Goal: Information Seeking & Learning: Learn about a topic

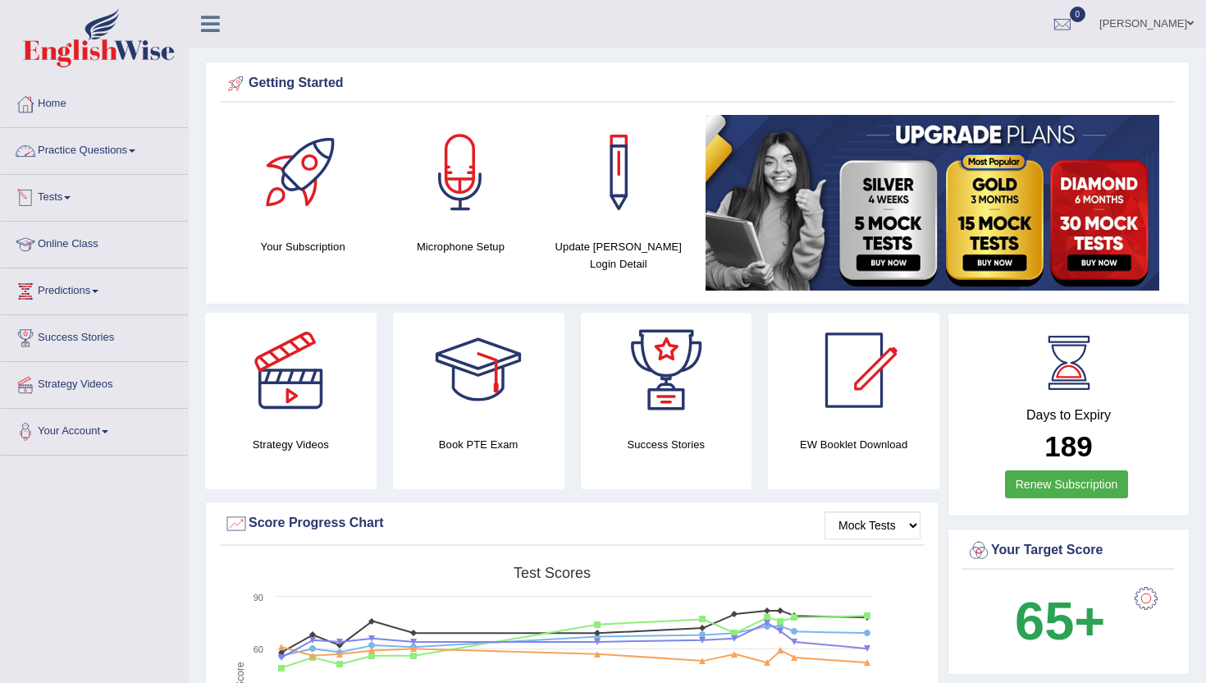
click at [77, 154] on link "Practice Questions" at bounding box center [94, 148] width 187 height 41
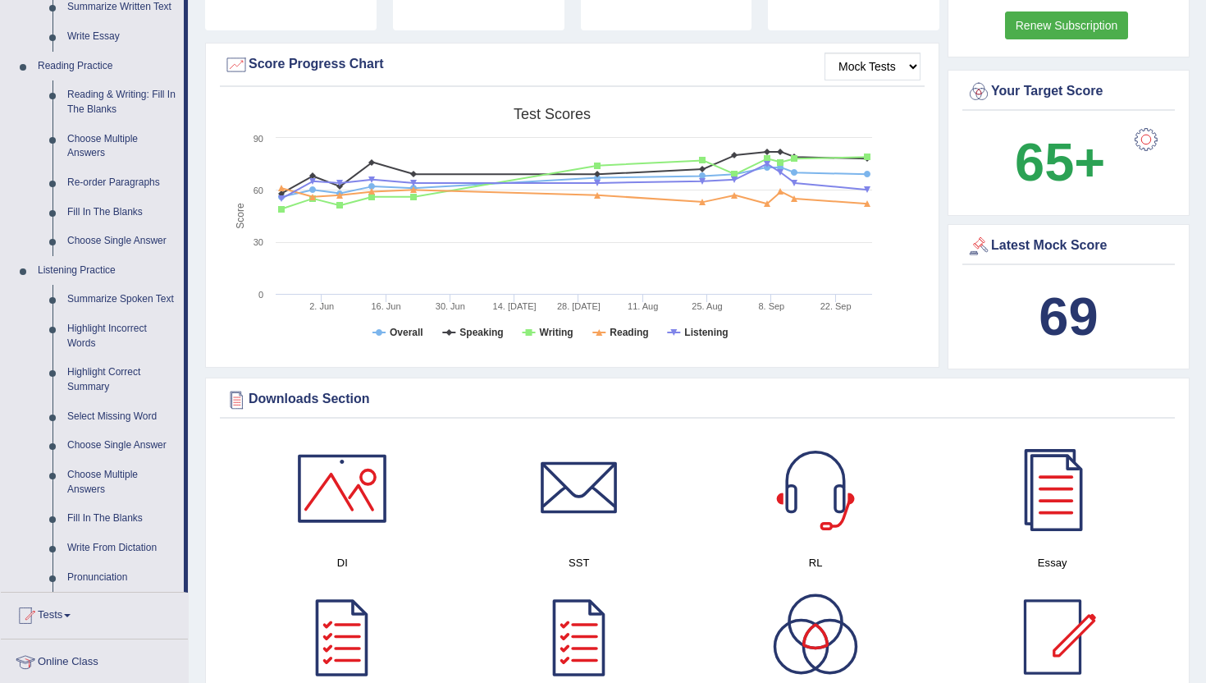
scroll to position [460, 0]
click at [138, 562] on link "Write From Dictation" at bounding box center [122, 548] width 124 height 30
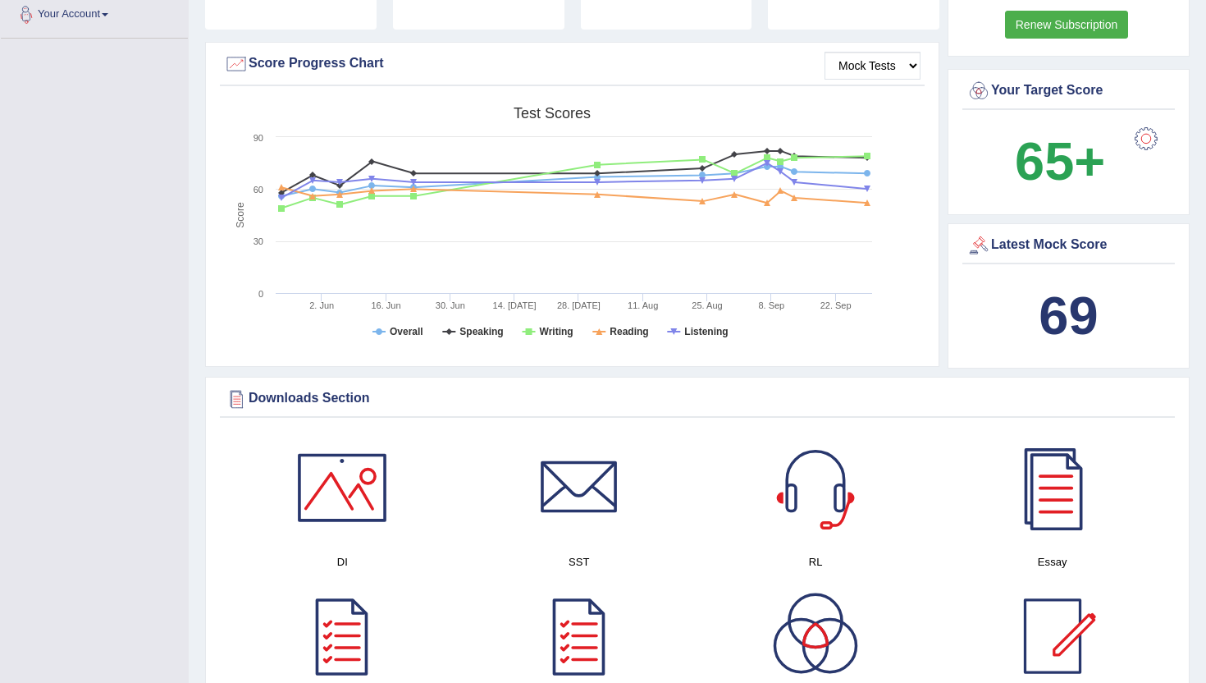
scroll to position [221, 0]
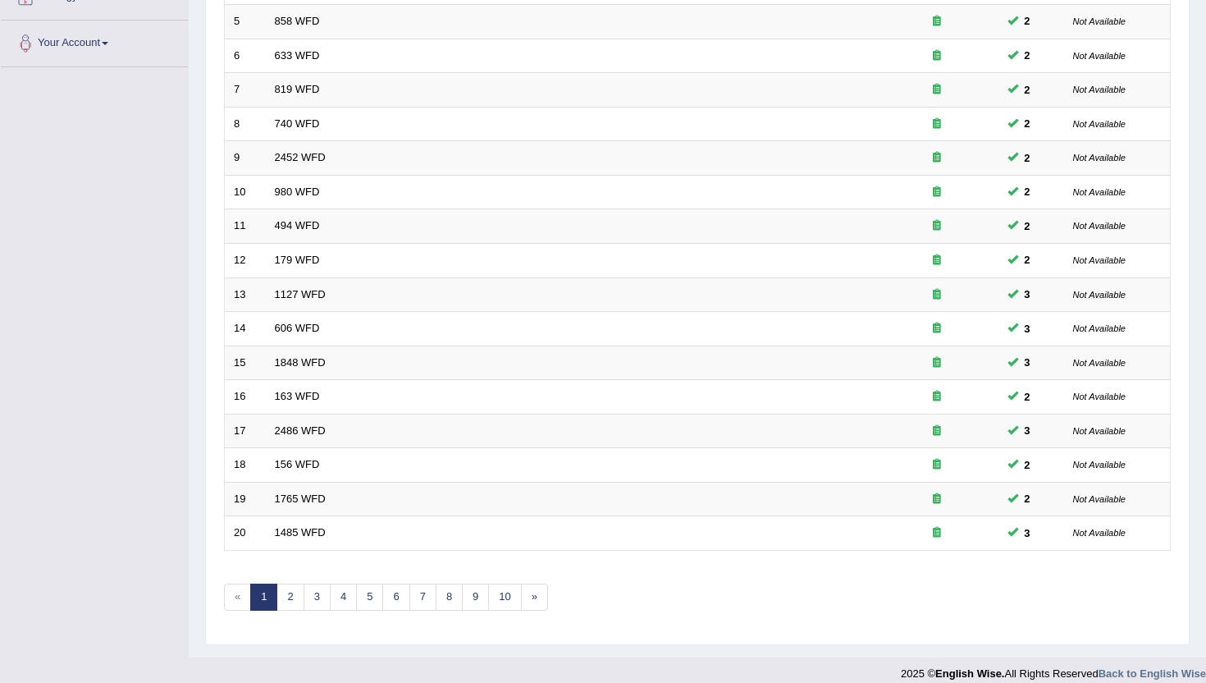
scroll to position [404, 0]
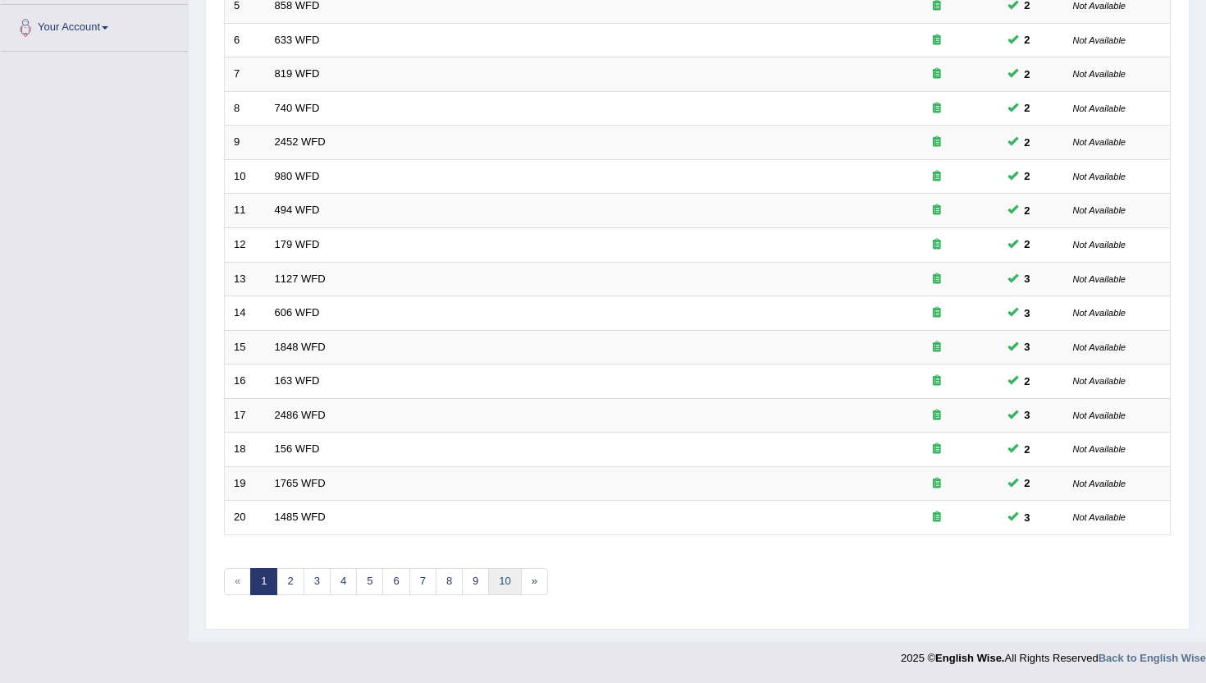
click at [503, 577] on link "10" at bounding box center [504, 581] width 33 height 27
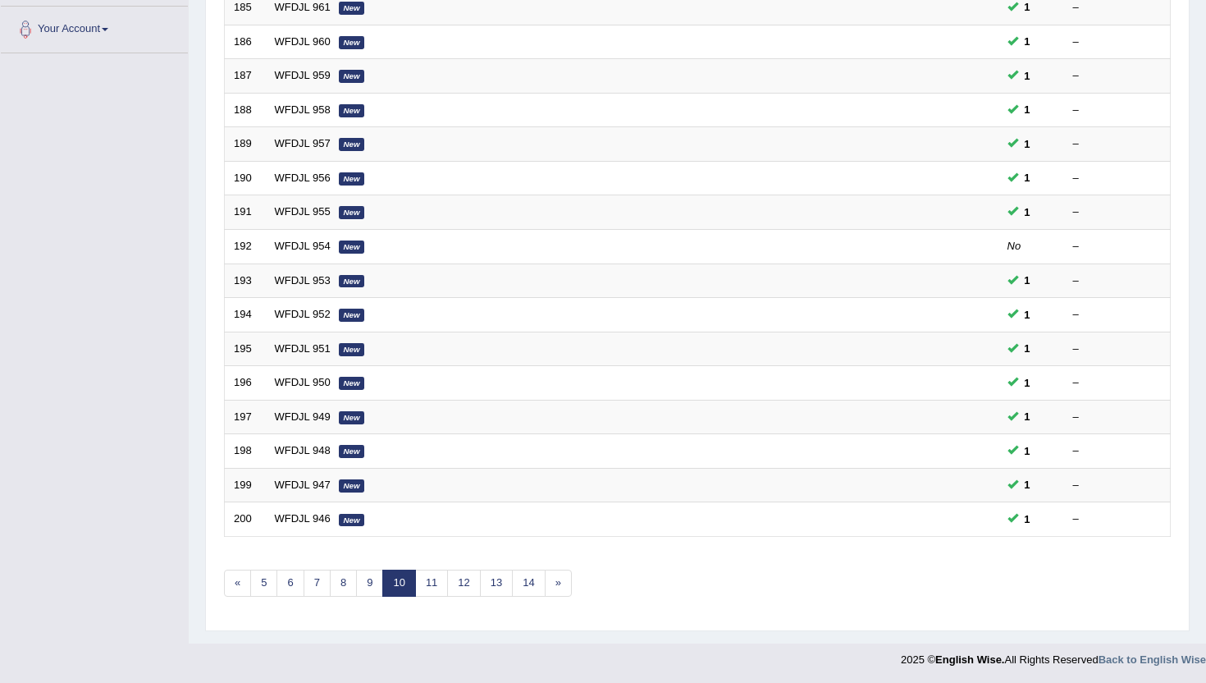
scroll to position [404, 0]
click at [536, 583] on link "14" at bounding box center [528, 581] width 33 height 27
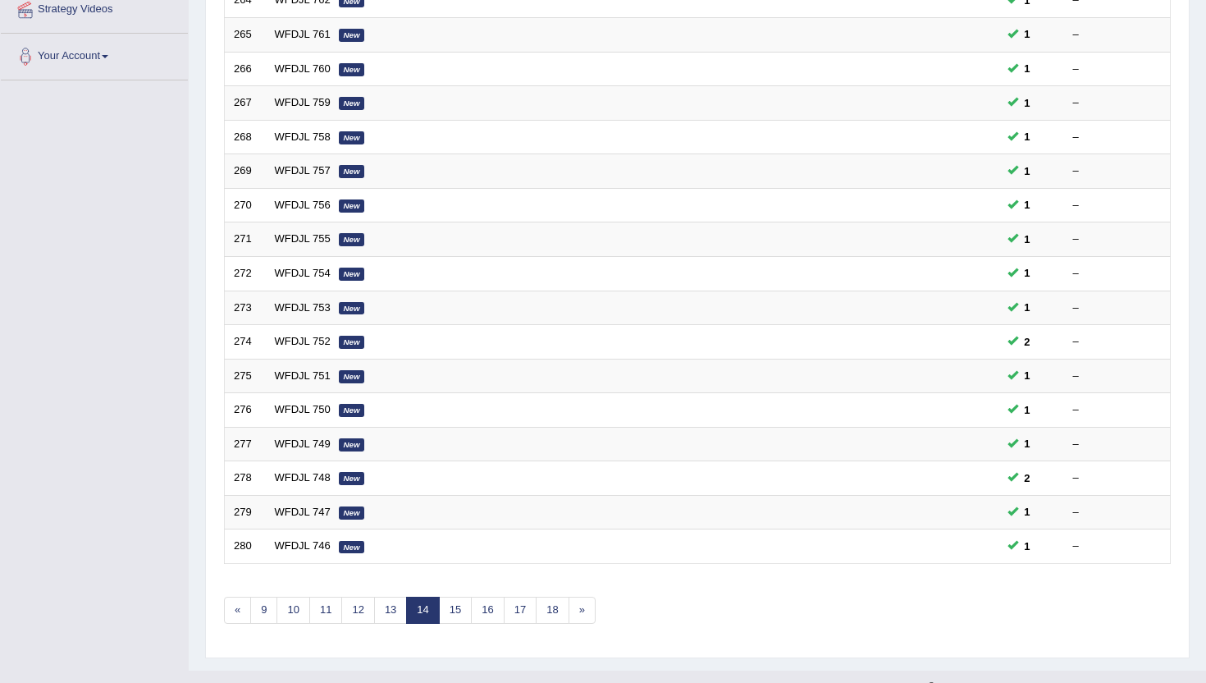
scroll to position [404, 0]
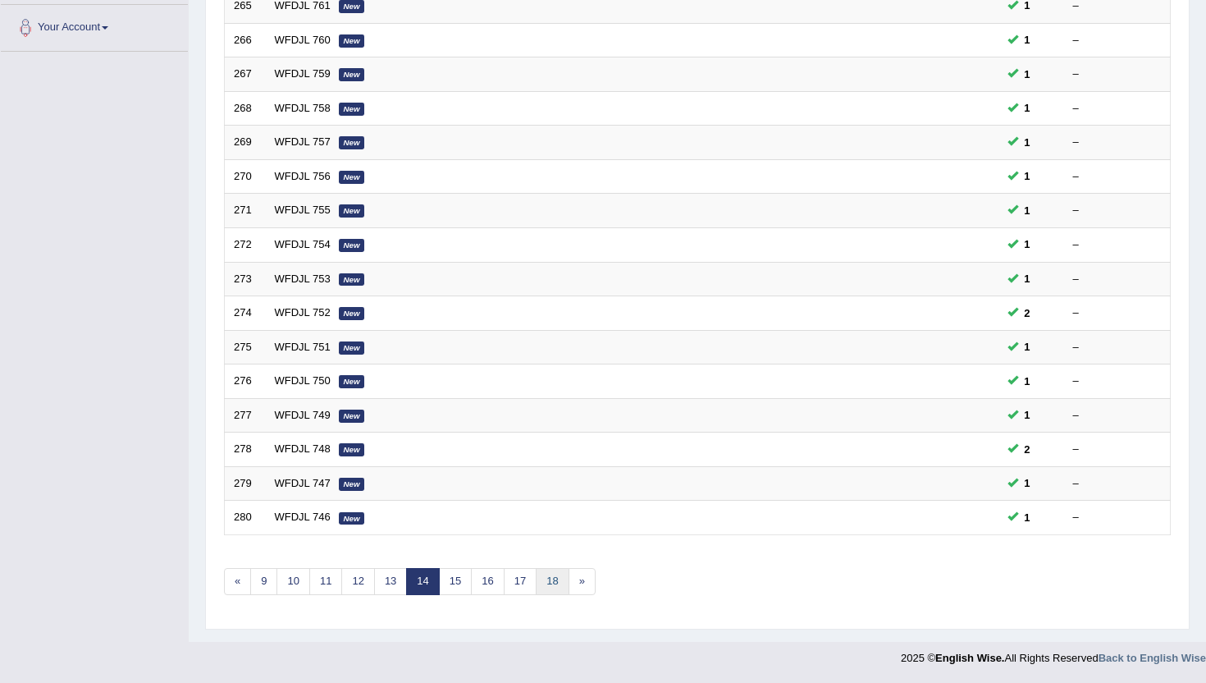
click at [536, 583] on link "18" at bounding box center [552, 581] width 33 height 27
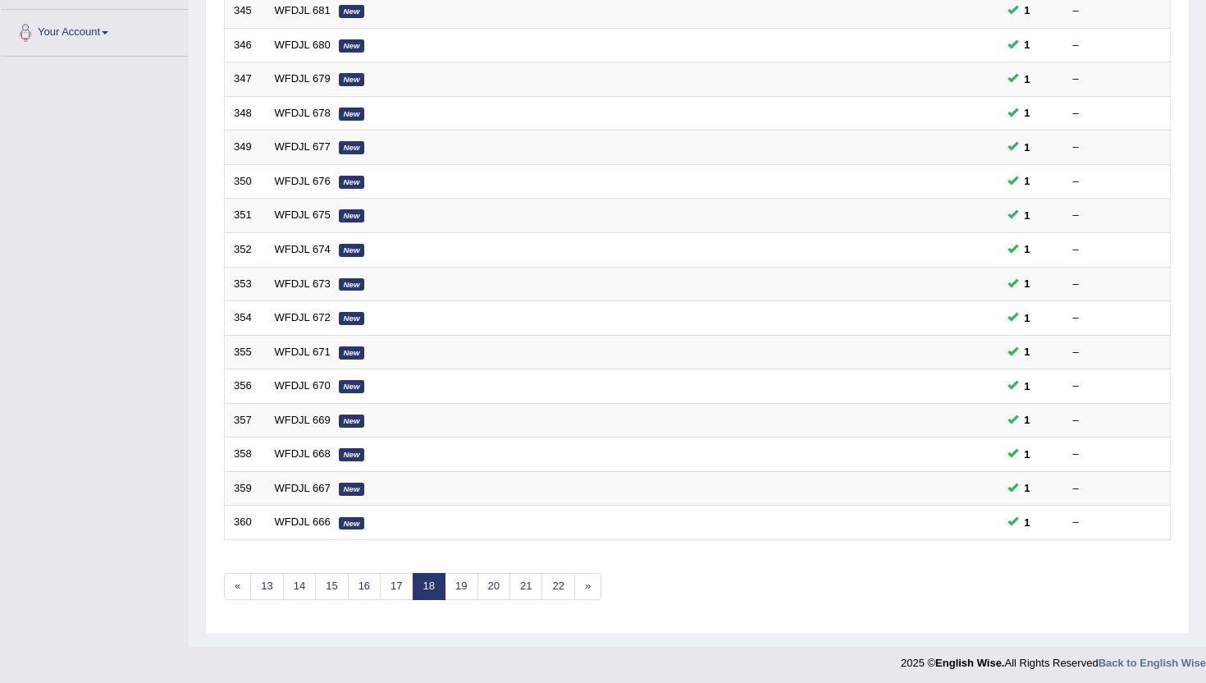
scroll to position [404, 0]
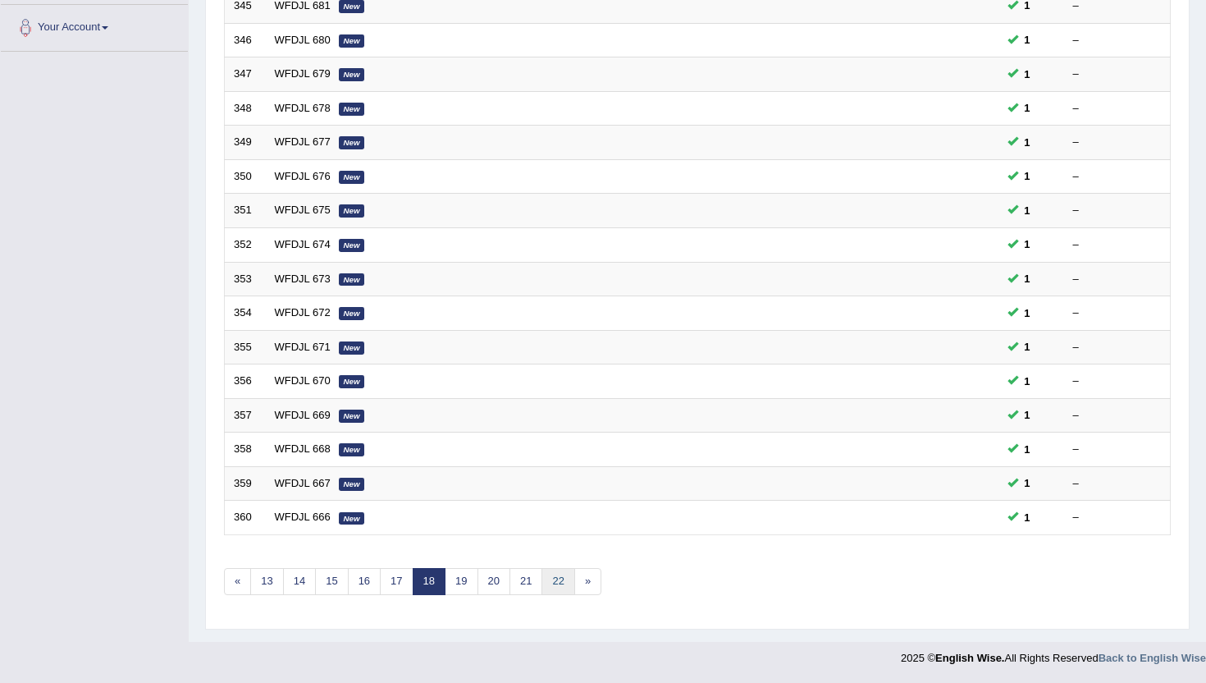
click at [556, 590] on link "22" at bounding box center [558, 581] width 33 height 27
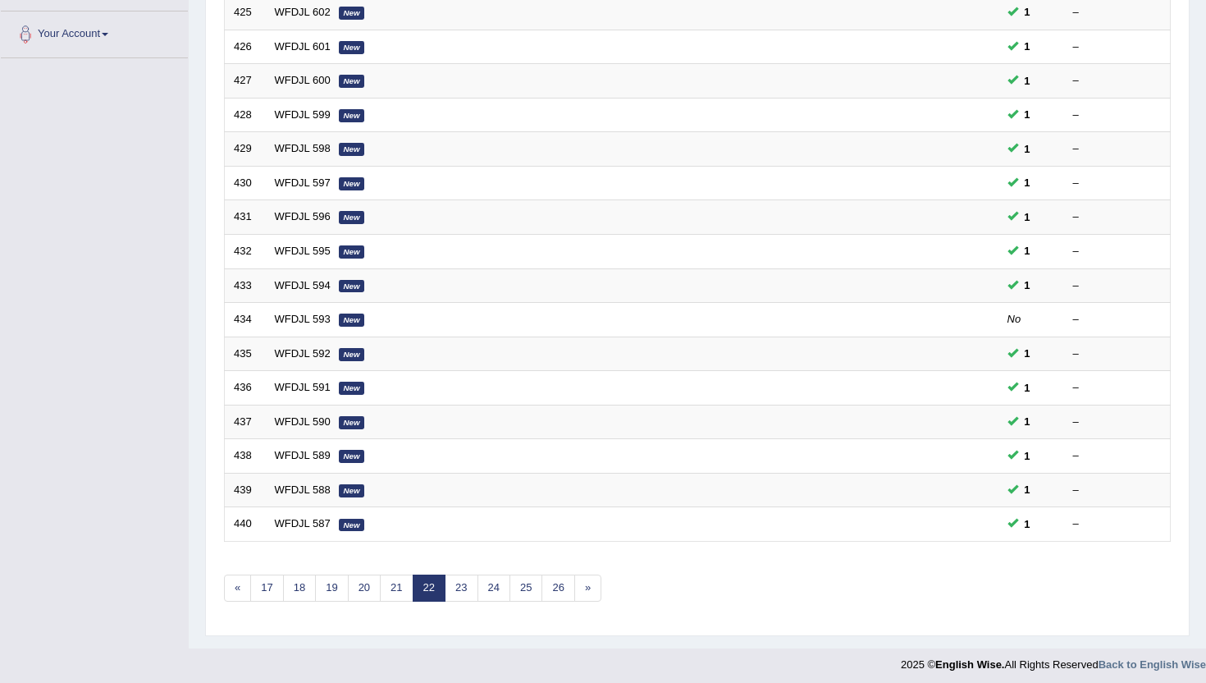
scroll to position [404, 0]
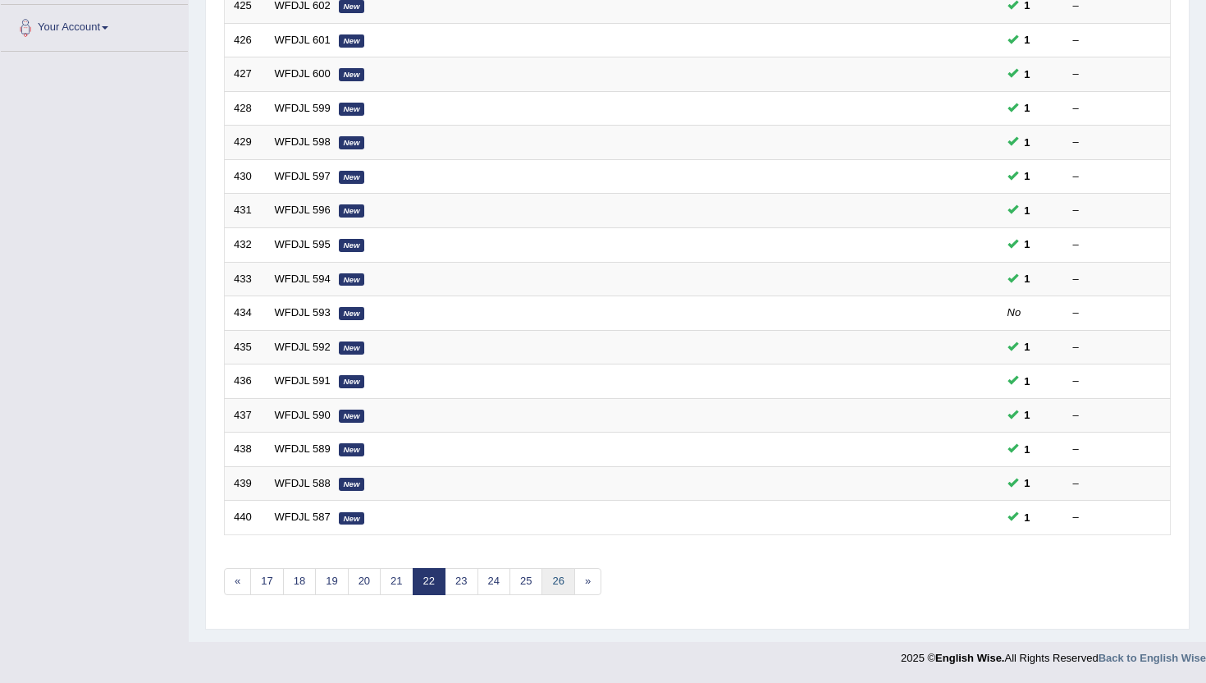
click at [556, 590] on link "26" at bounding box center [558, 581] width 33 height 27
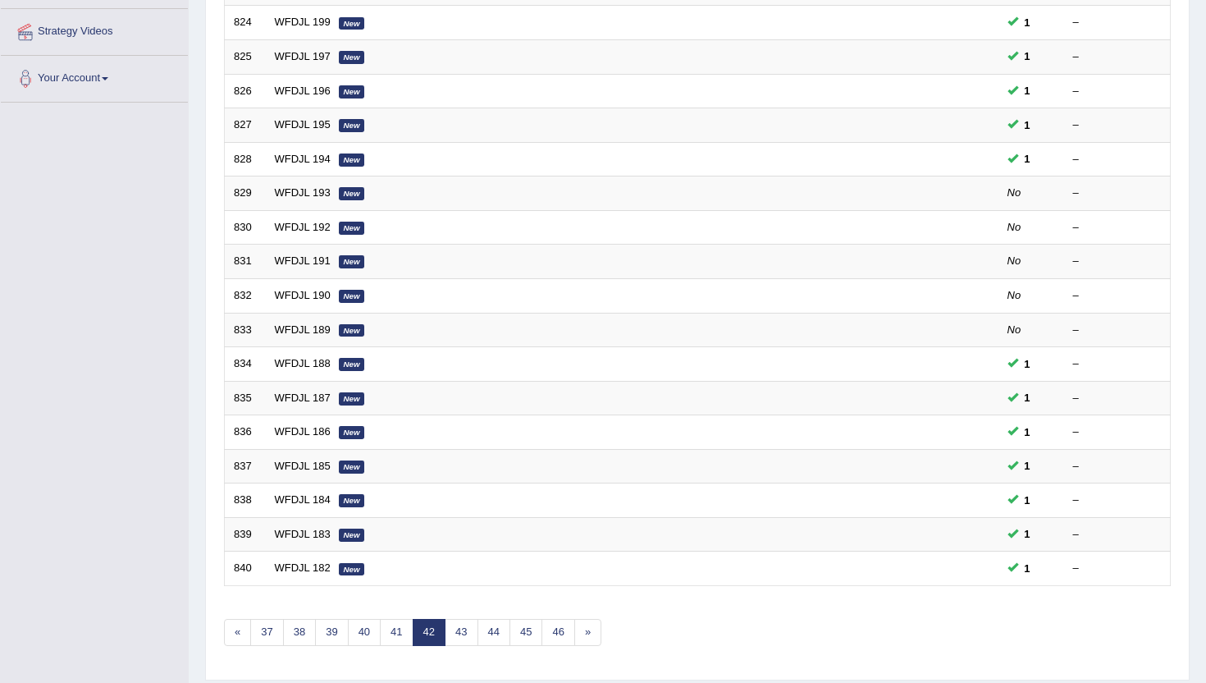
scroll to position [364, 0]
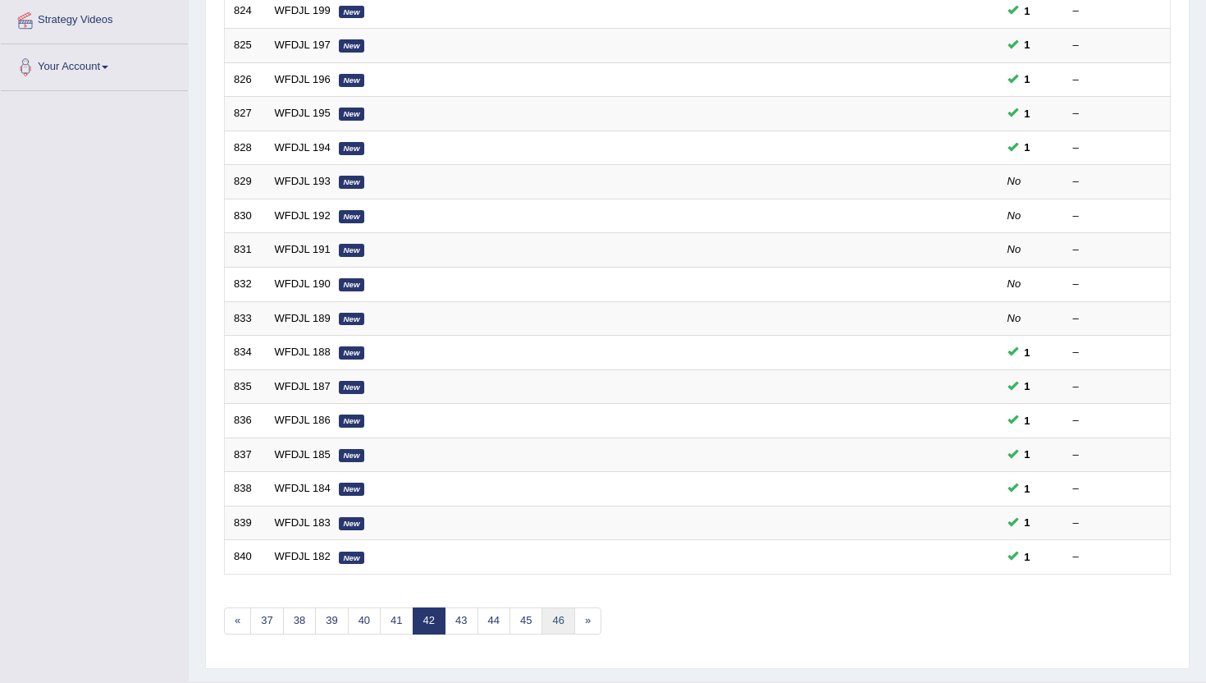
click at [560, 616] on link "46" at bounding box center [558, 620] width 33 height 27
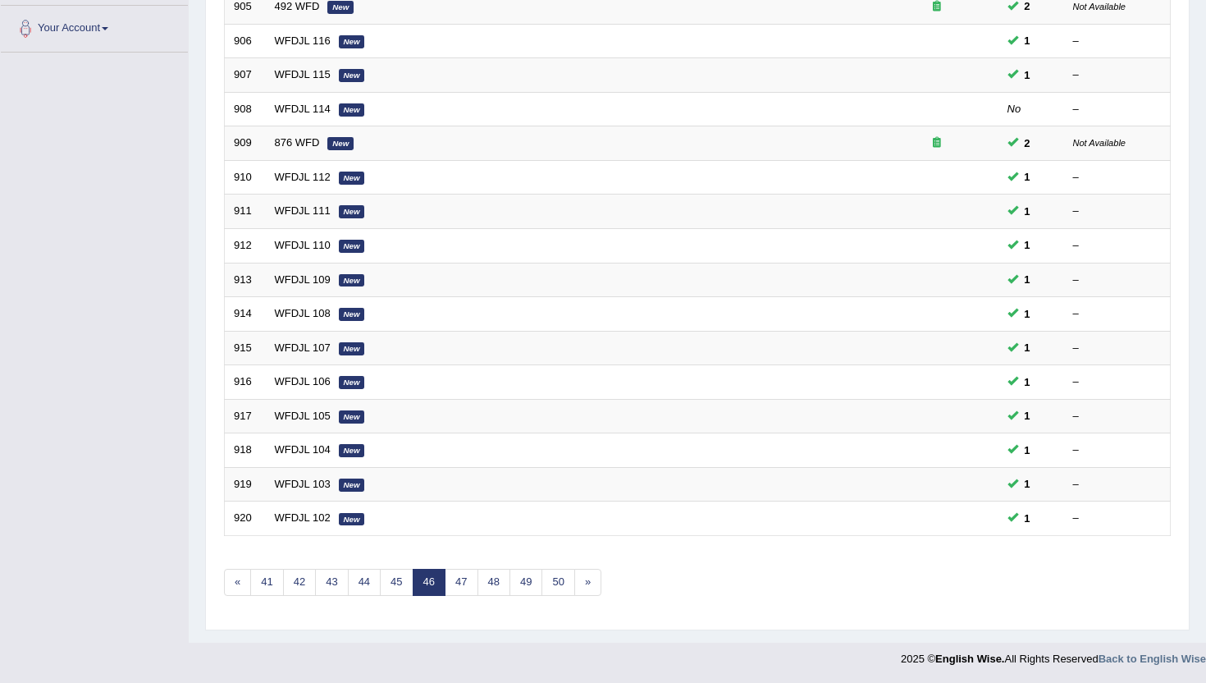
scroll to position [404, 0]
click at [559, 584] on link "50" at bounding box center [558, 581] width 33 height 27
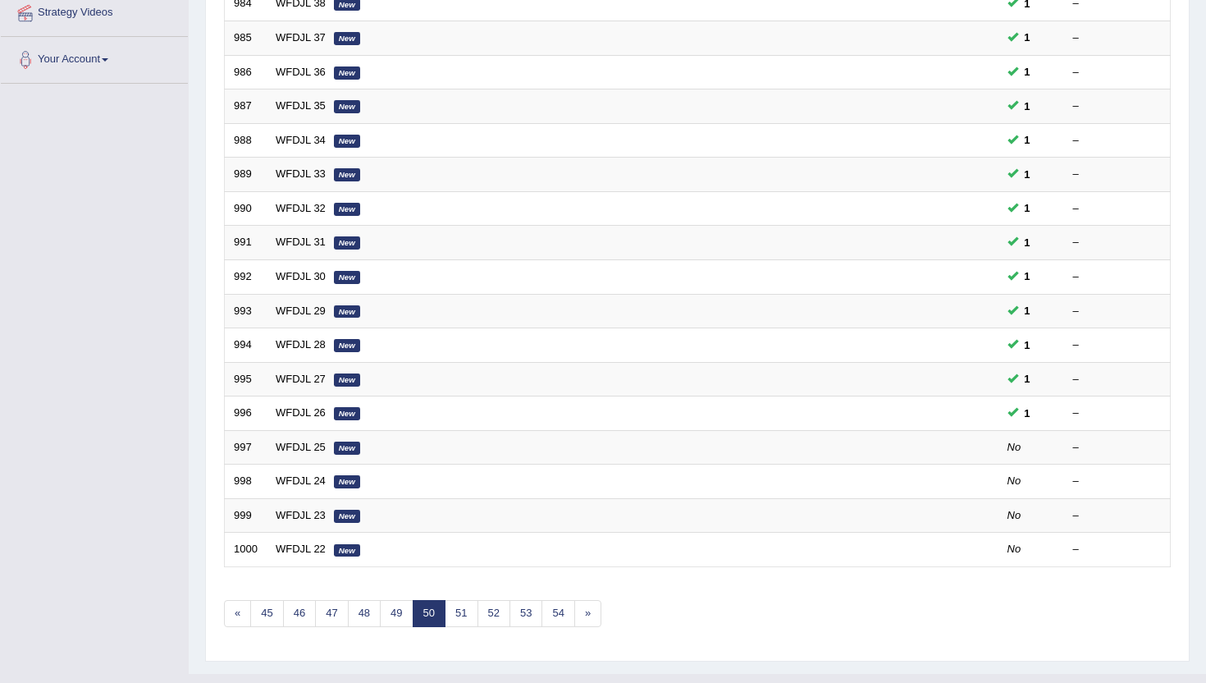
scroll to position [404, 0]
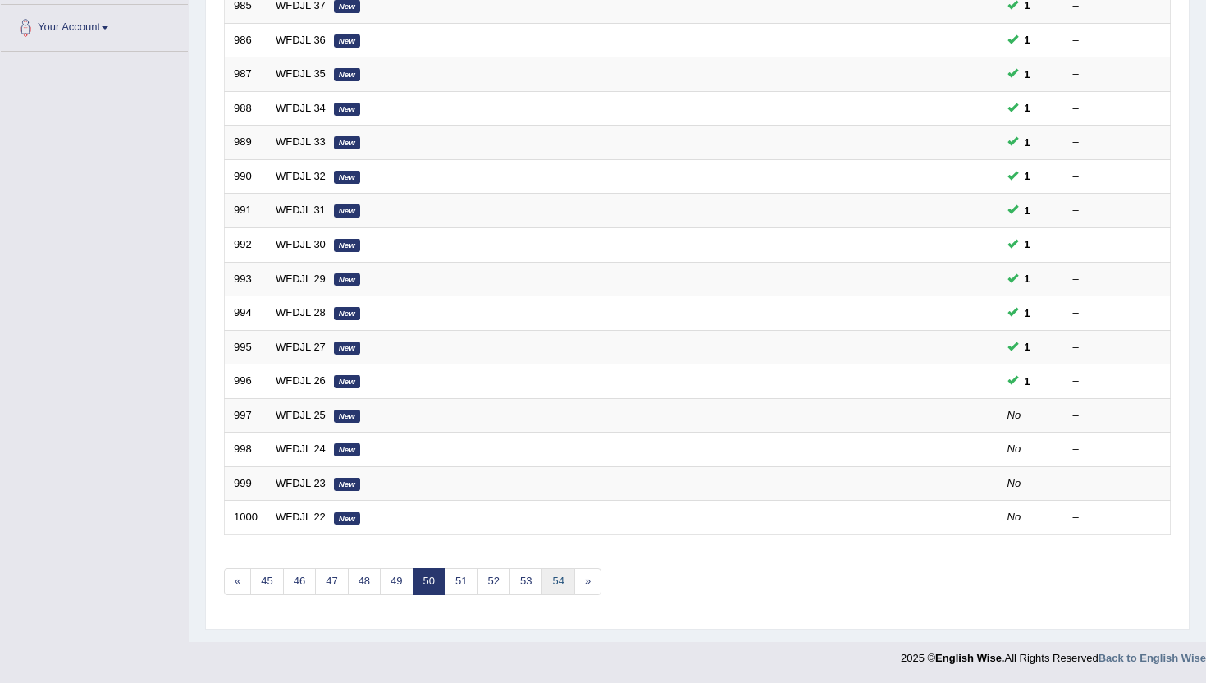
click at [559, 584] on link "54" at bounding box center [558, 581] width 33 height 27
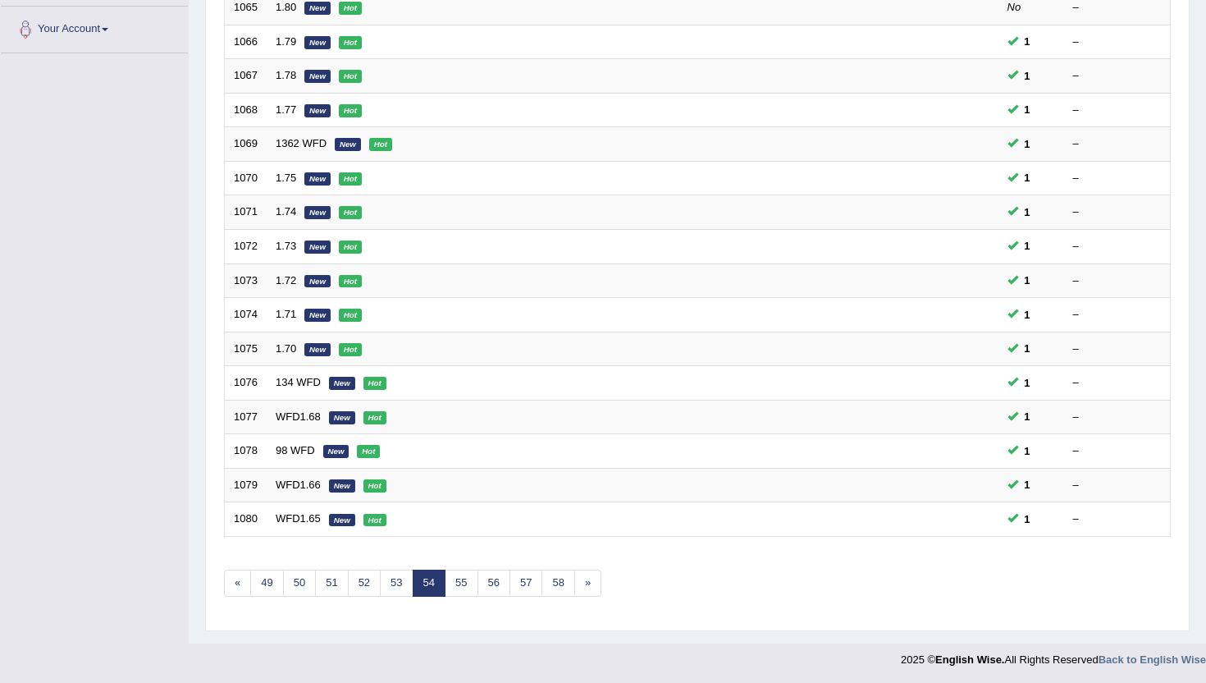
scroll to position [404, 0]
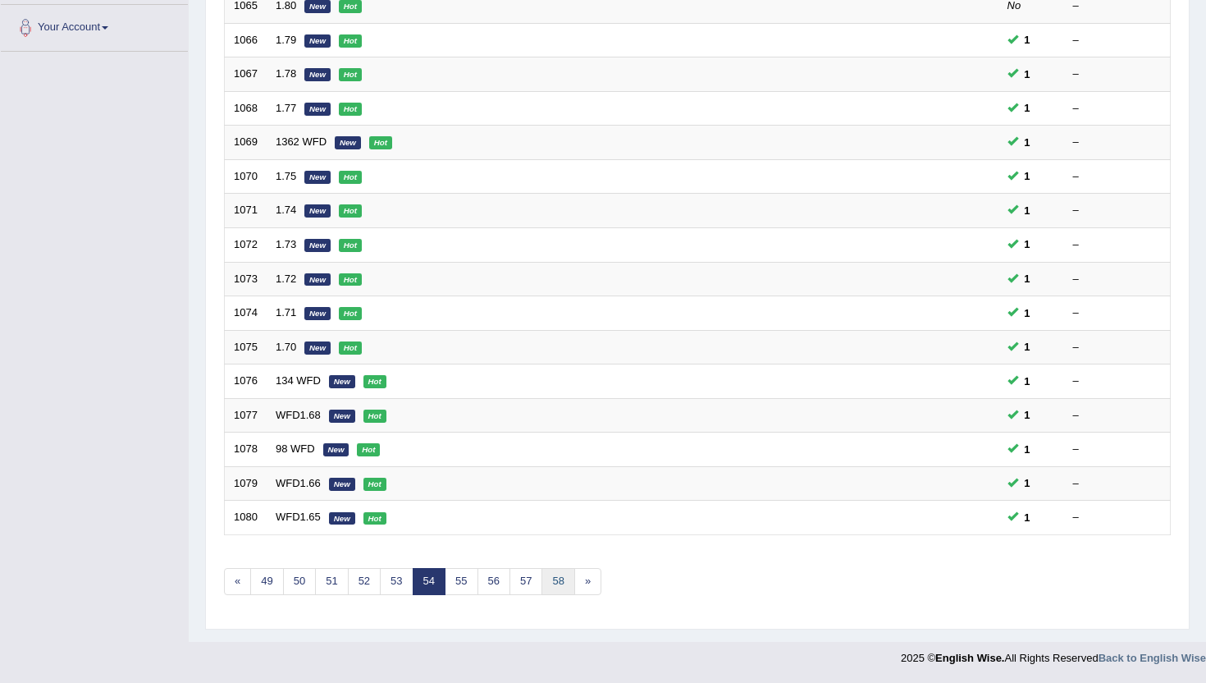
click at [559, 584] on link "58" at bounding box center [558, 581] width 33 height 27
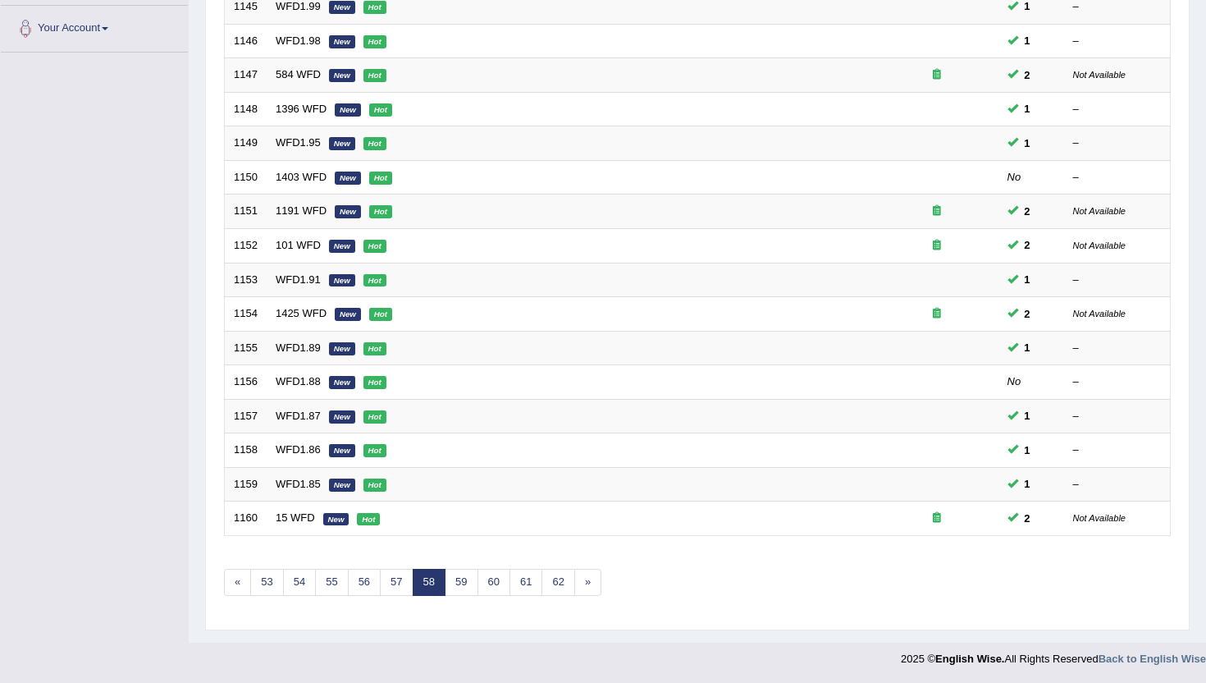
scroll to position [404, 0]
click at [559, 584] on link "62" at bounding box center [558, 581] width 33 height 27
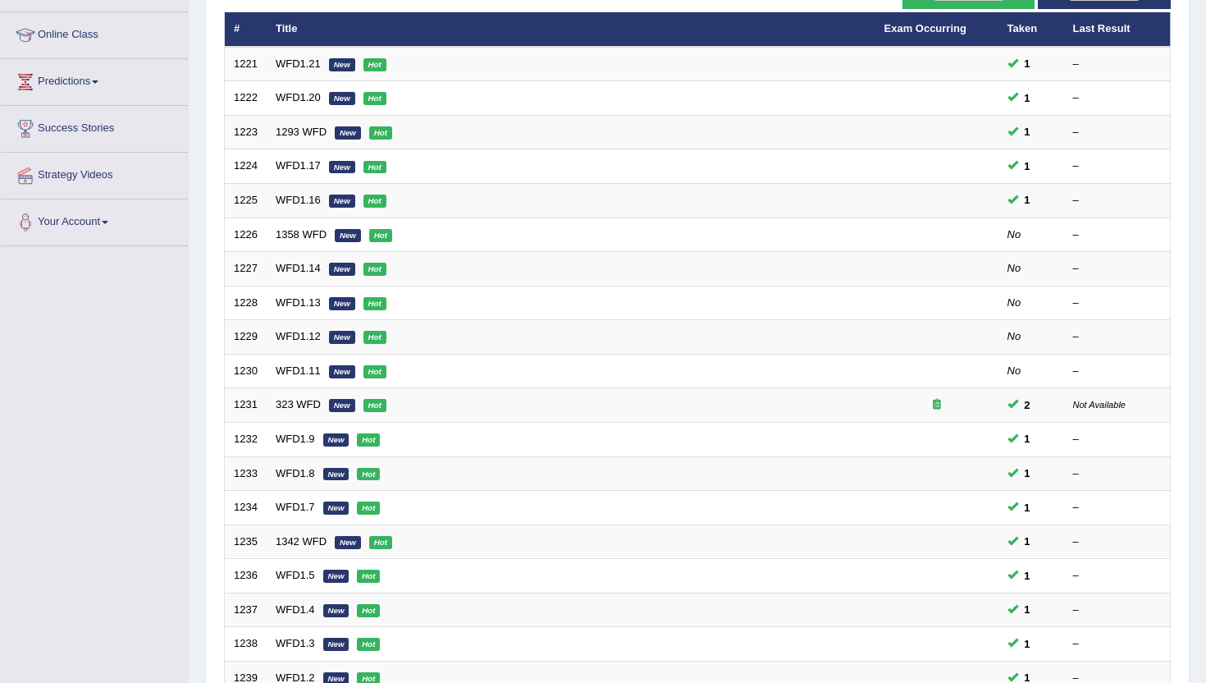
scroll to position [207, 0]
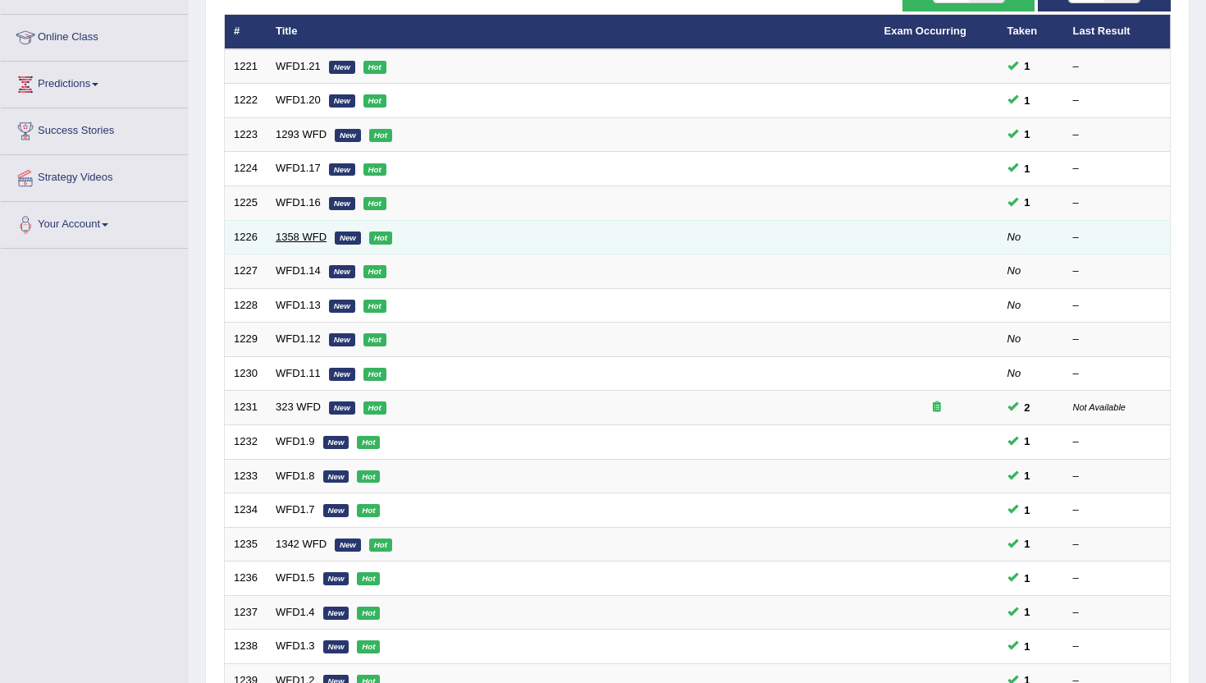
click at [300, 240] on link "1358 WFD" at bounding box center [301, 237] width 51 height 12
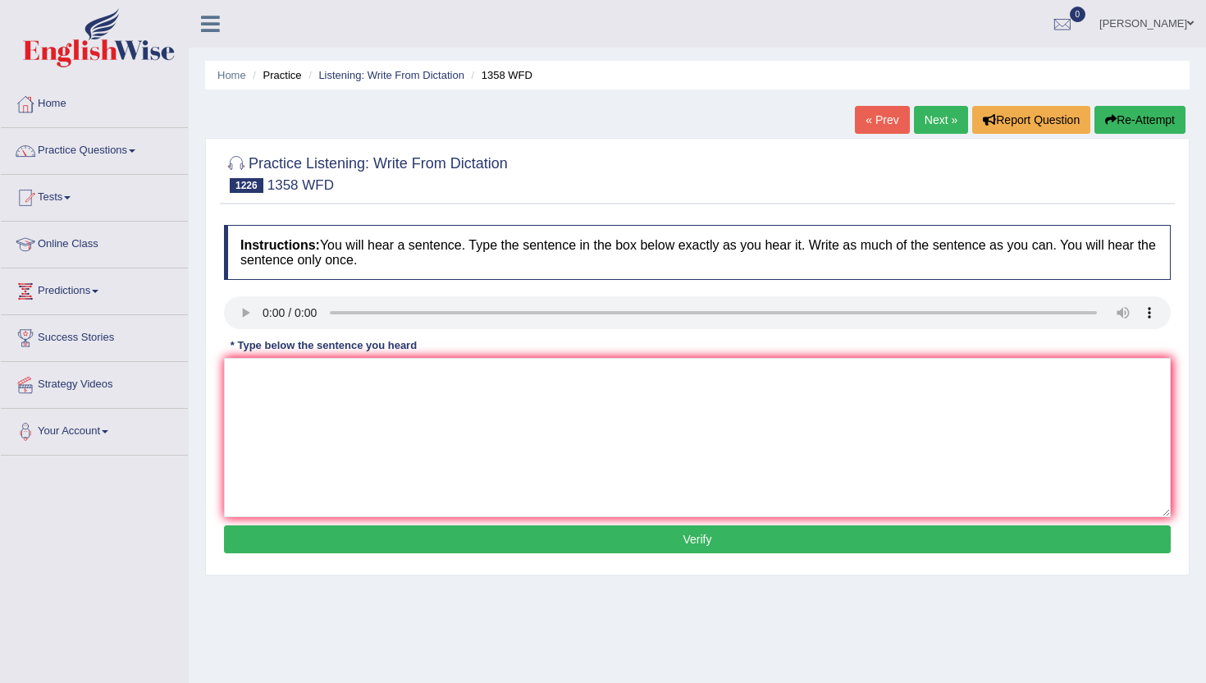
click at [879, 119] on link "« Prev" at bounding box center [882, 120] width 54 height 28
click at [915, 117] on link "Next »" at bounding box center [941, 120] width 54 height 28
click at [314, 400] on textarea at bounding box center [697, 437] width 947 height 159
type textarea "m"
click at [300, 529] on button "Verify" at bounding box center [697, 539] width 947 height 28
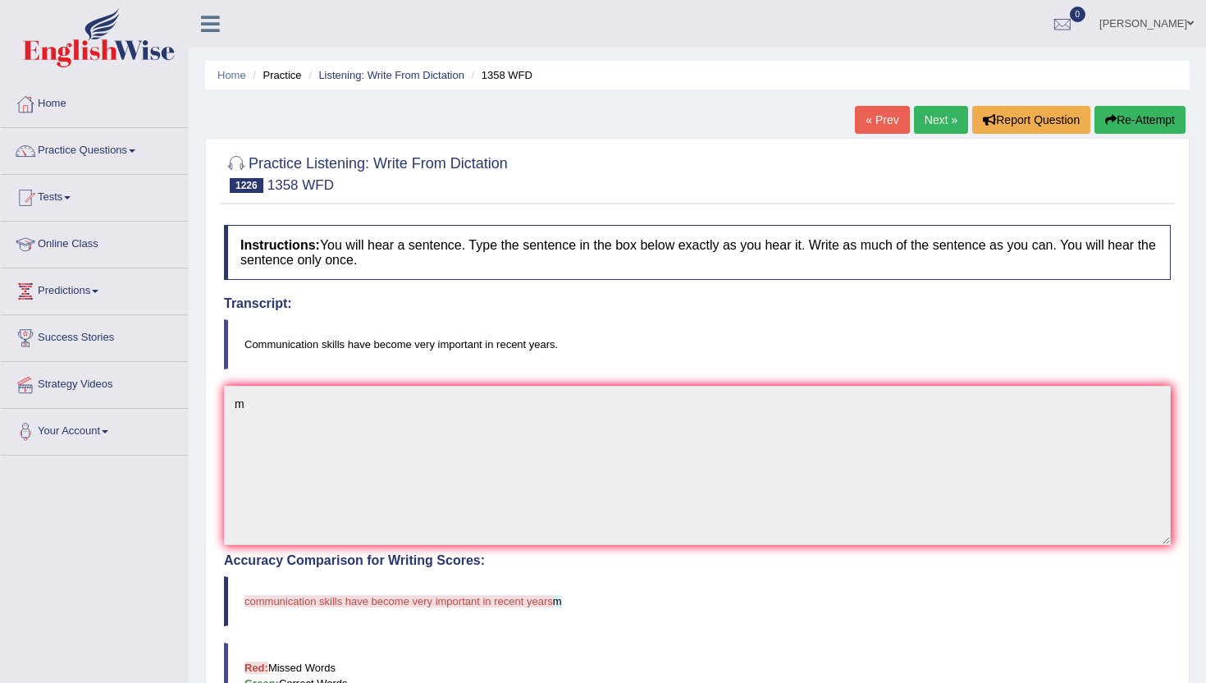
click at [934, 121] on link "Next »" at bounding box center [941, 120] width 54 height 28
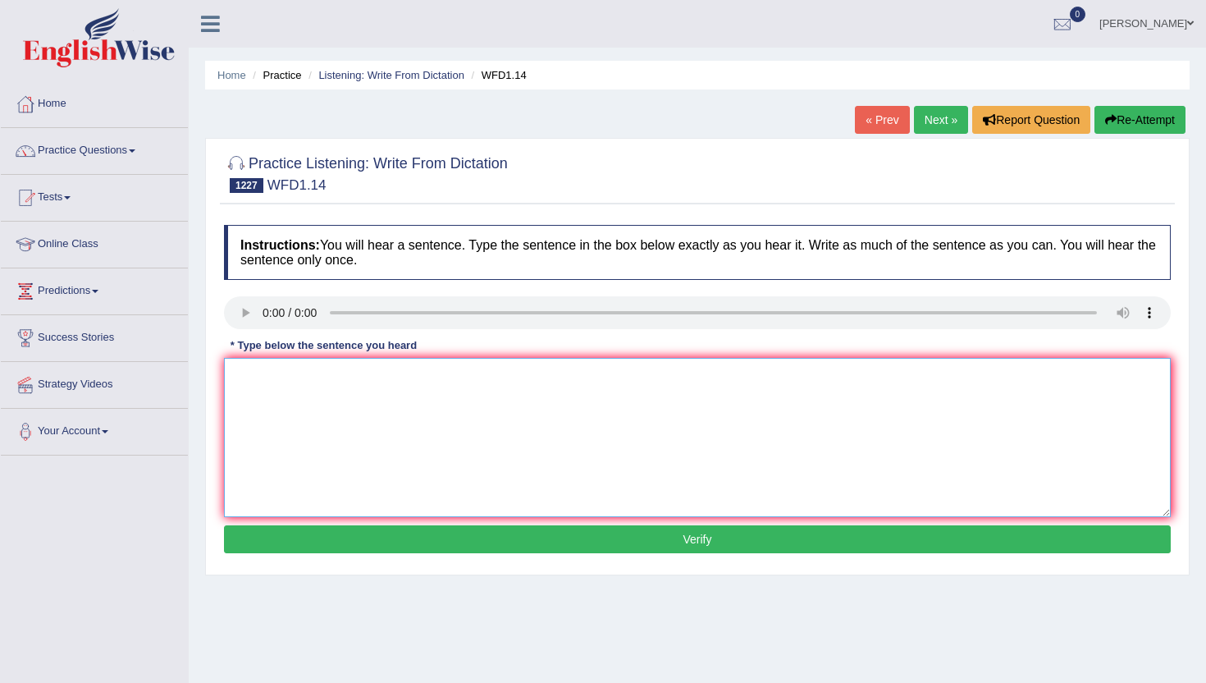
click at [318, 421] on textarea at bounding box center [697, 437] width 947 height 159
type textarea "m"
click at [340, 545] on button "Verify" at bounding box center [697, 539] width 947 height 28
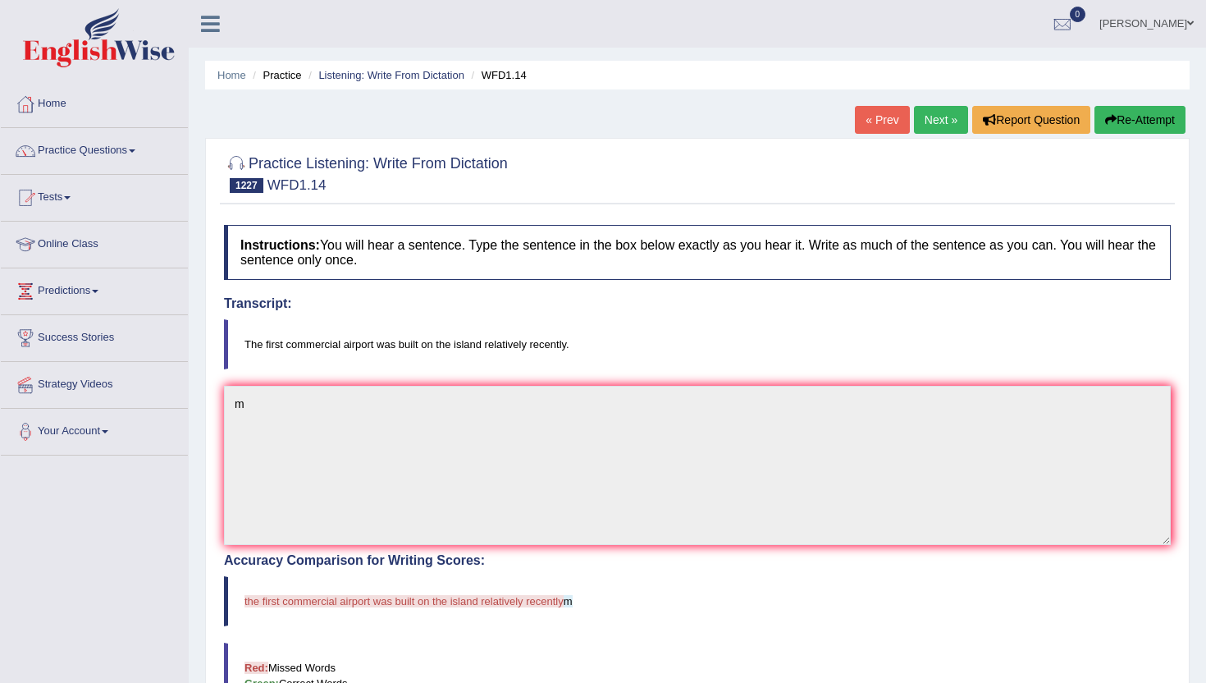
click at [934, 118] on link "Next »" at bounding box center [941, 120] width 54 height 28
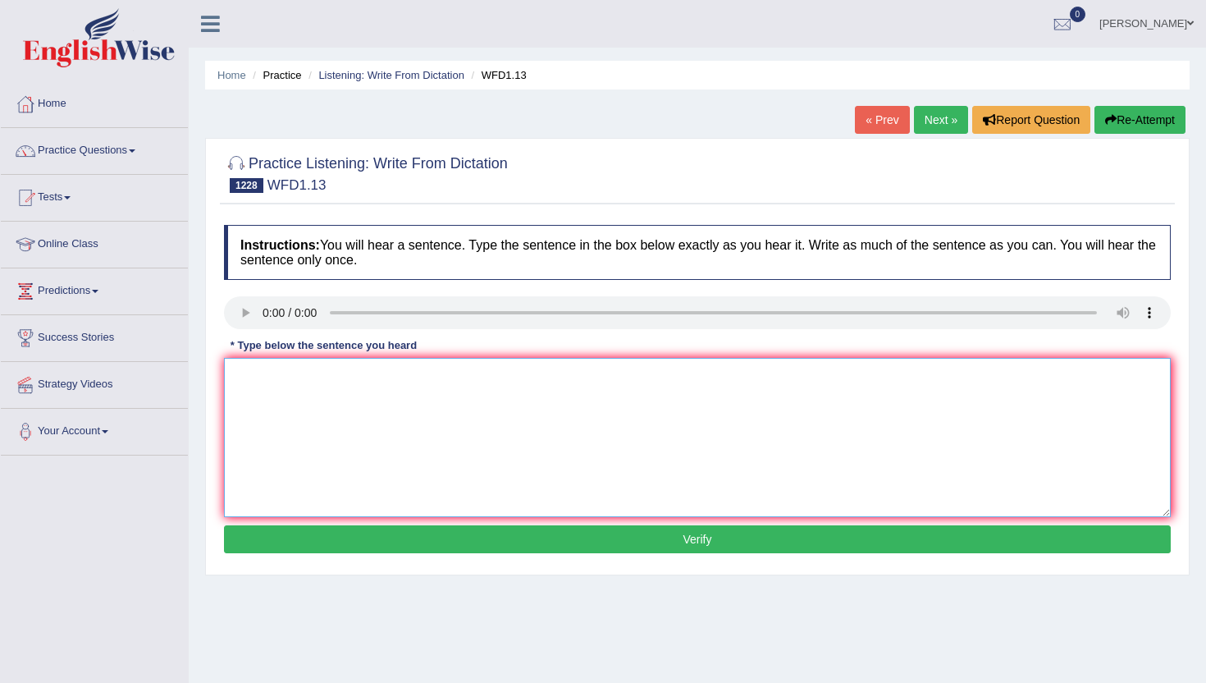
click at [358, 388] on textarea at bounding box center [697, 437] width 947 height 159
type textarea "m"
click at [374, 533] on button "Verify" at bounding box center [697, 539] width 947 height 28
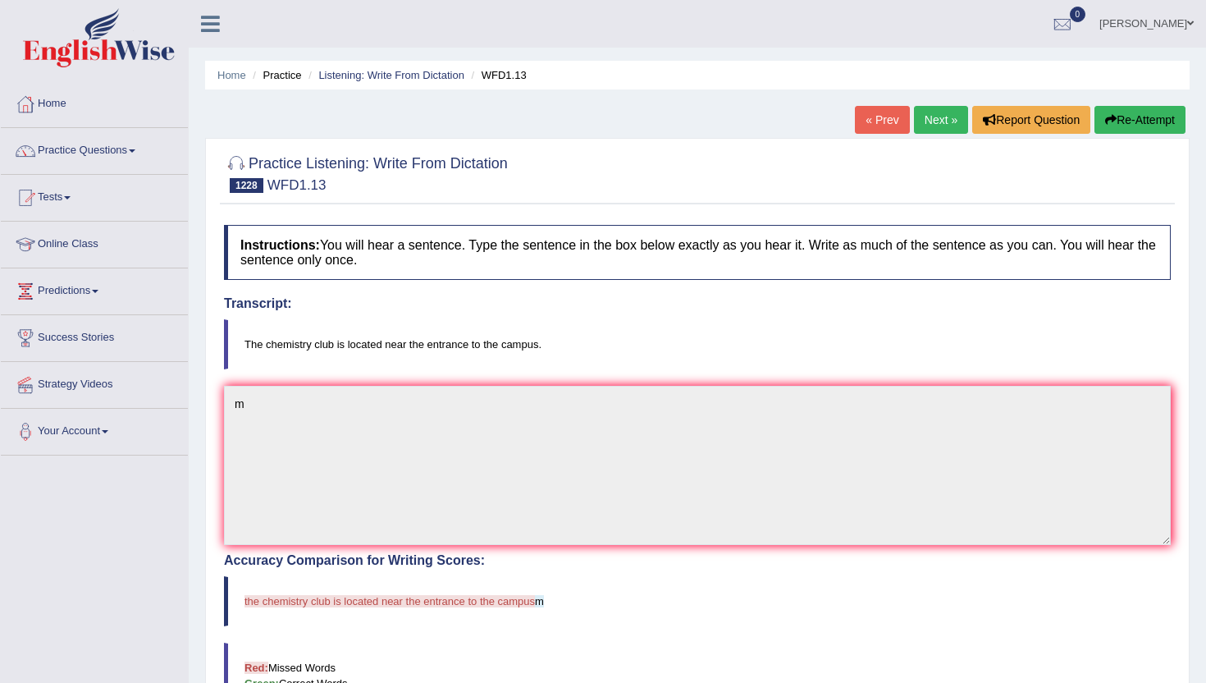
click at [940, 111] on link "Next »" at bounding box center [941, 120] width 54 height 28
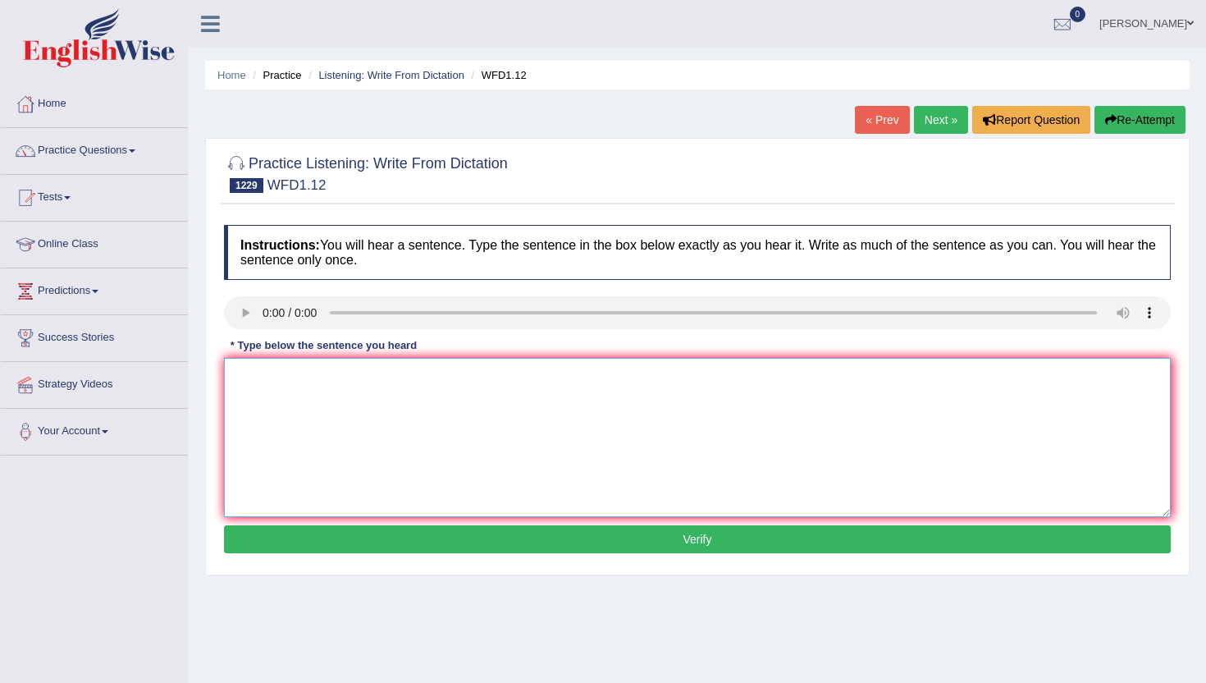
drag, startPoint x: 383, startPoint y: 510, endPoint x: 383, endPoint y: 500, distance: 10.7
click at [383, 502] on textarea at bounding box center [697, 437] width 947 height 159
type textarea "m"
click at [377, 542] on button "Verify" at bounding box center [697, 539] width 947 height 28
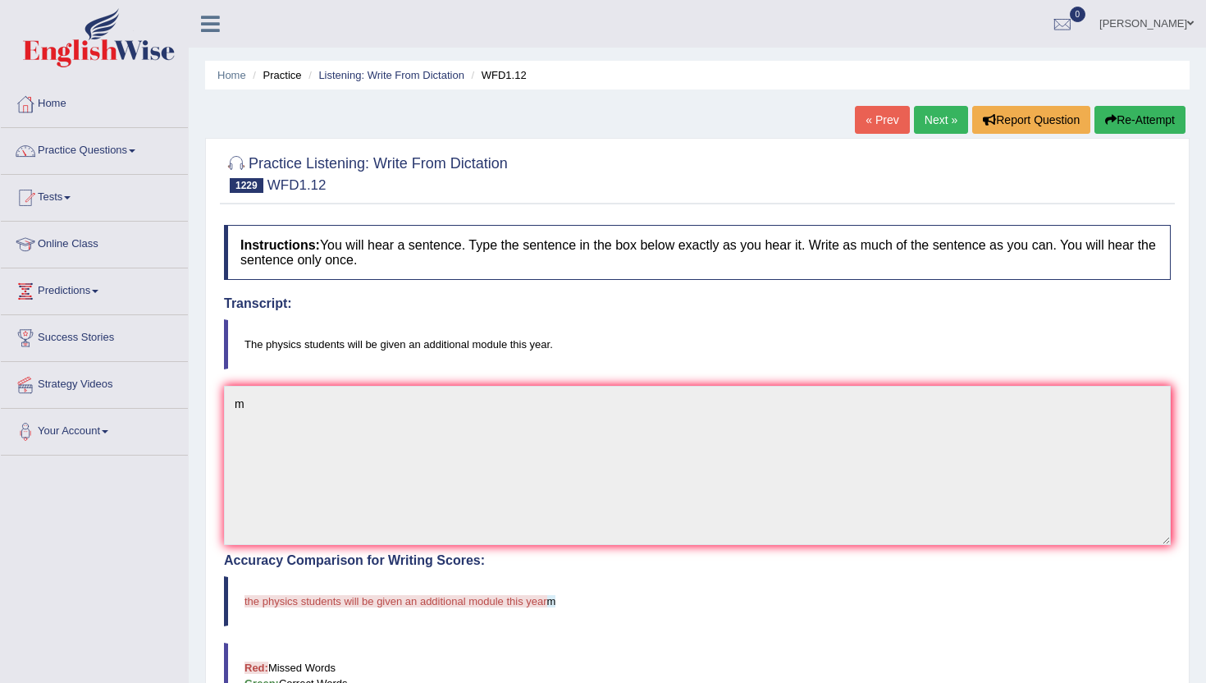
click at [1159, 109] on button "Re-Attempt" at bounding box center [1140, 120] width 91 height 28
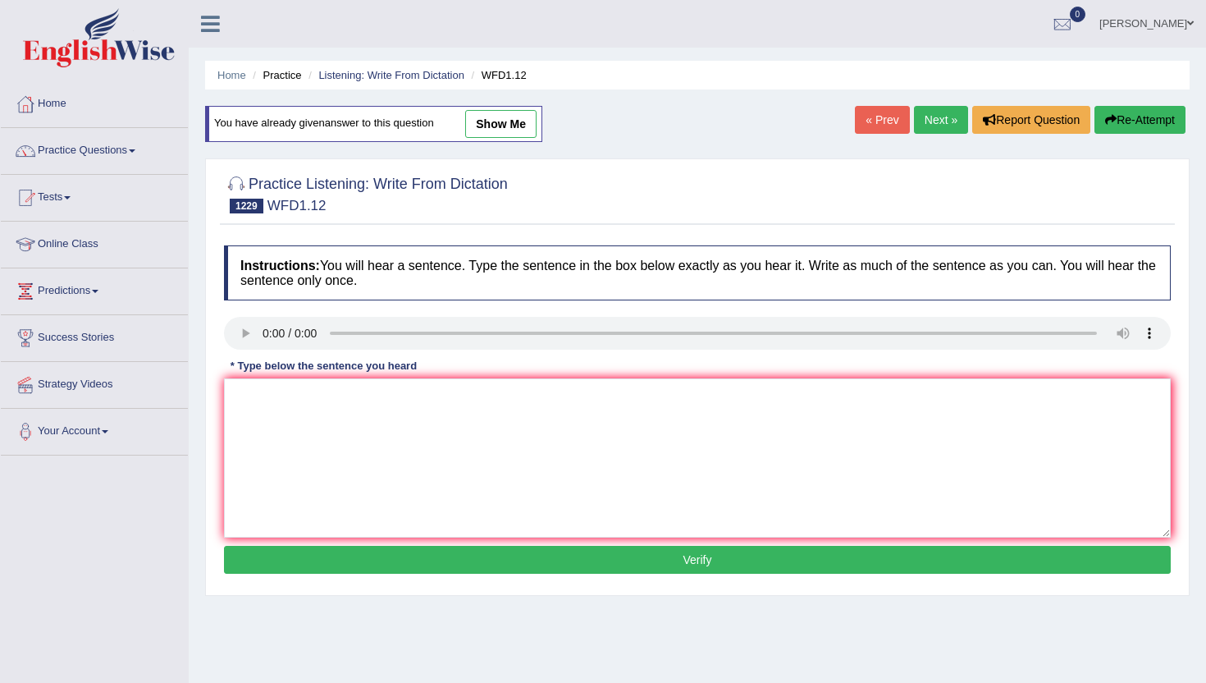
click at [932, 114] on link "Next »" at bounding box center [941, 120] width 54 height 28
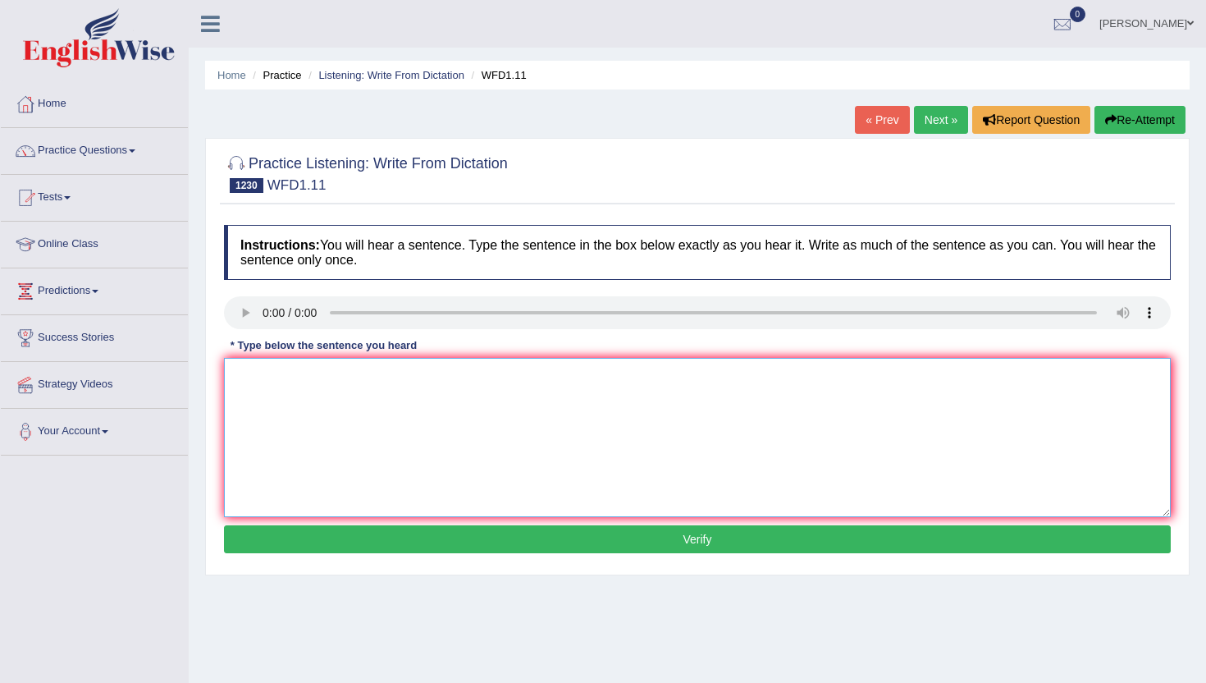
click at [432, 464] on textarea at bounding box center [697, 437] width 947 height 159
type textarea "m"
click at [420, 551] on button "Verify" at bounding box center [697, 539] width 947 height 28
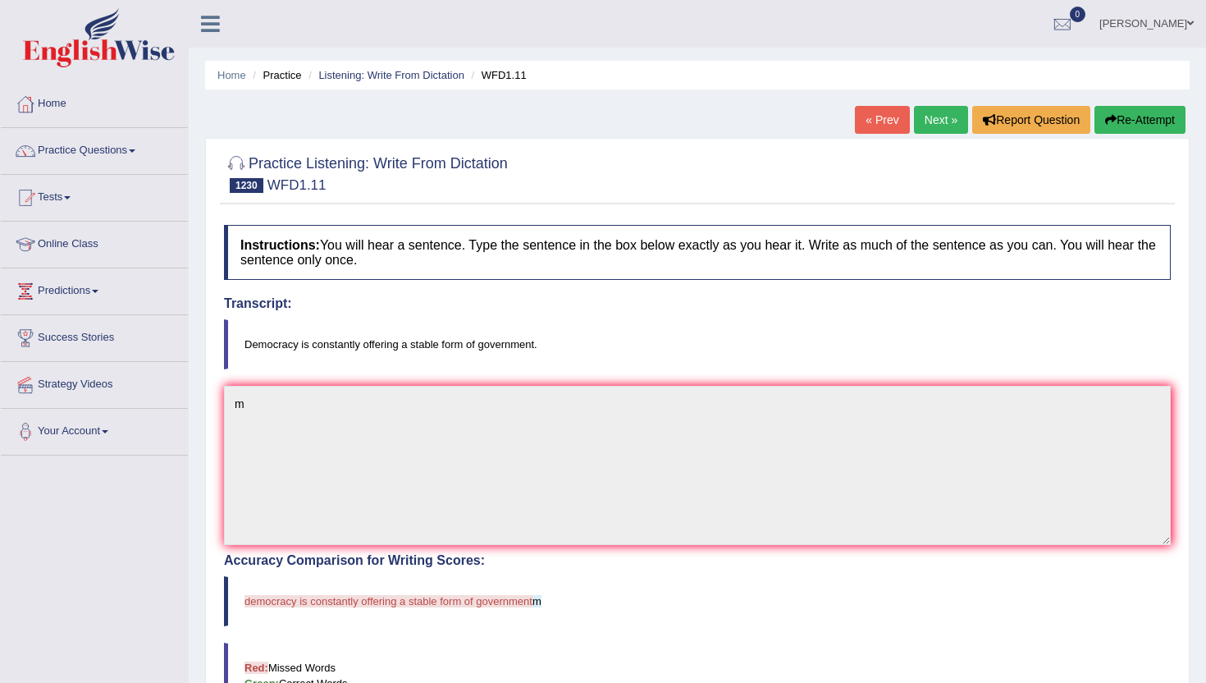
click at [927, 128] on link "Next »" at bounding box center [941, 120] width 54 height 28
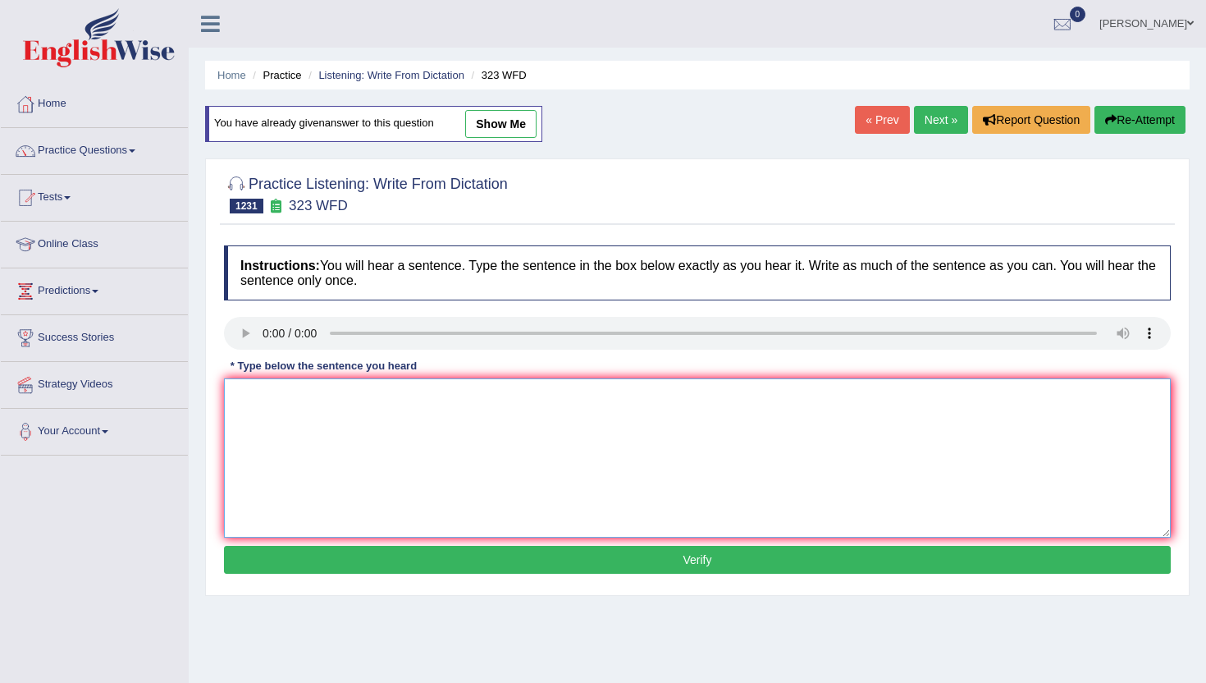
click at [291, 407] on textarea at bounding box center [697, 457] width 947 height 159
type textarea "m"
click at [286, 553] on button "Verify" at bounding box center [697, 560] width 947 height 28
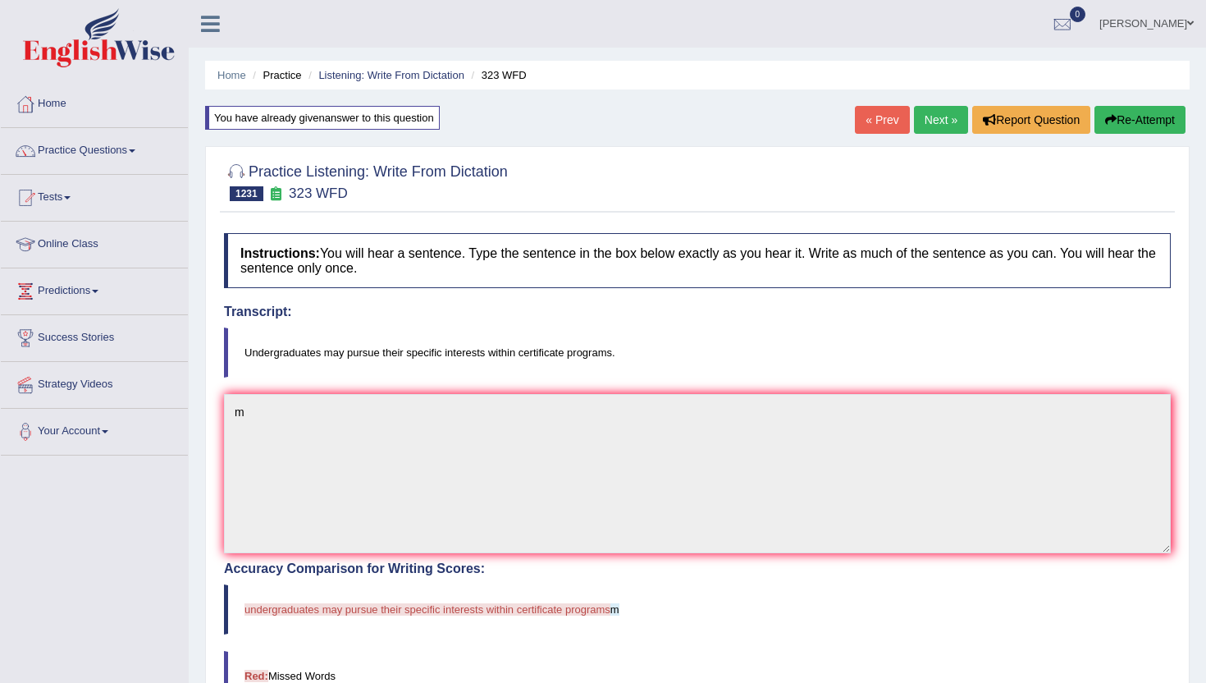
click at [941, 117] on link "Next »" at bounding box center [941, 120] width 54 height 28
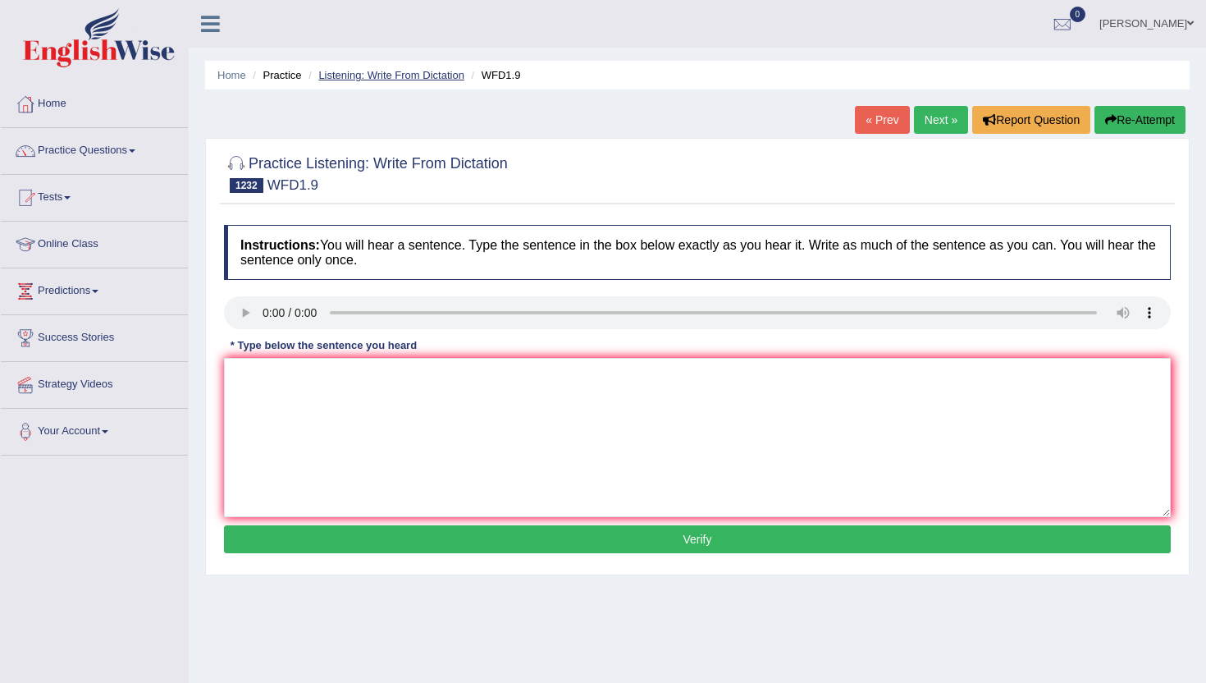
click at [391, 74] on link "Listening: Write From Dictation" at bounding box center [391, 75] width 146 height 12
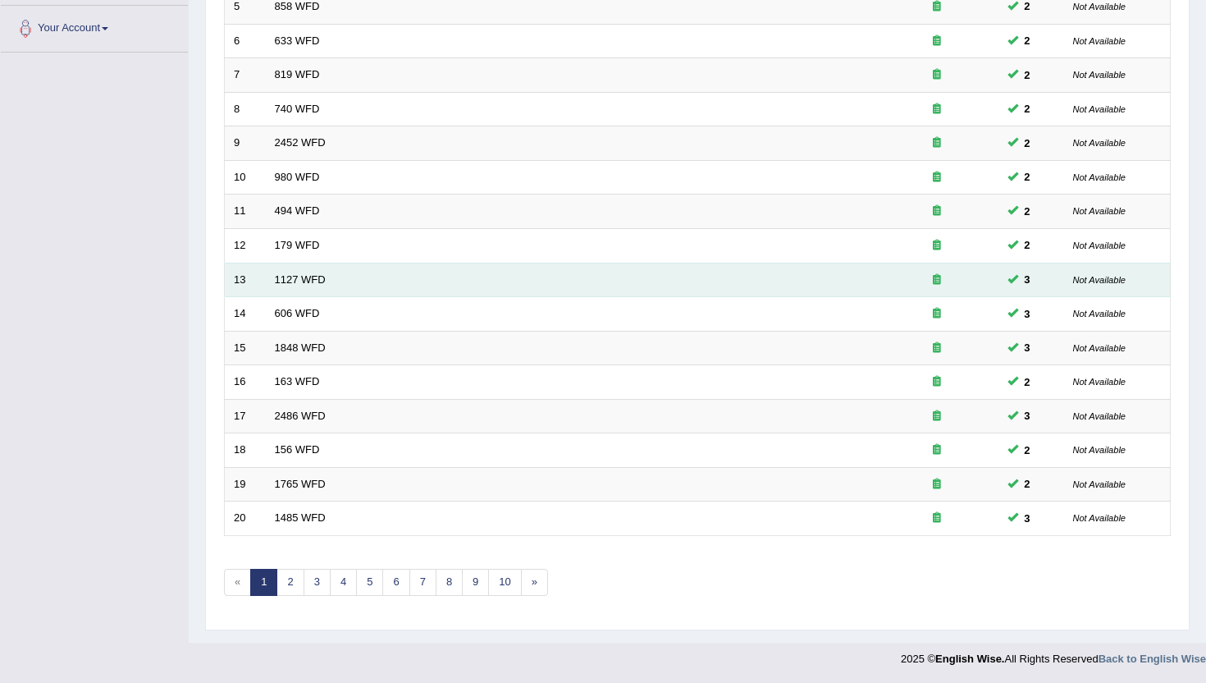
scroll to position [404, 0]
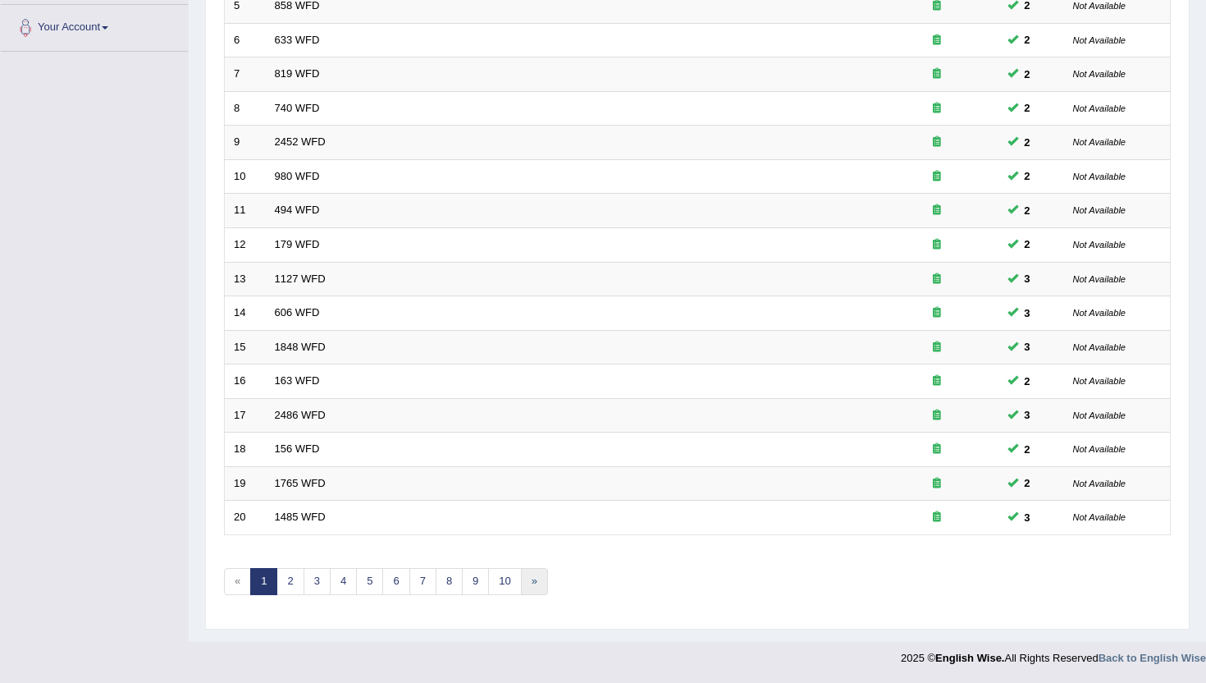
click at [525, 584] on link "»" at bounding box center [534, 581] width 27 height 27
click at [505, 584] on link "10" at bounding box center [504, 581] width 33 height 27
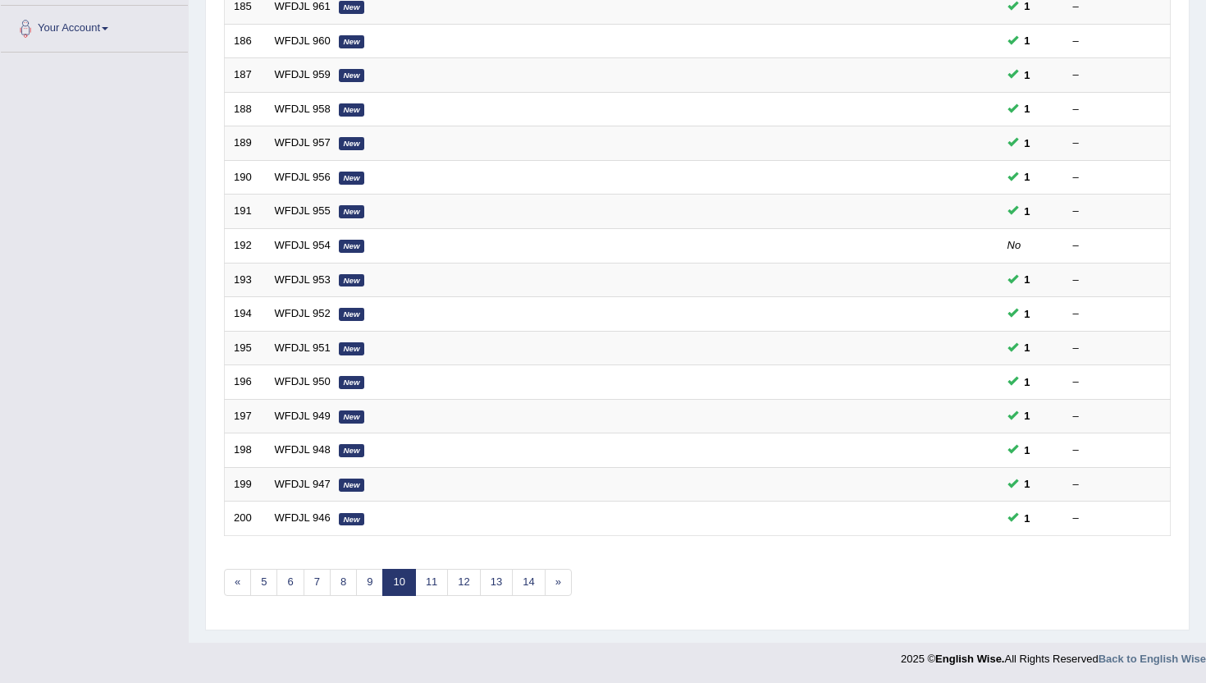
scroll to position [404, 0]
click at [538, 584] on link "14" at bounding box center [528, 581] width 33 height 27
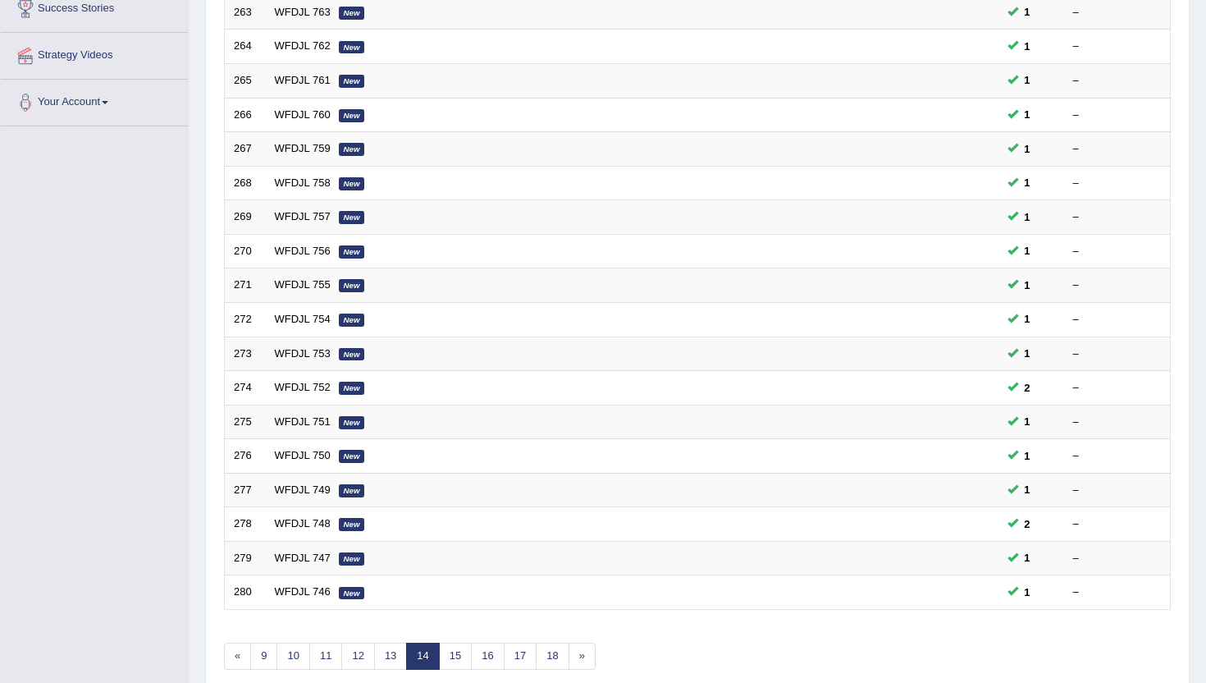
scroll to position [361, 0]
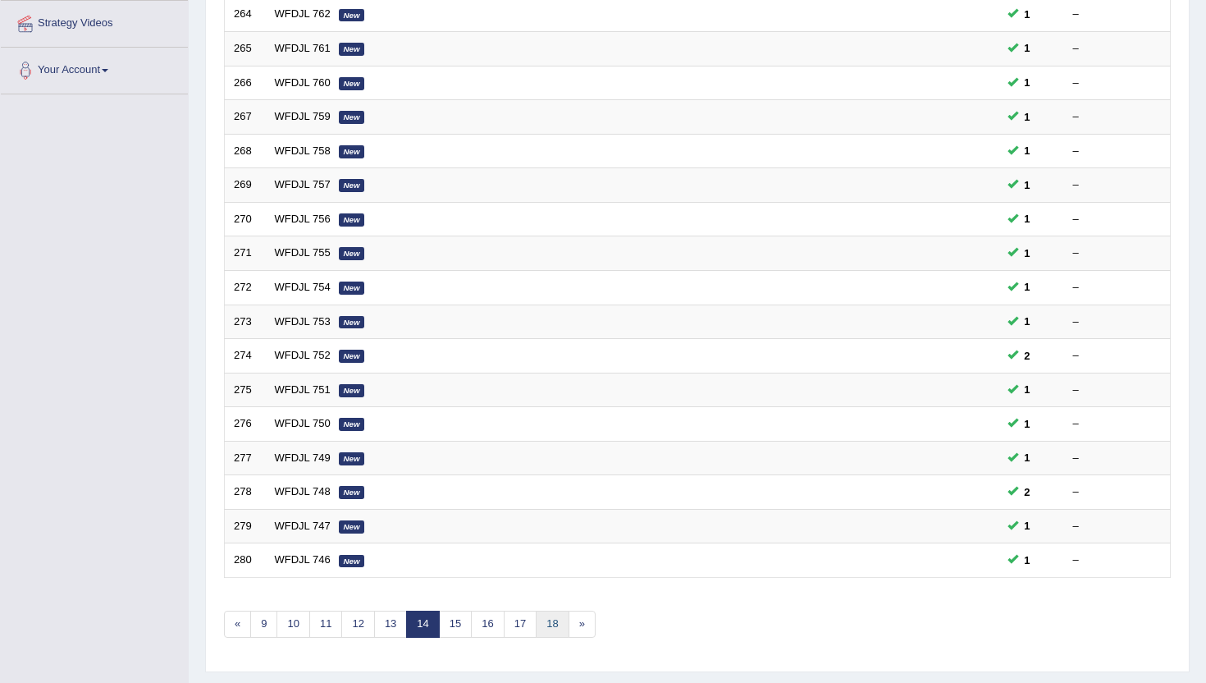
click at [543, 628] on link "18" at bounding box center [552, 624] width 33 height 27
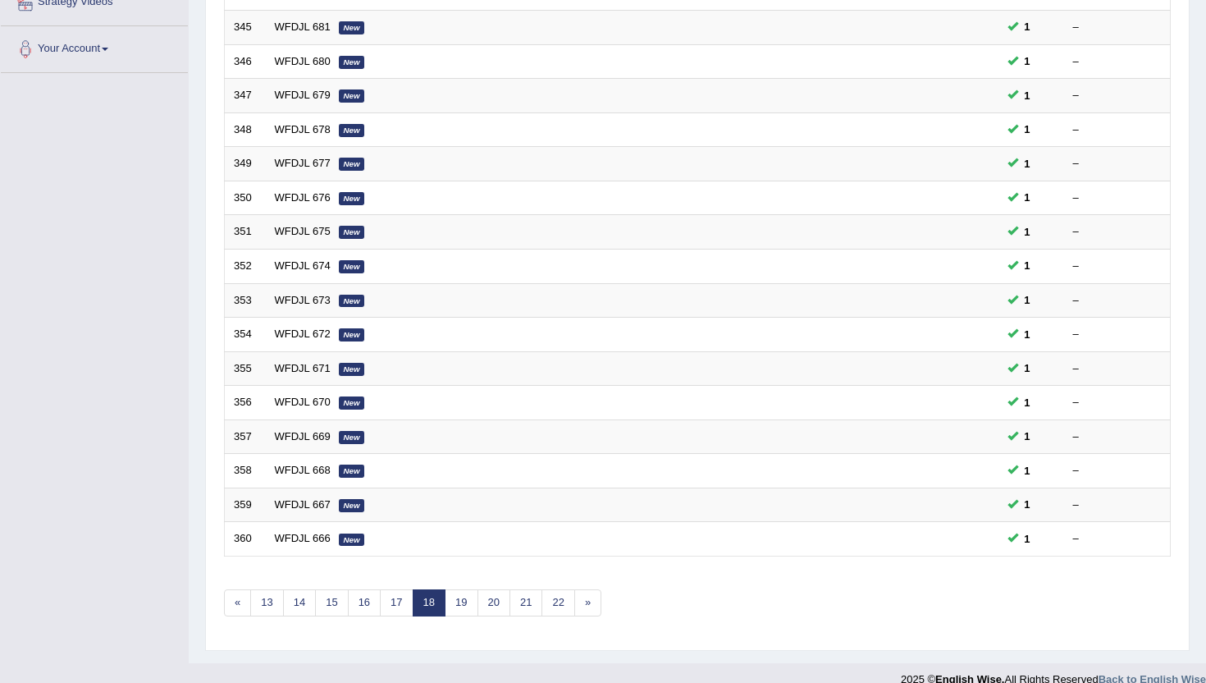
scroll to position [394, 0]
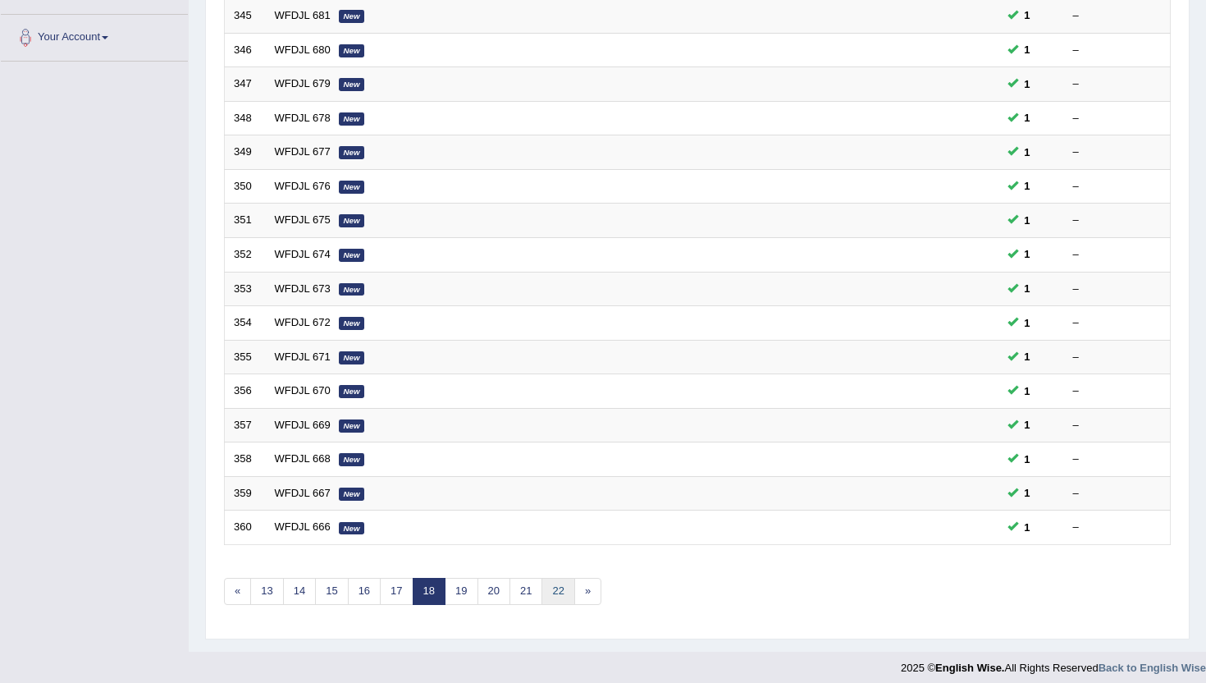
click at [556, 591] on link "22" at bounding box center [558, 591] width 33 height 27
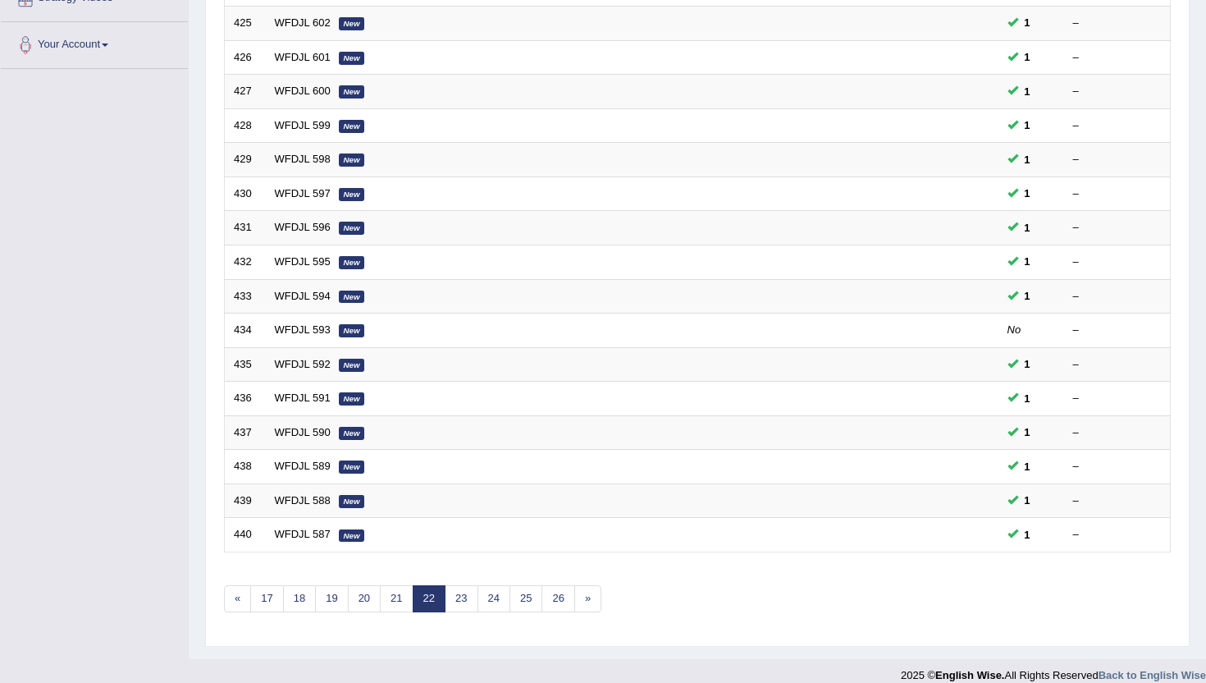
scroll to position [394, 0]
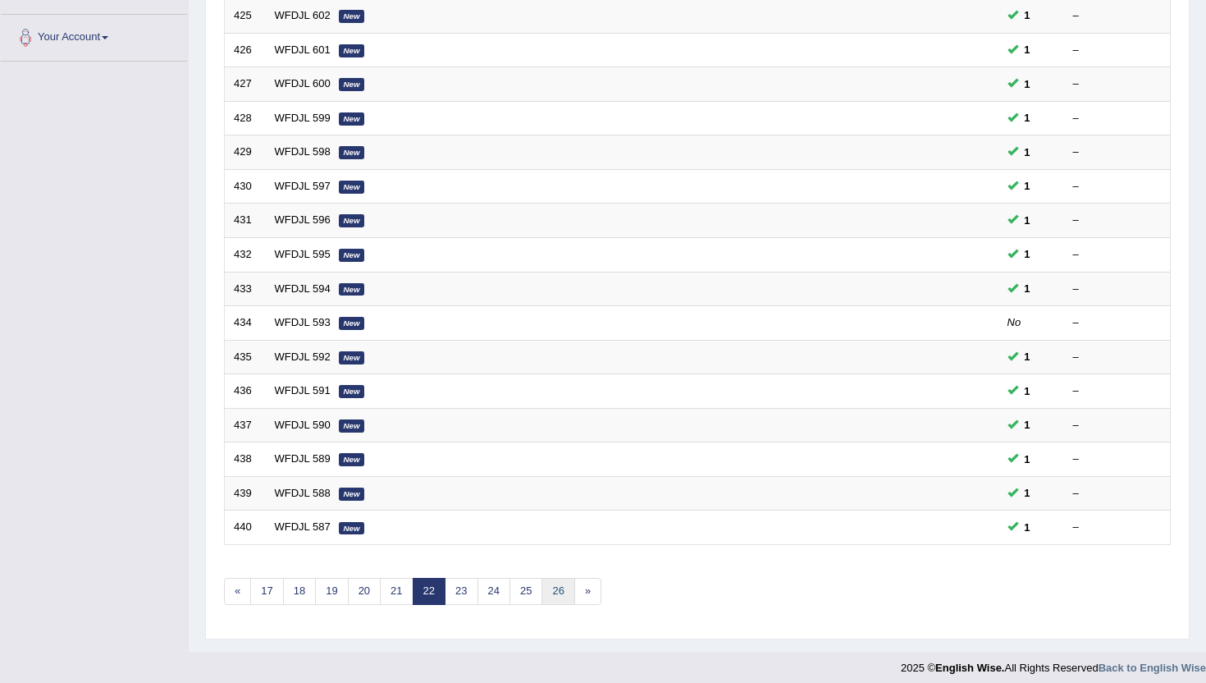
click at [556, 591] on link "26" at bounding box center [558, 591] width 33 height 27
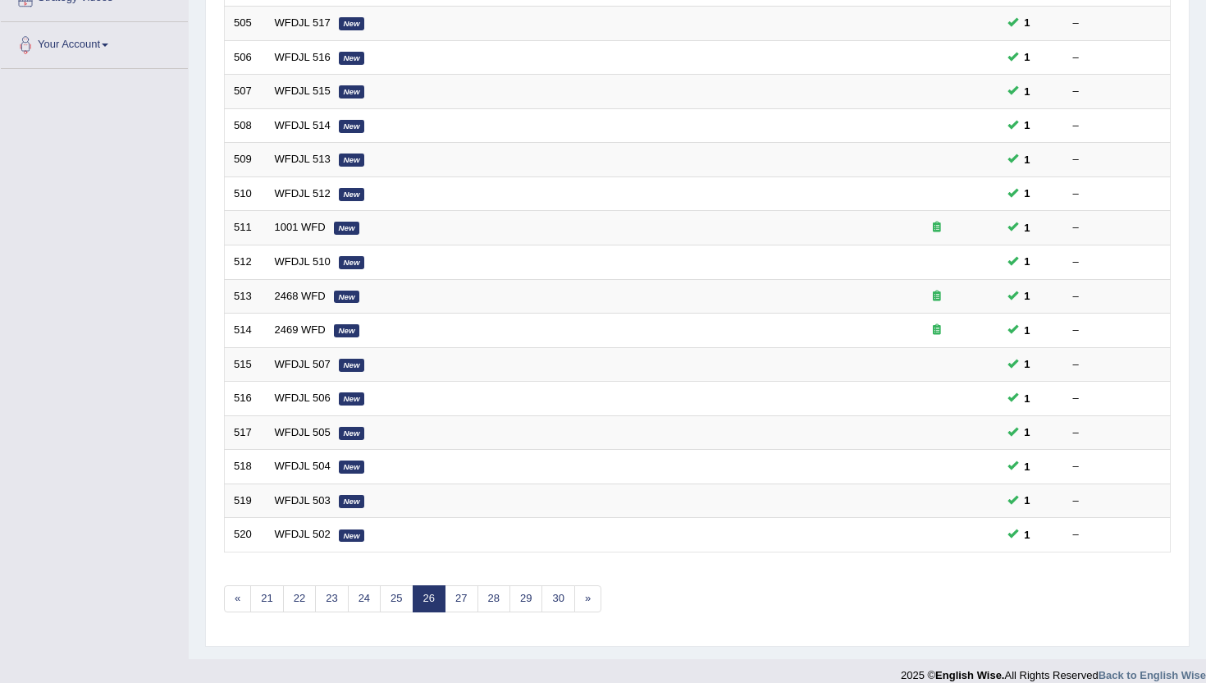
scroll to position [394, 0]
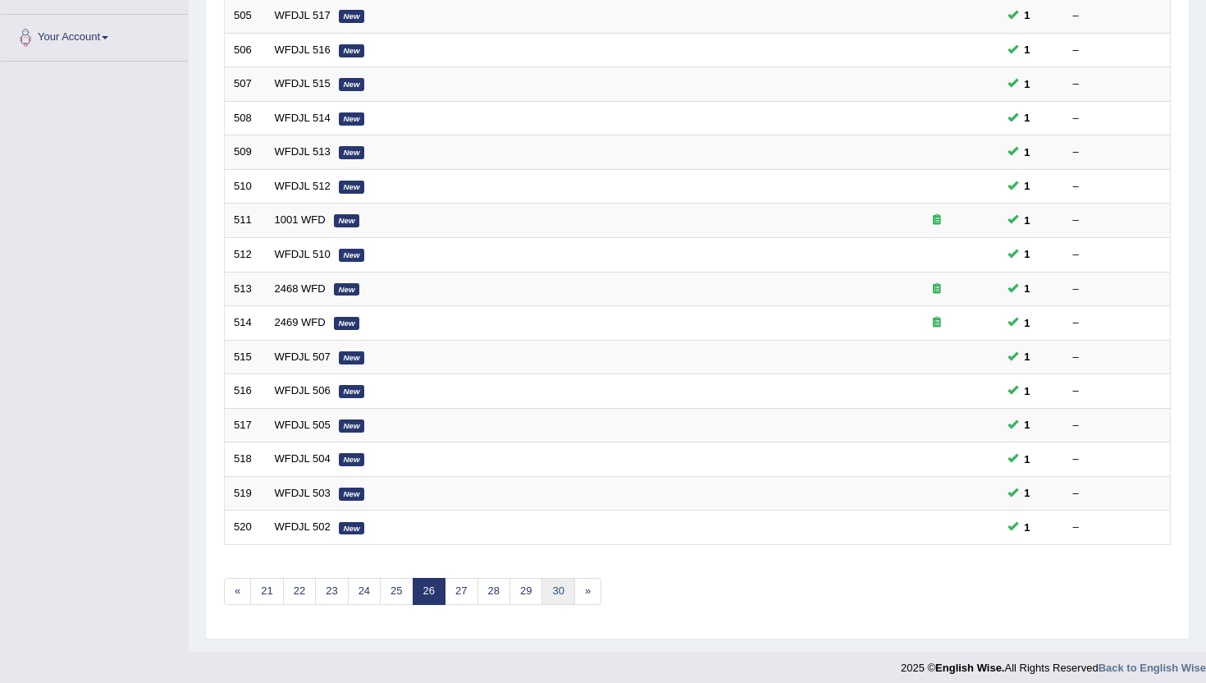
click at [556, 591] on link "30" at bounding box center [558, 591] width 33 height 27
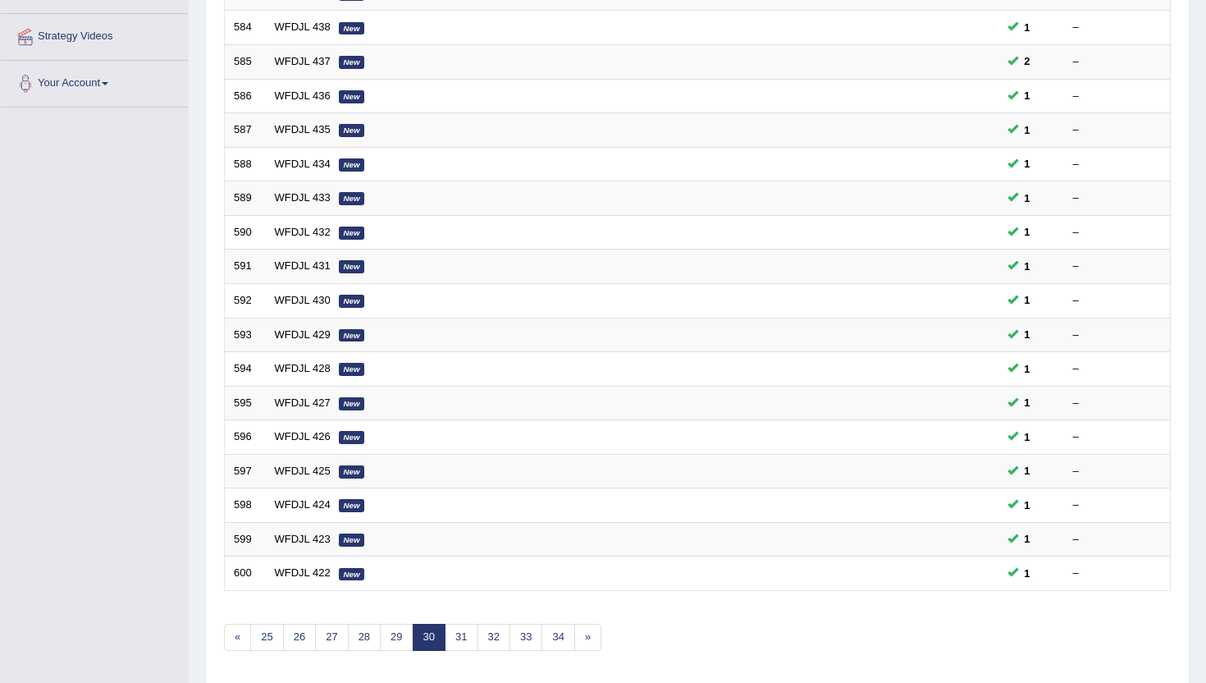
scroll to position [361, 0]
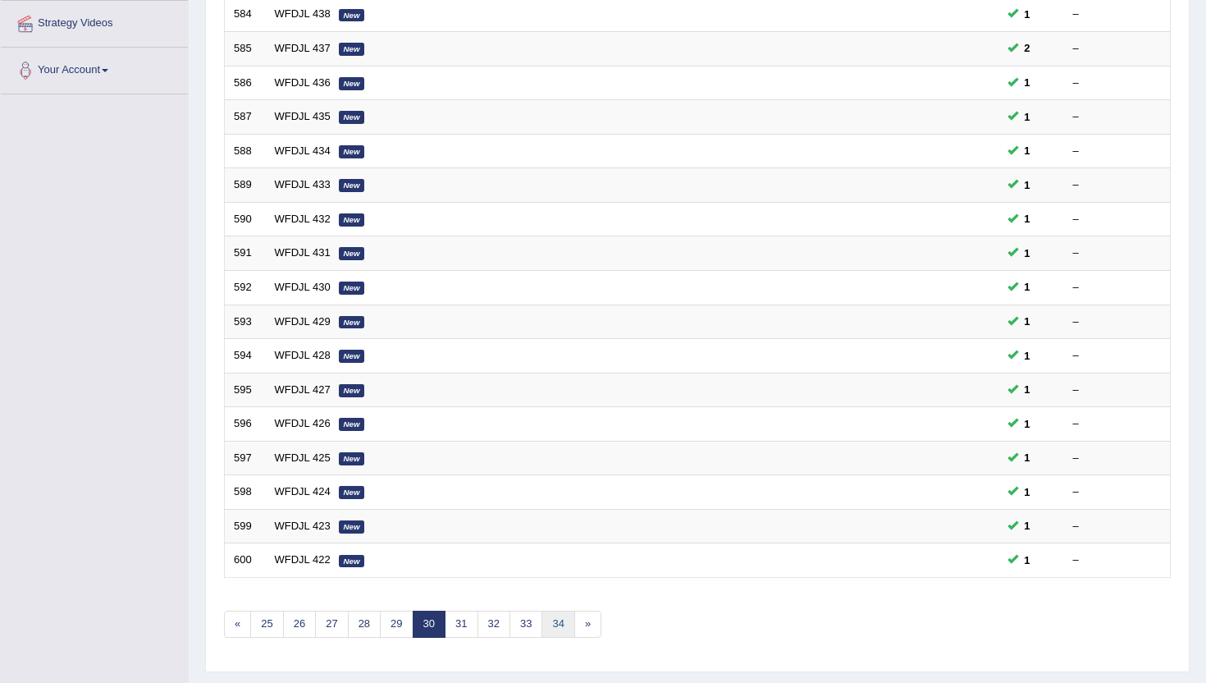
click at [553, 629] on link "34" at bounding box center [558, 624] width 33 height 27
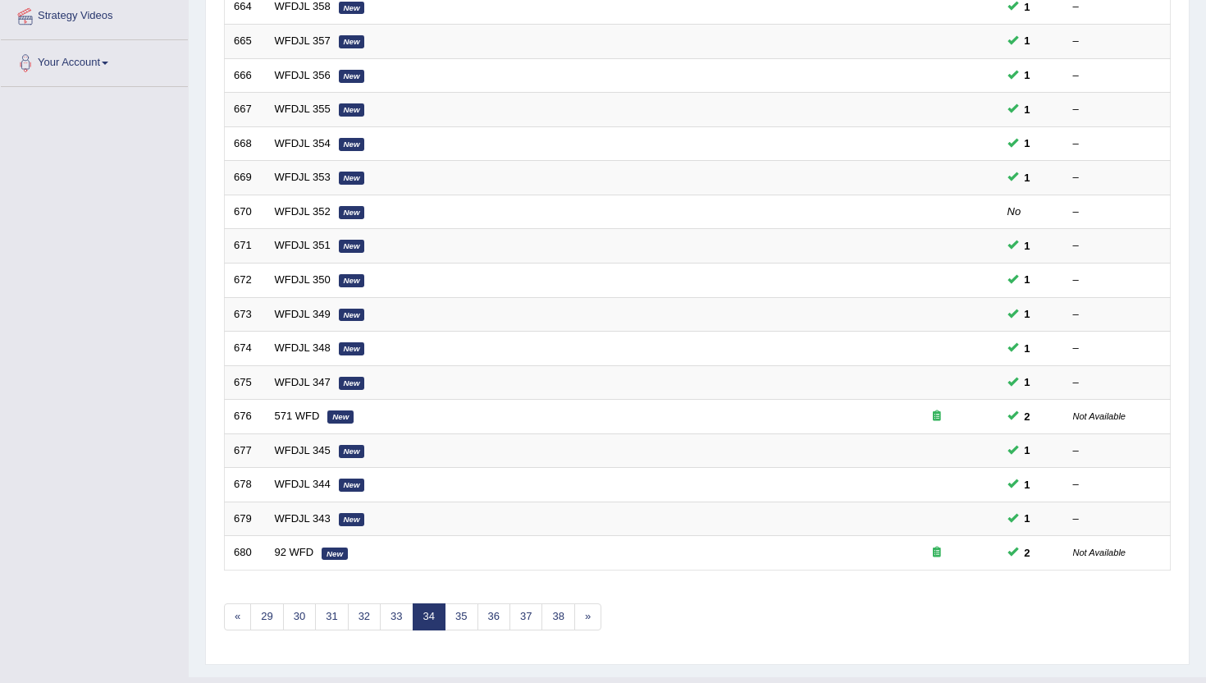
scroll to position [394, 0]
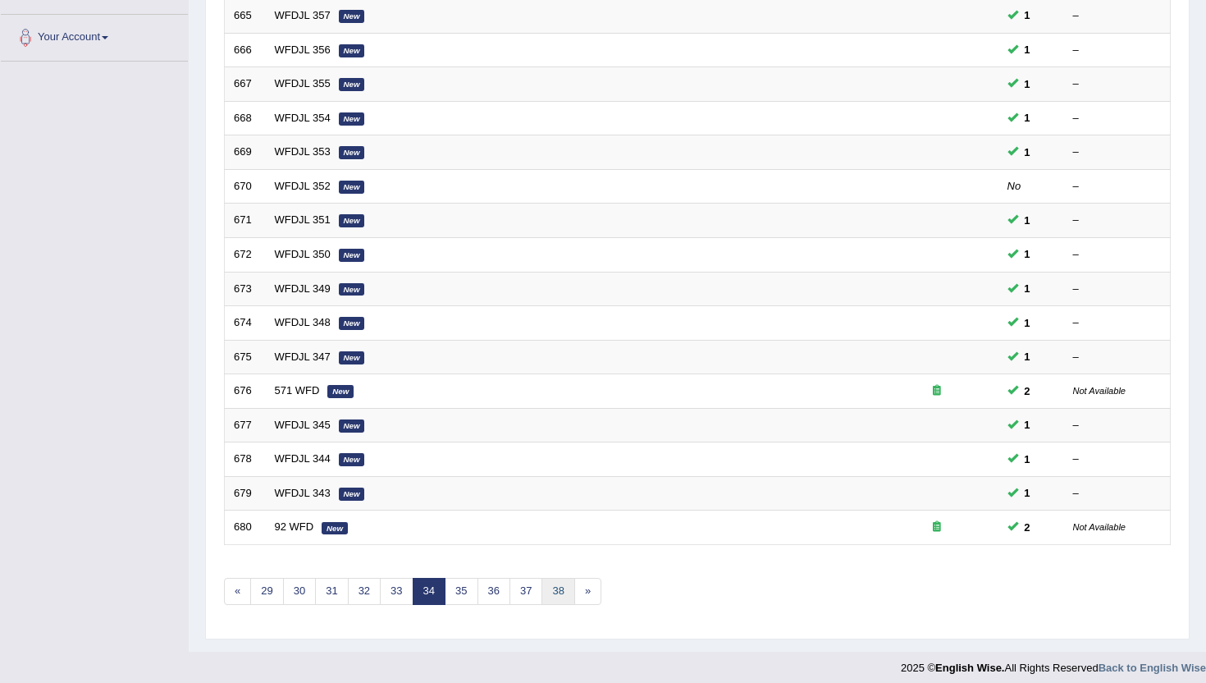
click at [560, 583] on link "38" at bounding box center [558, 591] width 33 height 27
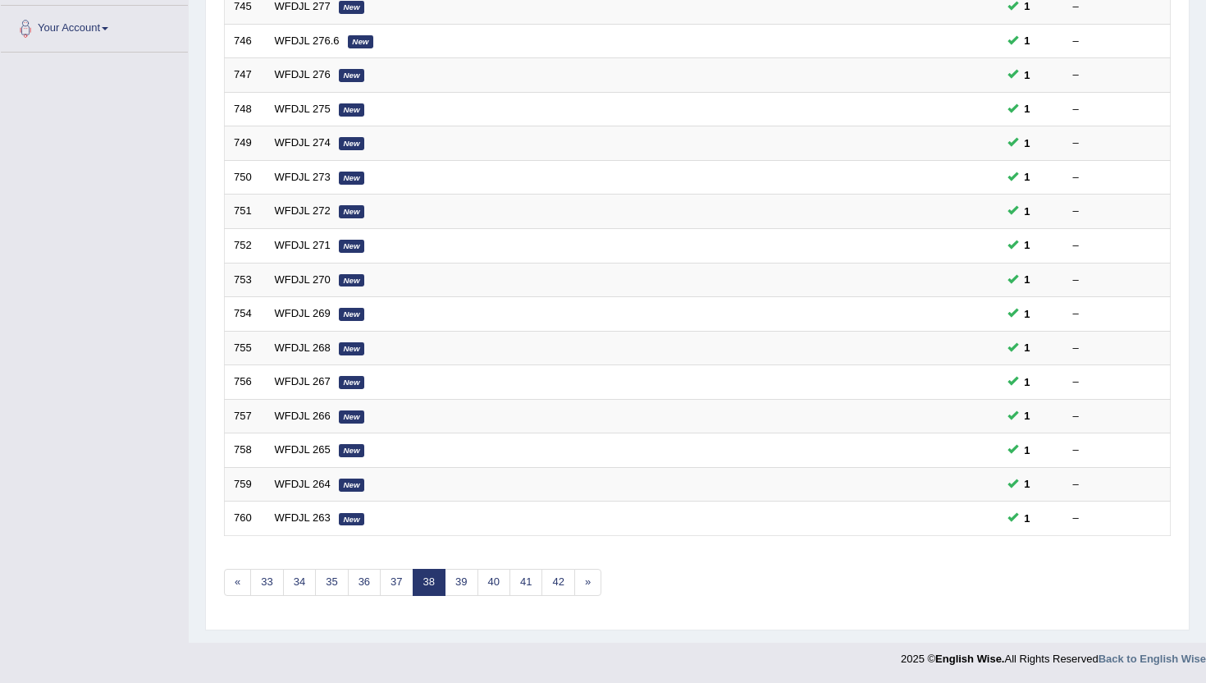
scroll to position [404, 0]
click at [560, 583] on link "42" at bounding box center [558, 581] width 33 height 27
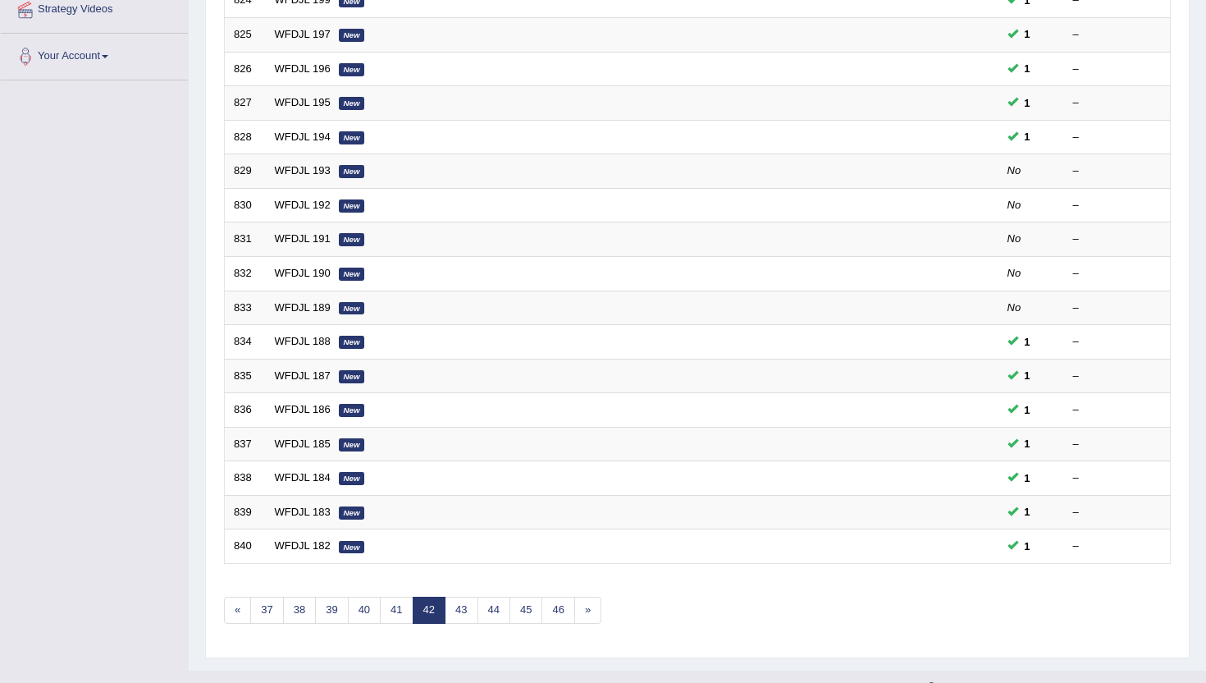
scroll to position [404, 0]
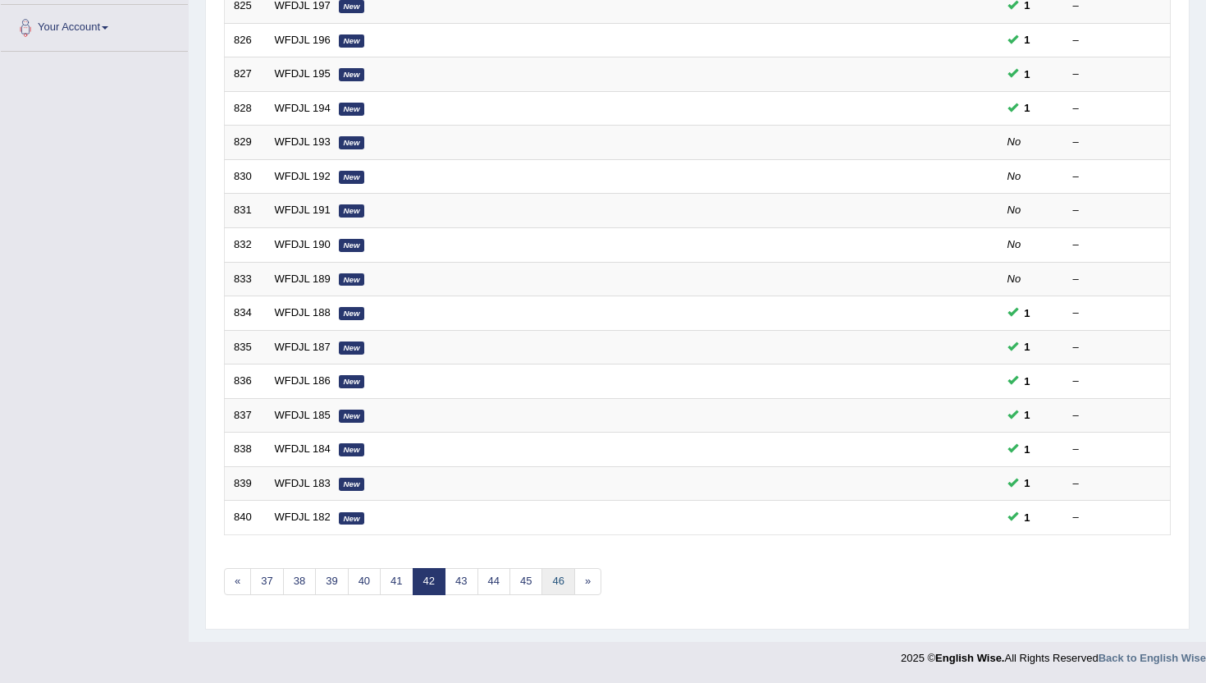
click at [560, 583] on link "46" at bounding box center [558, 581] width 33 height 27
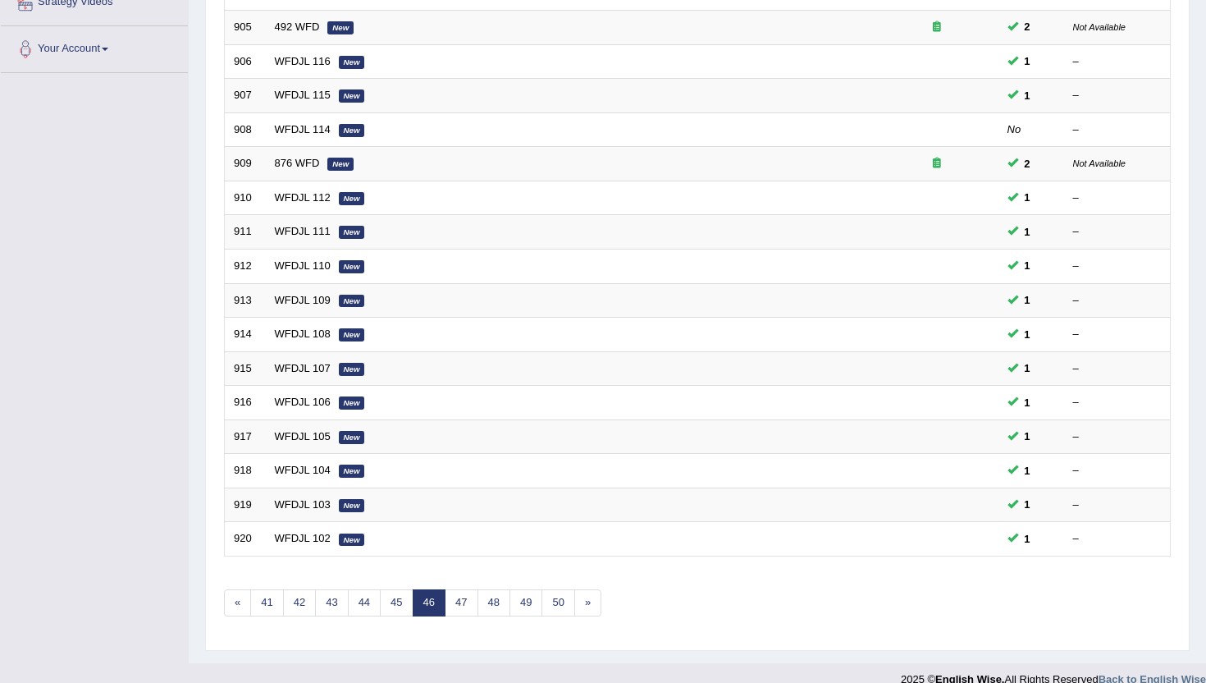
scroll to position [404, 0]
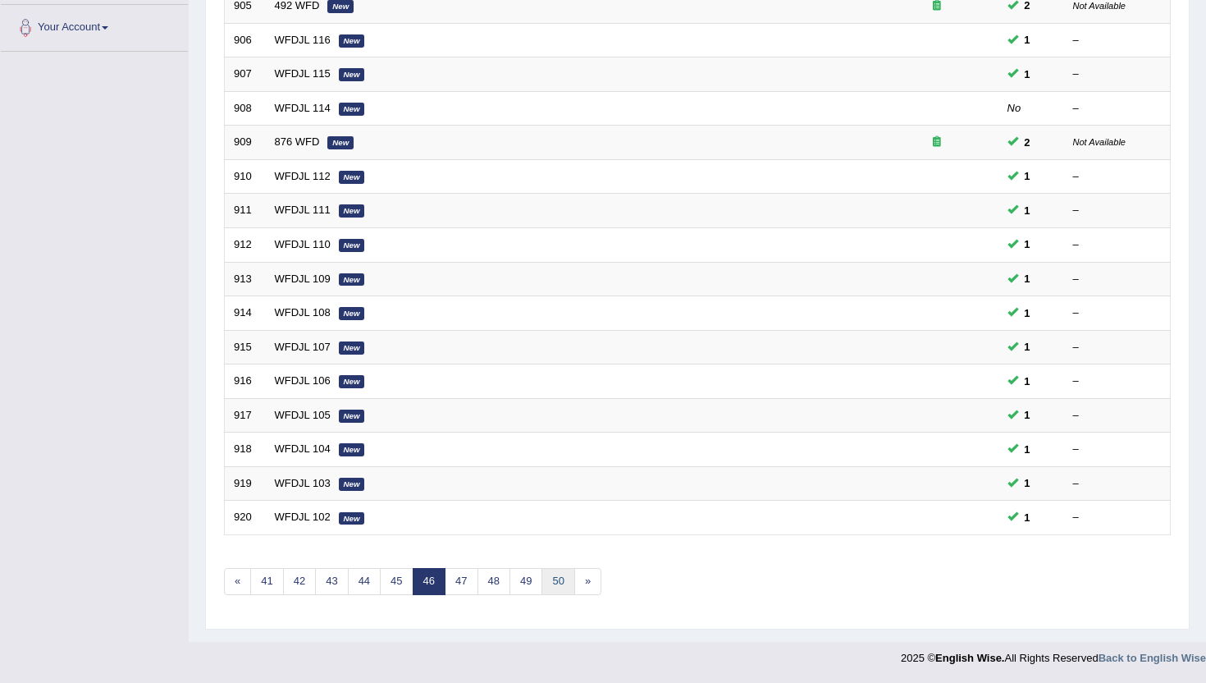
click at [560, 583] on link "50" at bounding box center [558, 581] width 33 height 27
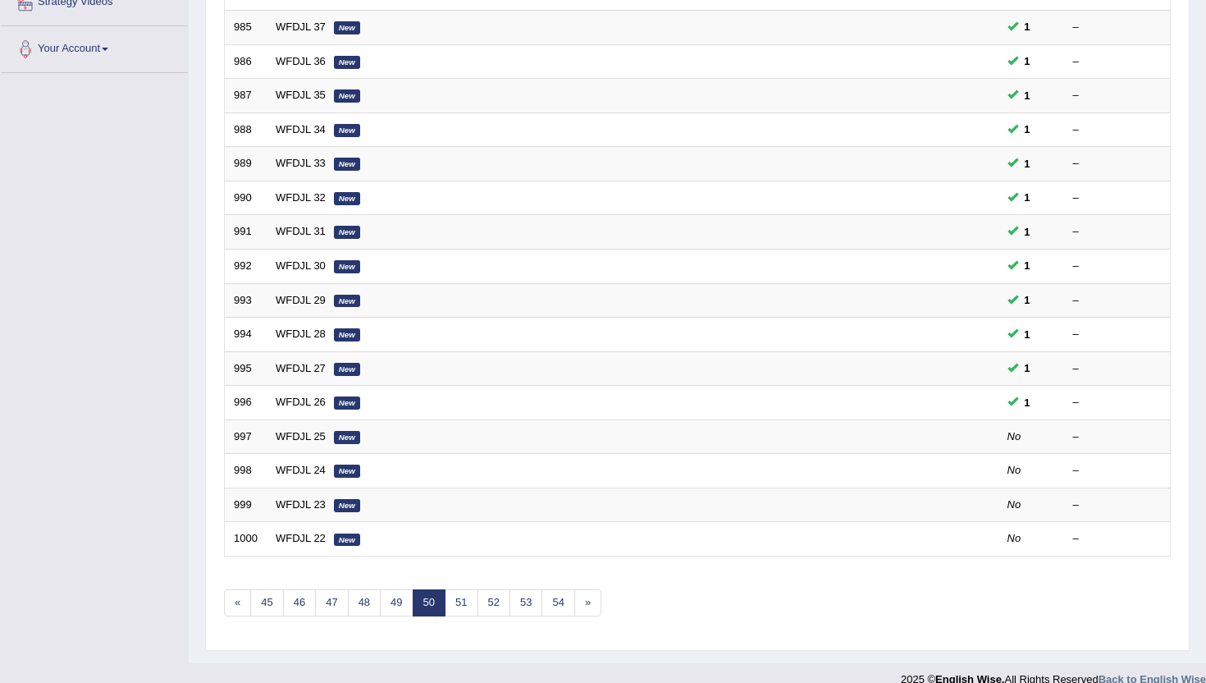
scroll to position [394, 0]
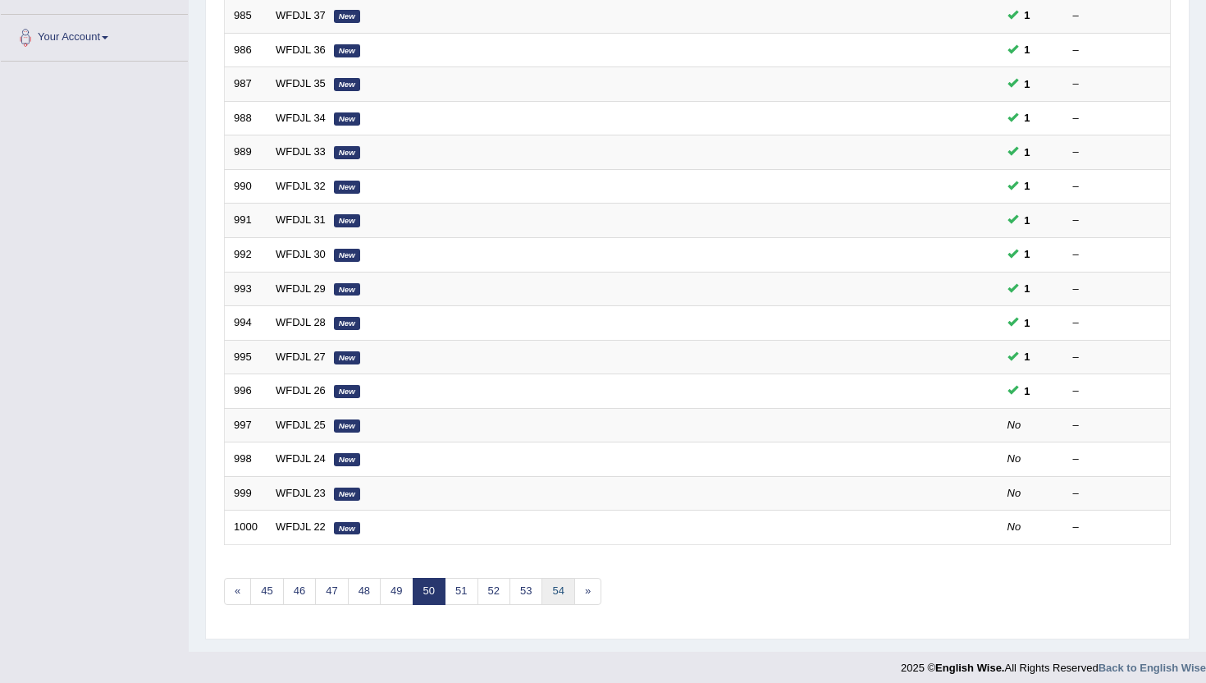
click at [560, 583] on link "54" at bounding box center [558, 591] width 33 height 27
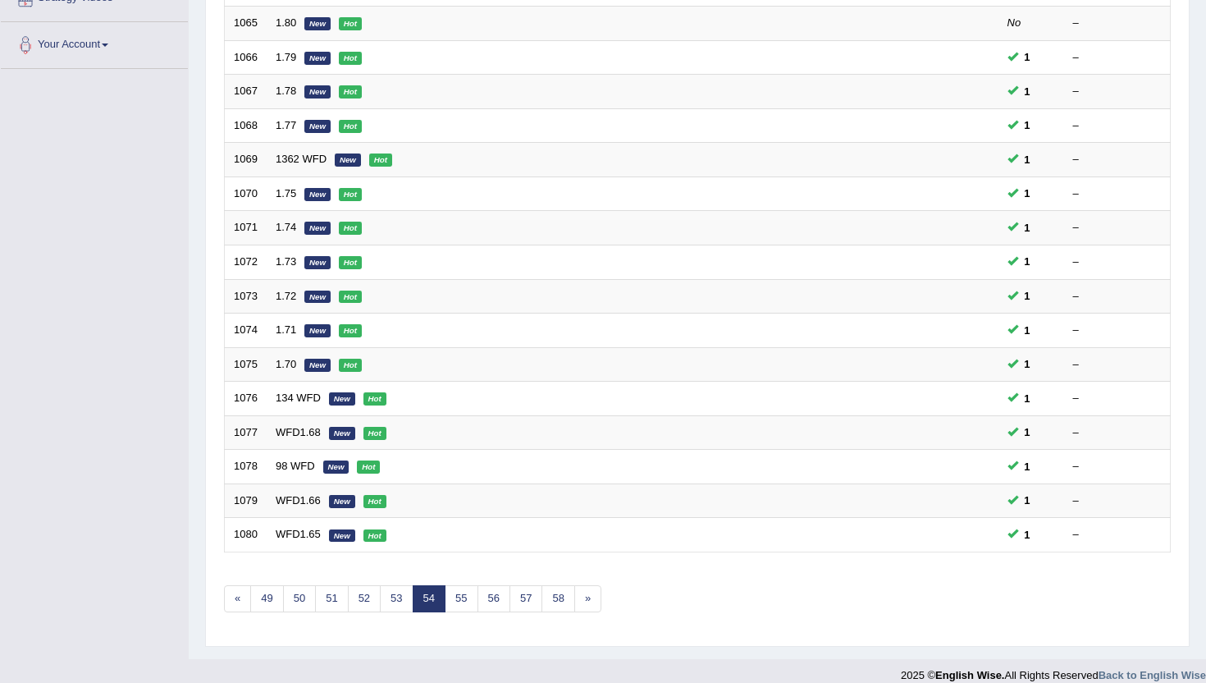
scroll to position [394, 0]
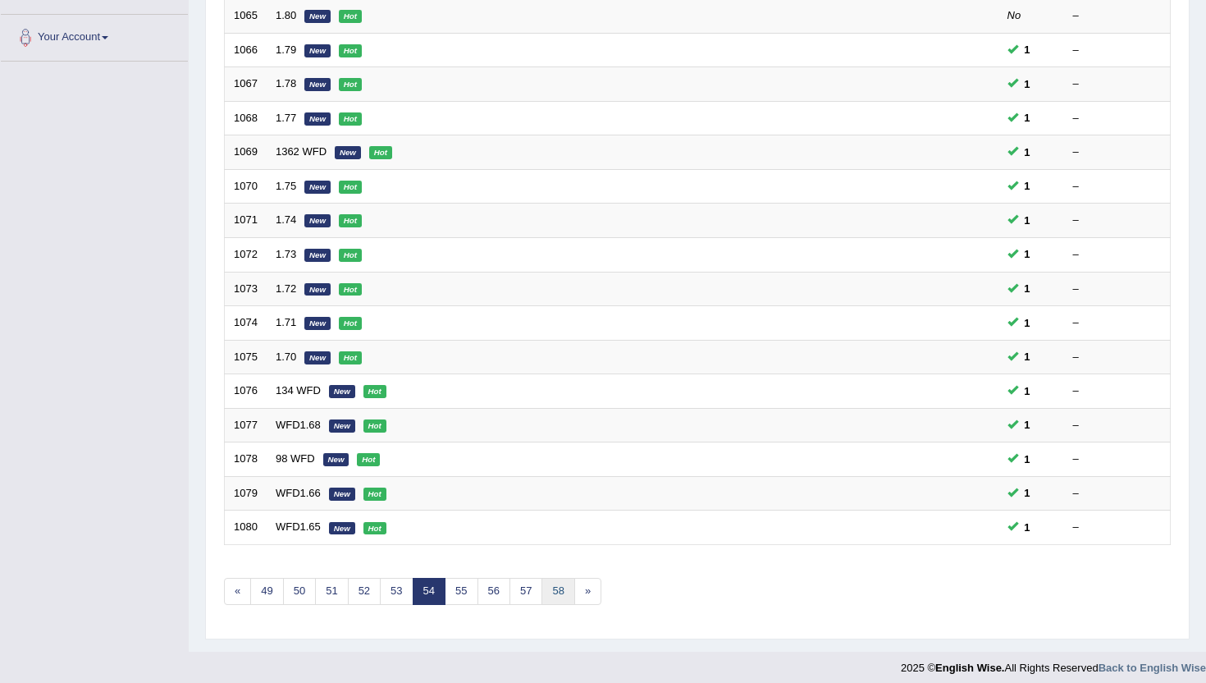
click at [560, 589] on link "58" at bounding box center [558, 591] width 33 height 27
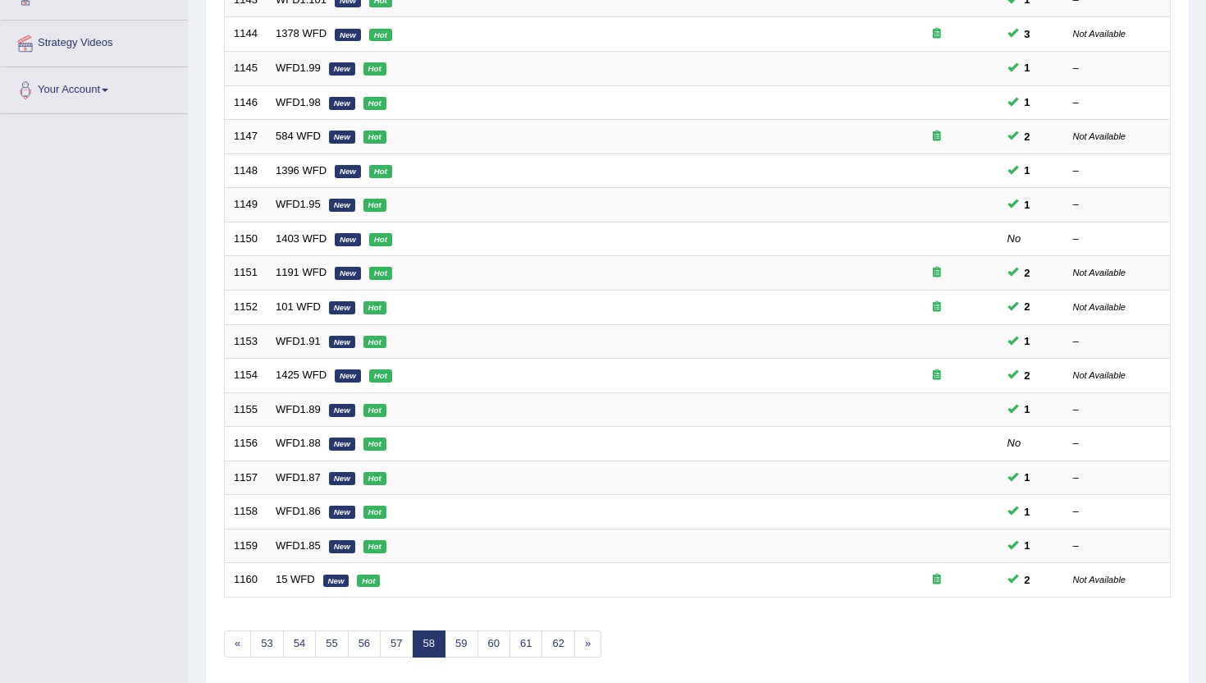
scroll to position [361, 0]
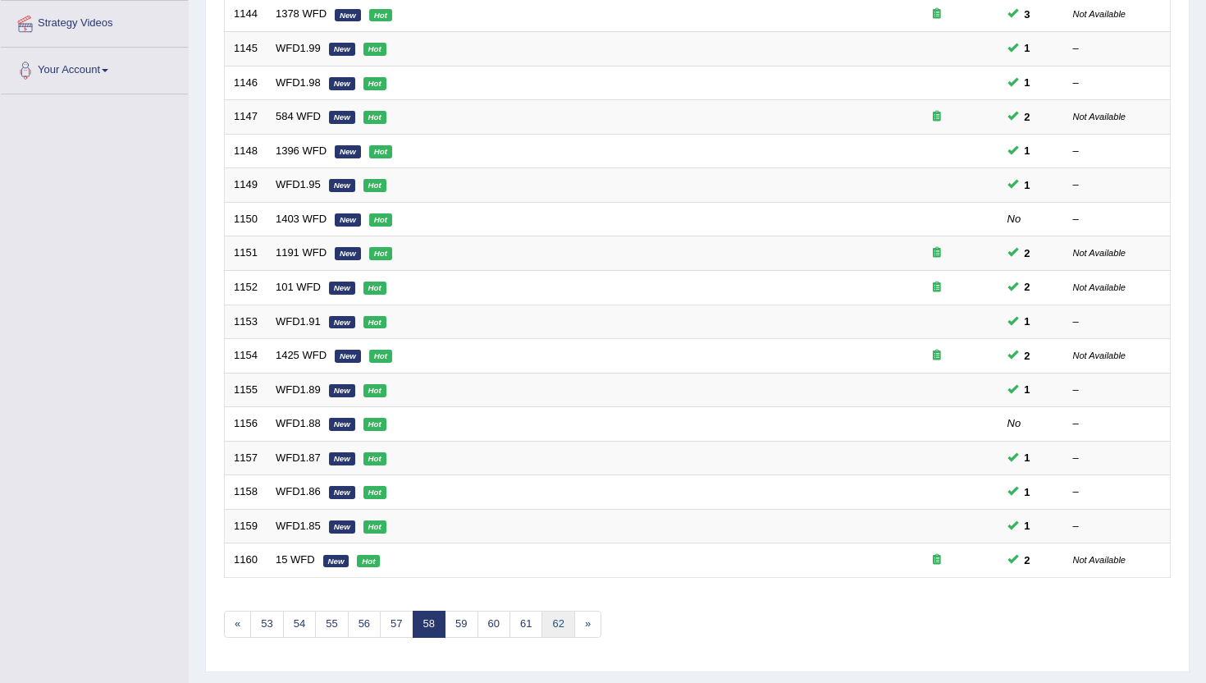
click at [552, 625] on link "62" at bounding box center [558, 624] width 33 height 27
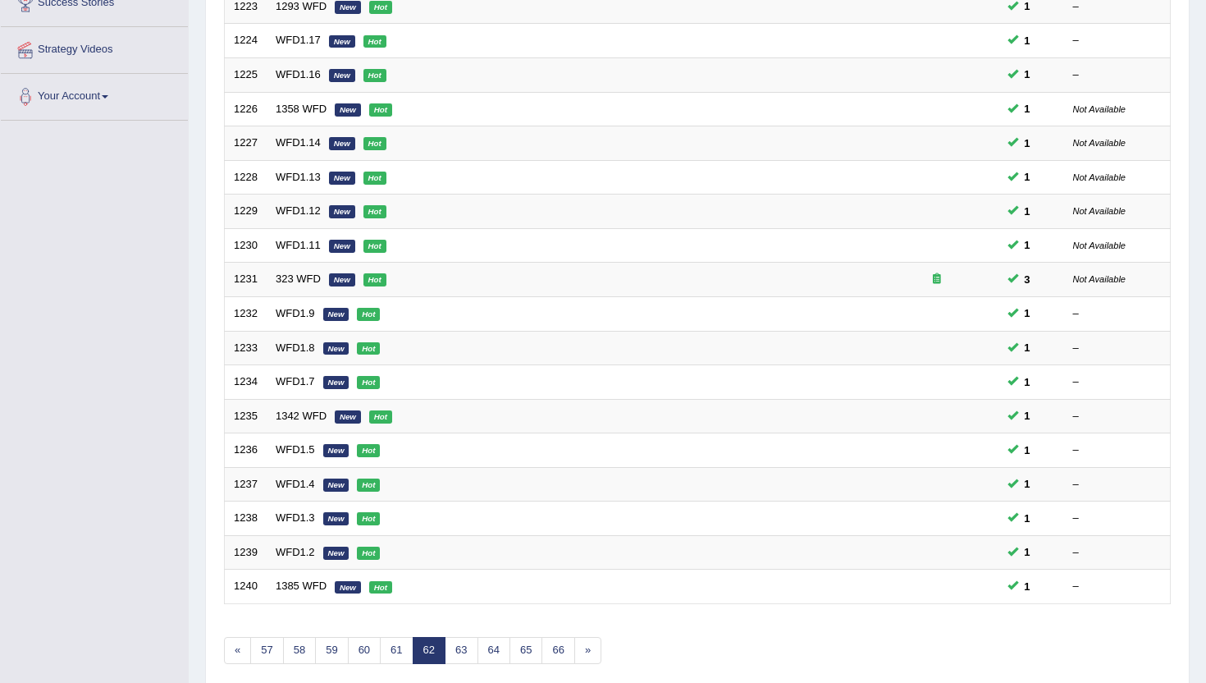
scroll to position [361, 0]
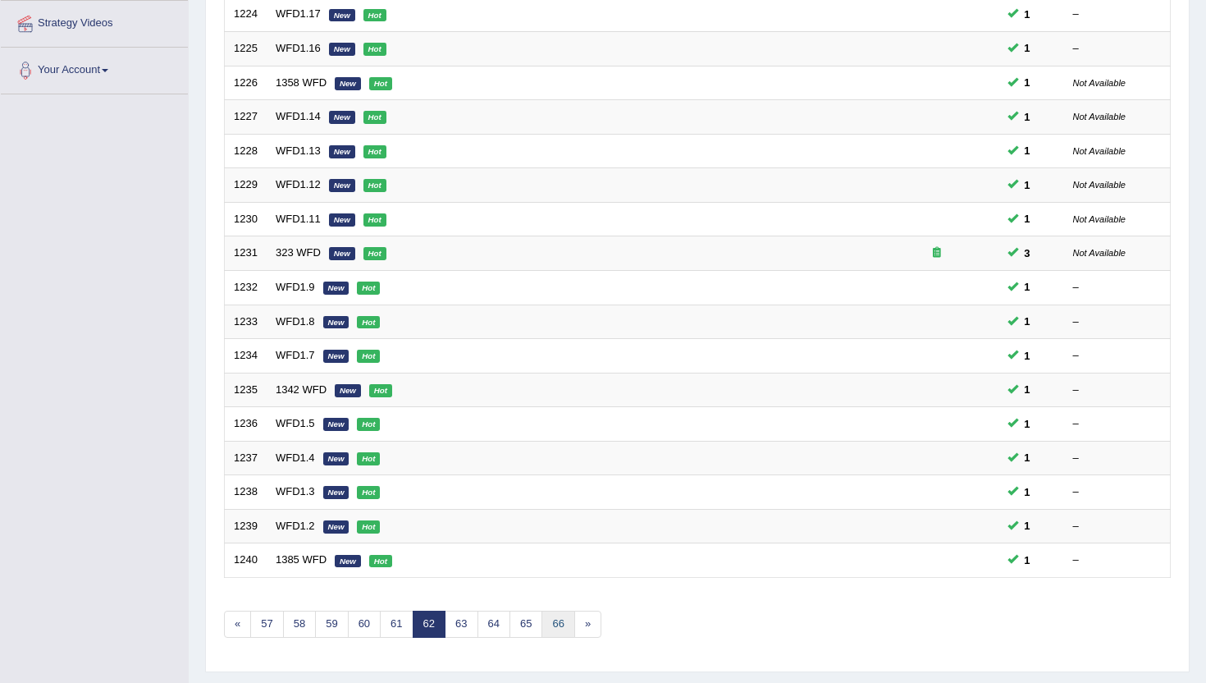
click at [552, 625] on link "66" at bounding box center [558, 624] width 33 height 27
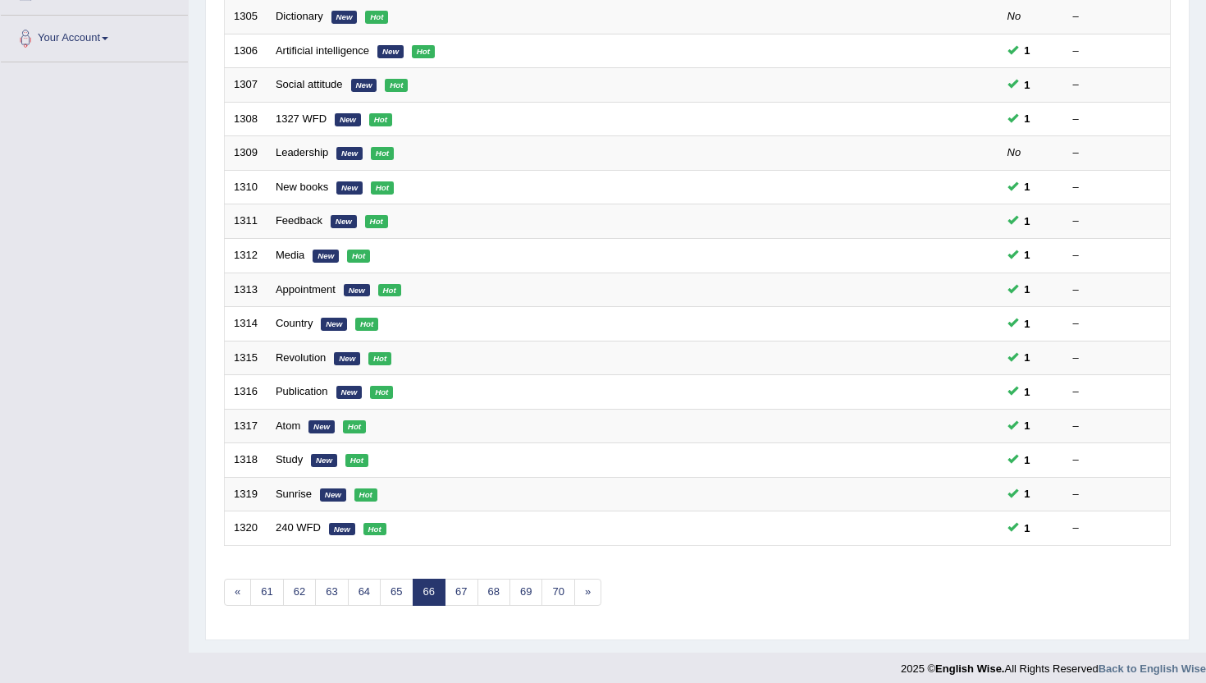
scroll to position [394, 0]
click at [560, 593] on link "70" at bounding box center [558, 591] width 33 height 27
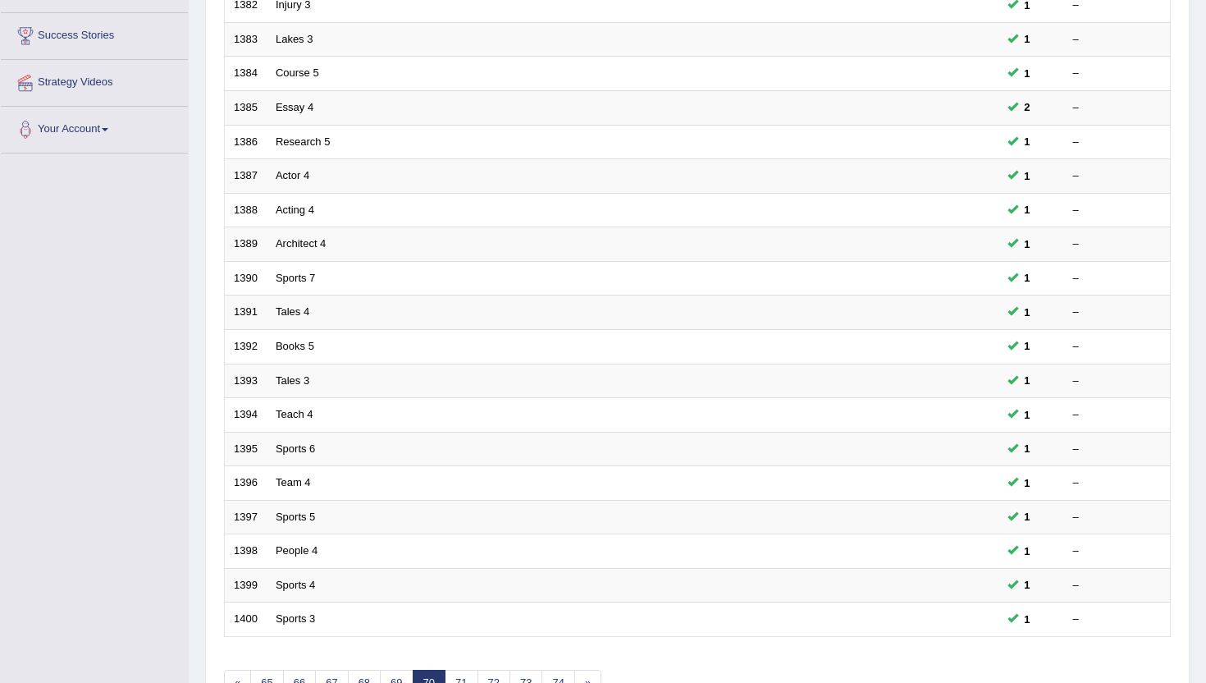
scroll to position [328, 0]
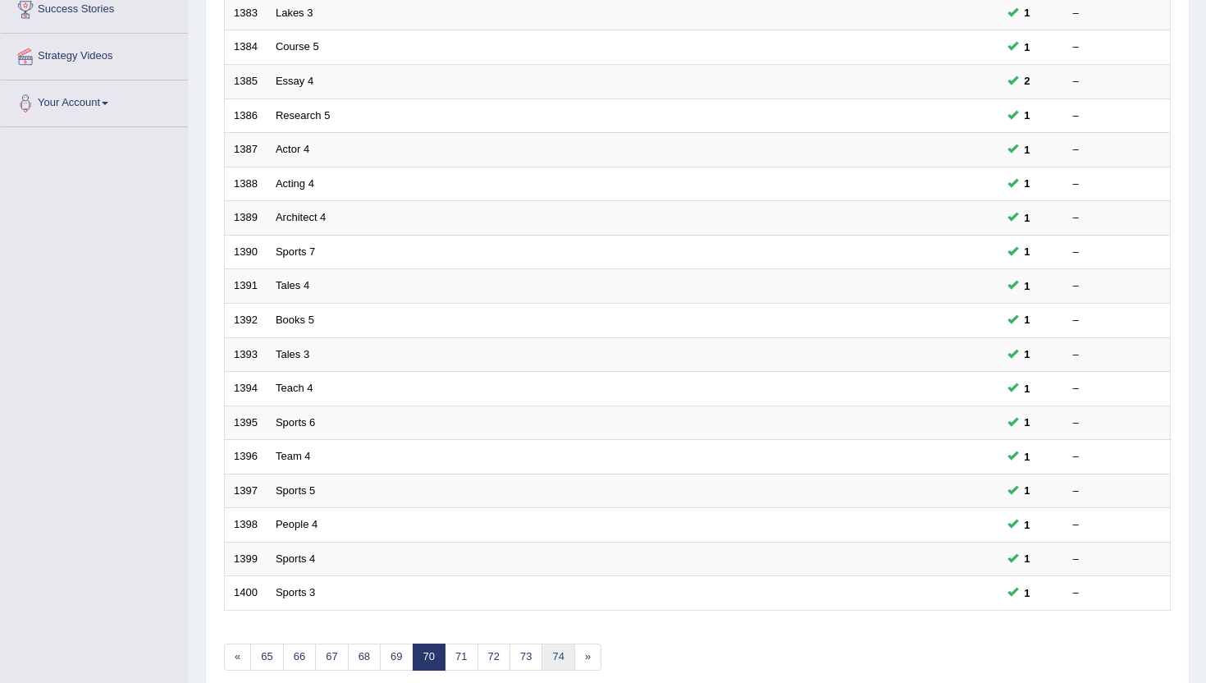
click at [560, 658] on link "74" at bounding box center [558, 656] width 33 height 27
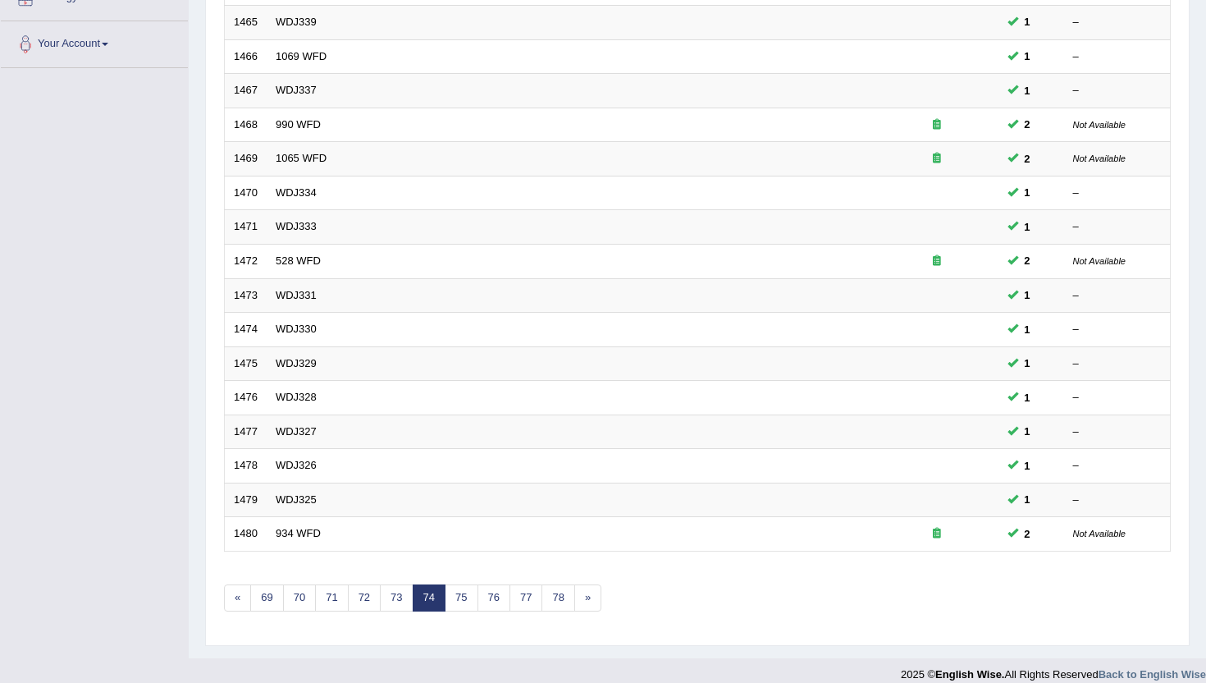
scroll to position [404, 0]
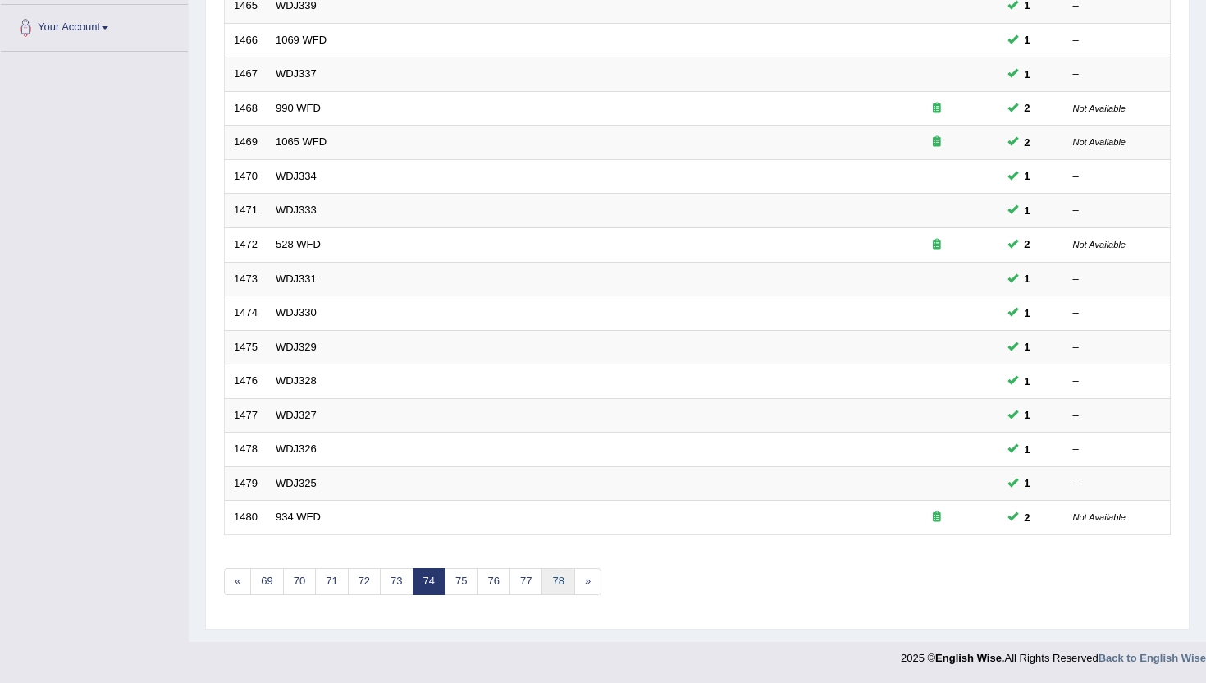
click at [562, 584] on link "78" at bounding box center [558, 581] width 33 height 27
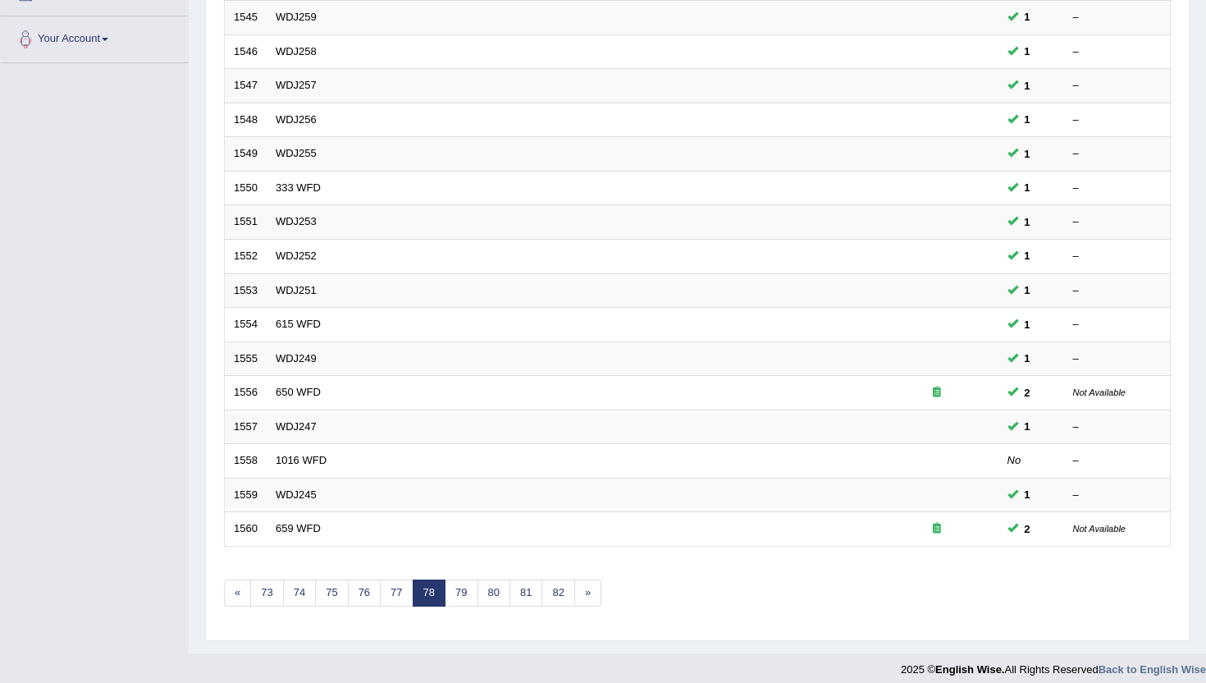
scroll to position [404, 0]
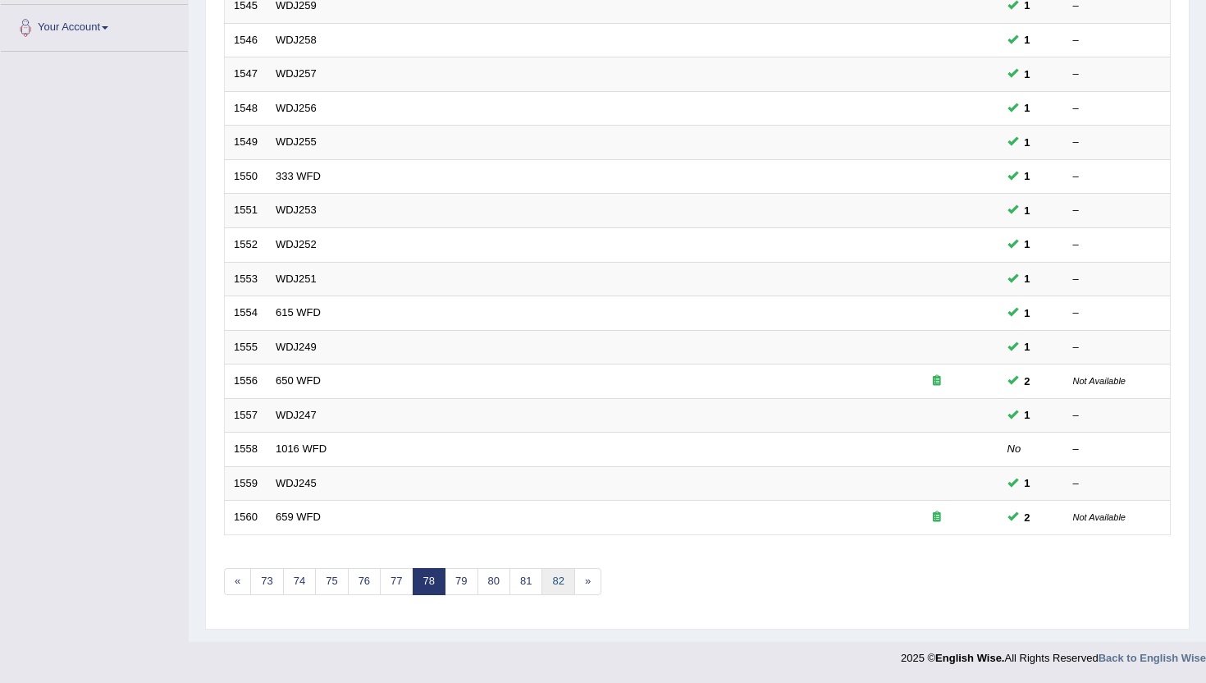
click at [562, 584] on link "82" at bounding box center [558, 581] width 33 height 27
click at [552, 584] on link "86" at bounding box center [558, 581] width 33 height 27
click at [542, 584] on link "90" at bounding box center [558, 581] width 33 height 27
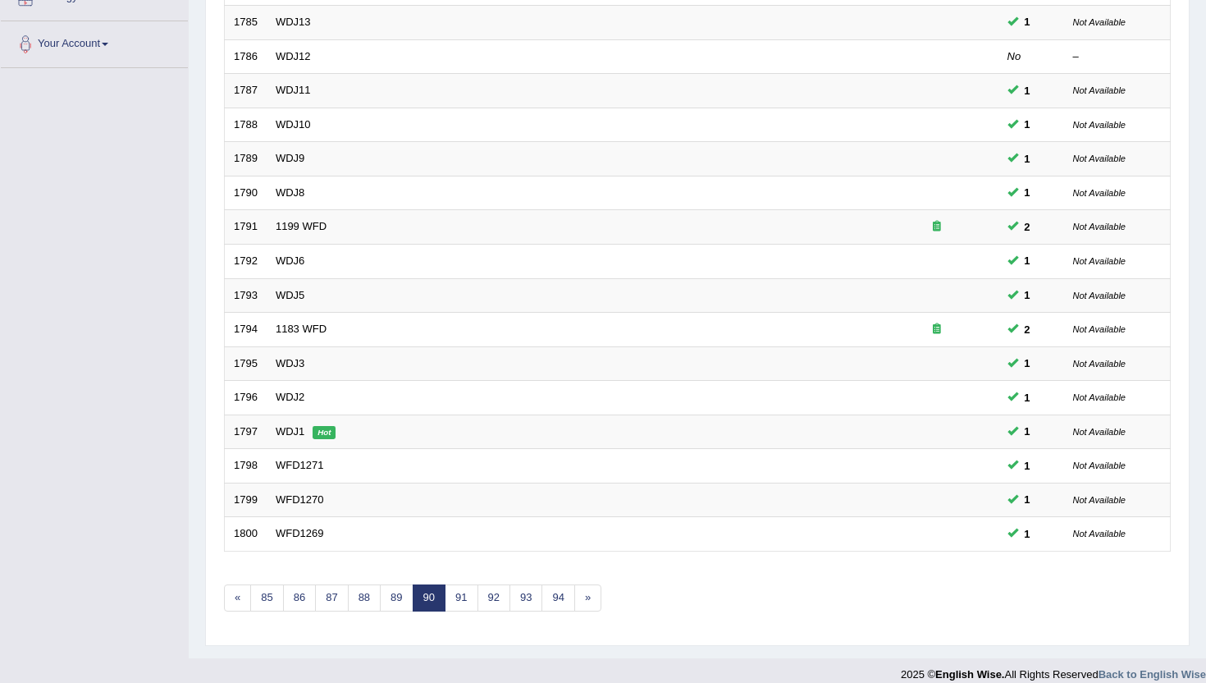
scroll to position [404, 0]
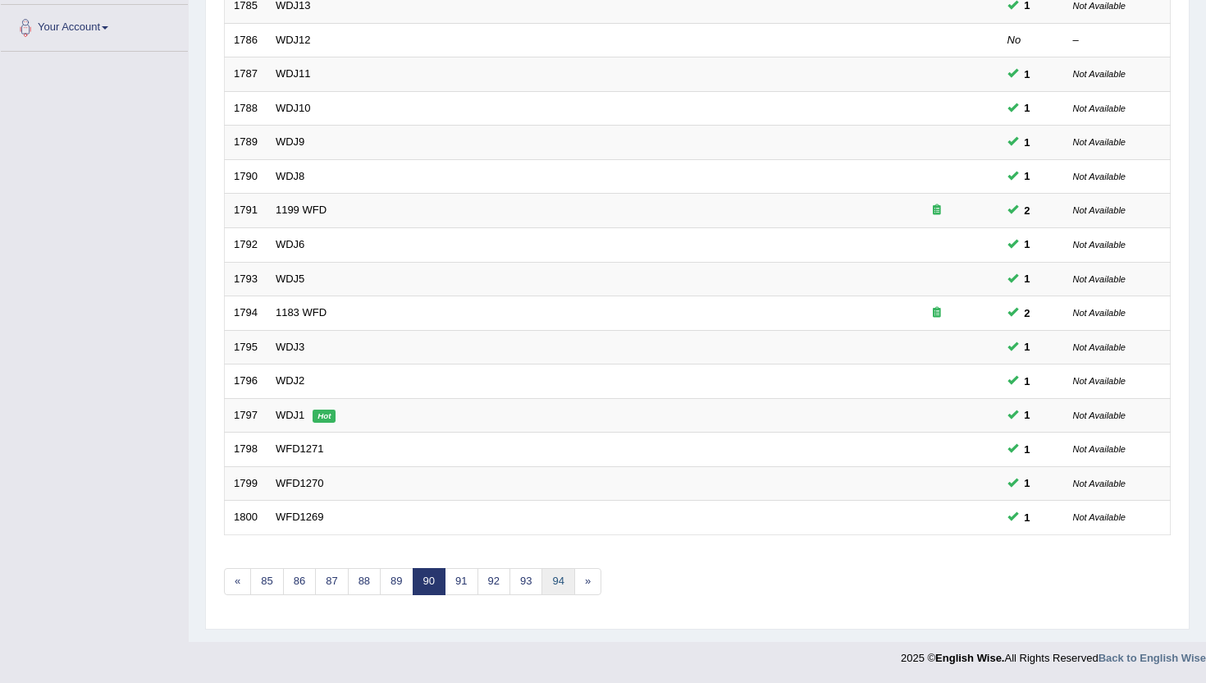
click at [551, 582] on link "94" at bounding box center [558, 581] width 33 height 27
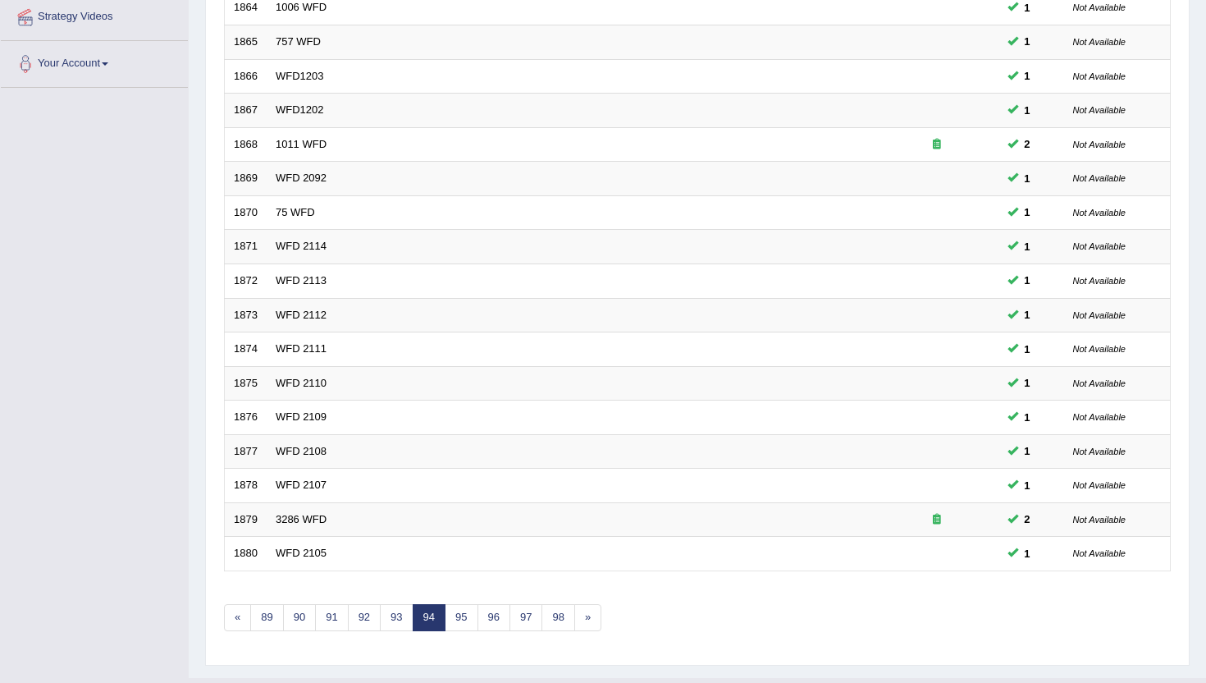
scroll to position [394, 0]
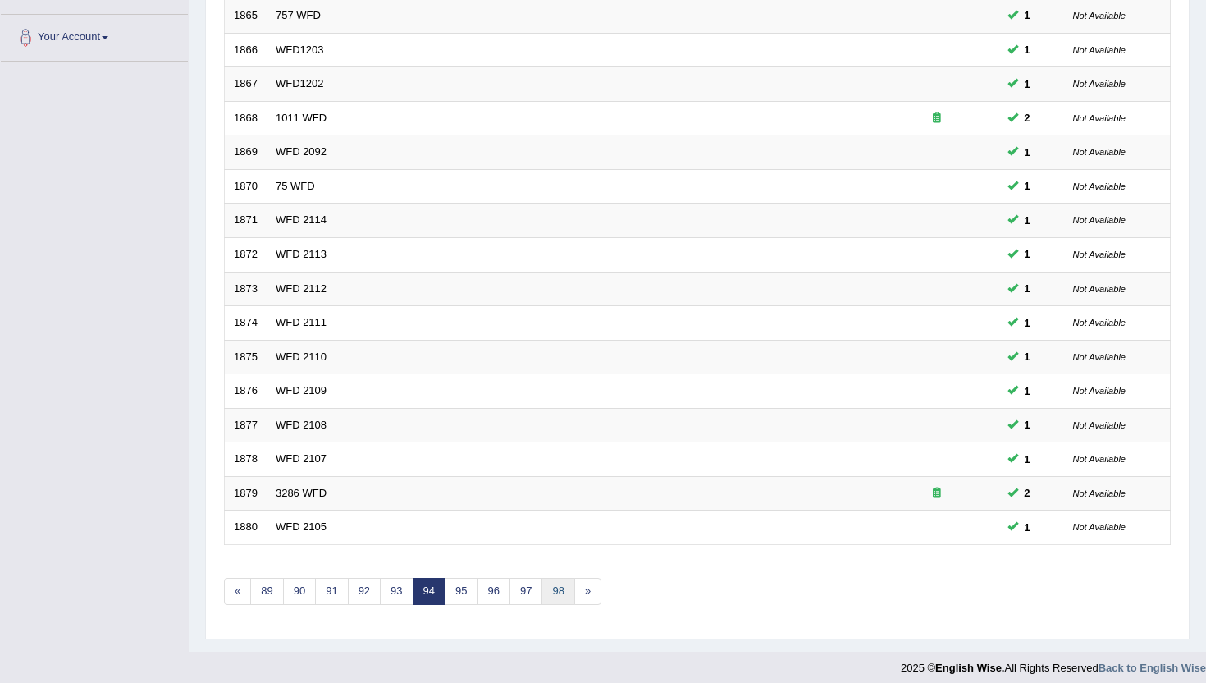
click at [551, 583] on link "98" at bounding box center [558, 591] width 33 height 27
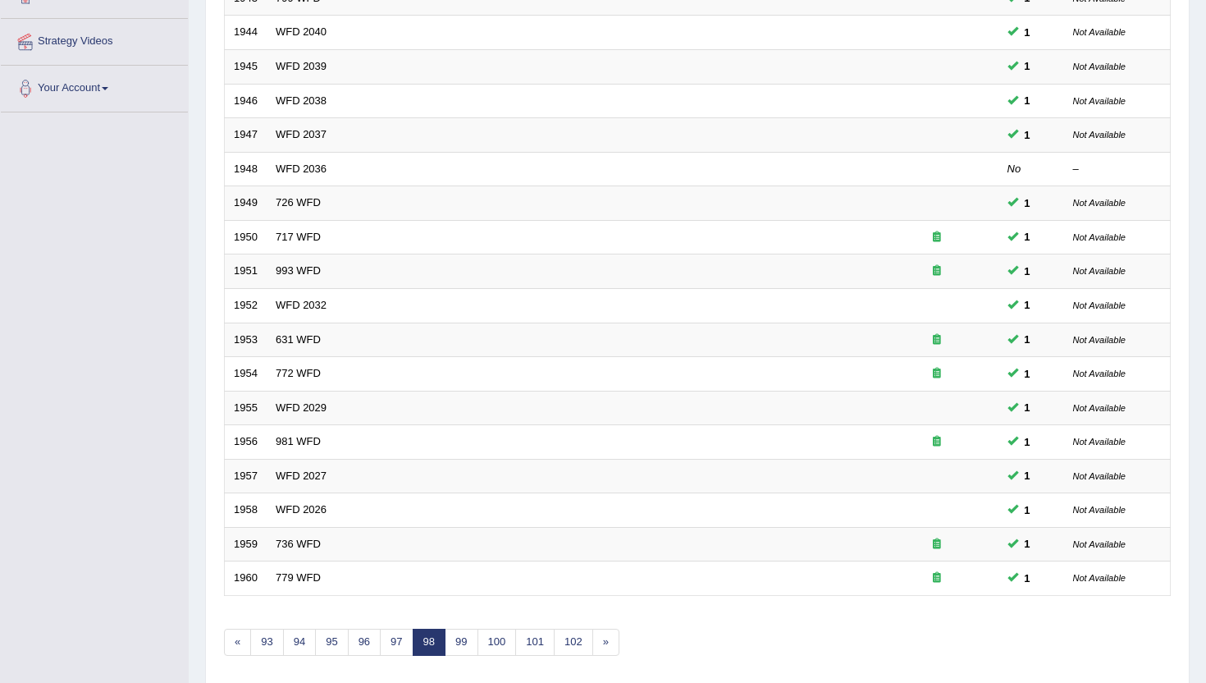
scroll to position [404, 0]
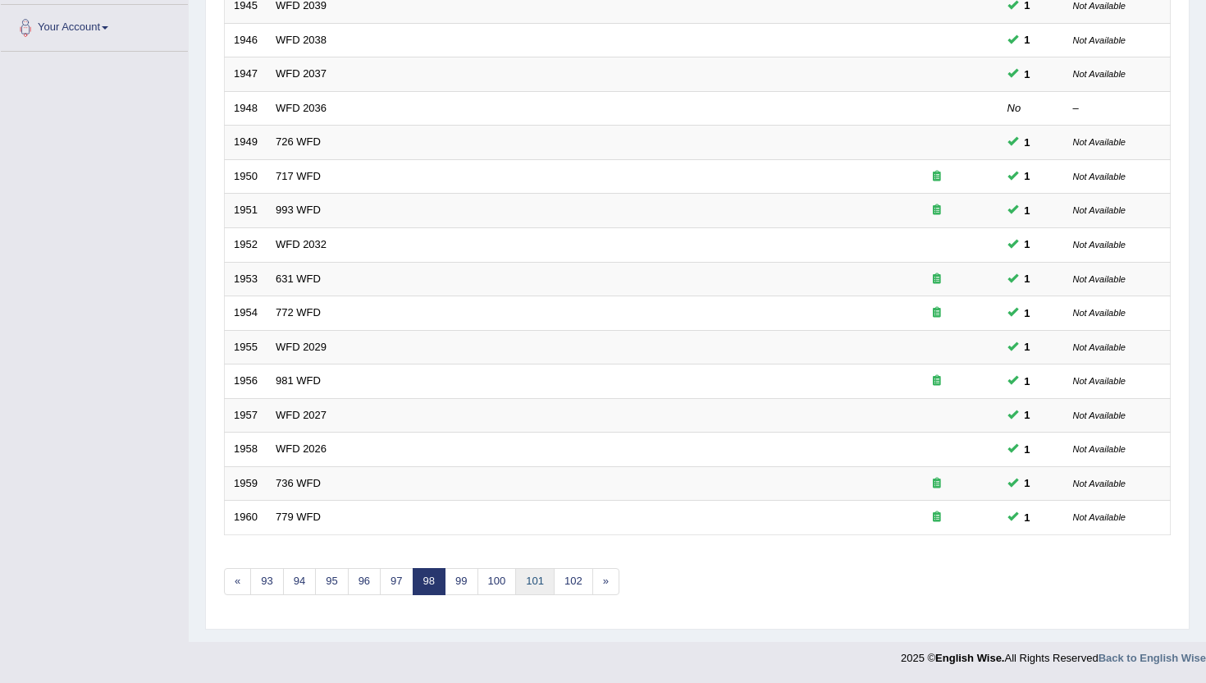
click at [551, 583] on link "101" at bounding box center [534, 581] width 39 height 27
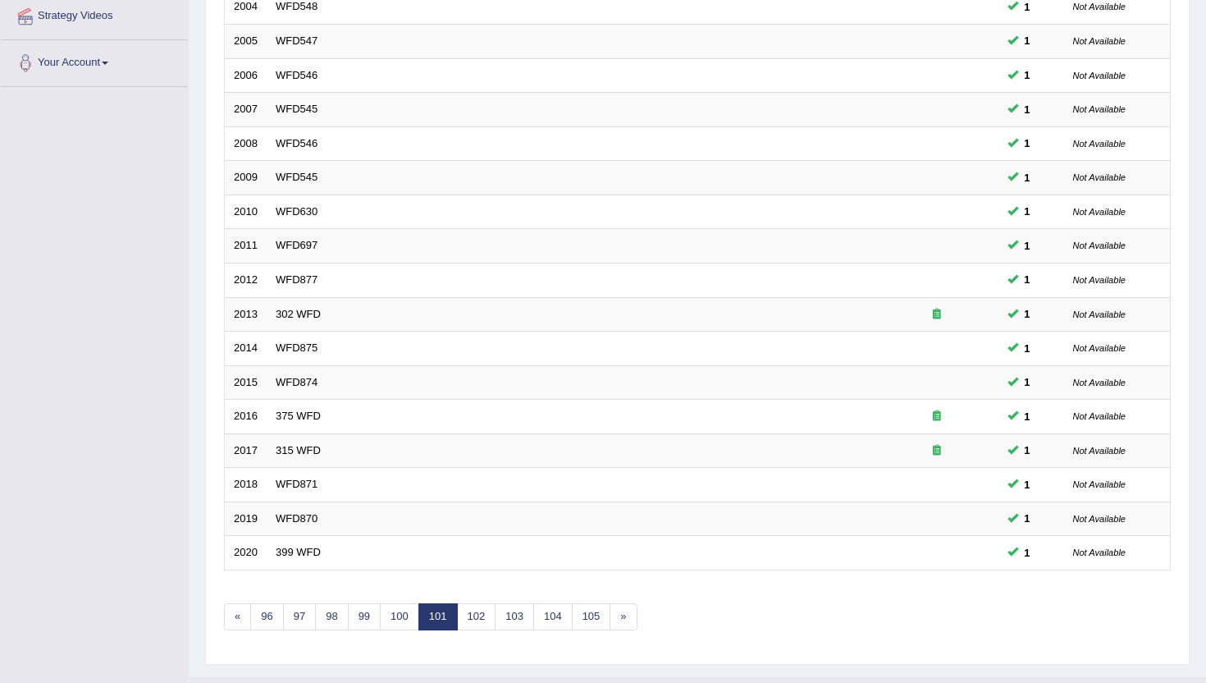
scroll to position [394, 0]
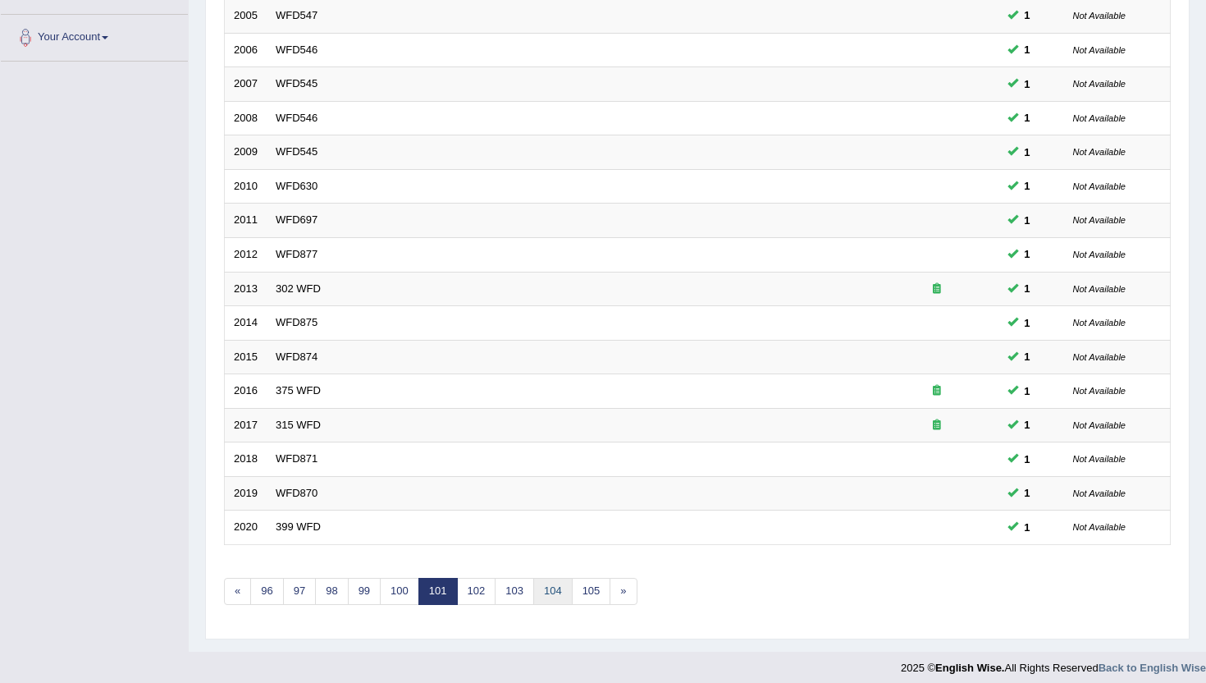
click at [552, 583] on link "104" at bounding box center [552, 591] width 39 height 27
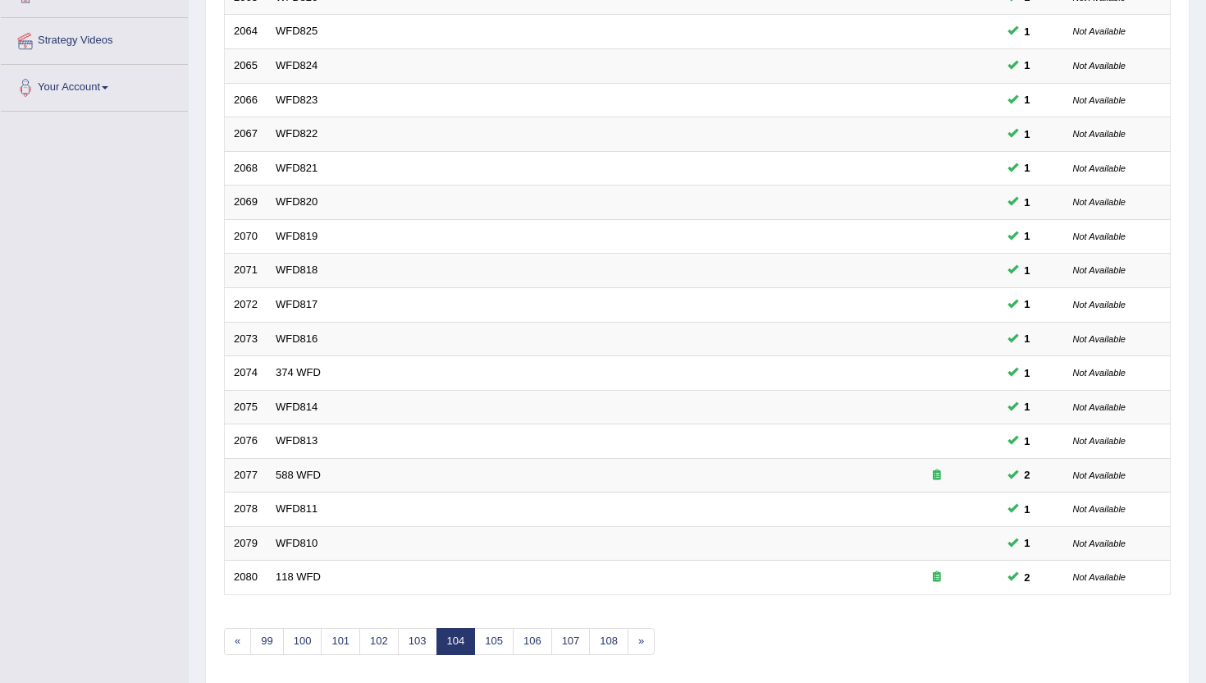
scroll to position [361, 0]
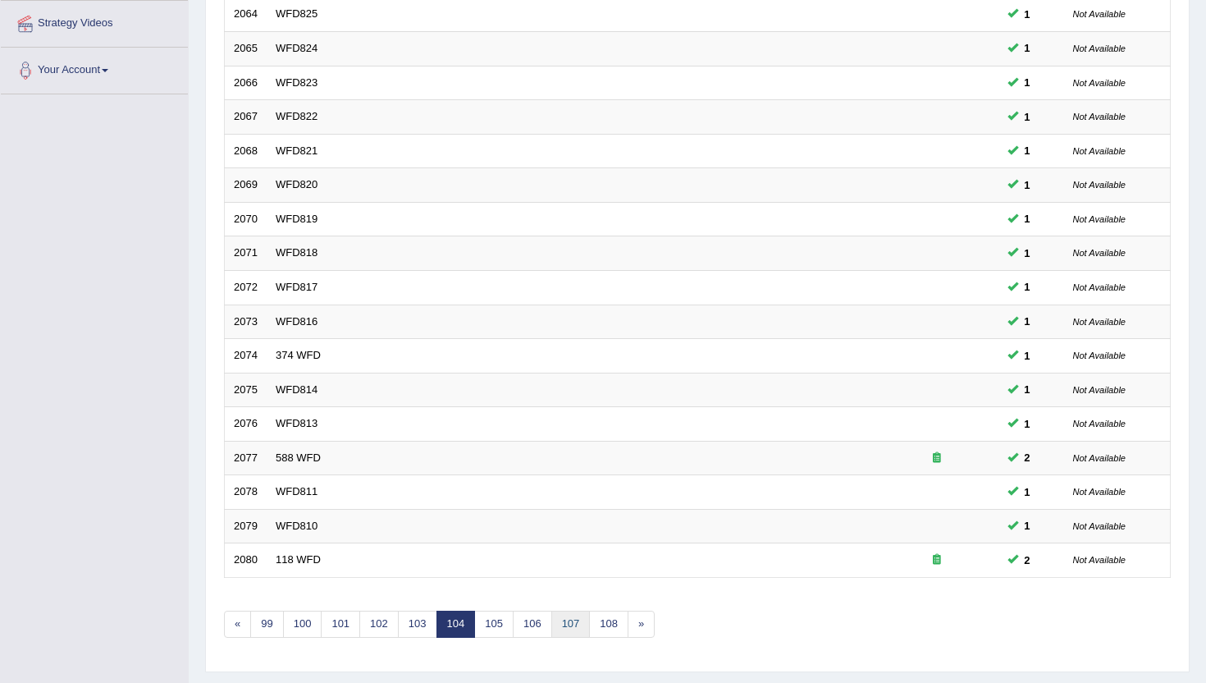
click at [569, 624] on link "107" at bounding box center [570, 624] width 39 height 27
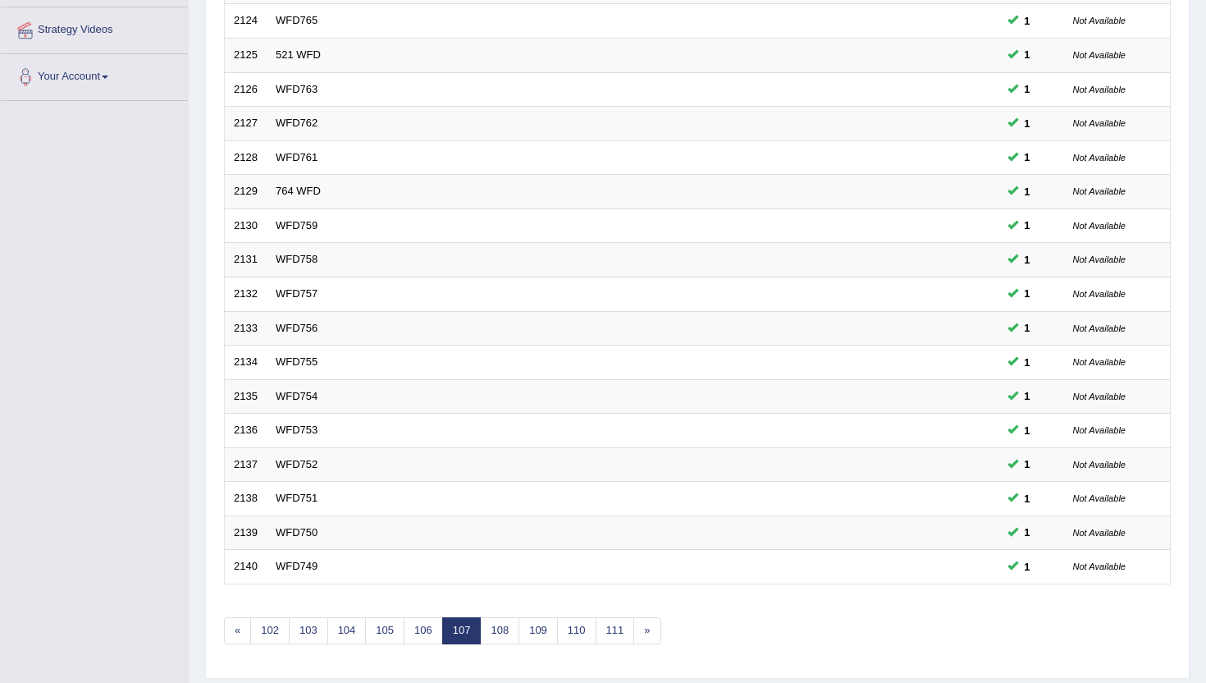
scroll to position [404, 0]
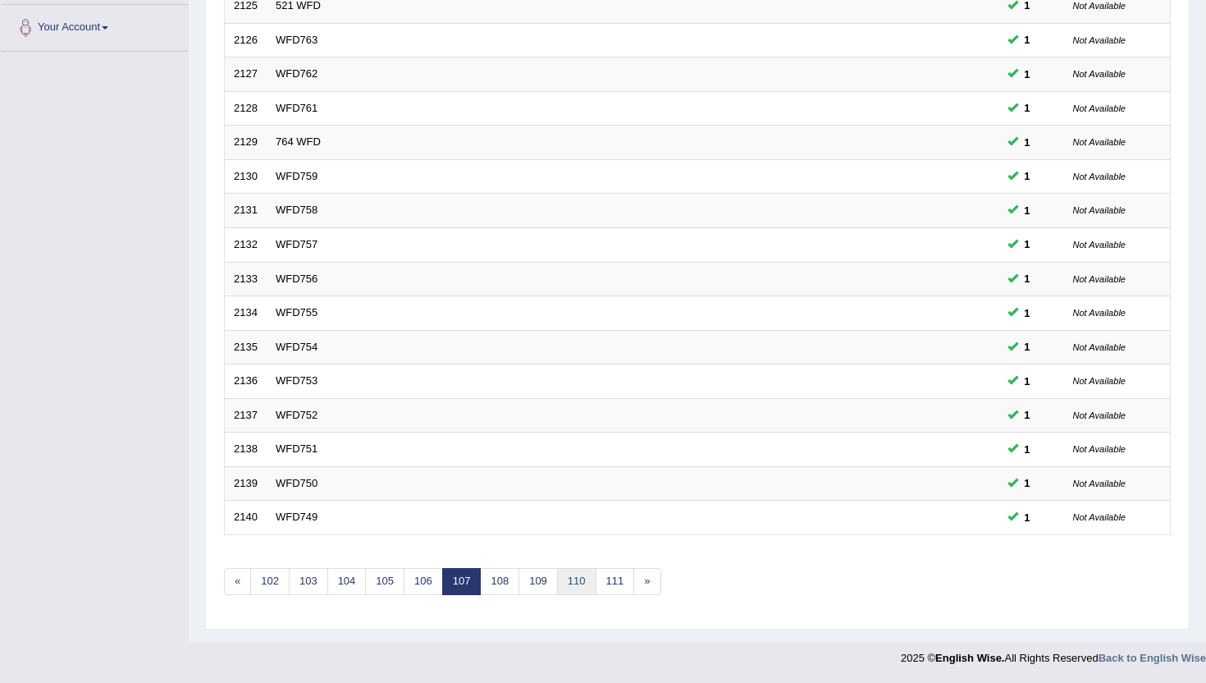
click at [577, 579] on link "110" at bounding box center [576, 581] width 39 height 27
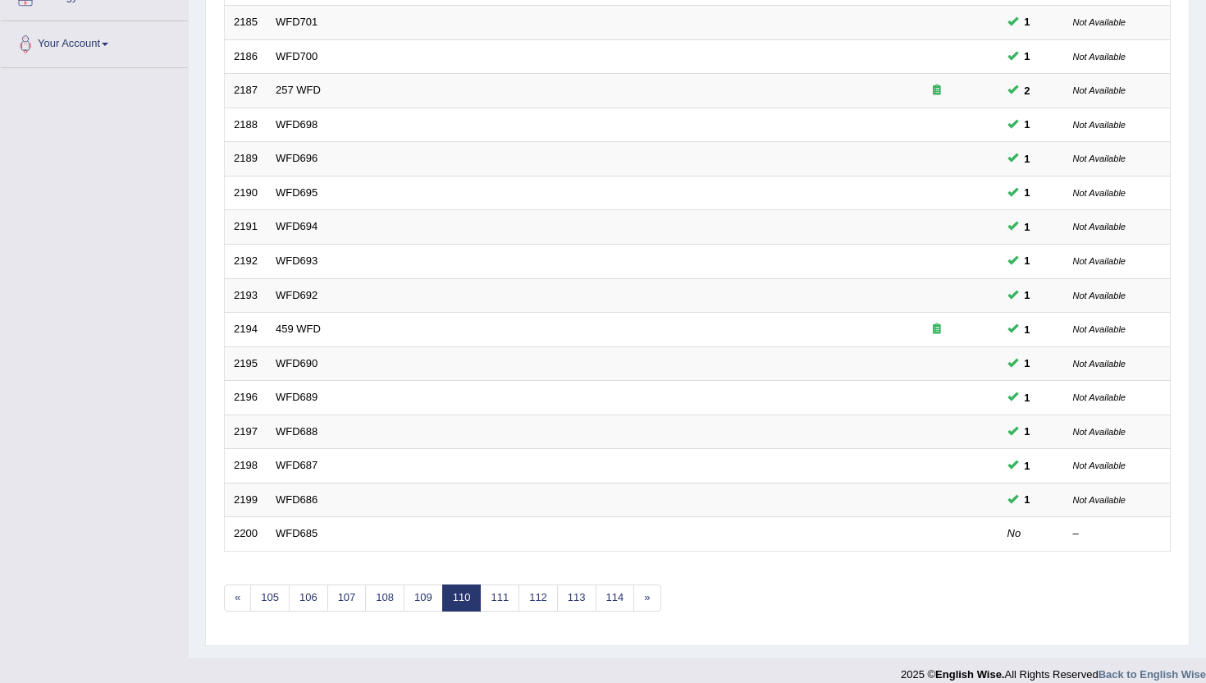
scroll to position [404, 0]
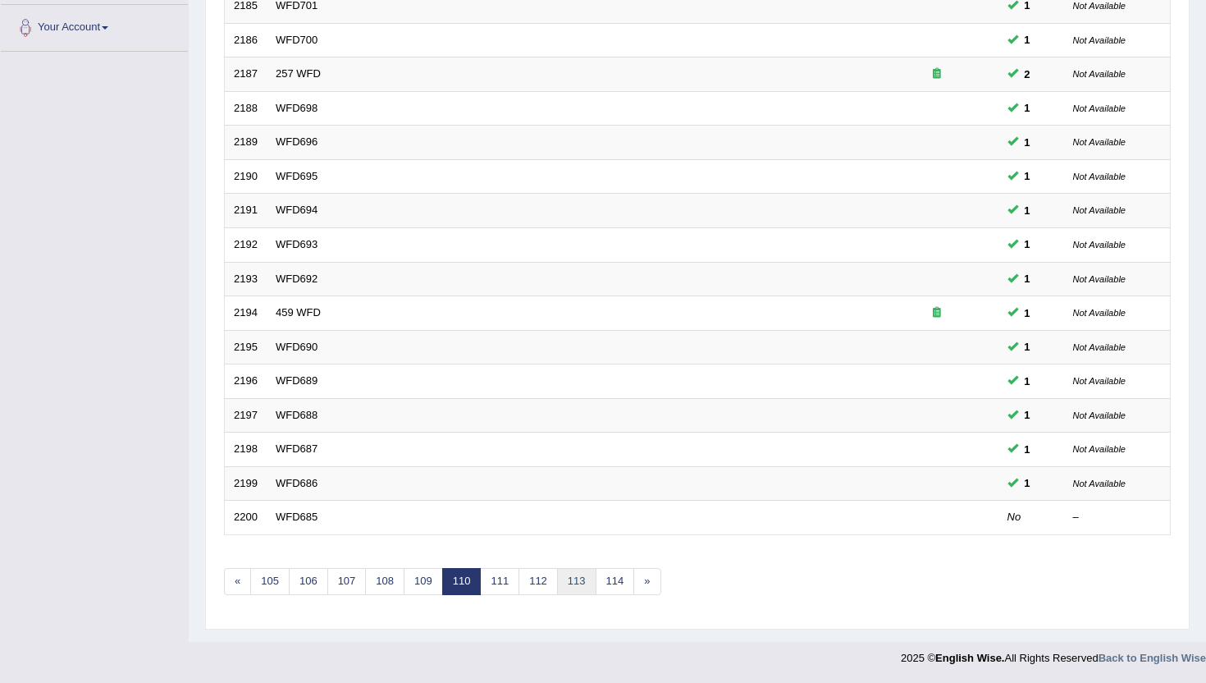
click at [578, 579] on link "113" at bounding box center [576, 581] width 39 height 27
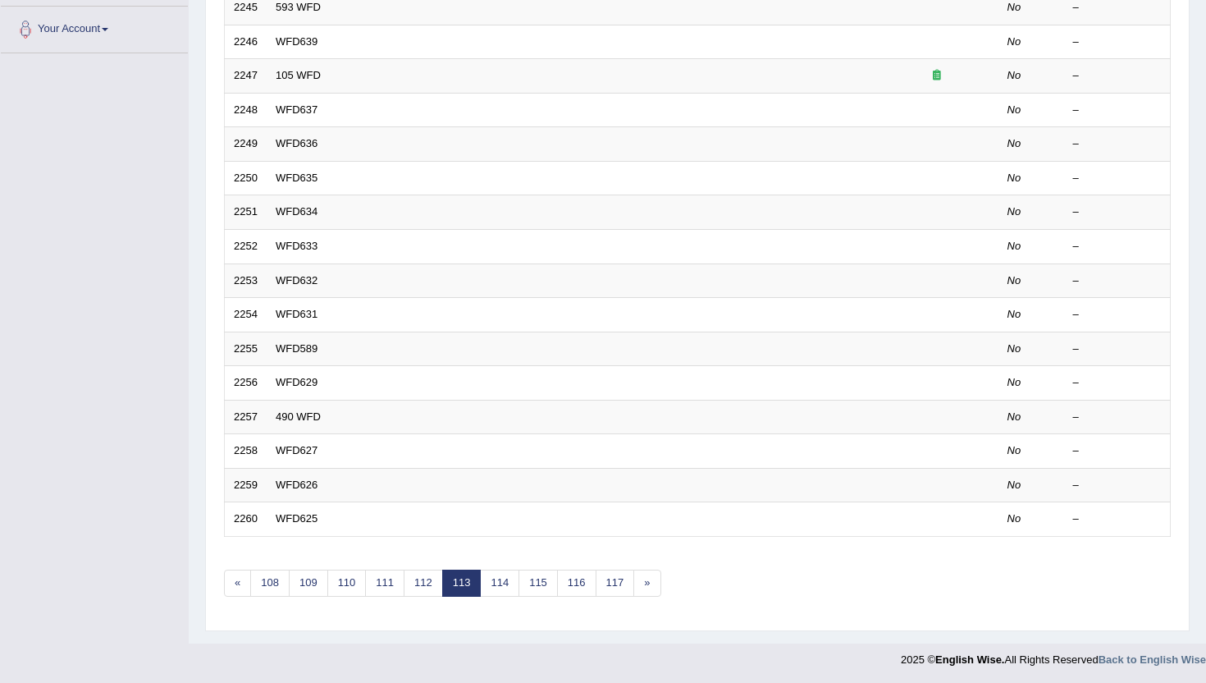
scroll to position [404, 0]
click at [430, 575] on link "112" at bounding box center [423, 581] width 39 height 27
click at [430, 575] on link "111" at bounding box center [423, 581] width 39 height 27
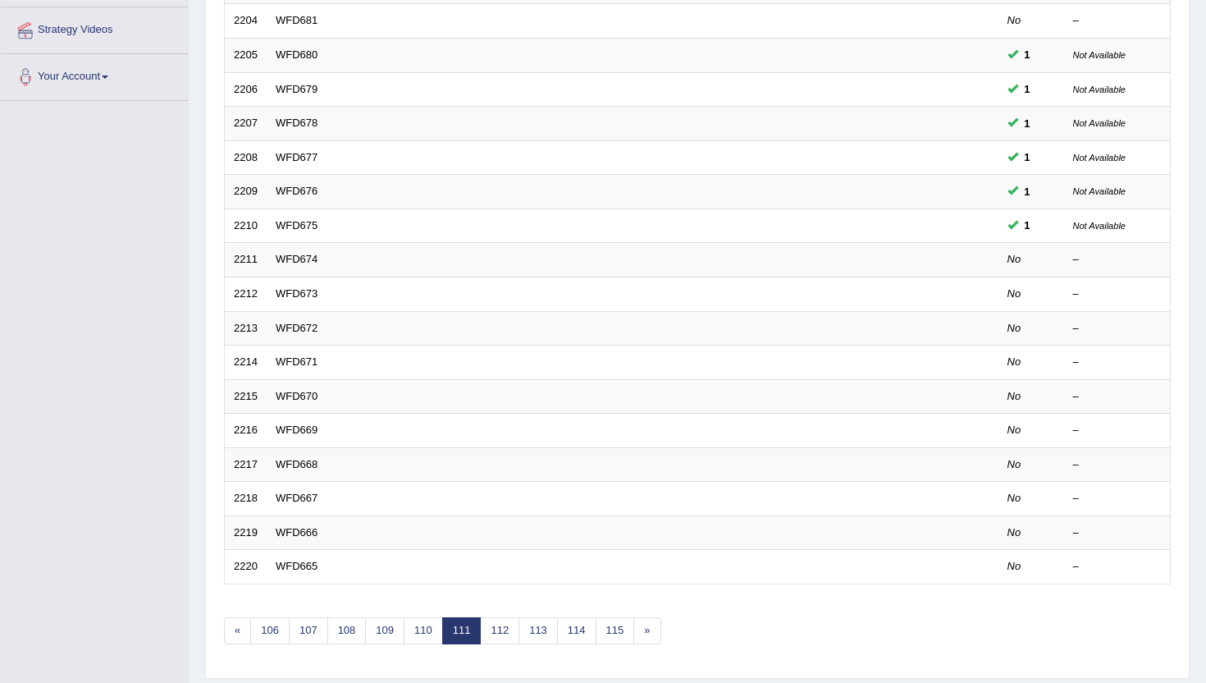
scroll to position [361, 0]
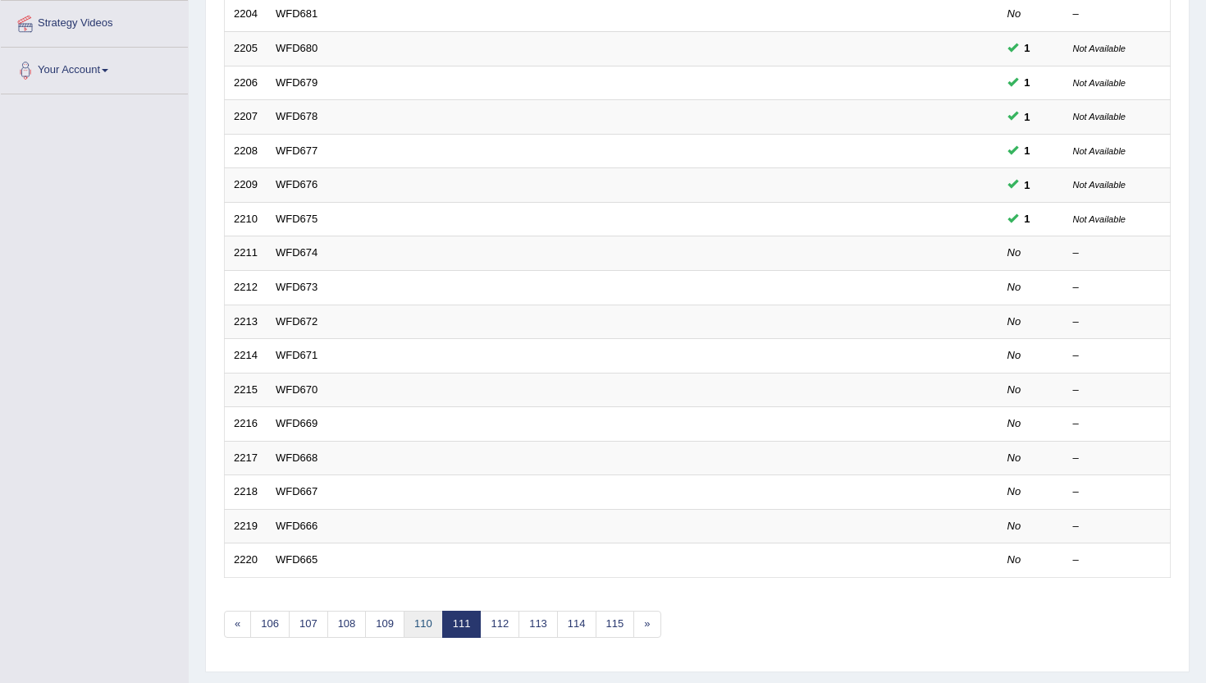
click at [414, 616] on link "110" at bounding box center [423, 624] width 39 height 27
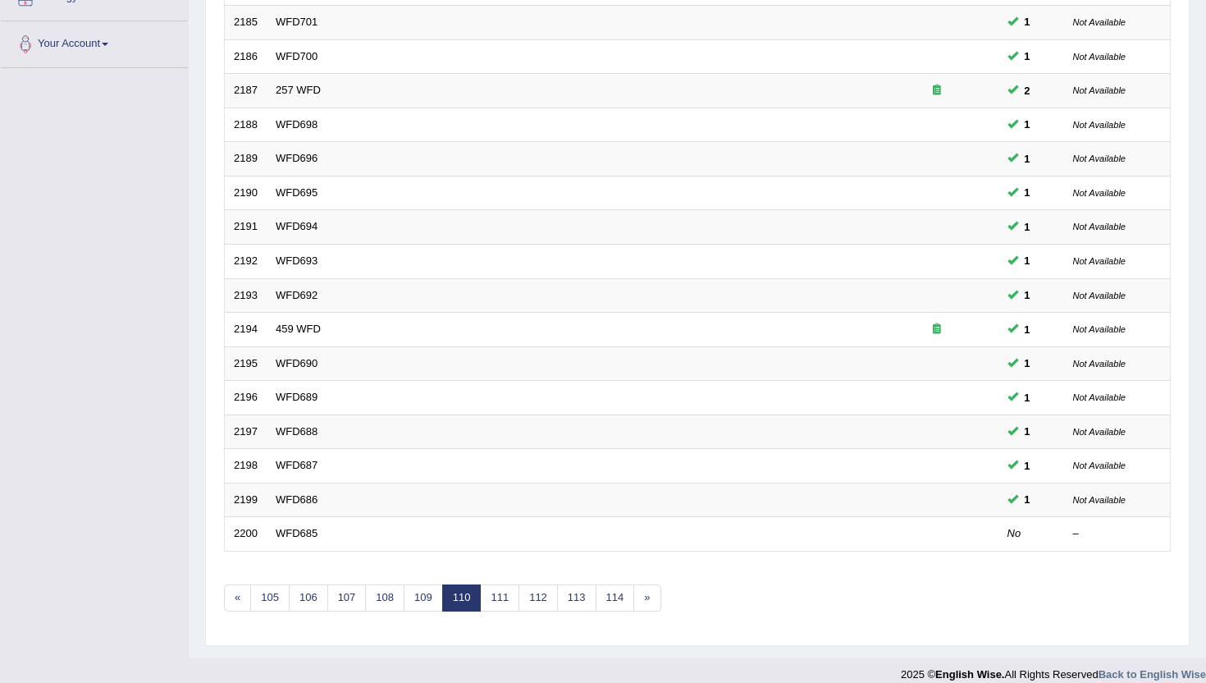
scroll to position [404, 0]
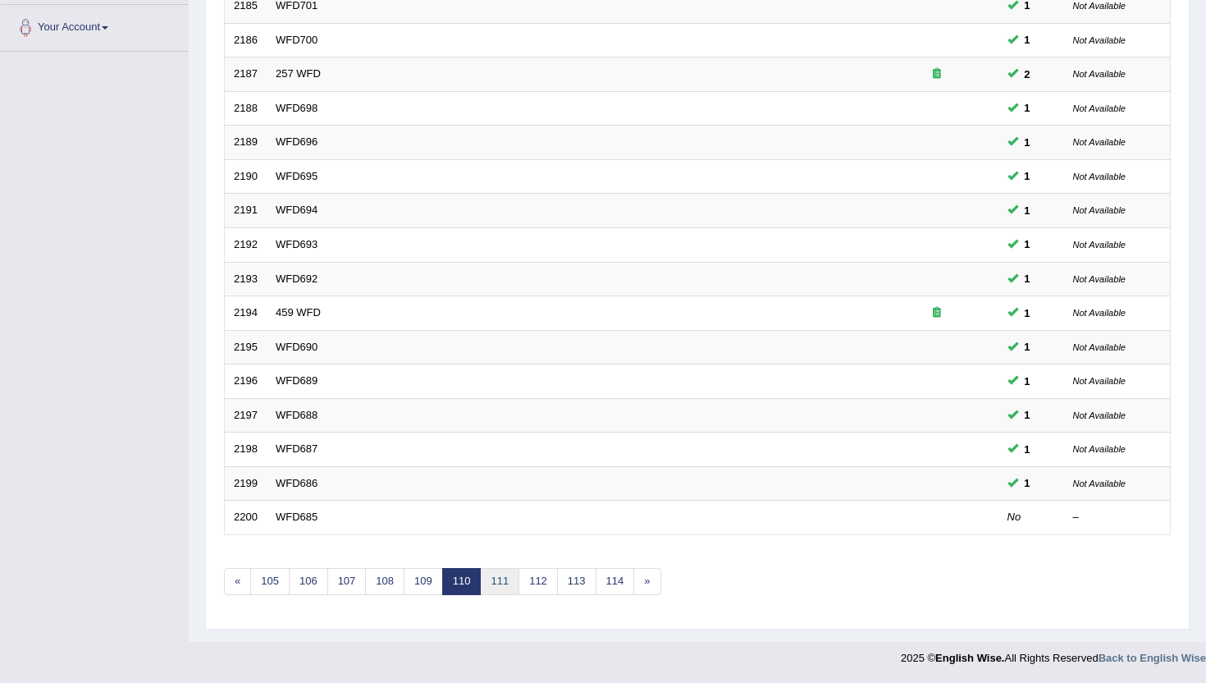
click at [501, 583] on link "111" at bounding box center [499, 581] width 39 height 27
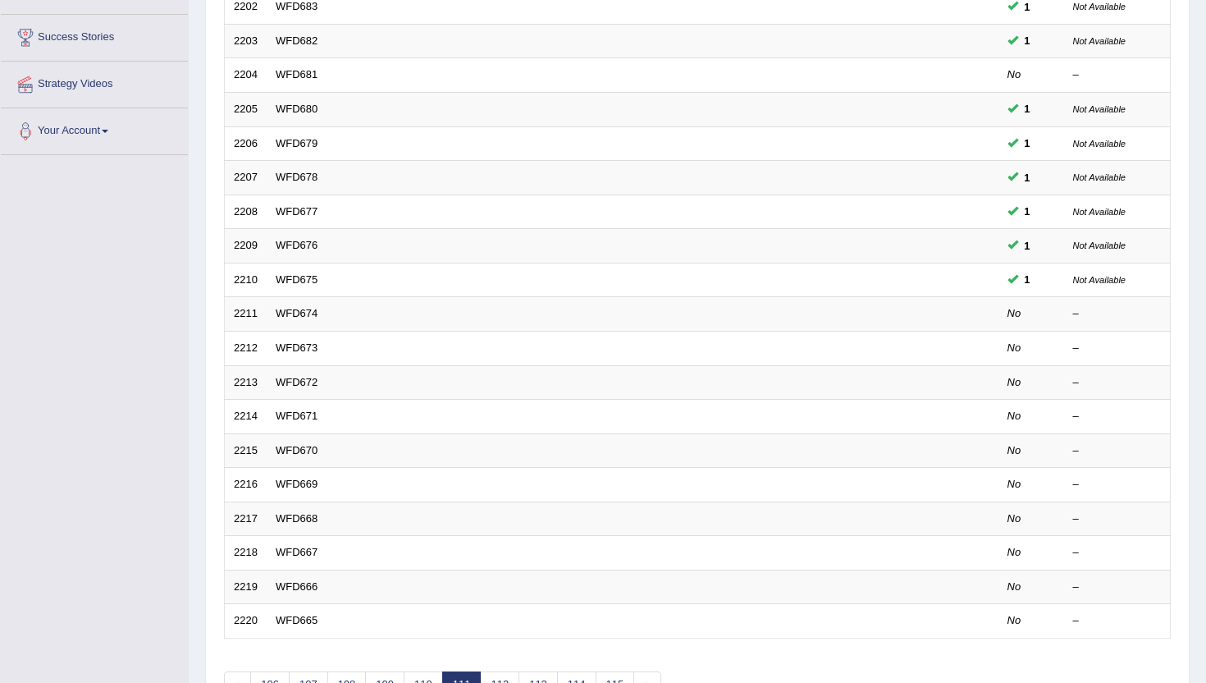
scroll to position [301, 0]
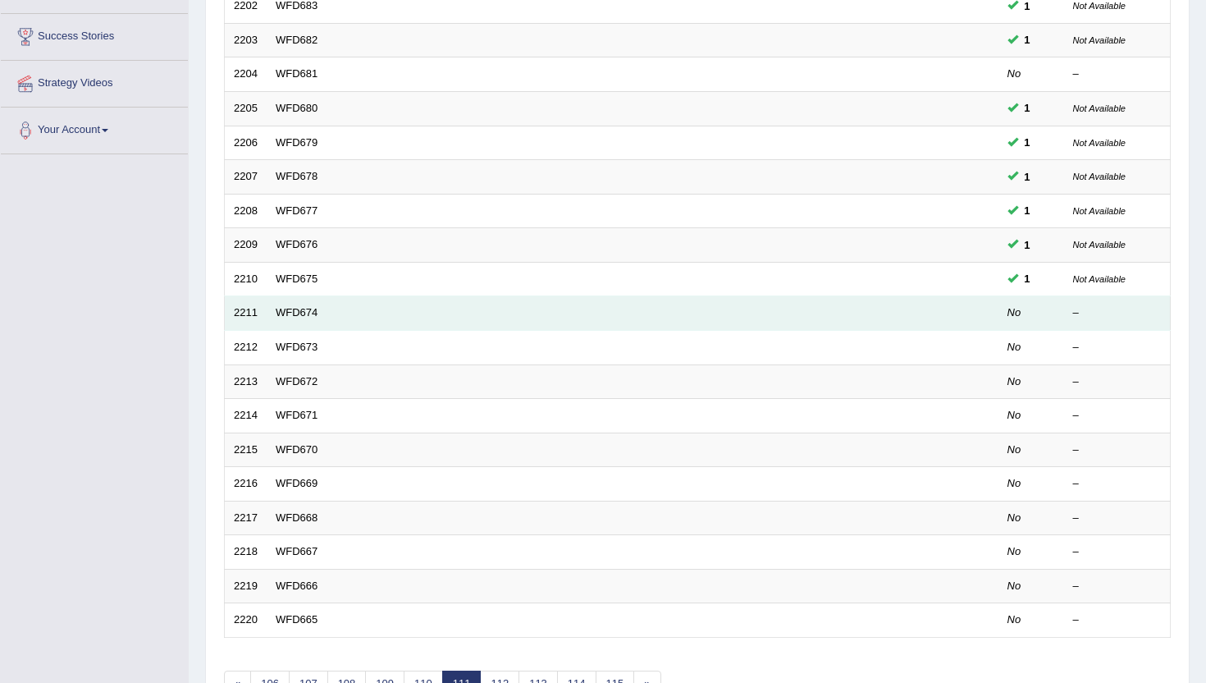
click at [300, 305] on td "WFD674" at bounding box center [571, 313] width 609 height 34
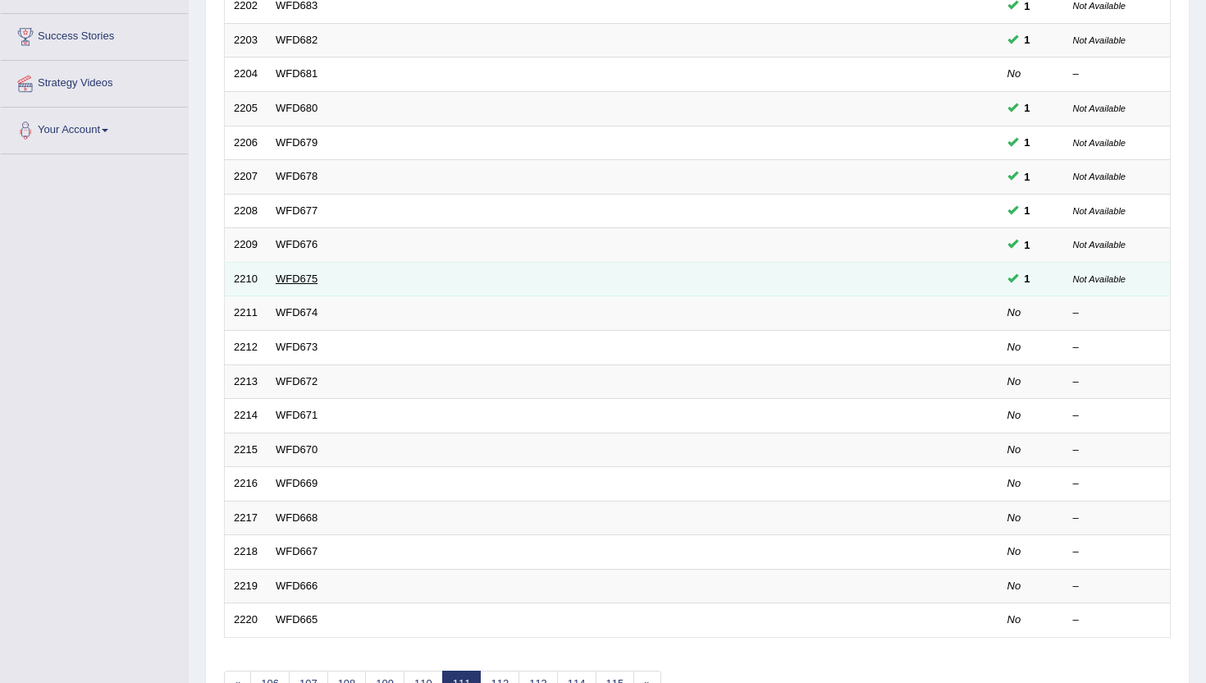
click at [295, 281] on link "WFD675" at bounding box center [297, 278] width 42 height 12
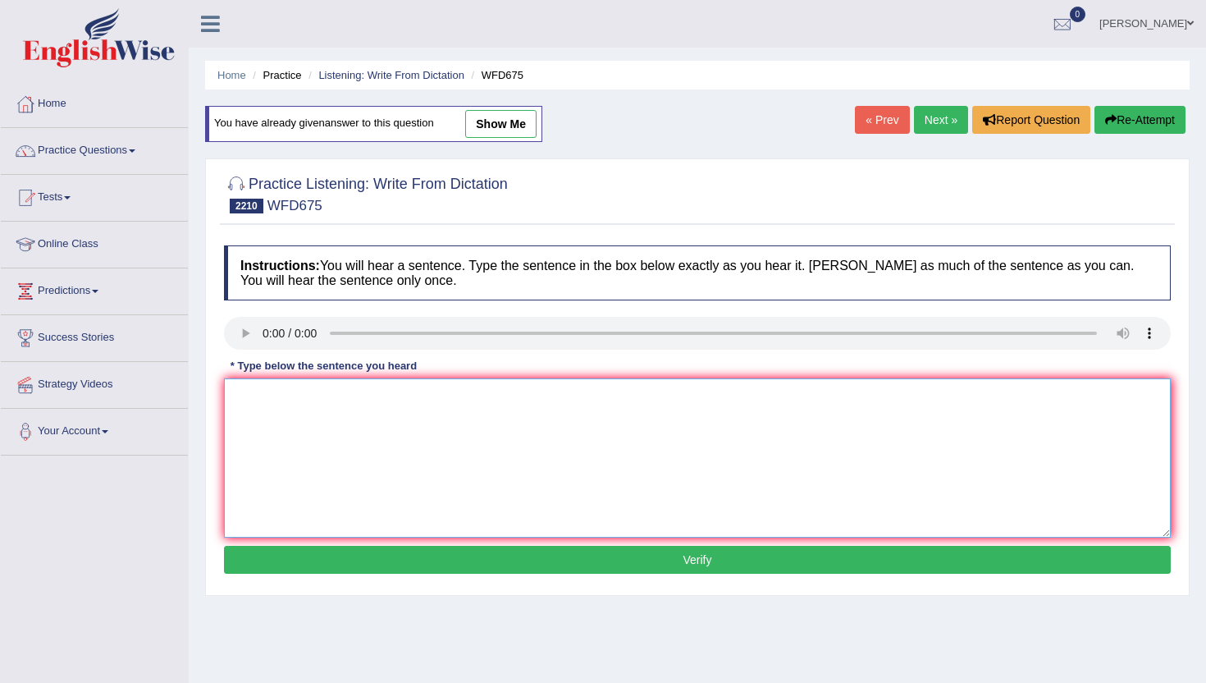
click at [327, 455] on textarea at bounding box center [697, 457] width 947 height 159
type textarea "m"
click at [313, 556] on button "Verify" at bounding box center [697, 560] width 947 height 28
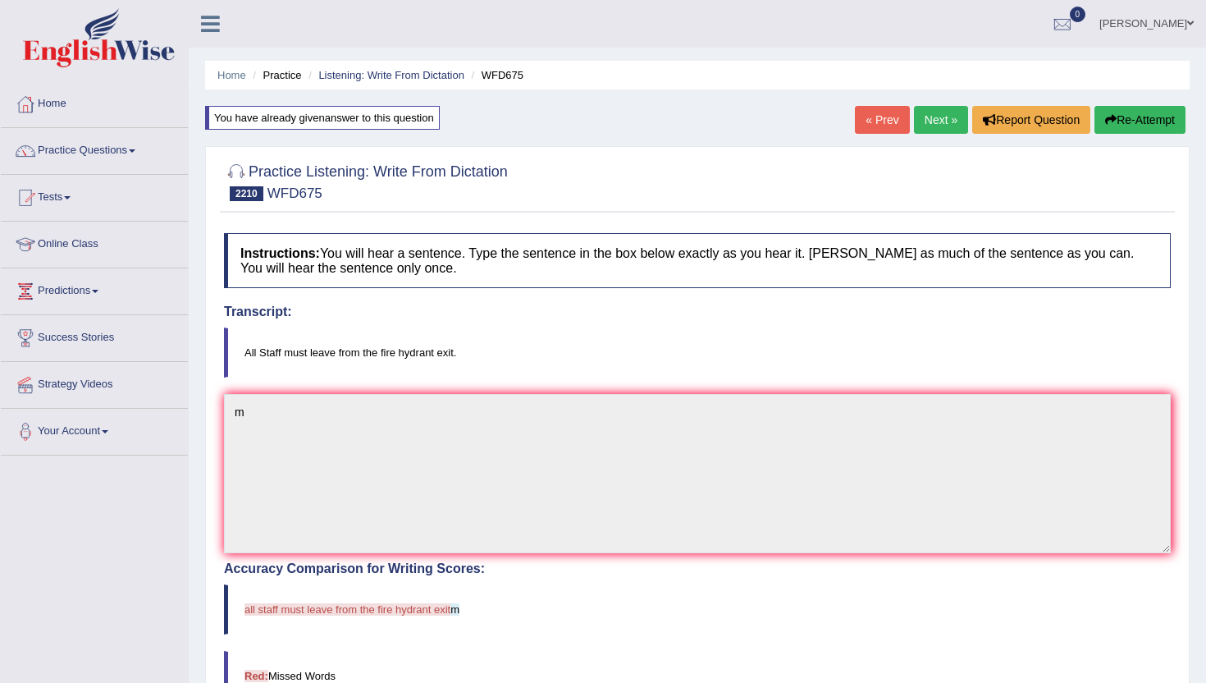
click at [936, 119] on link "Next »" at bounding box center [941, 120] width 54 height 28
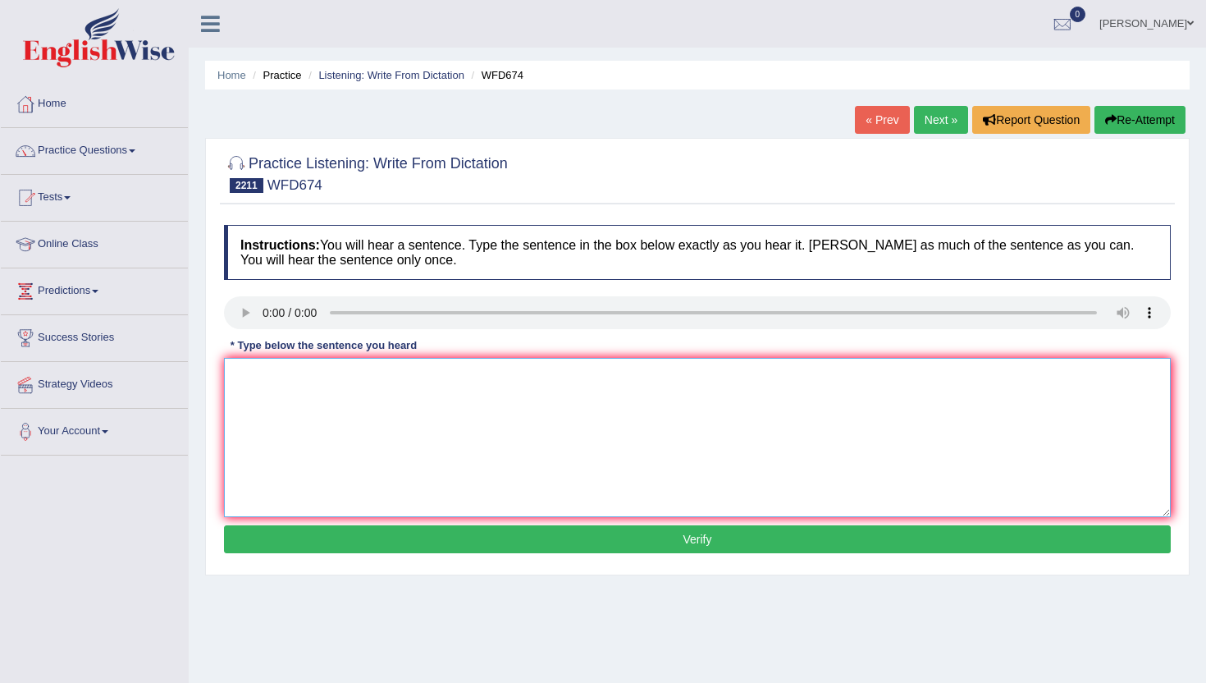
click at [301, 367] on textarea at bounding box center [697, 437] width 947 height 159
type textarea "m"
click at [318, 538] on button "Verify" at bounding box center [697, 539] width 947 height 28
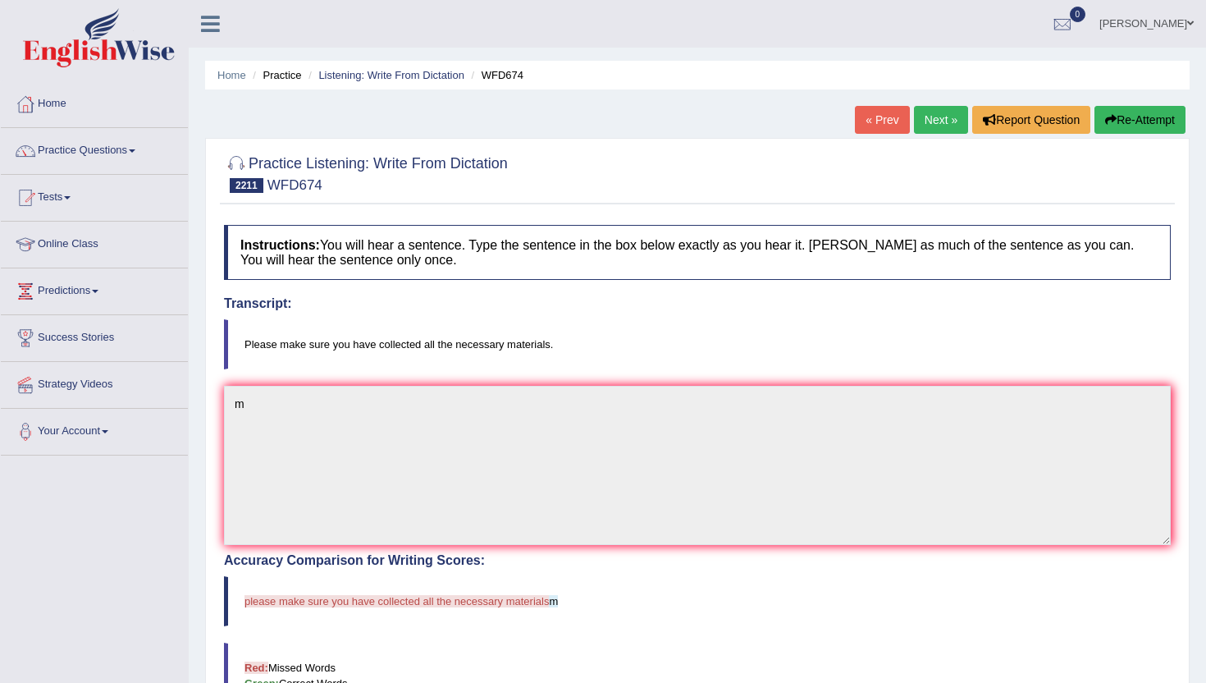
click at [931, 125] on link "Next »" at bounding box center [941, 120] width 54 height 28
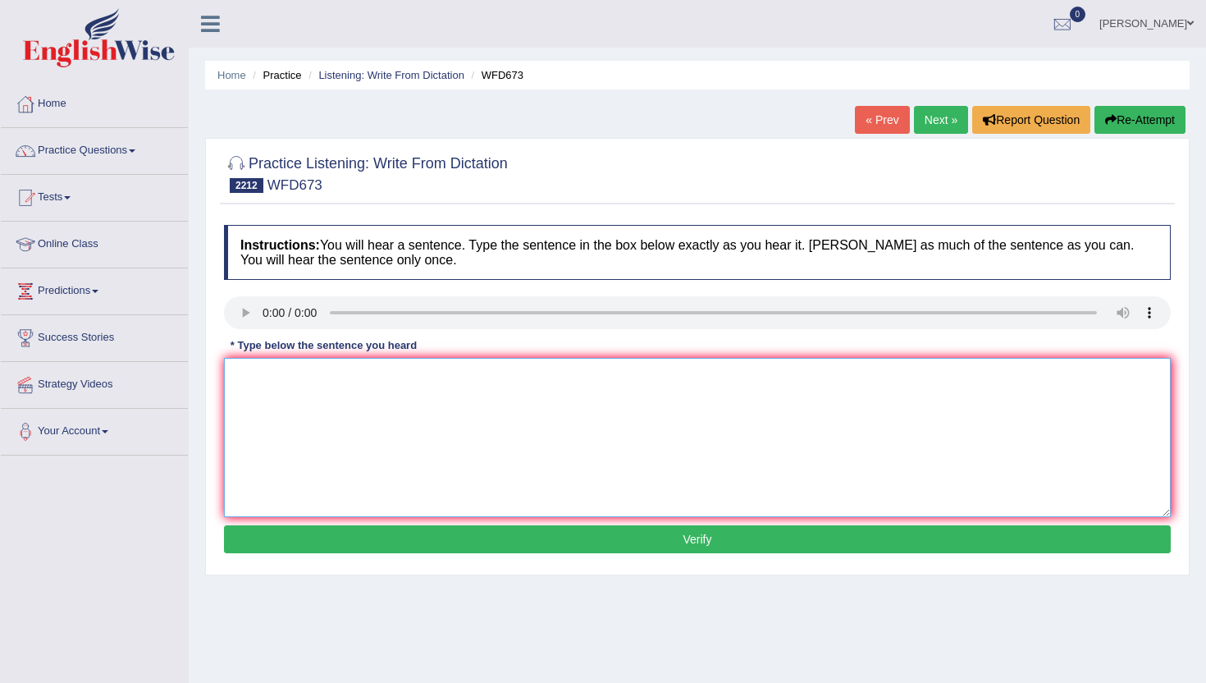
drag, startPoint x: 295, startPoint y: 383, endPoint x: 301, endPoint y: 374, distance: 10.7
click at [295, 382] on textarea at bounding box center [697, 437] width 947 height 159
type textarea "n"
click at [309, 536] on button "Verify" at bounding box center [697, 539] width 947 height 28
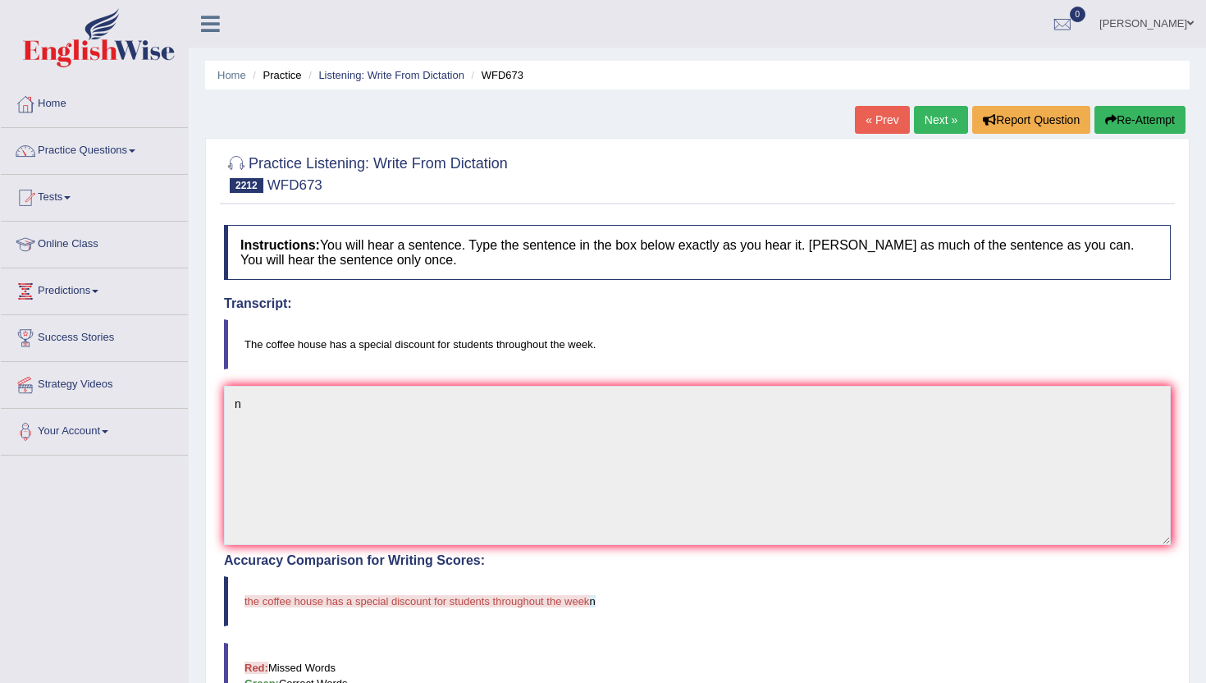
click at [933, 115] on link "Next »" at bounding box center [941, 120] width 54 height 28
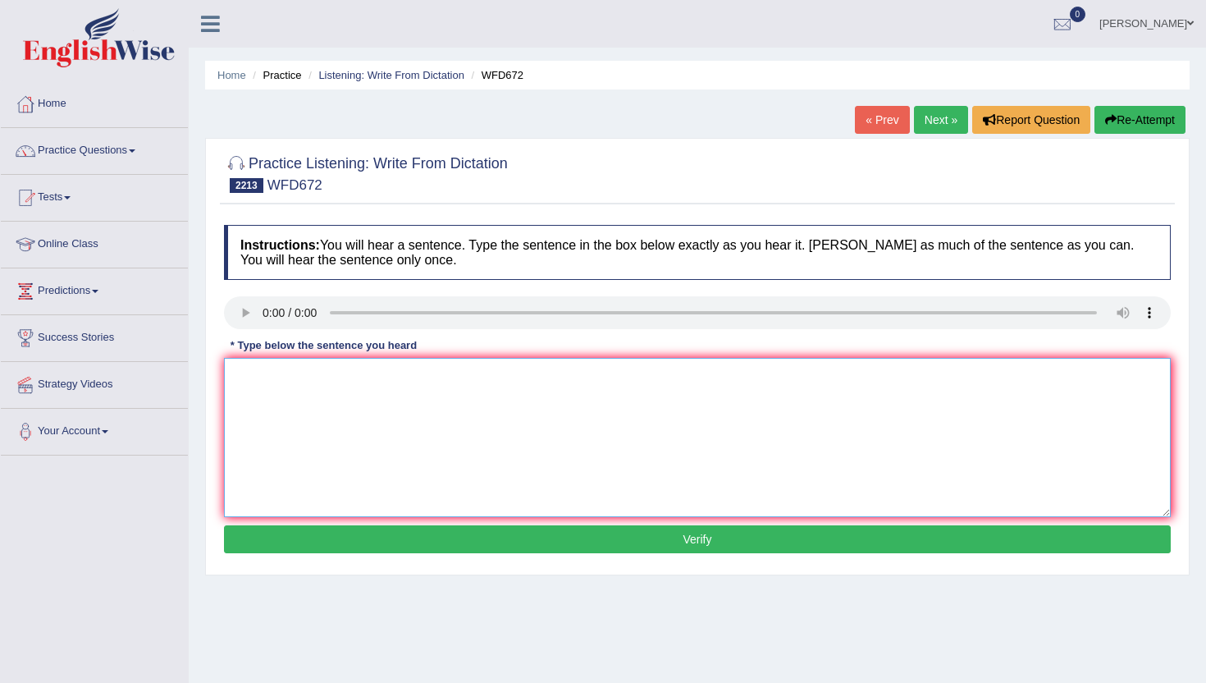
click at [338, 375] on textarea at bounding box center [697, 437] width 947 height 159
type textarea "m"
click at [346, 534] on button "Verify" at bounding box center [697, 539] width 947 height 28
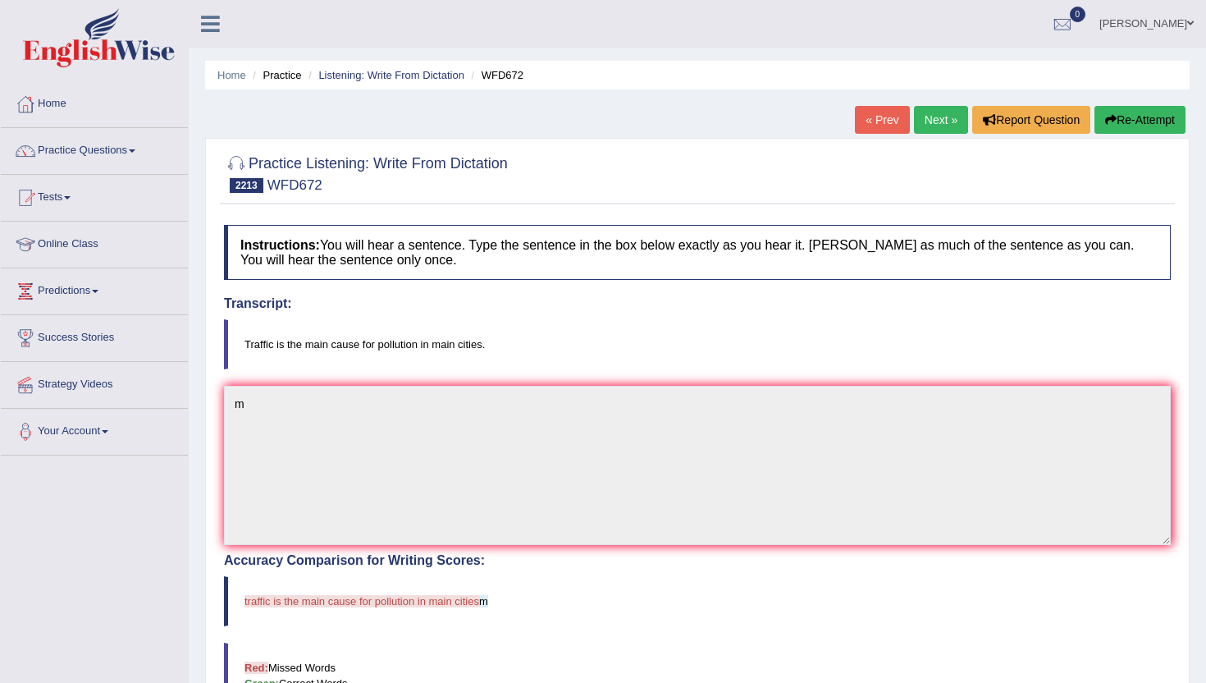
click at [931, 116] on link "Next »" at bounding box center [941, 120] width 54 height 28
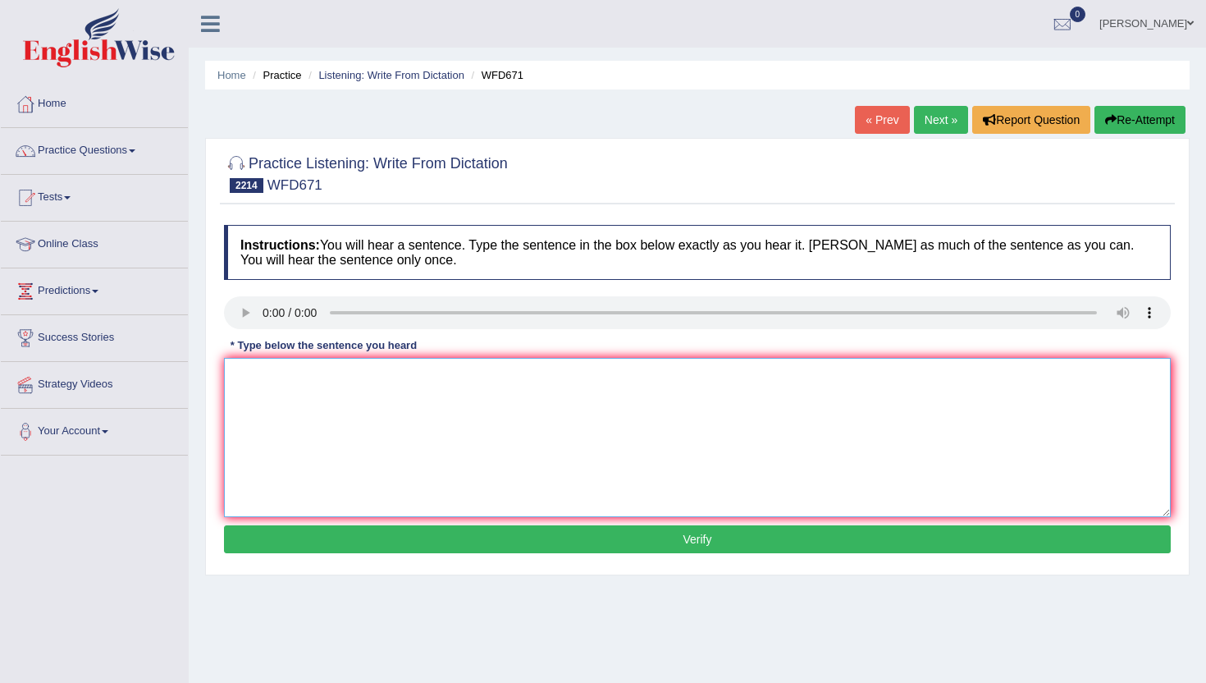
click at [428, 468] on textarea at bounding box center [697, 437] width 947 height 159
type textarea "m"
click at [405, 543] on button "Verify" at bounding box center [697, 539] width 947 height 28
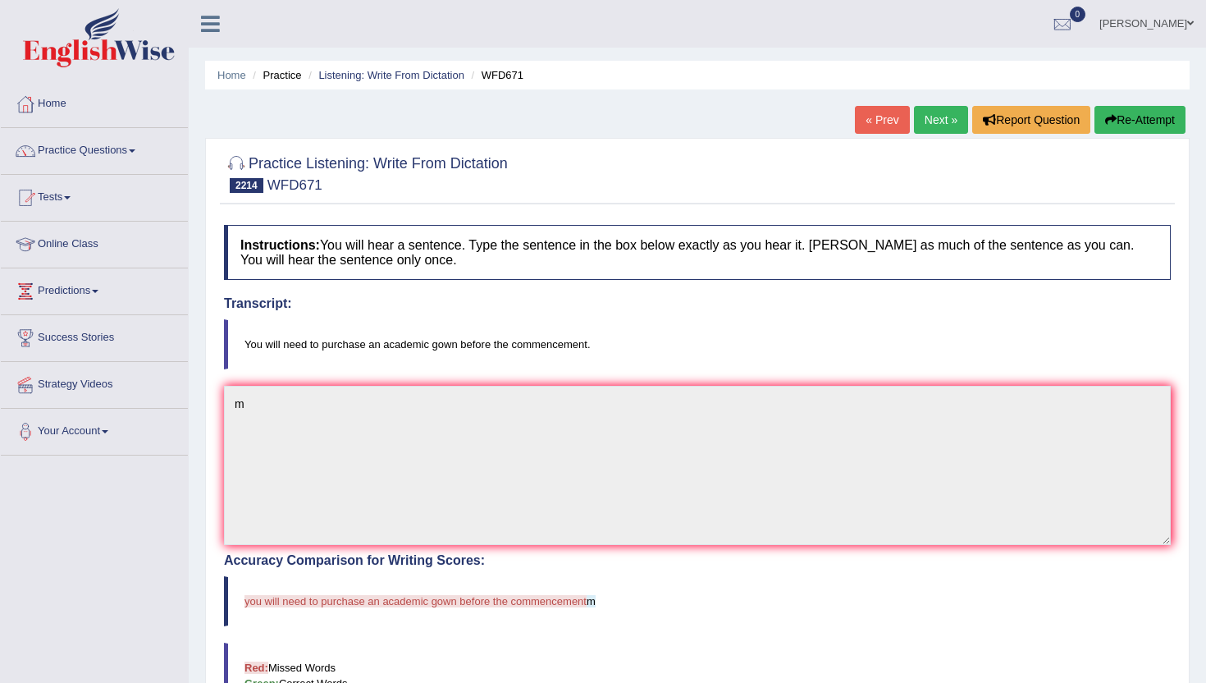
click at [930, 118] on link "Next »" at bounding box center [941, 120] width 54 height 28
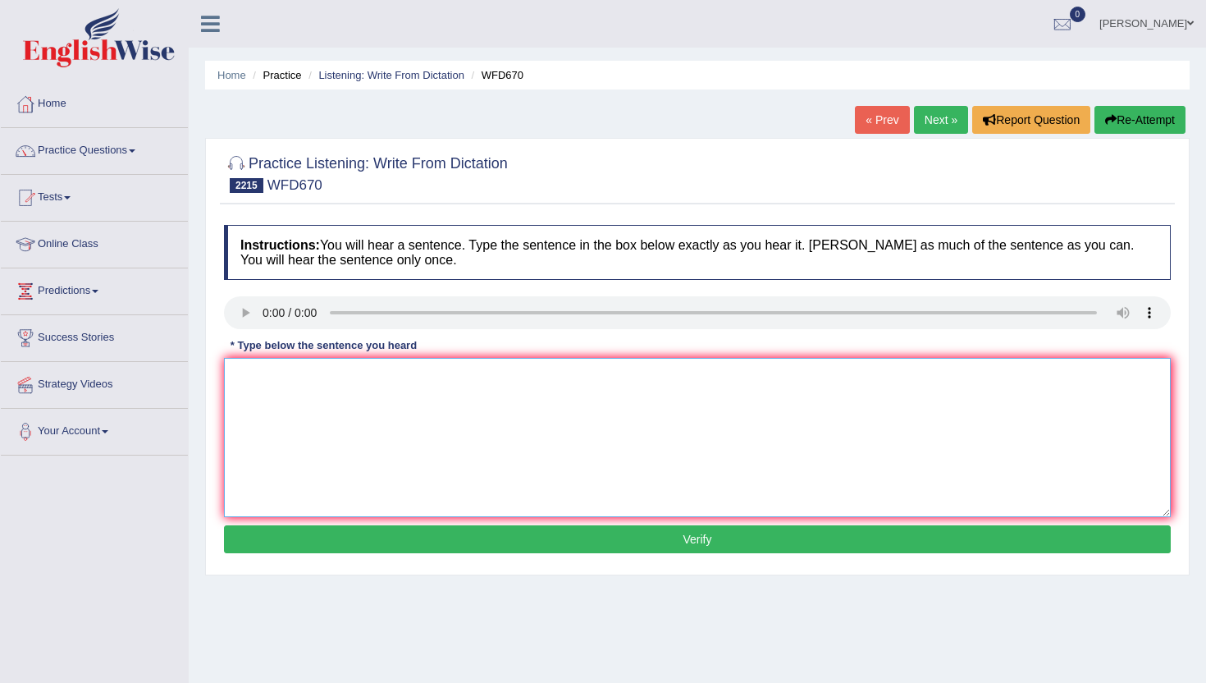
click at [329, 427] on textarea at bounding box center [697, 437] width 947 height 159
type textarea "m"
click at [319, 542] on button "Verify" at bounding box center [697, 539] width 947 height 28
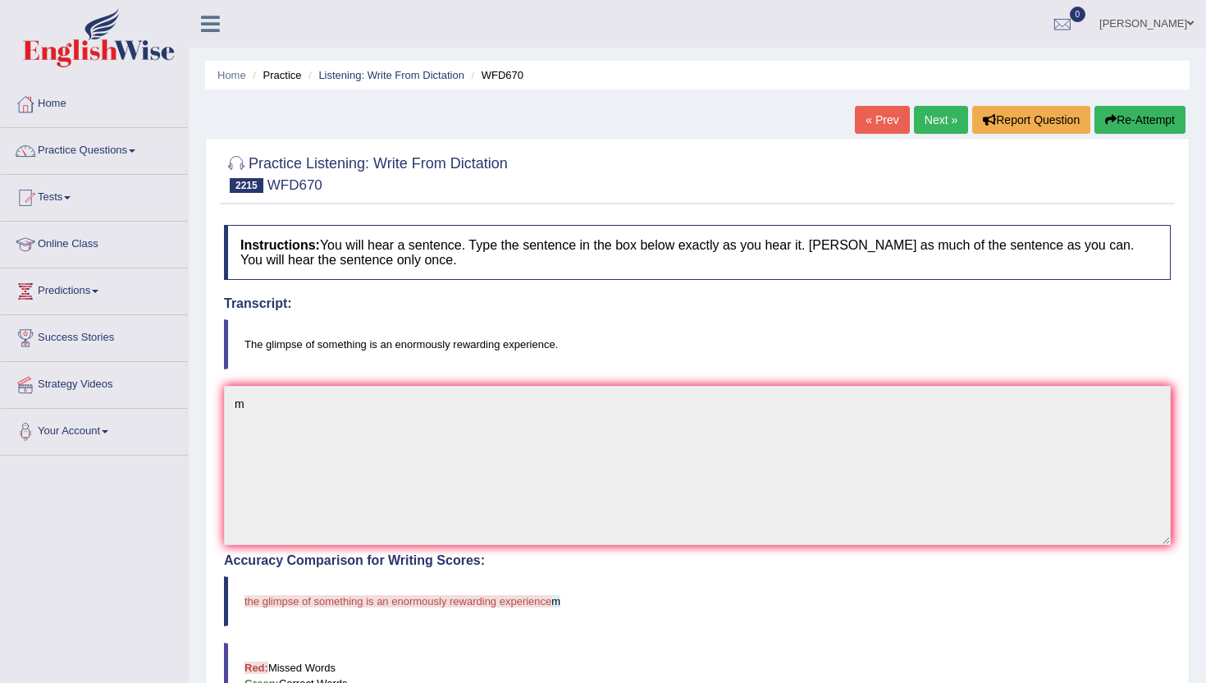
click at [928, 117] on link "Next »" at bounding box center [941, 120] width 54 height 28
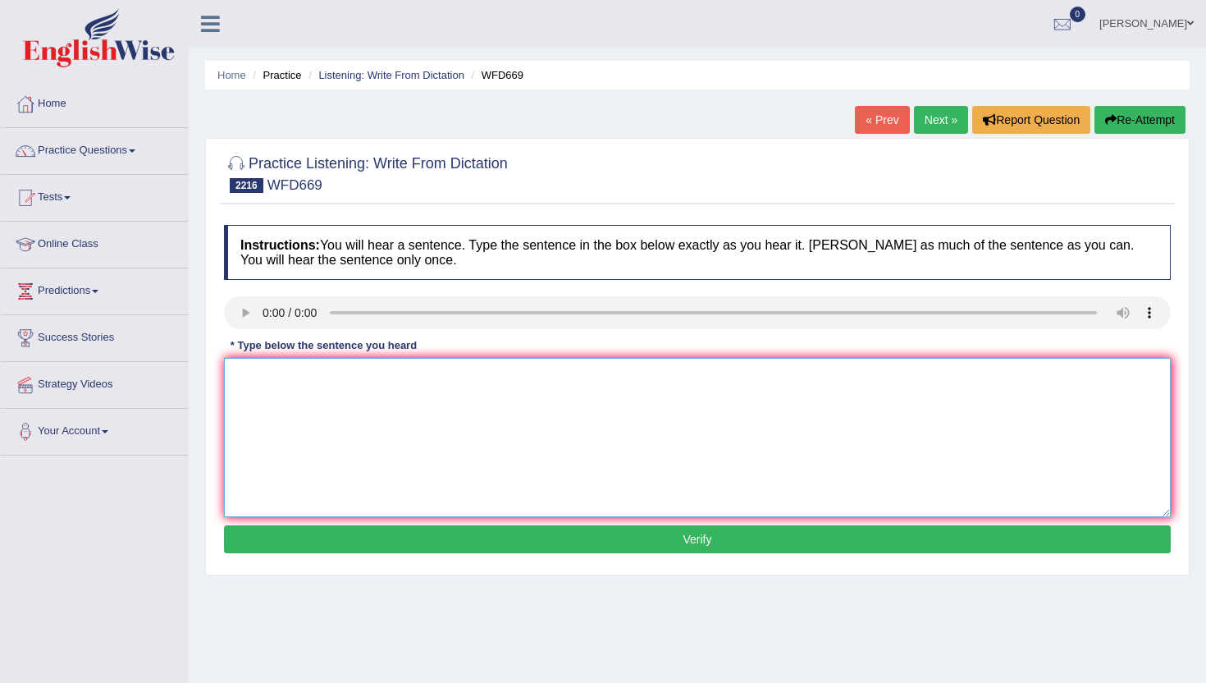
click at [322, 451] on textarea at bounding box center [697, 437] width 947 height 159
type textarea "m"
click at [334, 542] on button "Verify" at bounding box center [697, 539] width 947 height 28
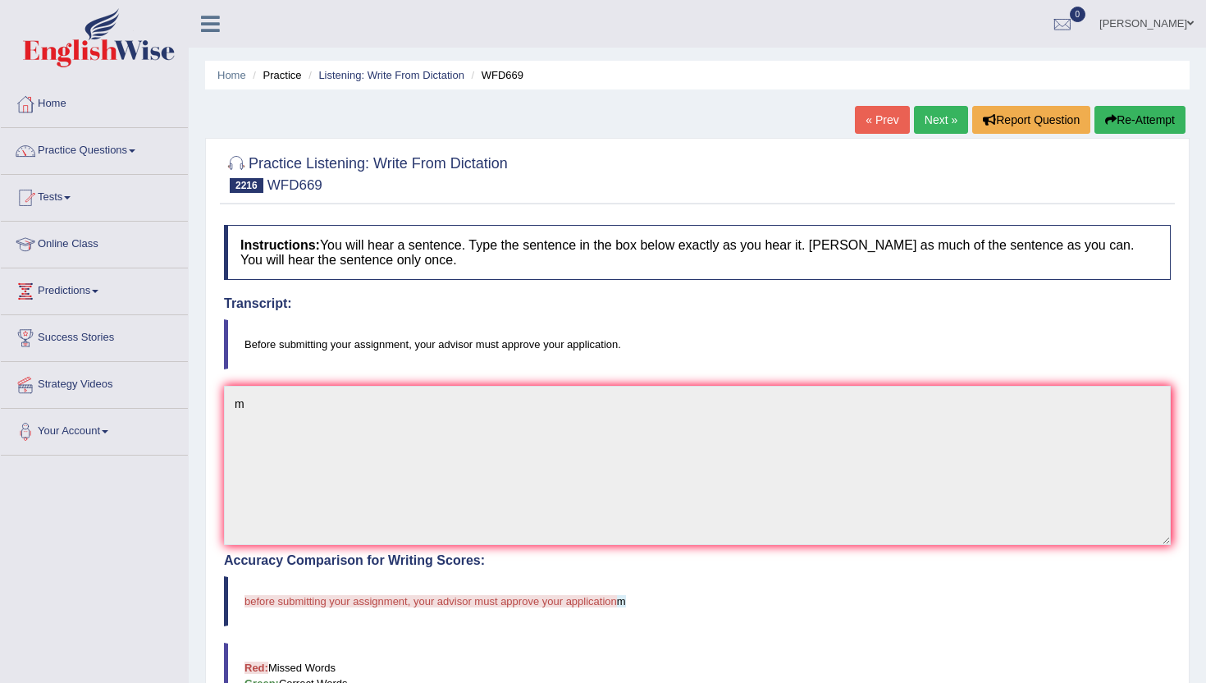
click at [937, 118] on link "Next »" at bounding box center [941, 120] width 54 height 28
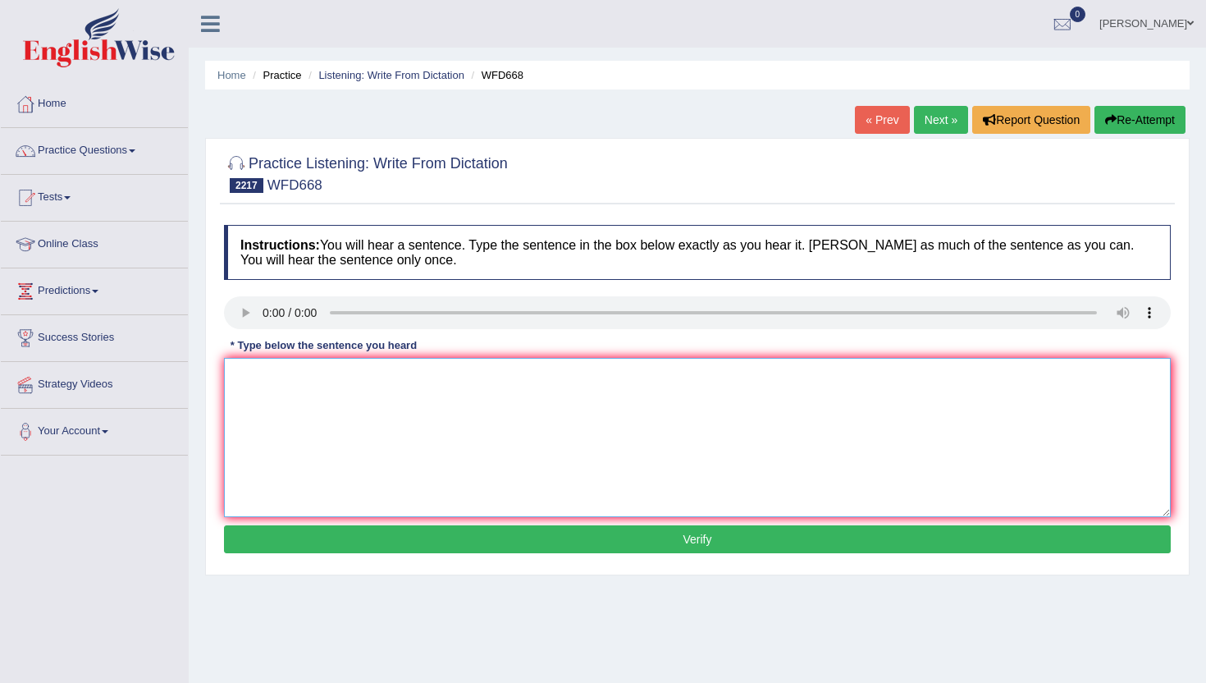
click at [357, 387] on textarea at bounding box center [697, 437] width 947 height 159
type textarea "n"
click at [371, 522] on div "Instructions: You will hear a sentence. Type the sentence in the box below exac…" at bounding box center [697, 392] width 955 height 350
click at [377, 547] on button "Verify" at bounding box center [697, 539] width 947 height 28
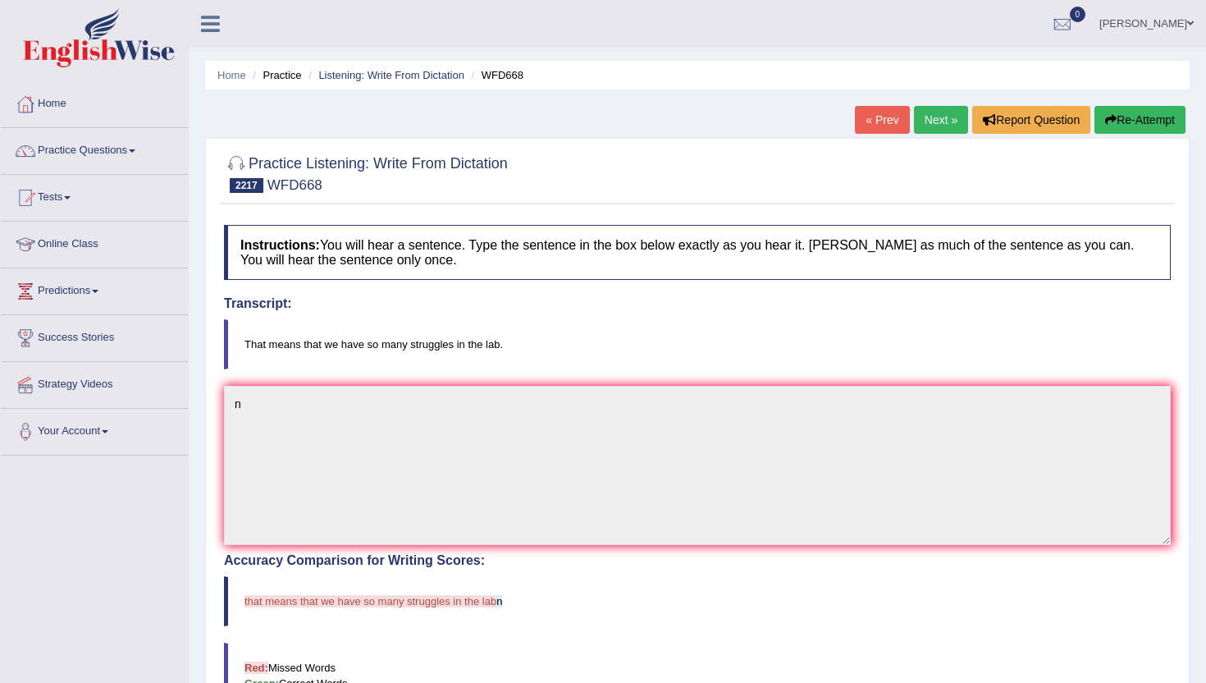
click at [933, 119] on link "Next »" at bounding box center [941, 120] width 54 height 28
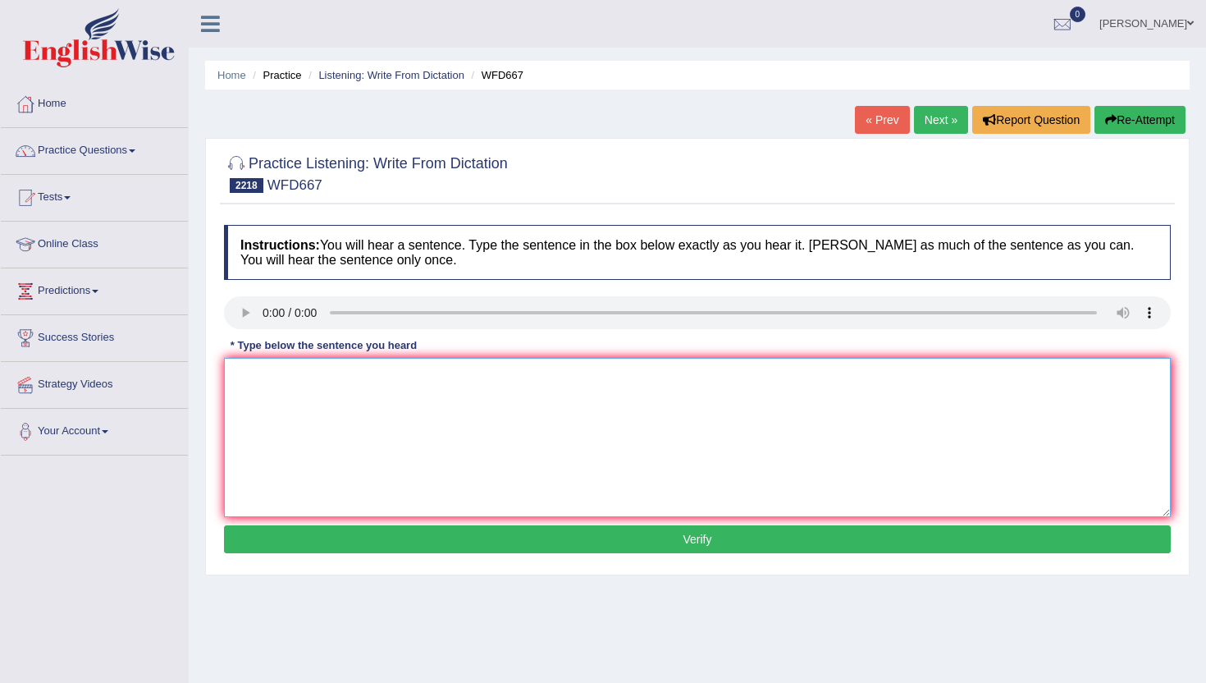
click at [318, 472] on textarea at bounding box center [697, 437] width 947 height 159
type textarea "n"
click at [309, 542] on button "Verify" at bounding box center [697, 539] width 947 height 28
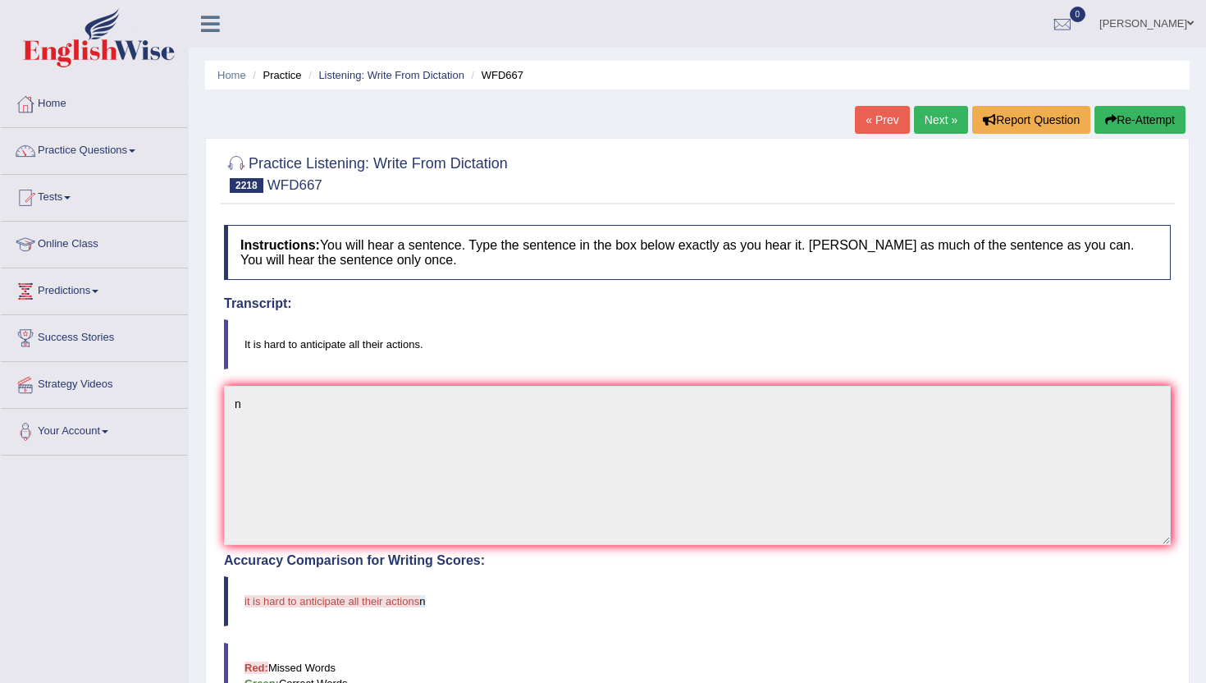
click at [1131, 109] on button "Re-Attempt" at bounding box center [1140, 120] width 91 height 28
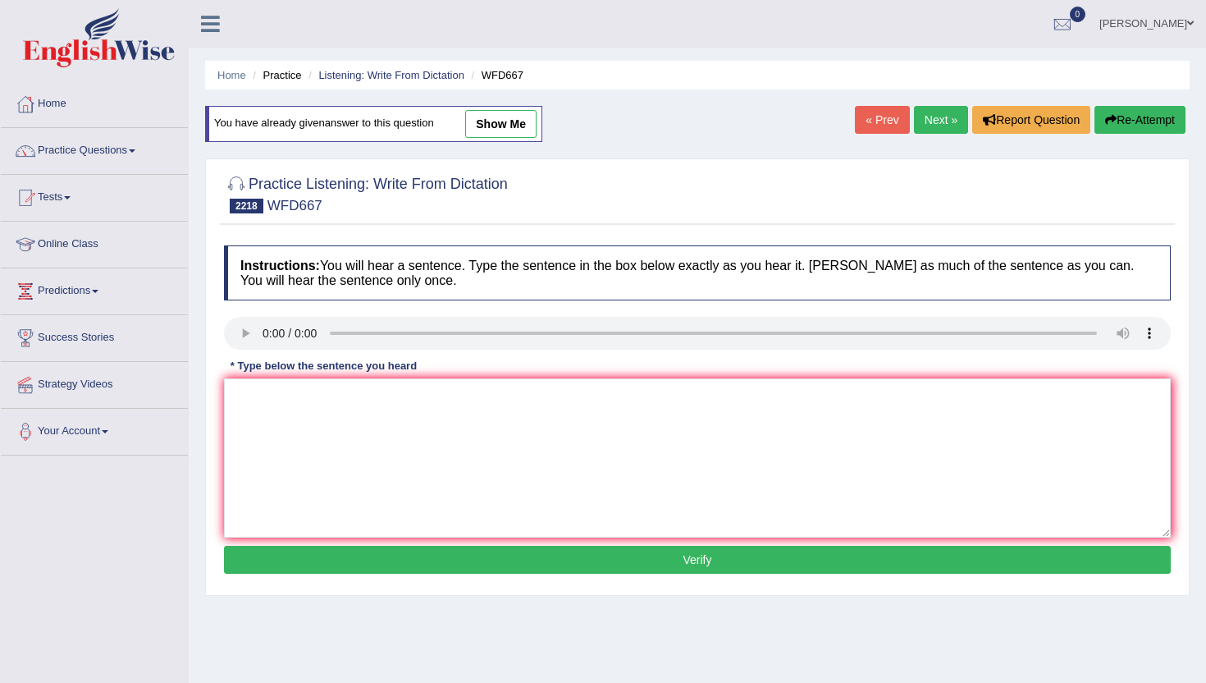
click at [953, 121] on link "Next »" at bounding box center [941, 120] width 54 height 28
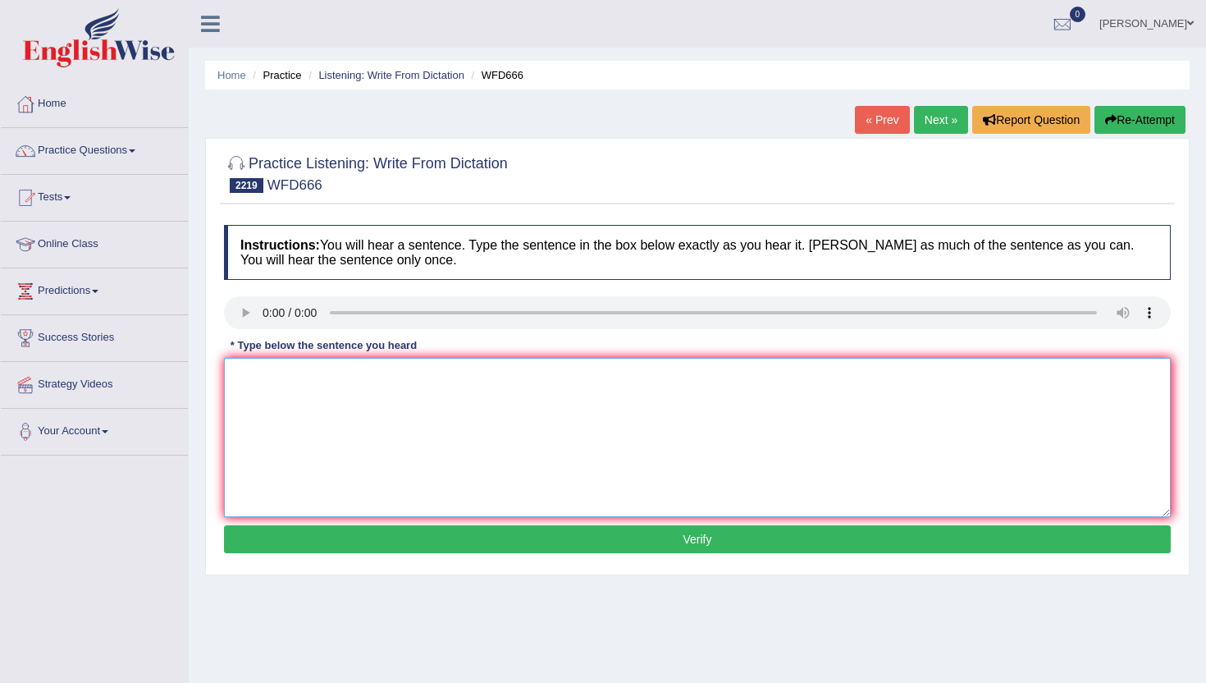
drag, startPoint x: 325, startPoint y: 379, endPoint x: 325, endPoint y: 365, distance: 14.0
click at [325, 376] on textarea at bounding box center [697, 437] width 947 height 159
type textarea "m"
click at [325, 550] on button "Verify" at bounding box center [697, 539] width 947 height 28
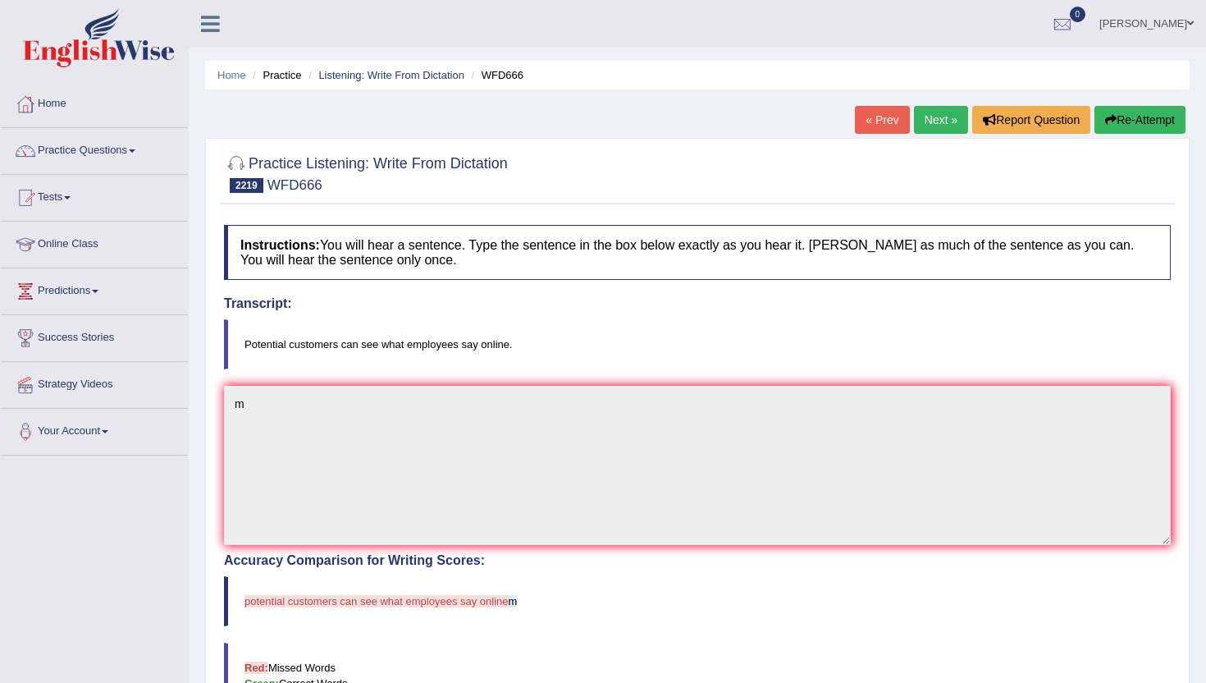
click at [1132, 110] on button "Re-Attempt" at bounding box center [1140, 120] width 91 height 28
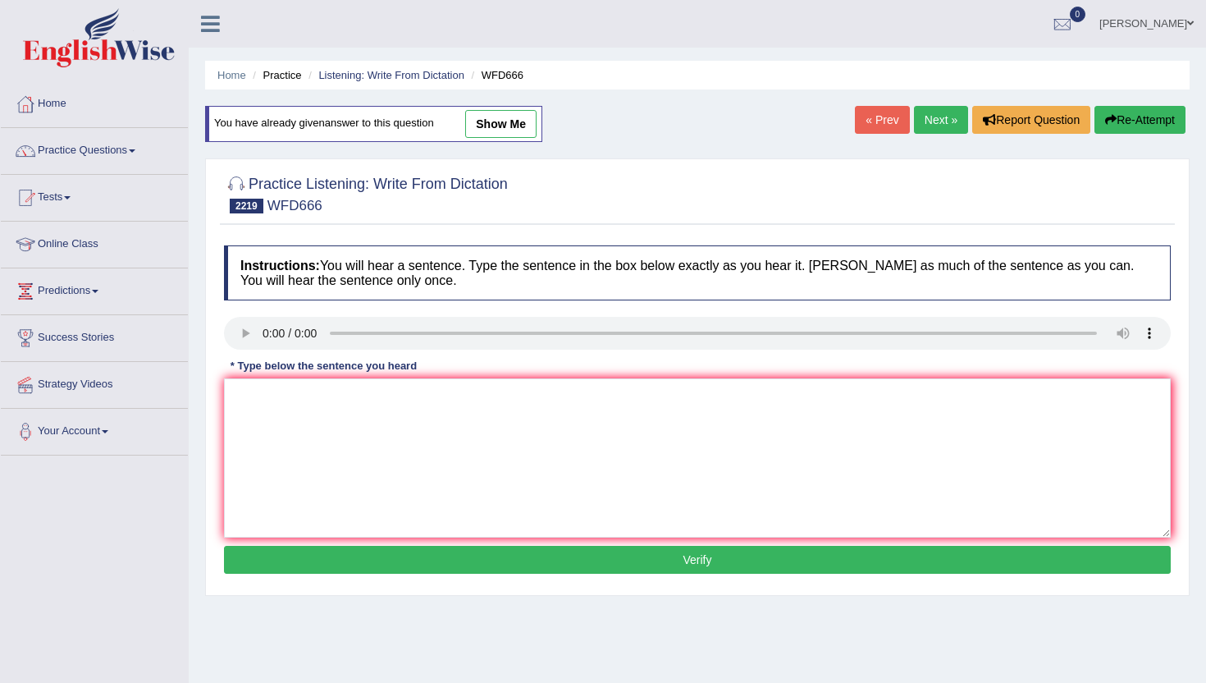
click at [933, 119] on link "Next »" at bounding box center [941, 120] width 54 height 28
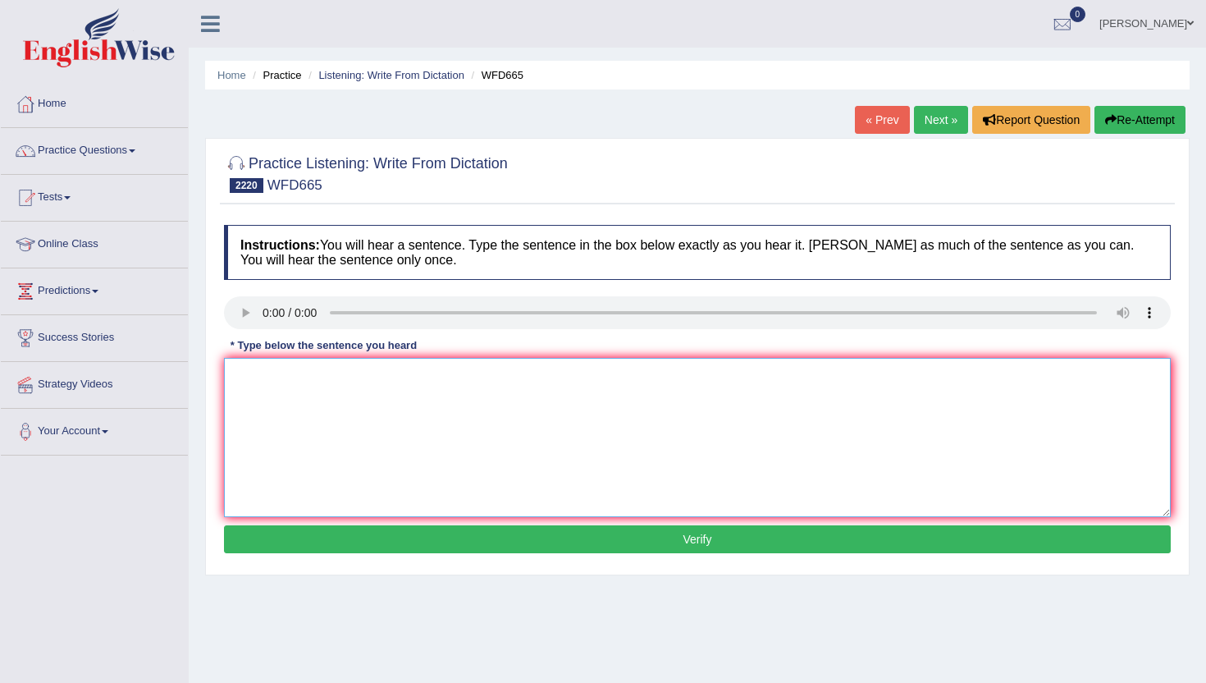
click at [318, 423] on textarea at bounding box center [697, 437] width 947 height 159
type textarea "n"
click at [318, 548] on button "Verify" at bounding box center [697, 539] width 947 height 28
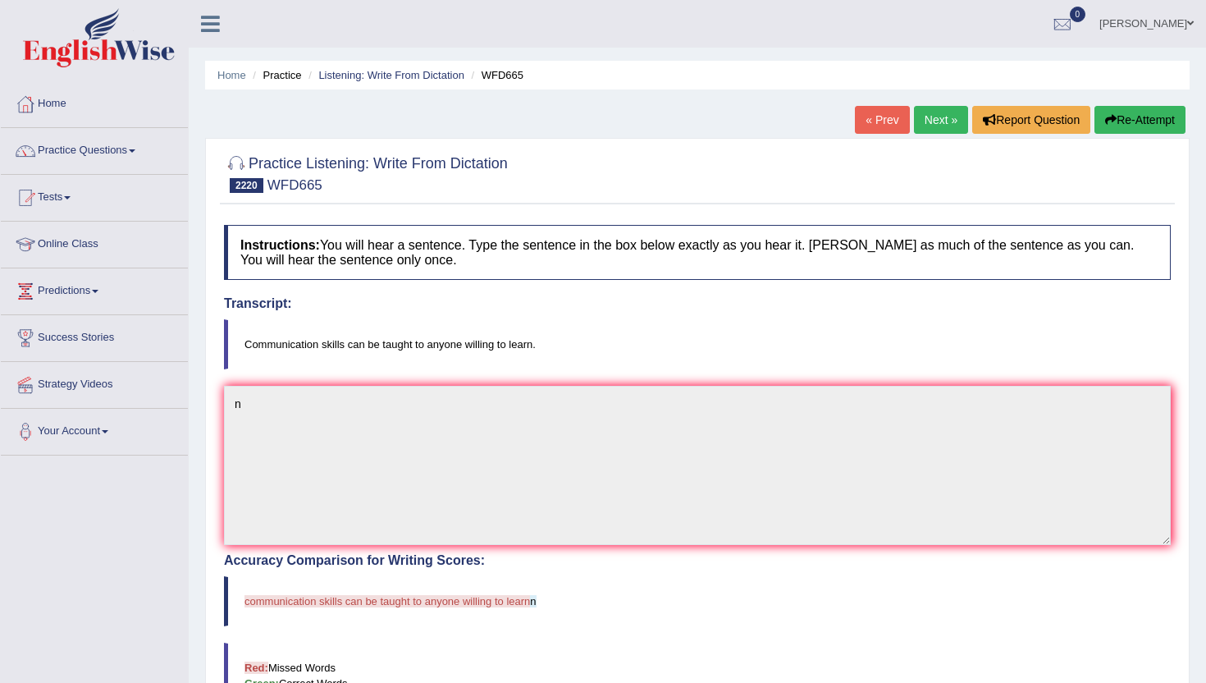
click at [940, 108] on link "Next »" at bounding box center [941, 120] width 54 height 28
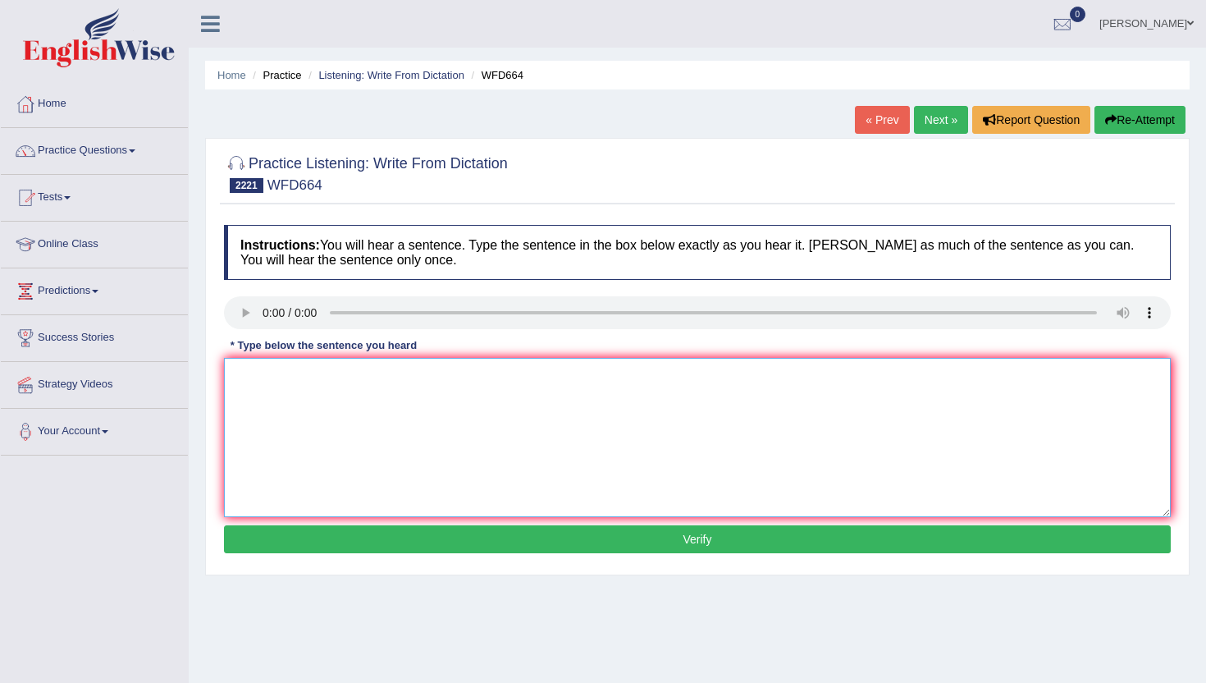
click at [324, 383] on textarea at bounding box center [697, 437] width 947 height 159
type textarea "m"
click at [313, 531] on button "Verify" at bounding box center [697, 539] width 947 height 28
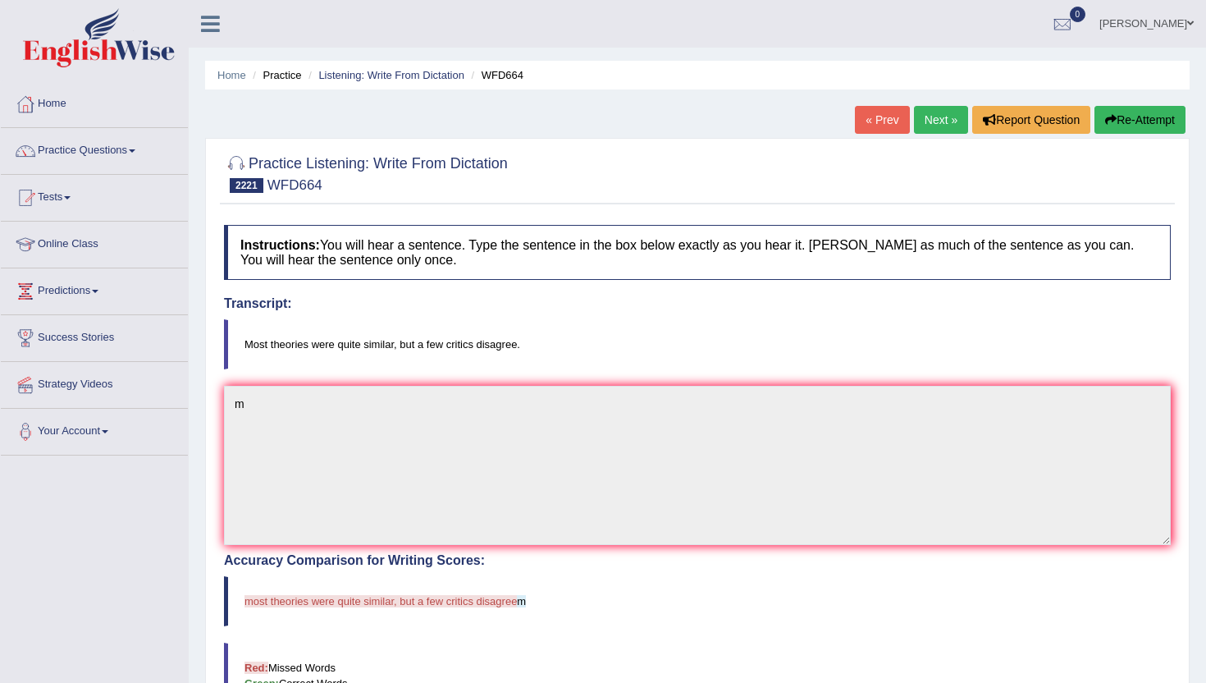
click at [937, 122] on link "Next »" at bounding box center [941, 120] width 54 height 28
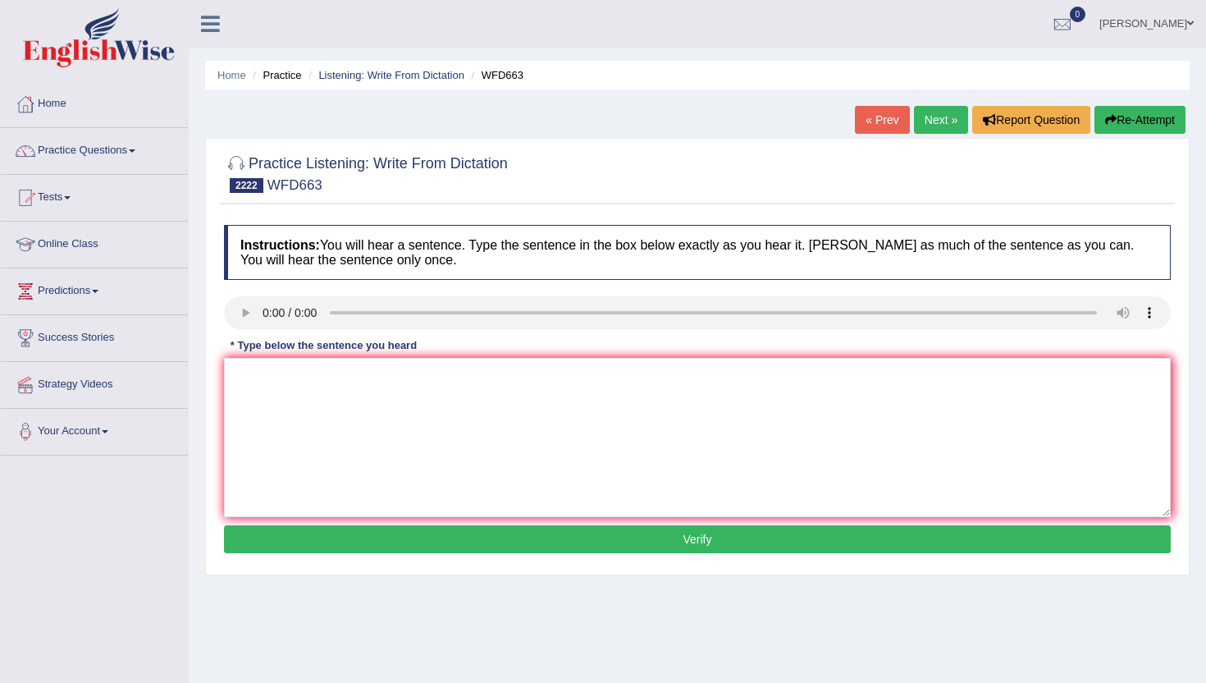
click at [391, 530] on button "Verify" at bounding box center [697, 539] width 947 height 28
click at [388, 493] on textarea at bounding box center [697, 437] width 947 height 159
type textarea "m"
click at [379, 538] on button "Verify" at bounding box center [697, 539] width 947 height 28
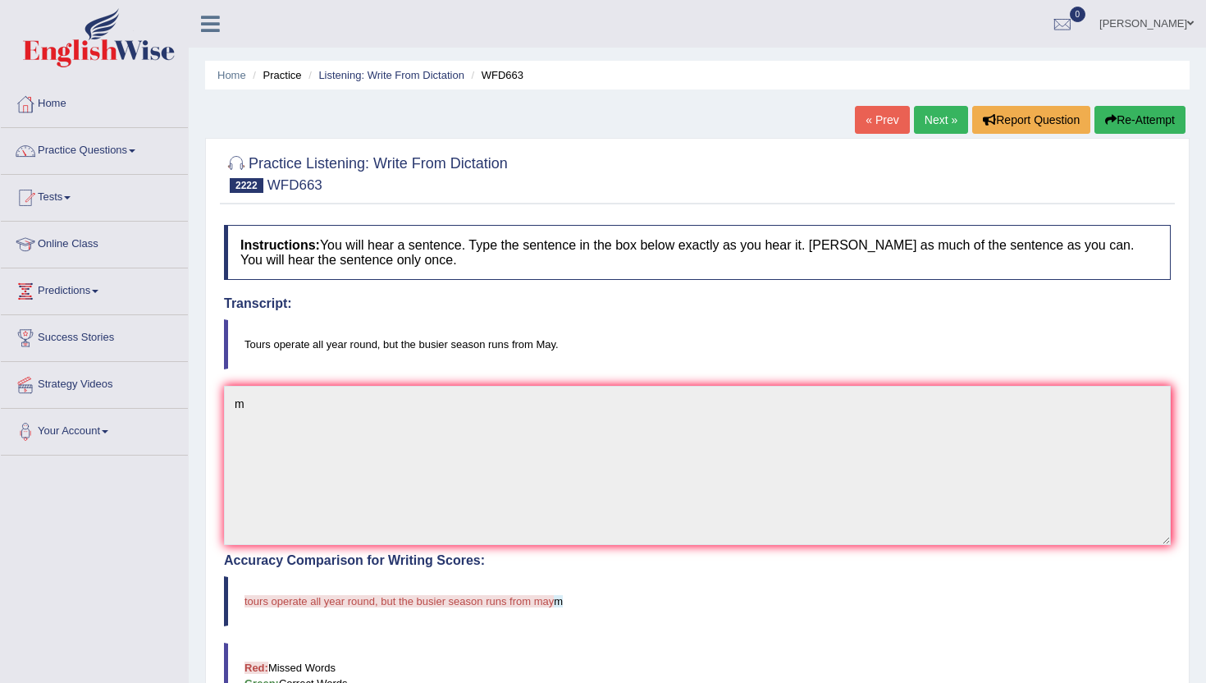
click at [948, 118] on link "Next »" at bounding box center [941, 120] width 54 height 28
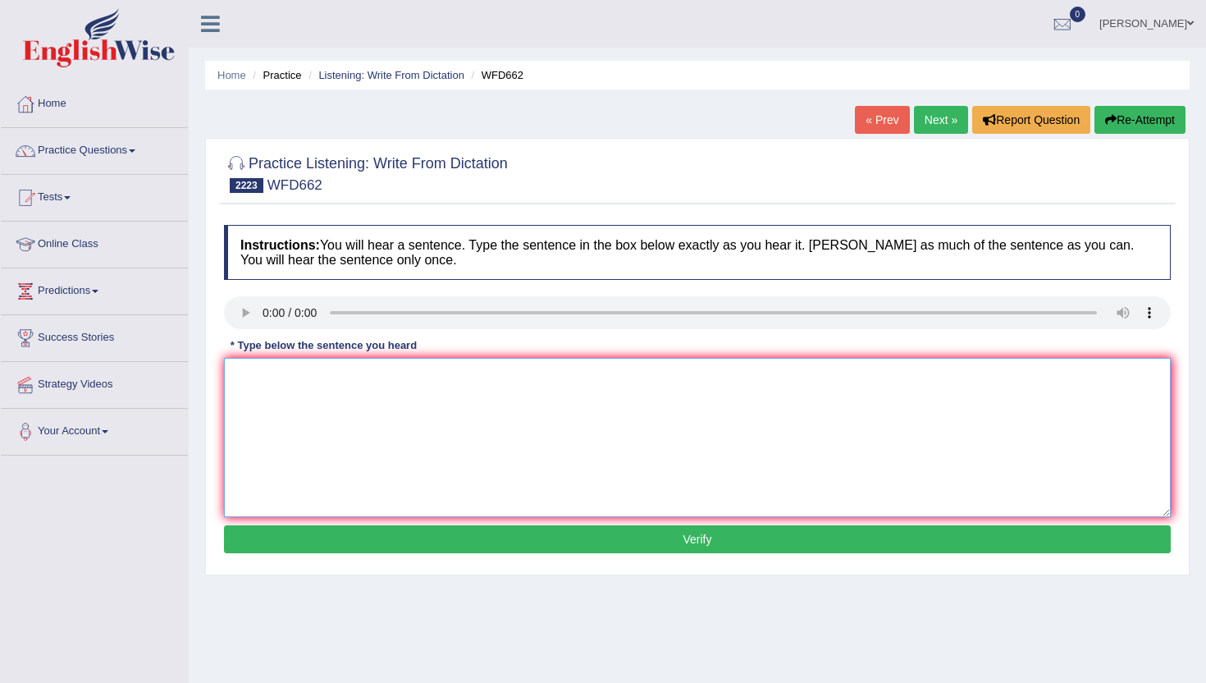
click at [297, 392] on textarea at bounding box center [697, 437] width 947 height 159
type textarea "n"
click at [306, 545] on button "Verify" at bounding box center [697, 539] width 947 height 28
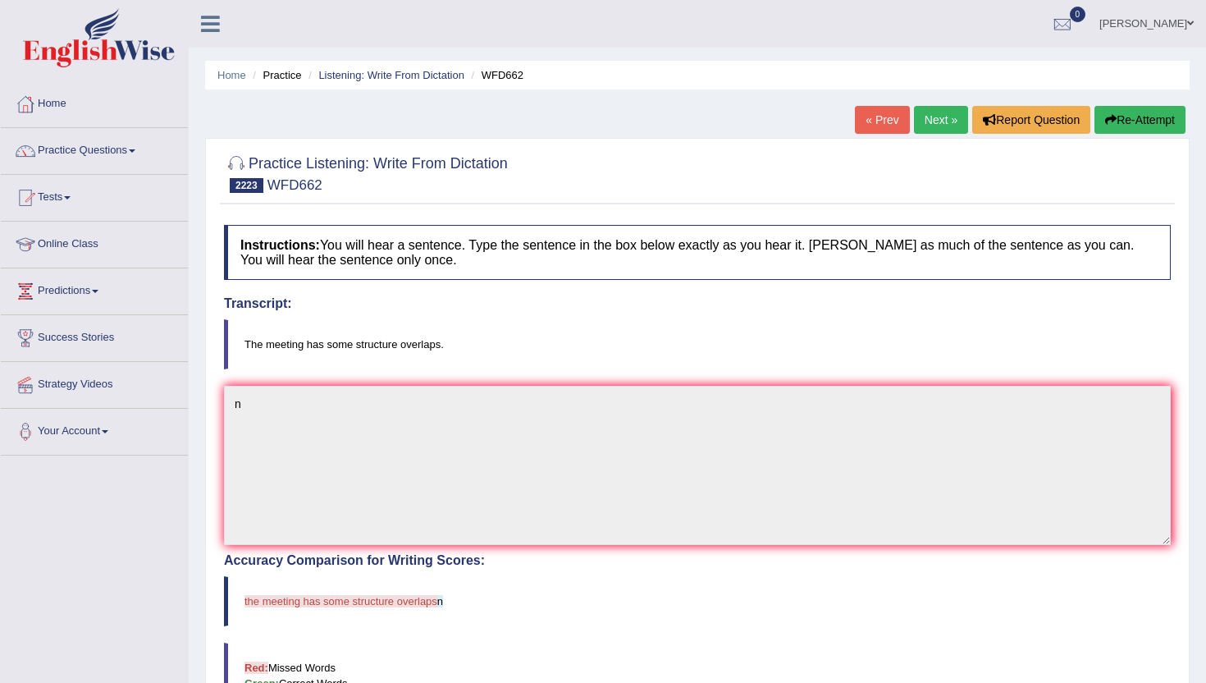
click at [929, 107] on link "Next »" at bounding box center [941, 120] width 54 height 28
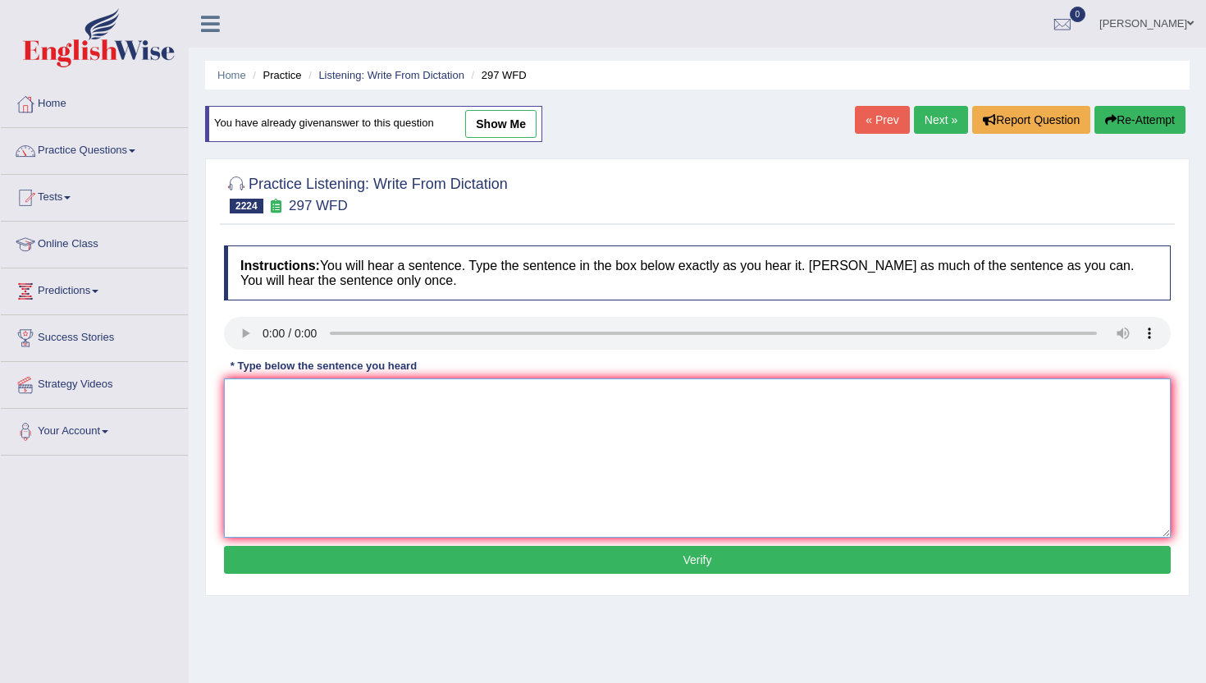
click at [323, 441] on textarea at bounding box center [697, 457] width 947 height 159
type textarea "n"
click at [295, 577] on div "Instructions: You will hear a sentence. Type the sentence in the box below exac…" at bounding box center [697, 412] width 955 height 350
click at [295, 556] on button "Verify" at bounding box center [697, 560] width 947 height 28
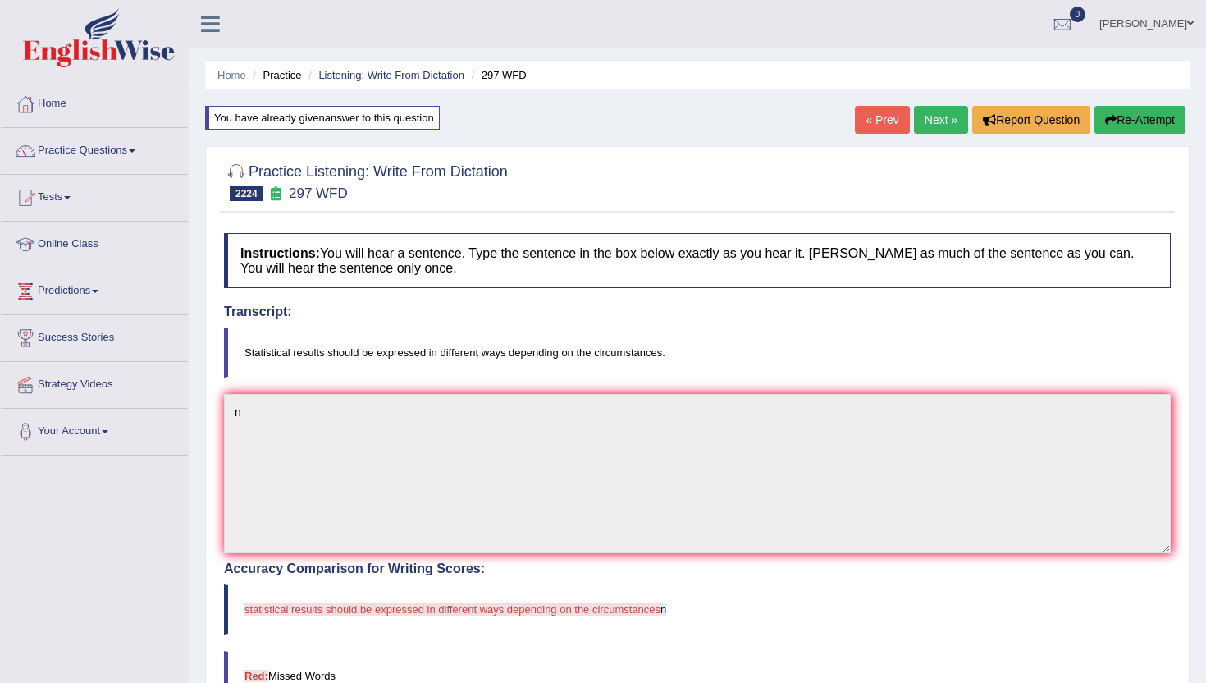
click at [933, 119] on link "Next »" at bounding box center [941, 120] width 54 height 28
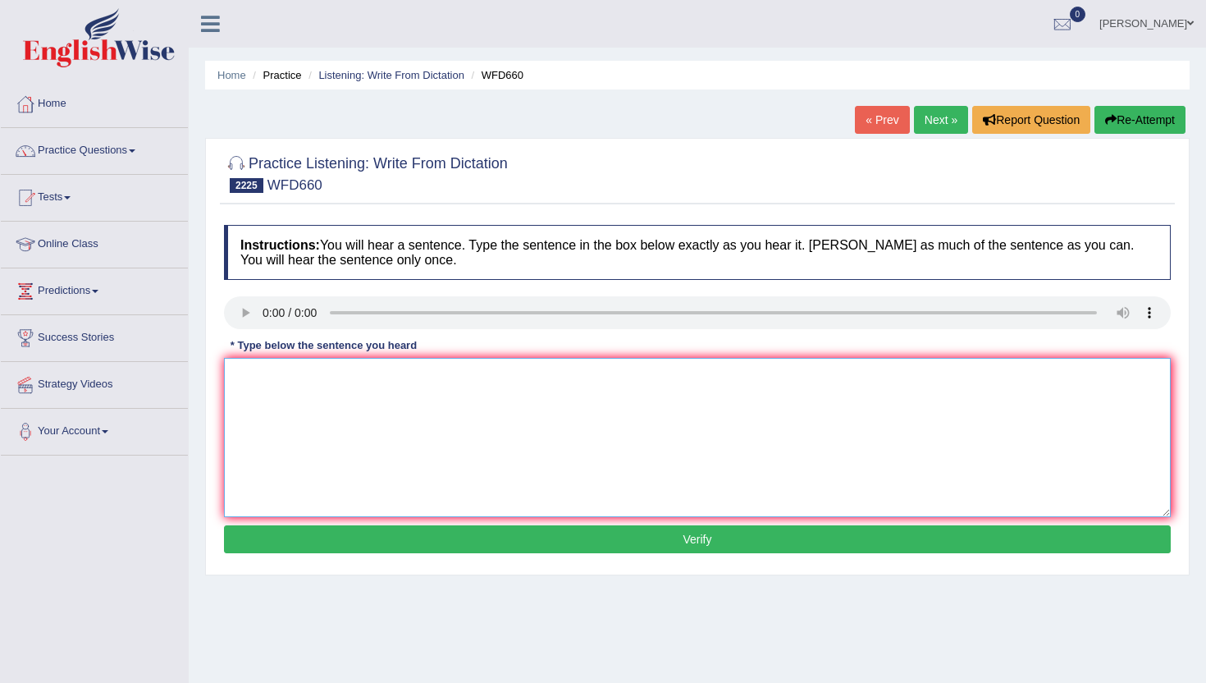
click at [300, 429] on textarea at bounding box center [697, 437] width 947 height 159
type textarea "n"
click at [312, 533] on button "Verify" at bounding box center [697, 539] width 947 height 28
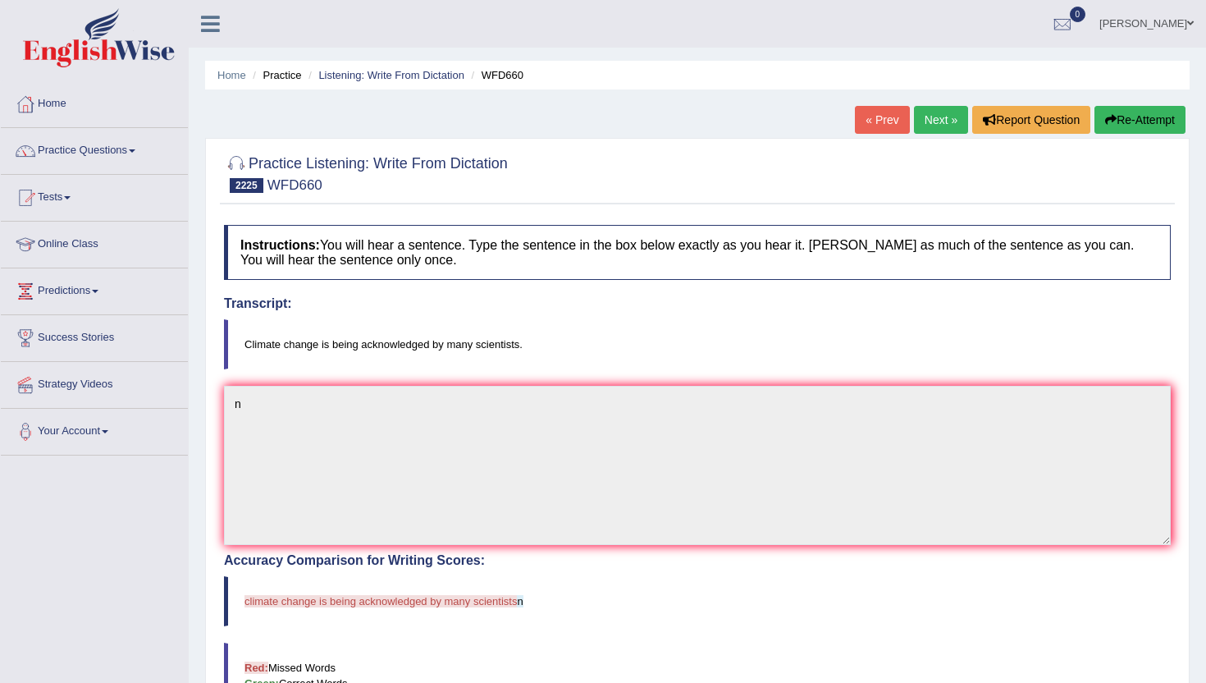
click at [933, 121] on link "Next »" at bounding box center [941, 120] width 54 height 28
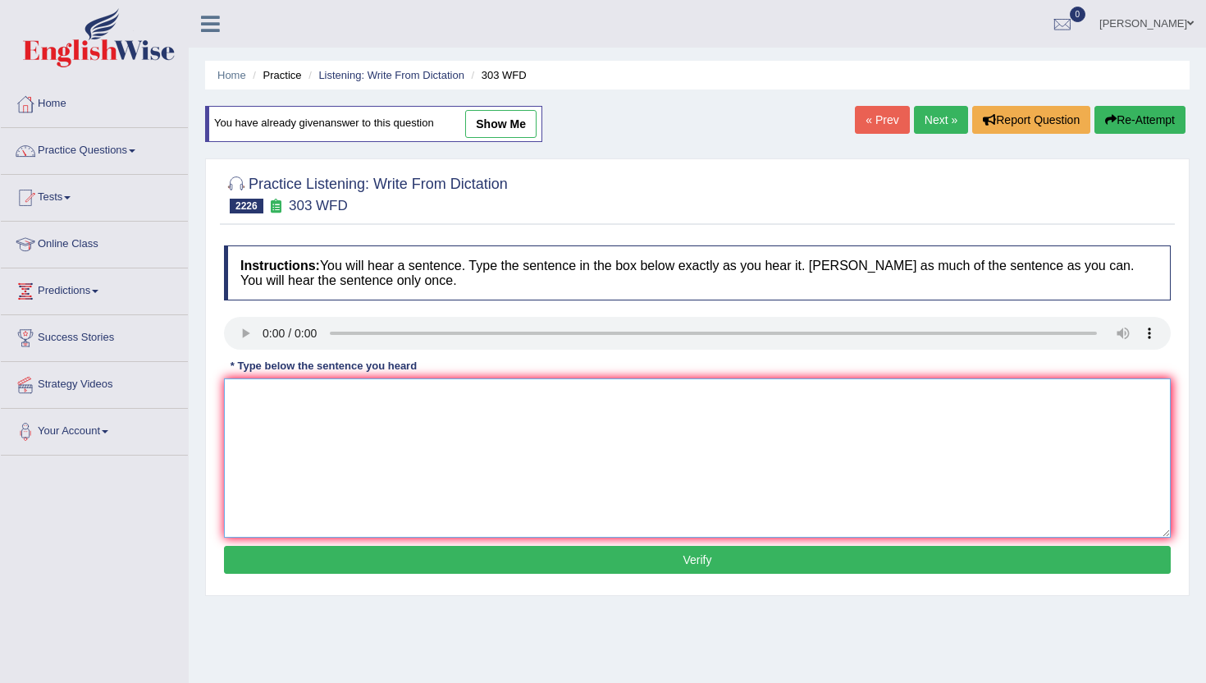
click at [336, 412] on textarea at bounding box center [697, 457] width 947 height 159
type textarea "n"
click at [373, 583] on div "Instructions: You will hear a sentence. Type the sentence in the box below exac…" at bounding box center [697, 412] width 955 height 350
click at [373, 567] on button "Verify" at bounding box center [697, 560] width 947 height 28
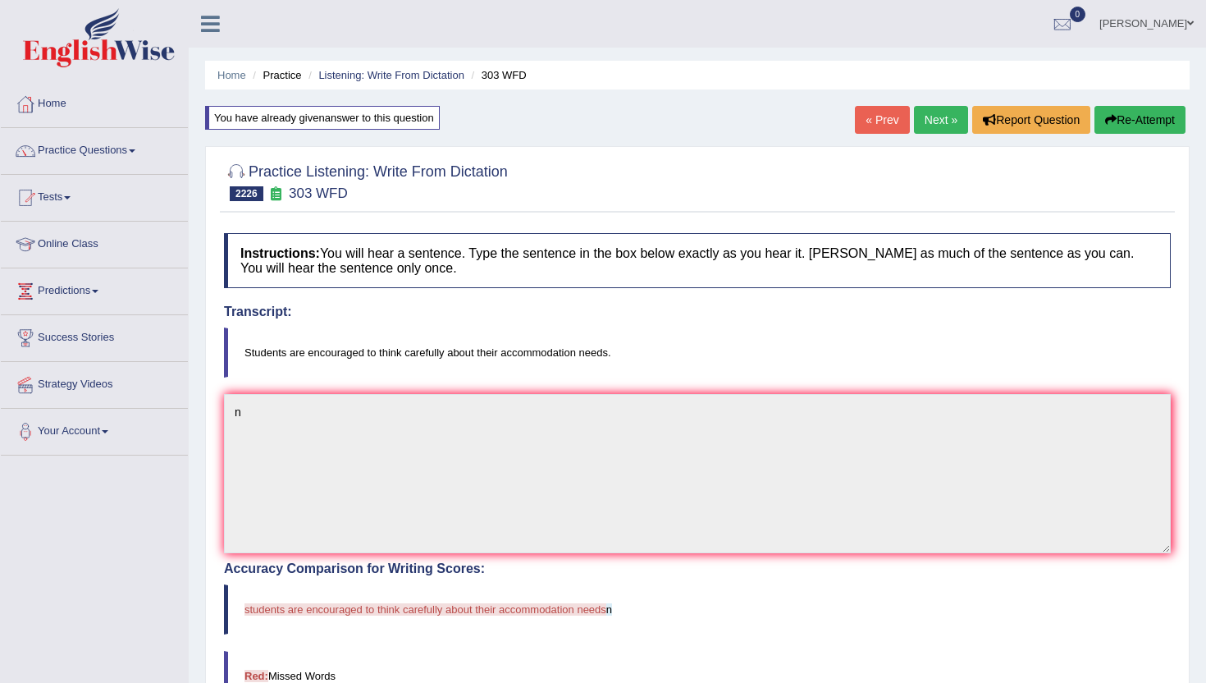
click at [945, 121] on link "Next »" at bounding box center [941, 120] width 54 height 28
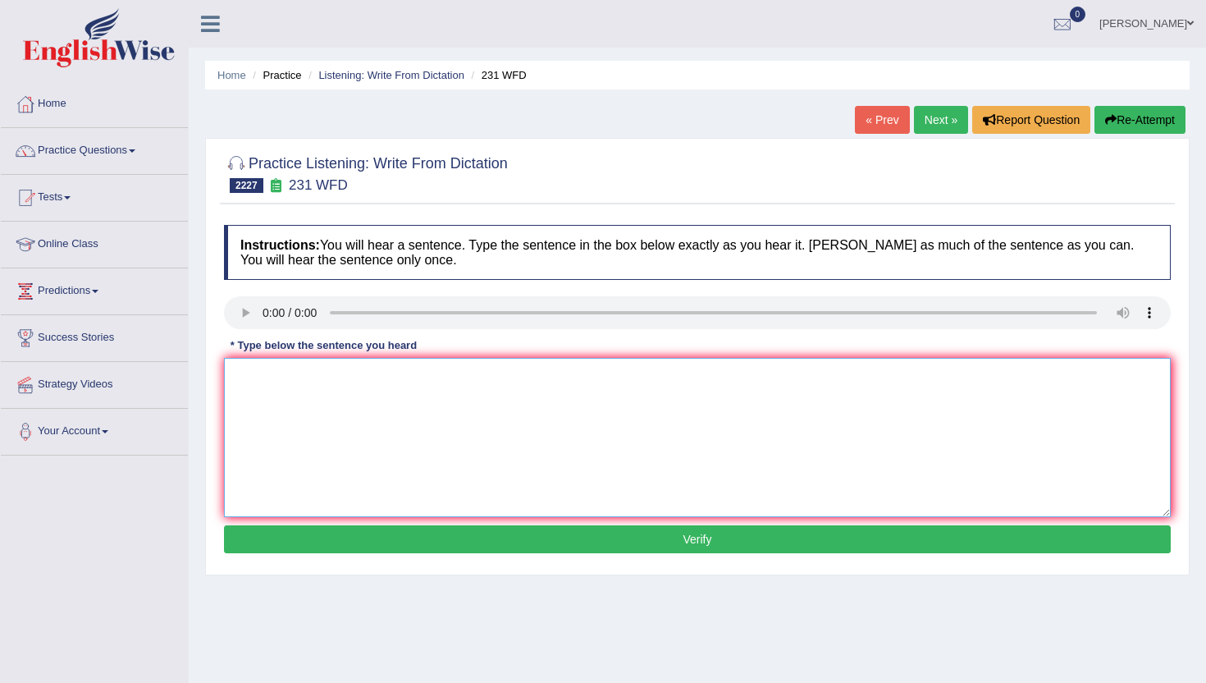
click at [376, 435] on textarea at bounding box center [697, 437] width 947 height 159
type textarea "m"
click at [367, 528] on button "Verify" at bounding box center [697, 539] width 947 height 28
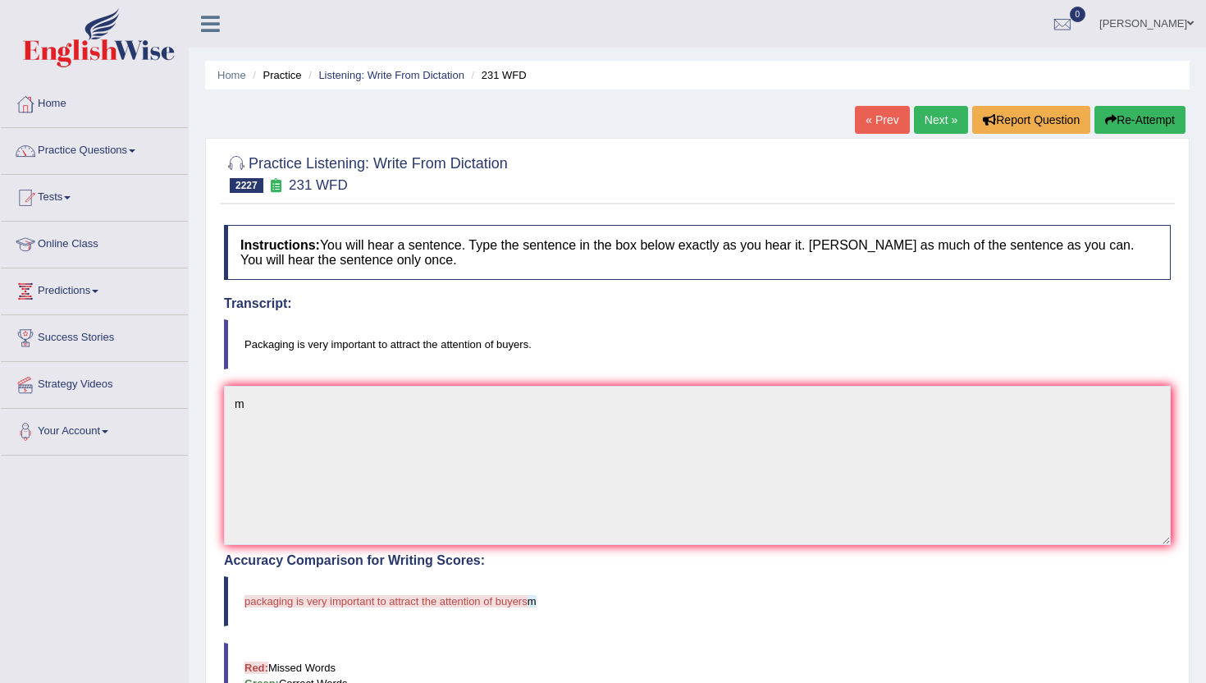
click at [955, 126] on link "Next »" at bounding box center [941, 120] width 54 height 28
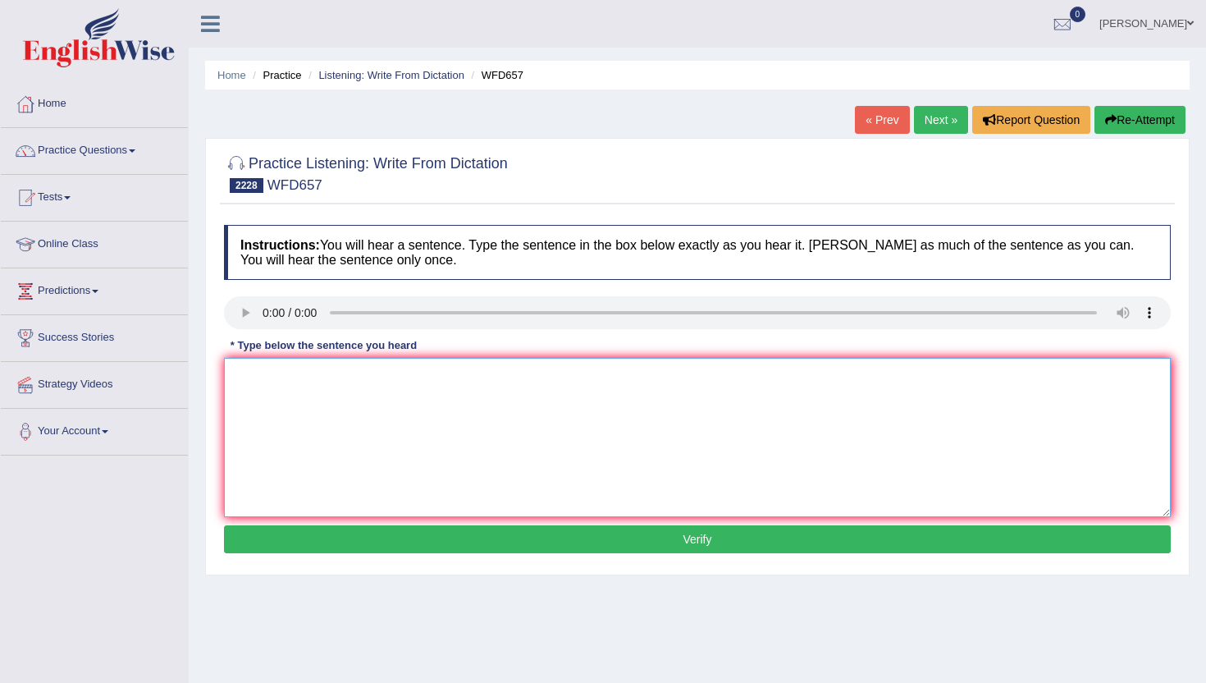
click at [303, 437] on textarea at bounding box center [697, 437] width 947 height 159
type textarea "n"
click at [295, 545] on button "Verify" at bounding box center [697, 539] width 947 height 28
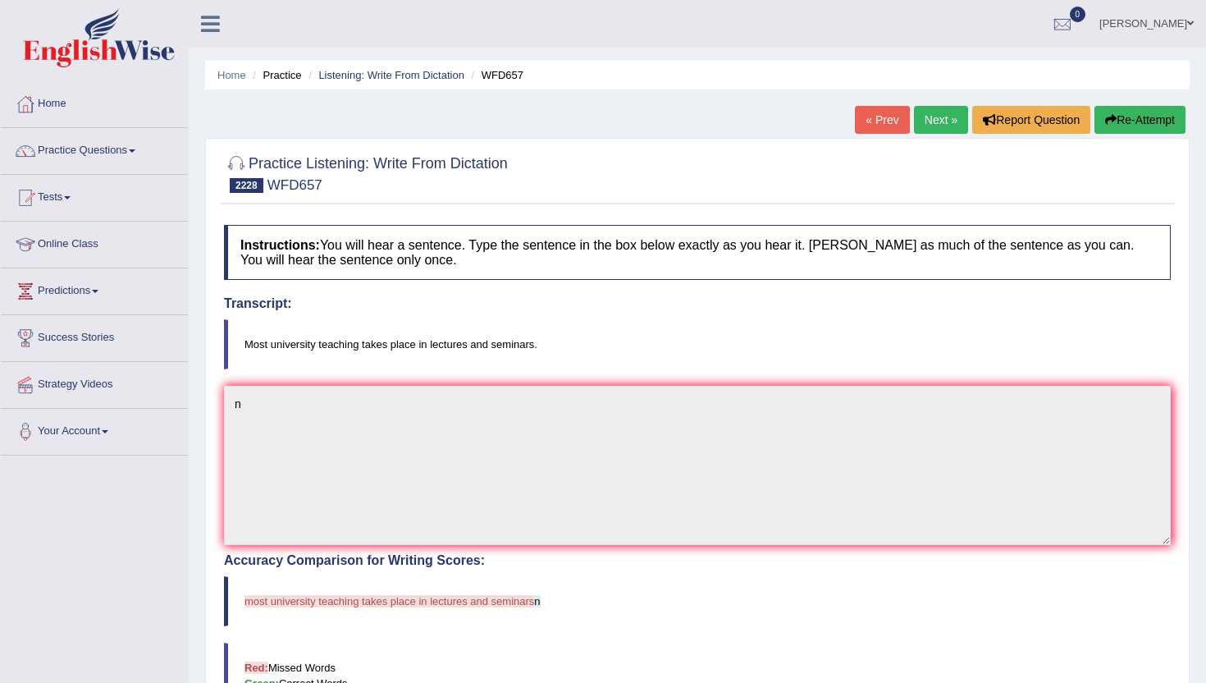
click at [928, 106] on link "Next »" at bounding box center [941, 120] width 54 height 28
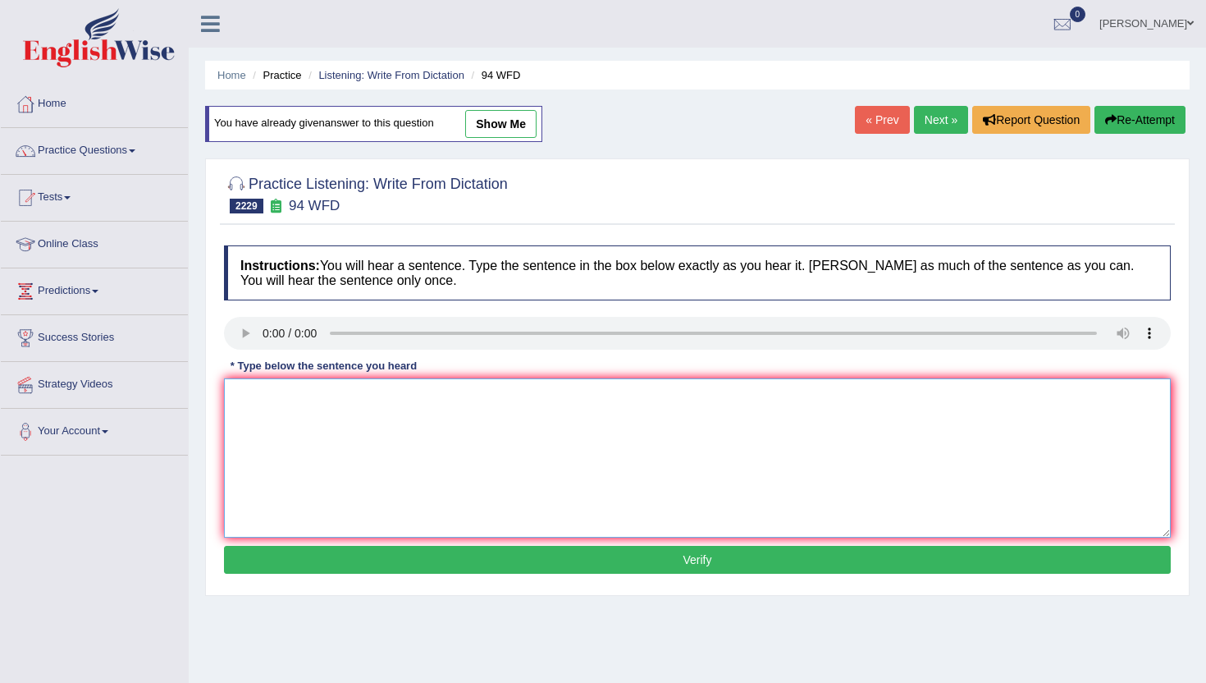
click at [292, 497] on textarea at bounding box center [697, 457] width 947 height 159
type textarea "n"
click at [295, 557] on button "Verify" at bounding box center [697, 560] width 947 height 28
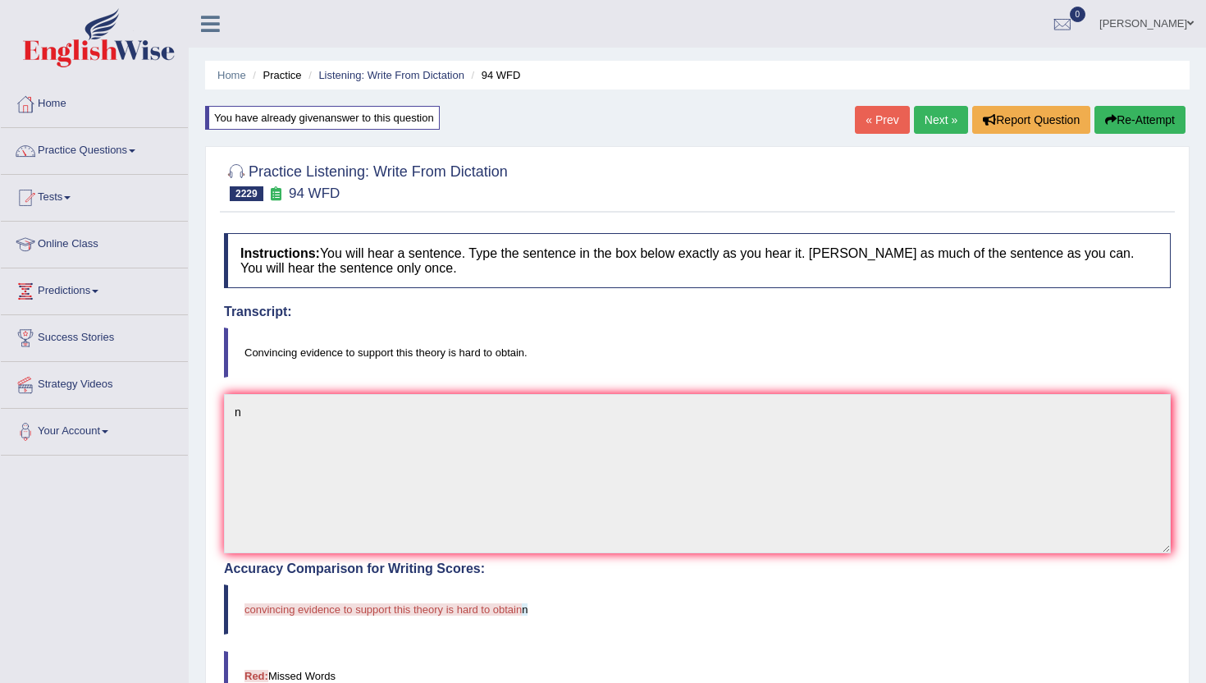
click at [928, 122] on link "Next »" at bounding box center [941, 120] width 54 height 28
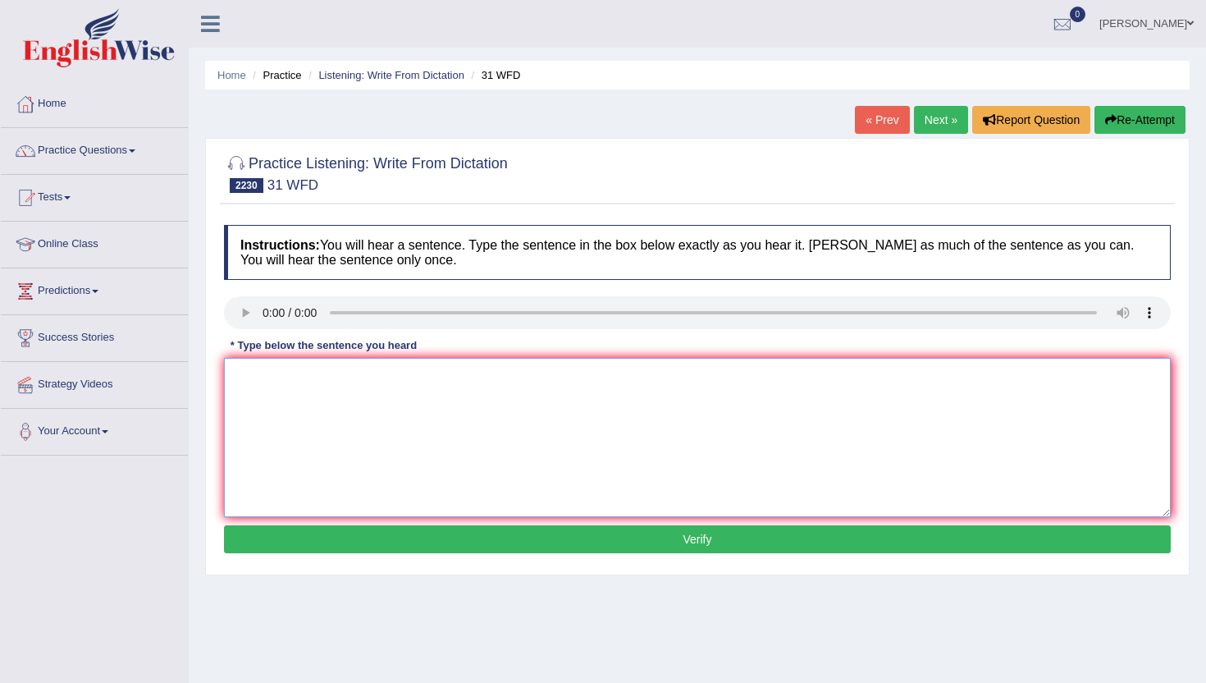
click at [319, 437] on textarea at bounding box center [697, 437] width 947 height 159
type textarea "n"
click at [320, 533] on button "Verify" at bounding box center [697, 539] width 947 height 28
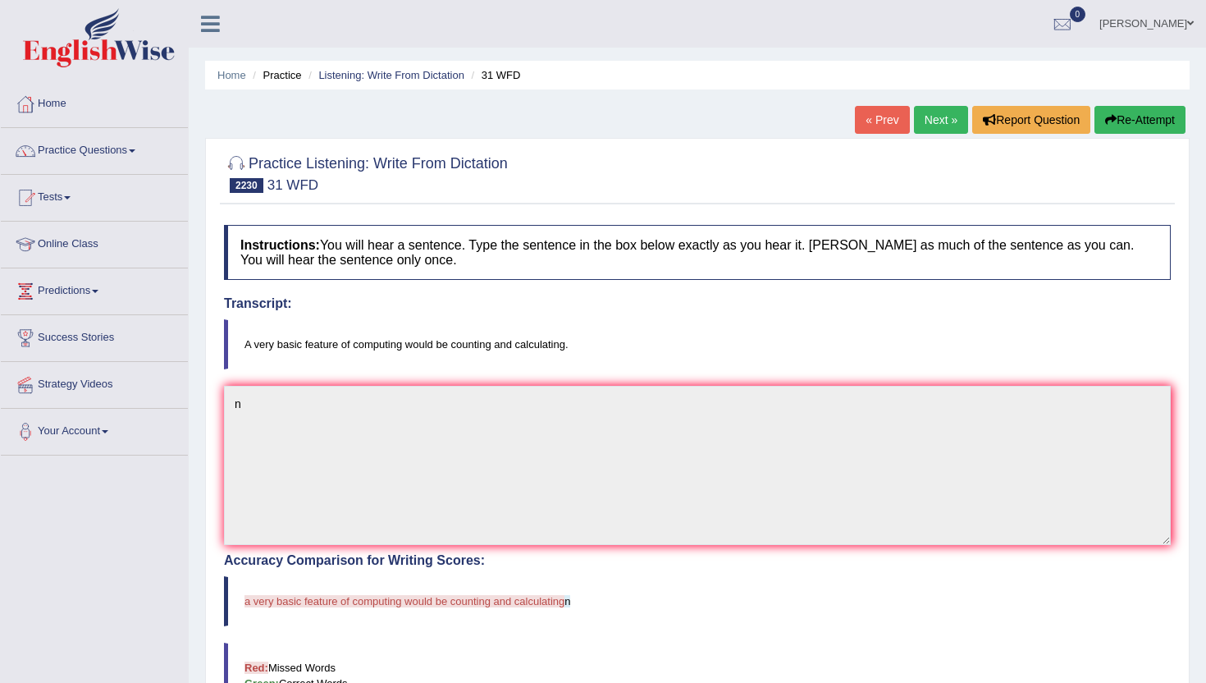
click at [926, 130] on link "Next »" at bounding box center [941, 120] width 54 height 28
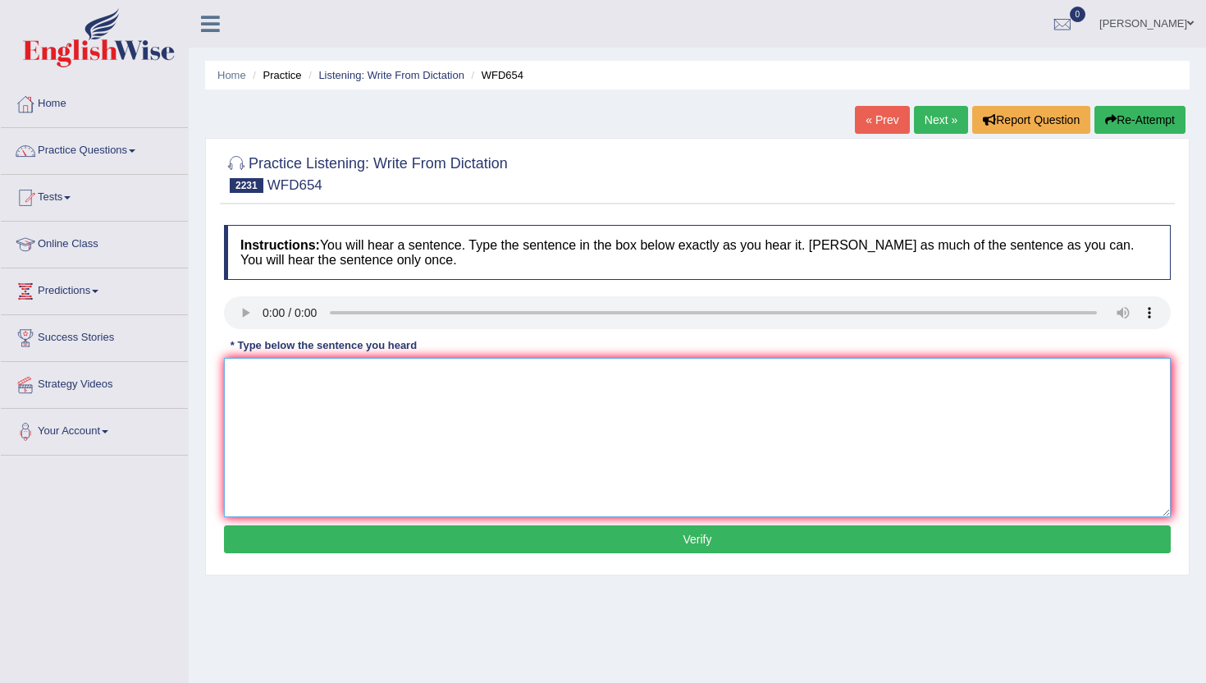
click at [378, 480] on textarea at bounding box center [697, 437] width 947 height 159
type textarea "n"
click at [376, 538] on button "Verify" at bounding box center [697, 539] width 947 height 28
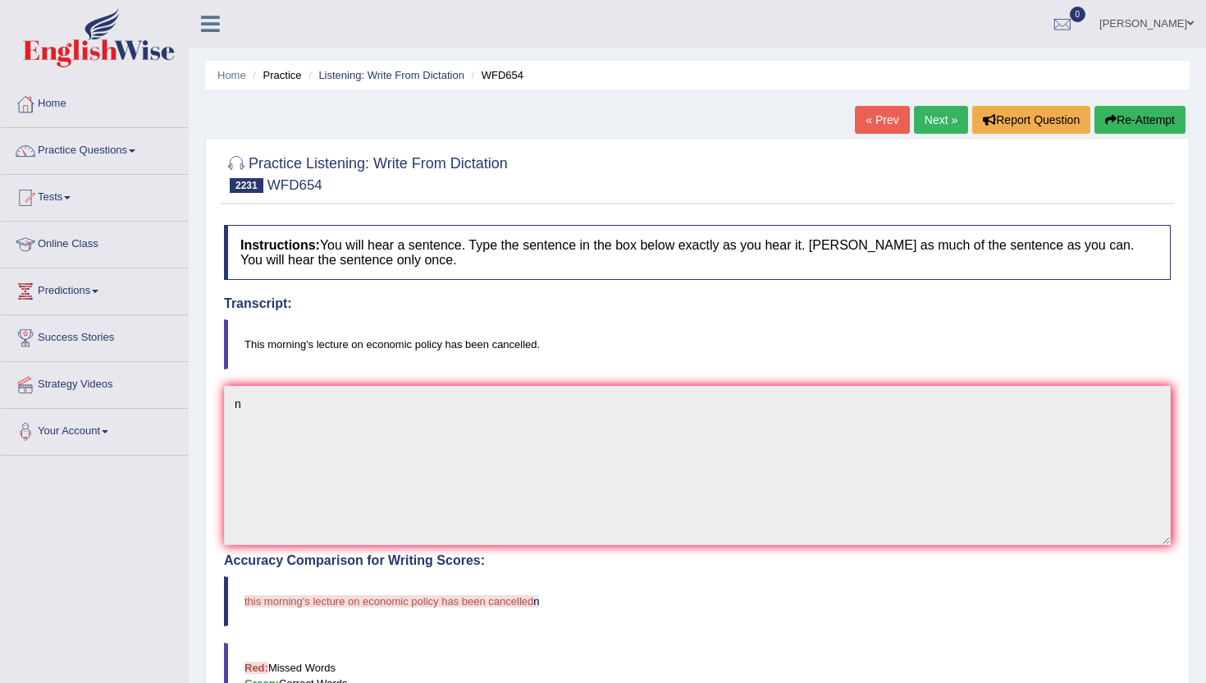
click at [928, 105] on div "Home Practice Listening: Write From Dictation WFD654 « Prev Next » Report Quest…" at bounding box center [698, 511] width 1018 height 1022
click at [922, 117] on link "Next »" at bounding box center [941, 120] width 54 height 28
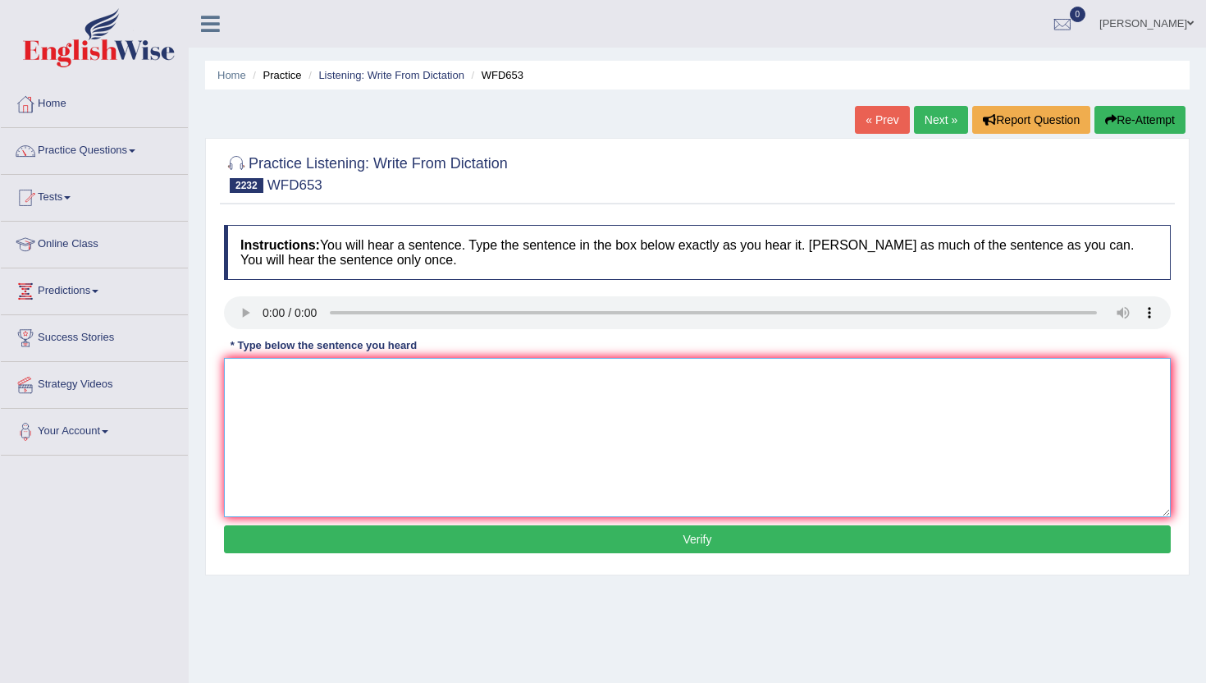
click at [333, 433] on textarea at bounding box center [697, 437] width 947 height 159
type textarea "bn"
click at [323, 534] on button "Verify" at bounding box center [697, 539] width 947 height 28
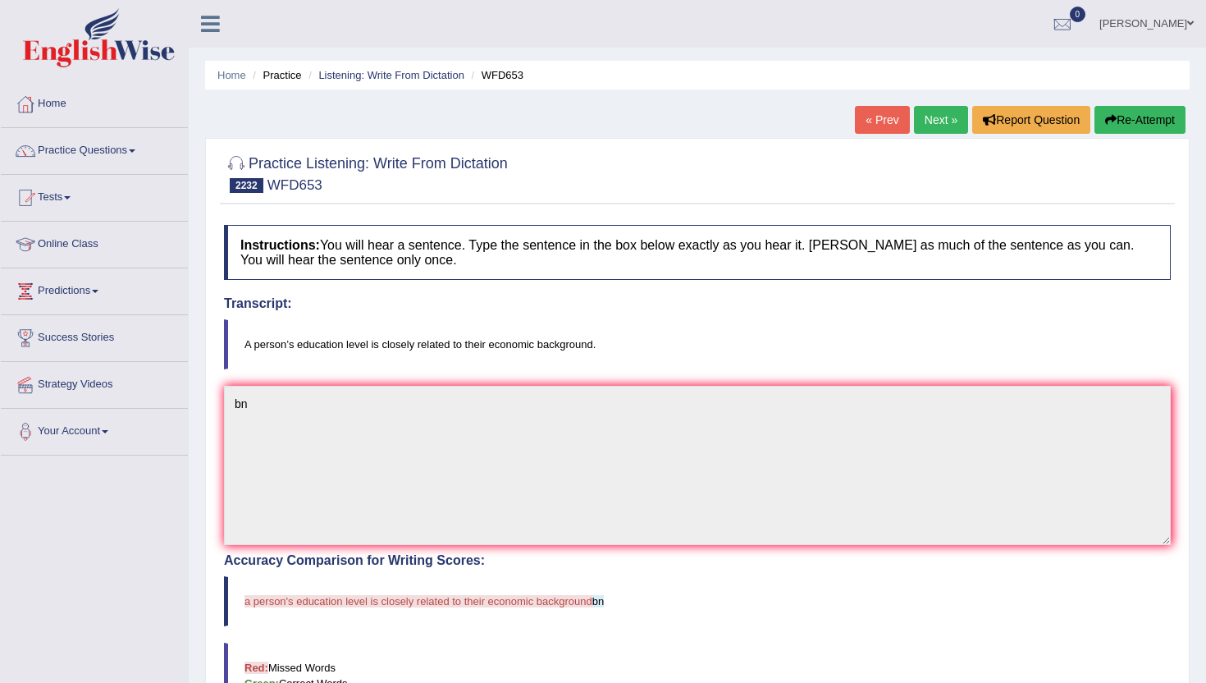
click at [932, 117] on link "Next »" at bounding box center [941, 120] width 54 height 28
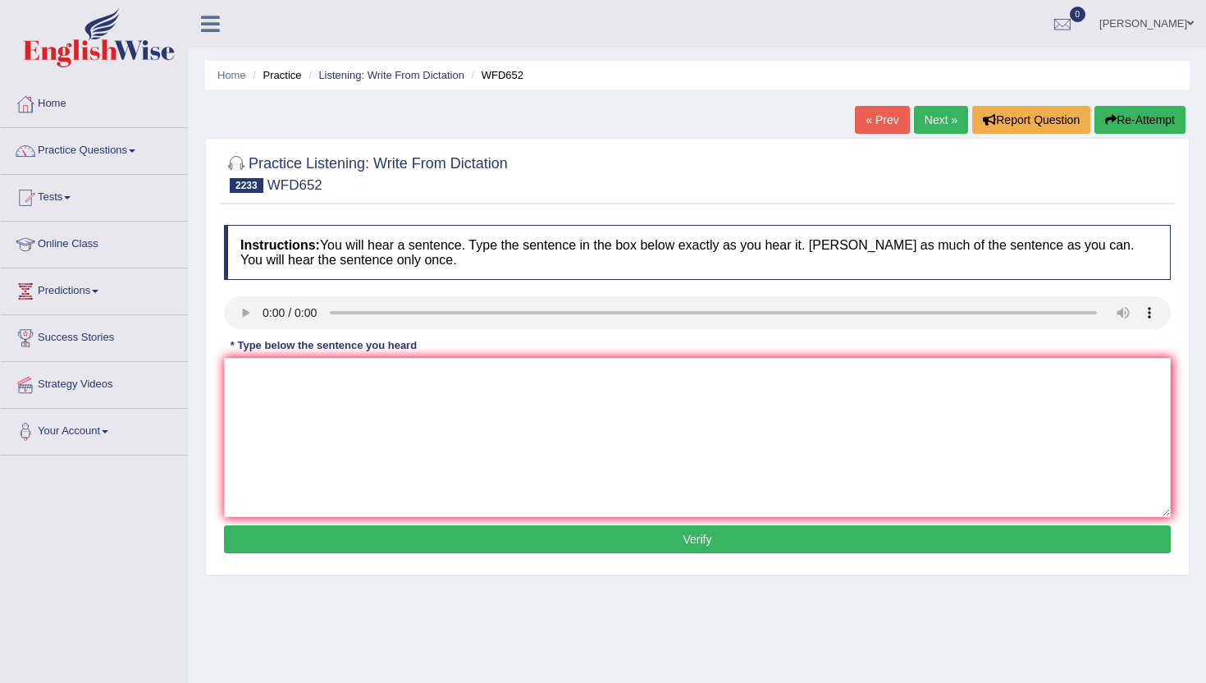
click at [377, 534] on button "Verify" at bounding box center [697, 539] width 947 height 28
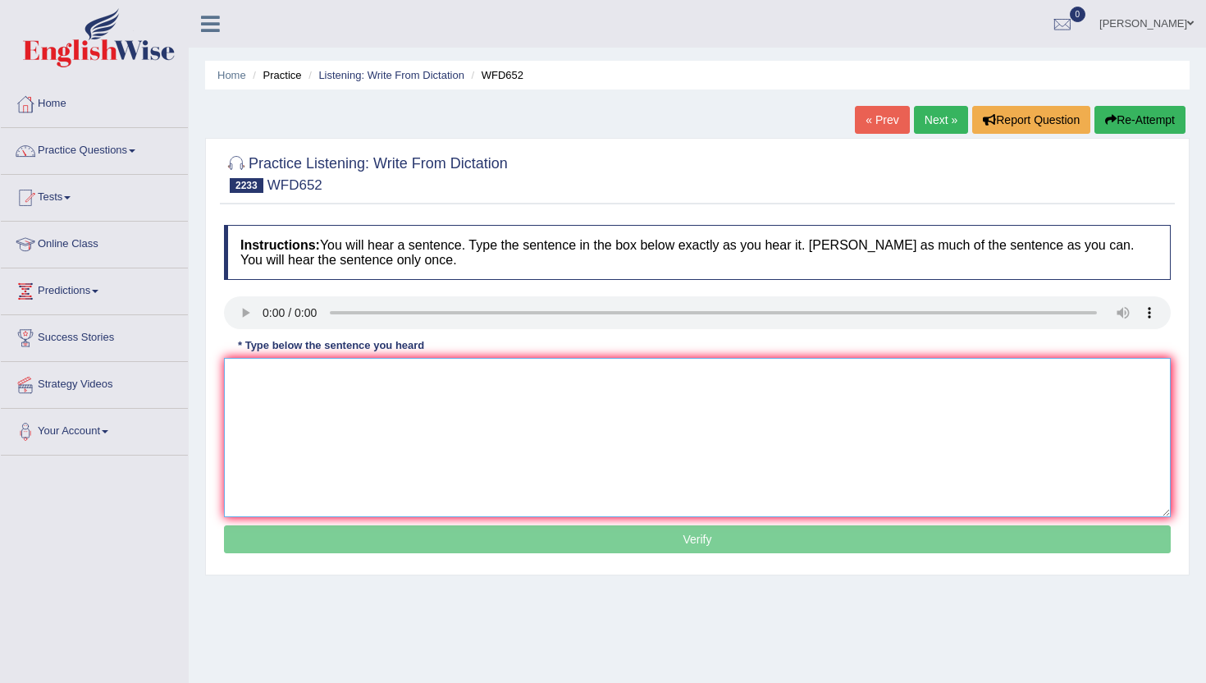
click at [377, 473] on textarea at bounding box center [697, 437] width 947 height 159
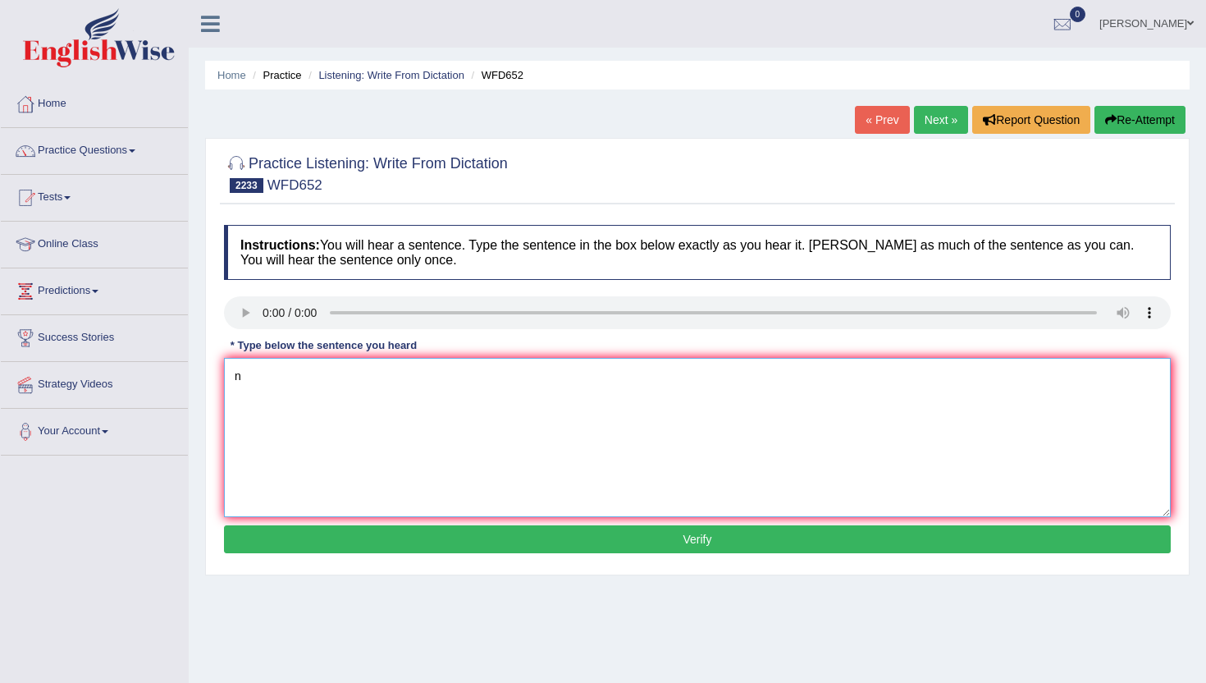
type textarea "n"
click at [364, 556] on div "Instructions: You will hear a sentence. Type the sentence in the box below exac…" at bounding box center [697, 392] width 955 height 350
click at [368, 533] on button "Verify" at bounding box center [697, 539] width 947 height 28
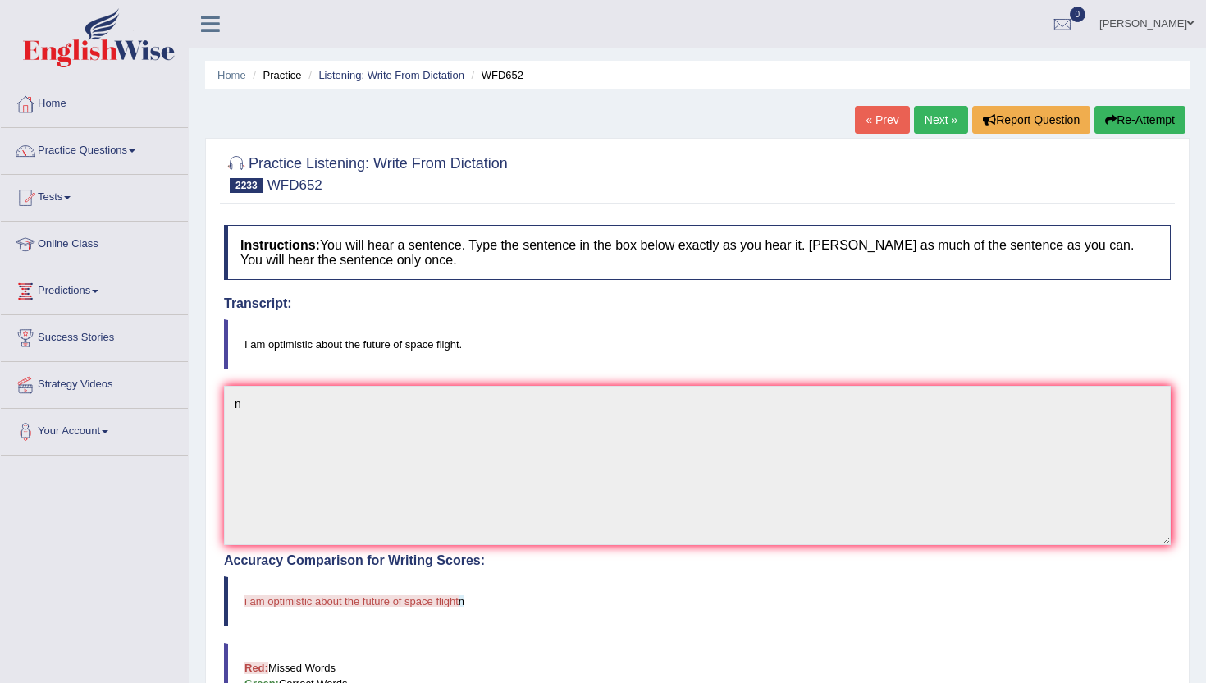
click at [1153, 121] on button "Re-Attempt" at bounding box center [1140, 120] width 91 height 28
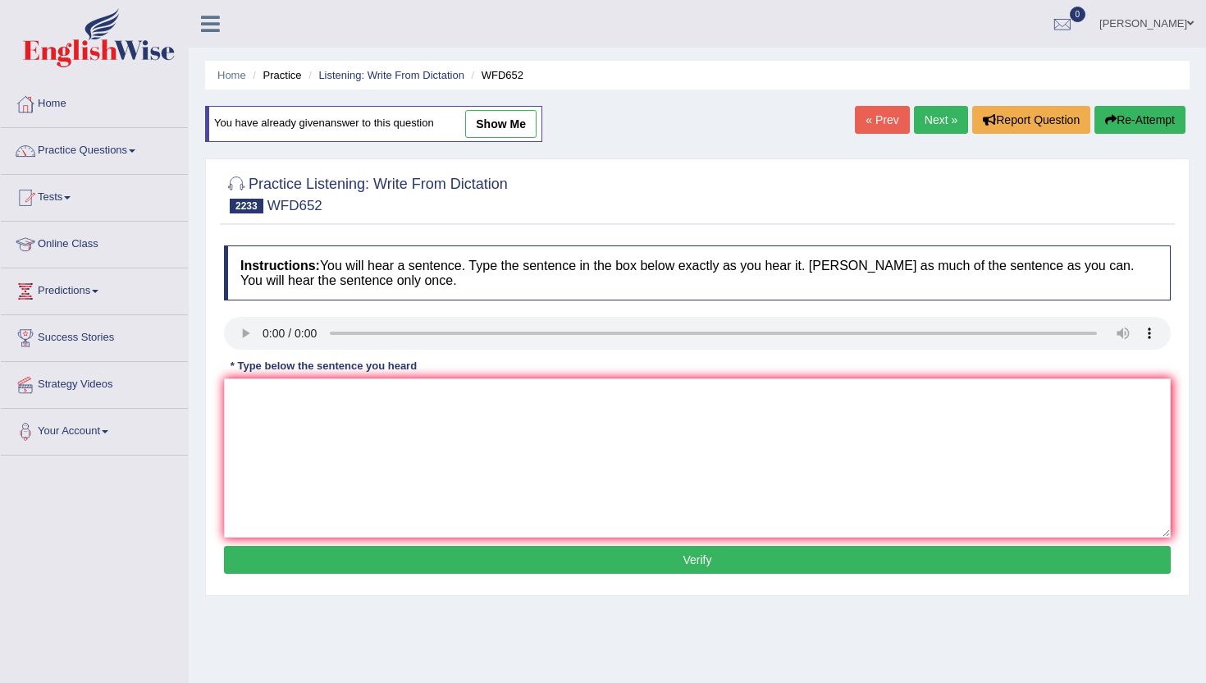
click at [931, 125] on link "Next »" at bounding box center [941, 120] width 54 height 28
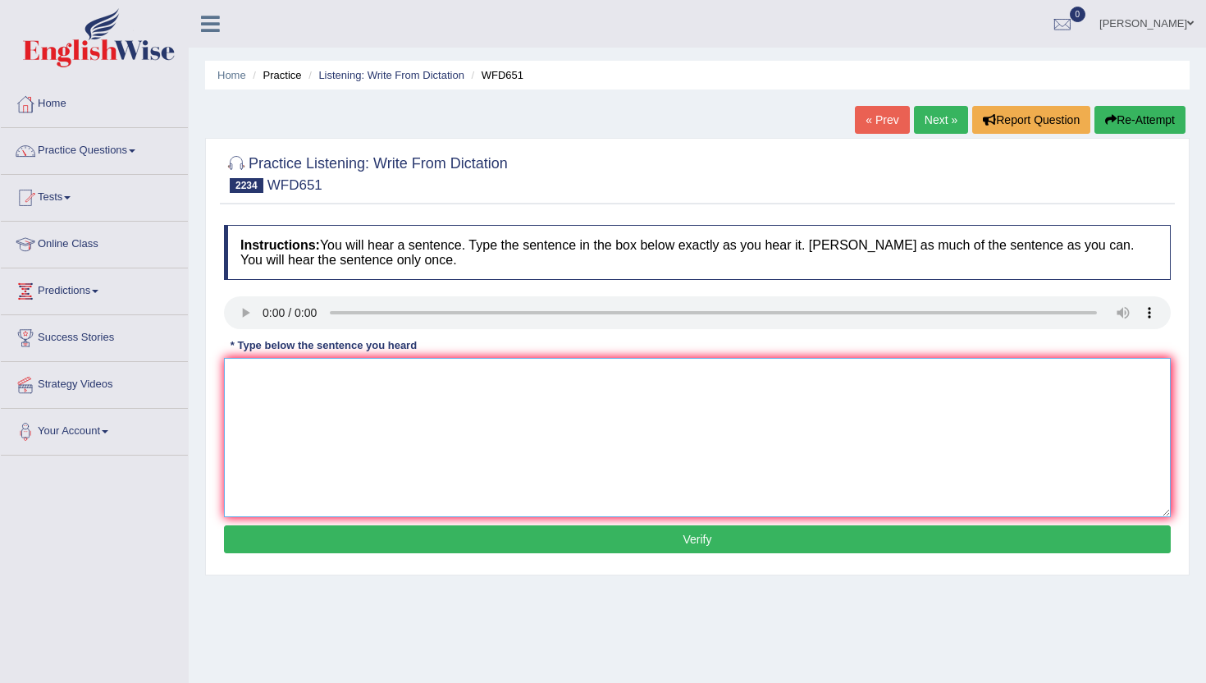
click at [330, 464] on textarea at bounding box center [697, 437] width 947 height 159
type textarea "n"
click at [327, 547] on button "Verify" at bounding box center [697, 539] width 947 height 28
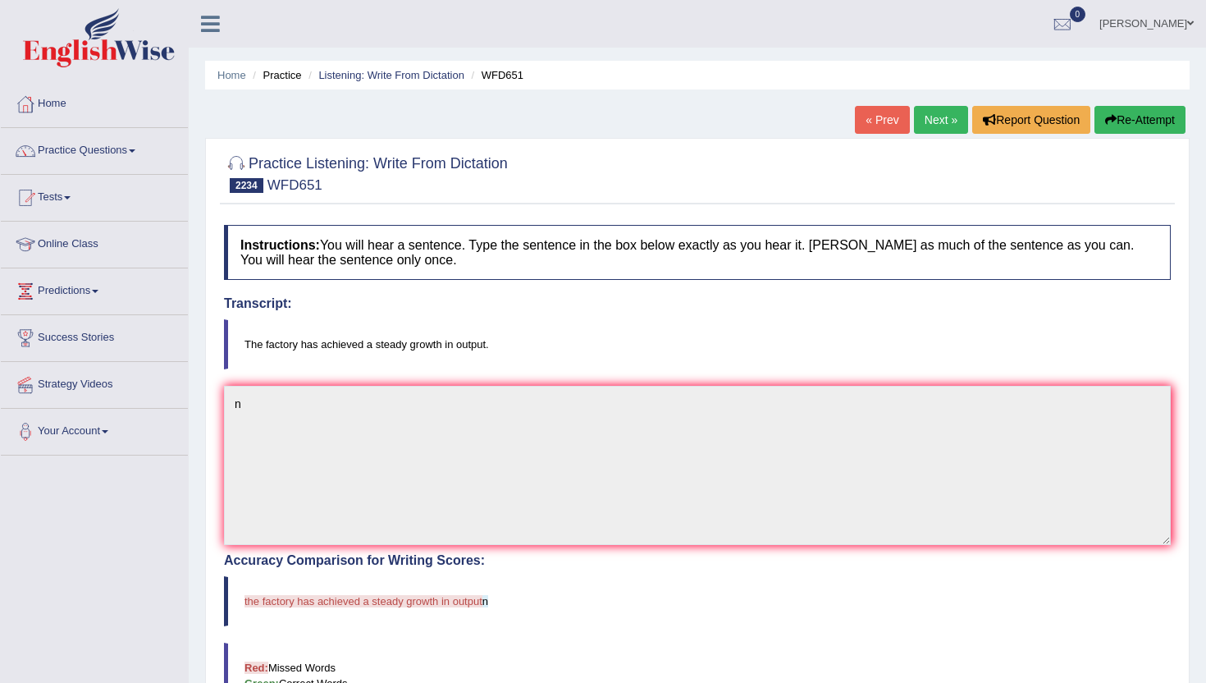
click at [933, 114] on link "Next »" at bounding box center [941, 120] width 54 height 28
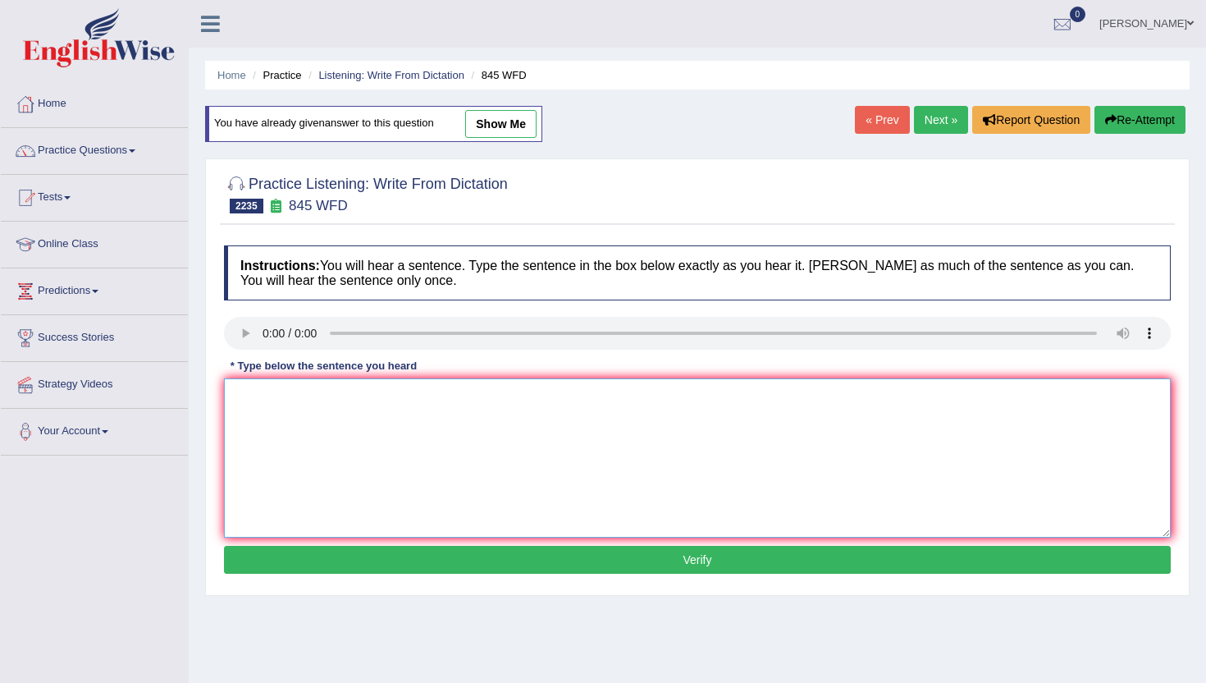
click at [350, 417] on textarea at bounding box center [697, 457] width 947 height 159
type textarea "n"
click at [355, 548] on button "Verify" at bounding box center [697, 560] width 947 height 28
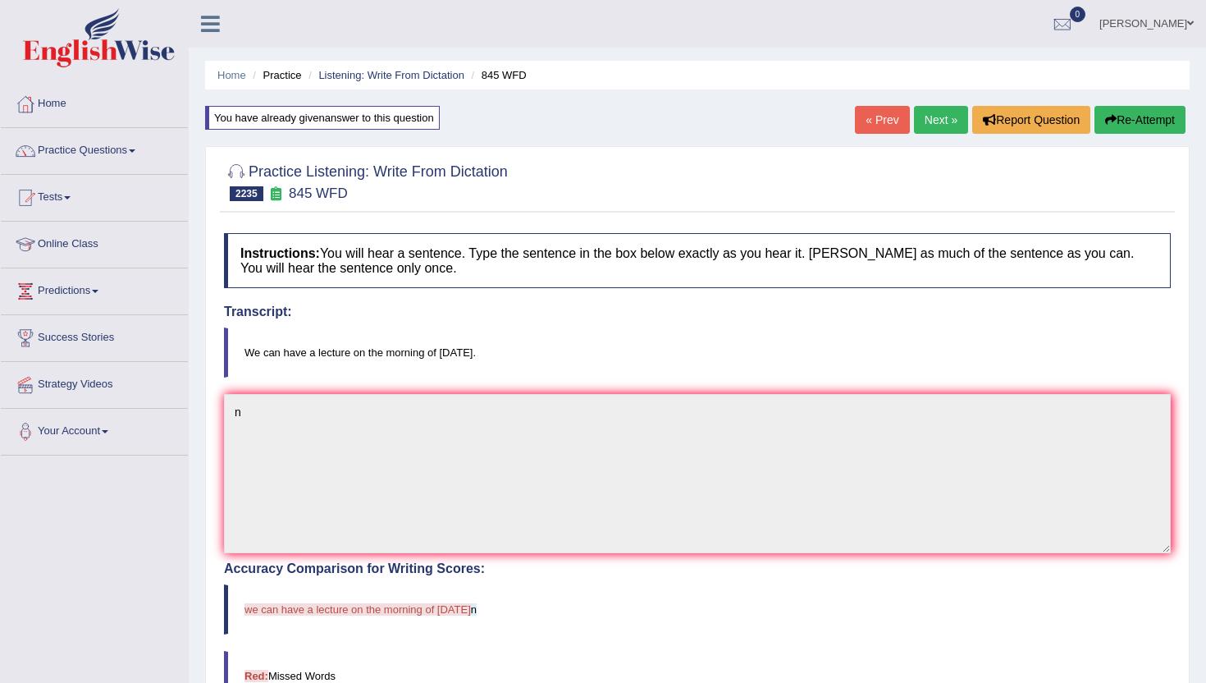
click at [940, 120] on link "Next »" at bounding box center [941, 120] width 54 height 28
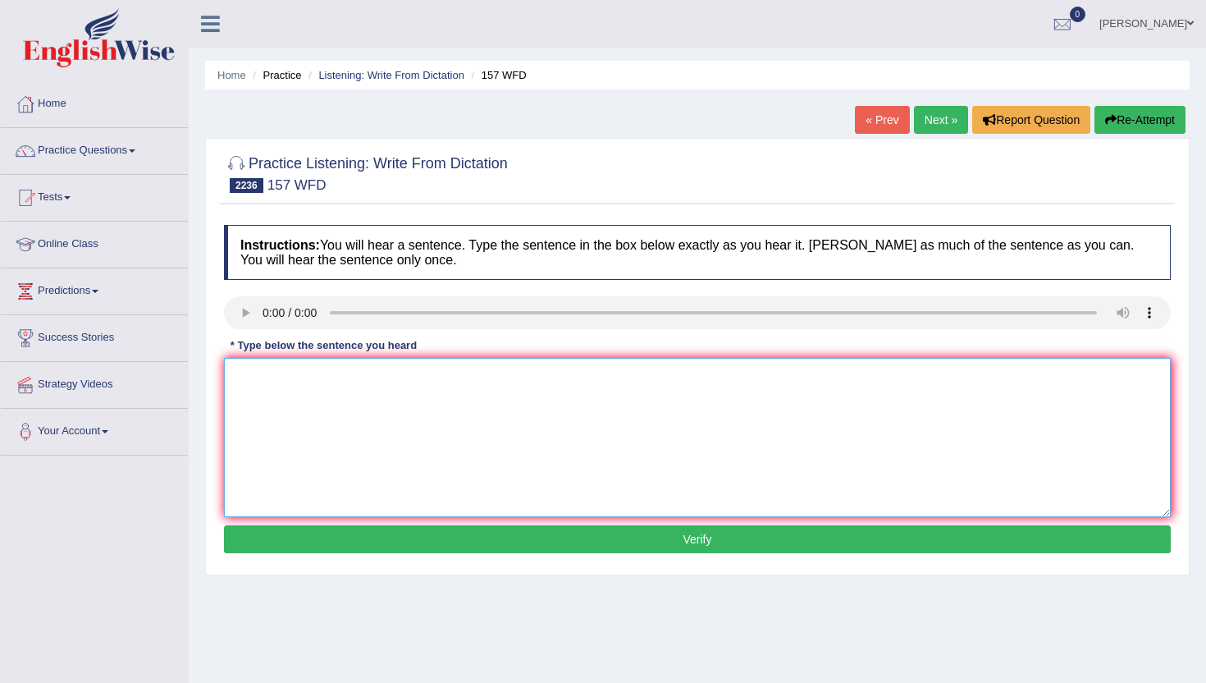
click at [396, 445] on textarea at bounding box center [697, 437] width 947 height 159
type textarea "m"
click at [387, 548] on button "Verify" at bounding box center [697, 539] width 947 height 28
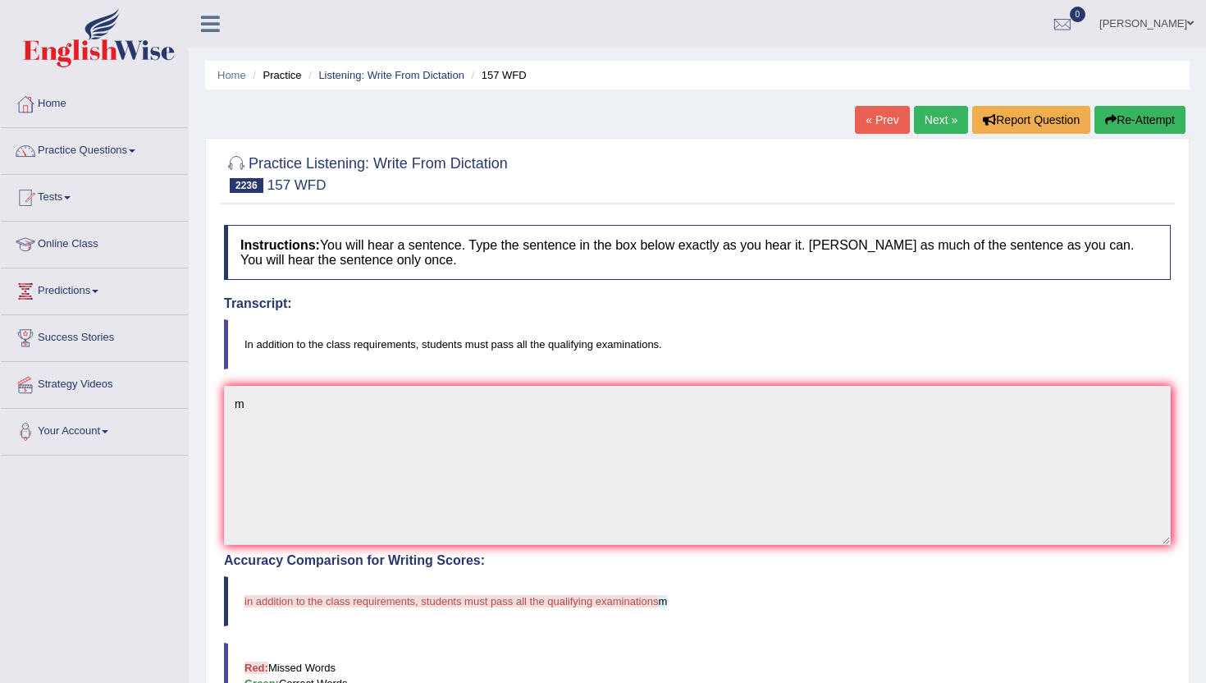
click at [926, 112] on link "Next »" at bounding box center [941, 120] width 54 height 28
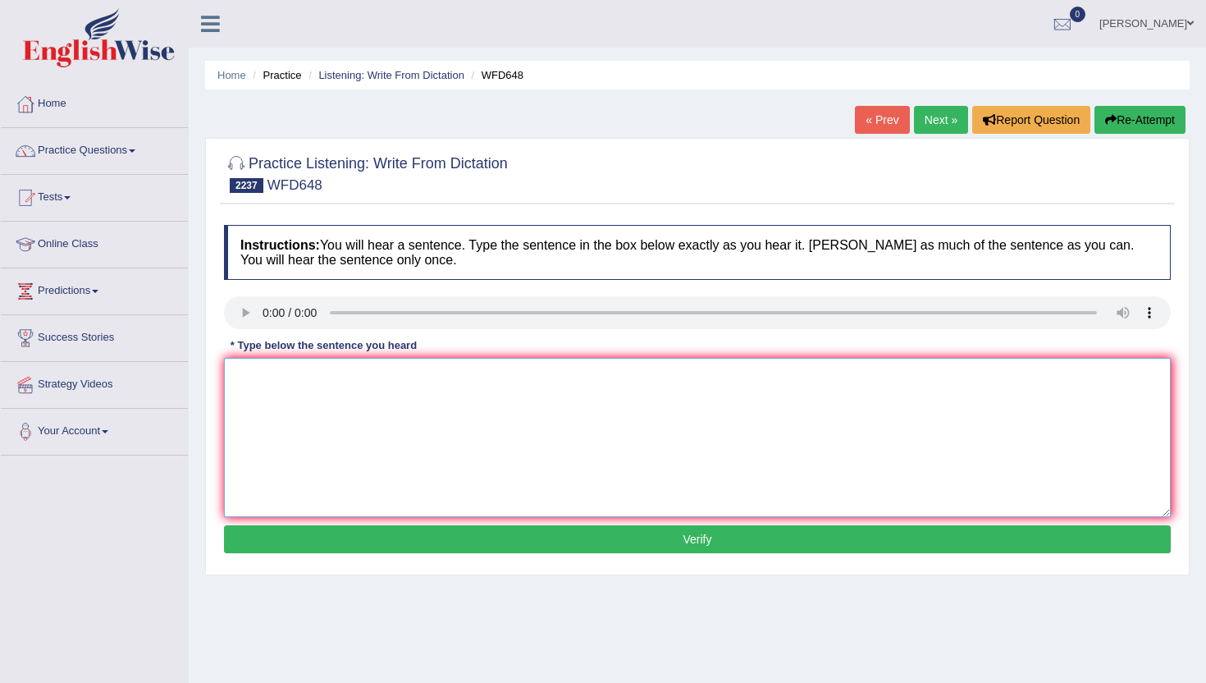
click at [332, 410] on textarea at bounding box center [697, 437] width 947 height 159
type textarea "n"
click at [328, 533] on button "Verify" at bounding box center [697, 539] width 947 height 28
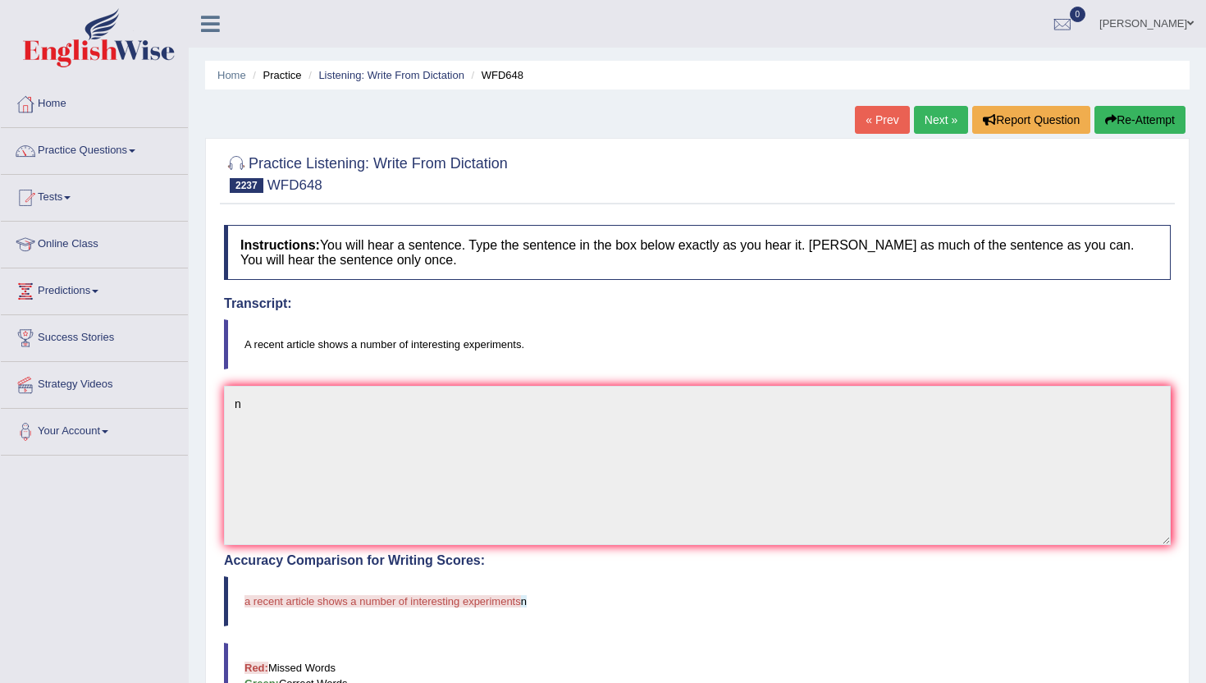
click at [934, 108] on link "Next »" at bounding box center [941, 120] width 54 height 28
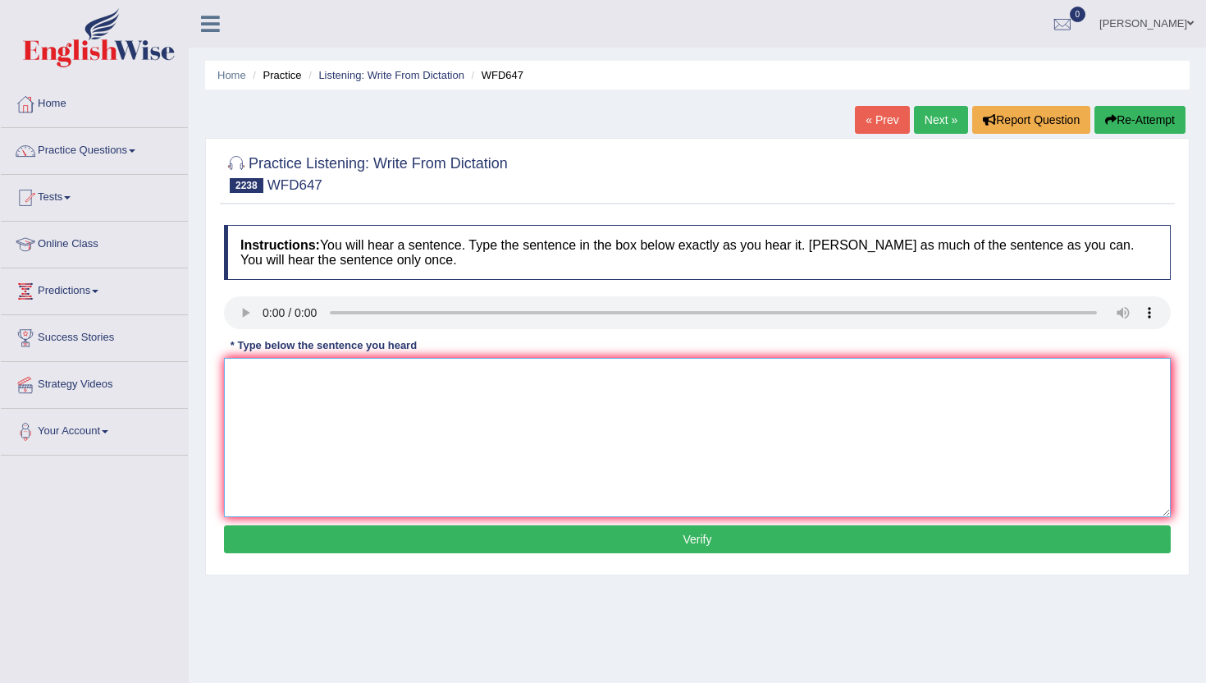
click at [297, 382] on textarea at bounding box center [697, 437] width 947 height 159
type textarea "n"
click at [297, 542] on button "Verify" at bounding box center [697, 539] width 947 height 28
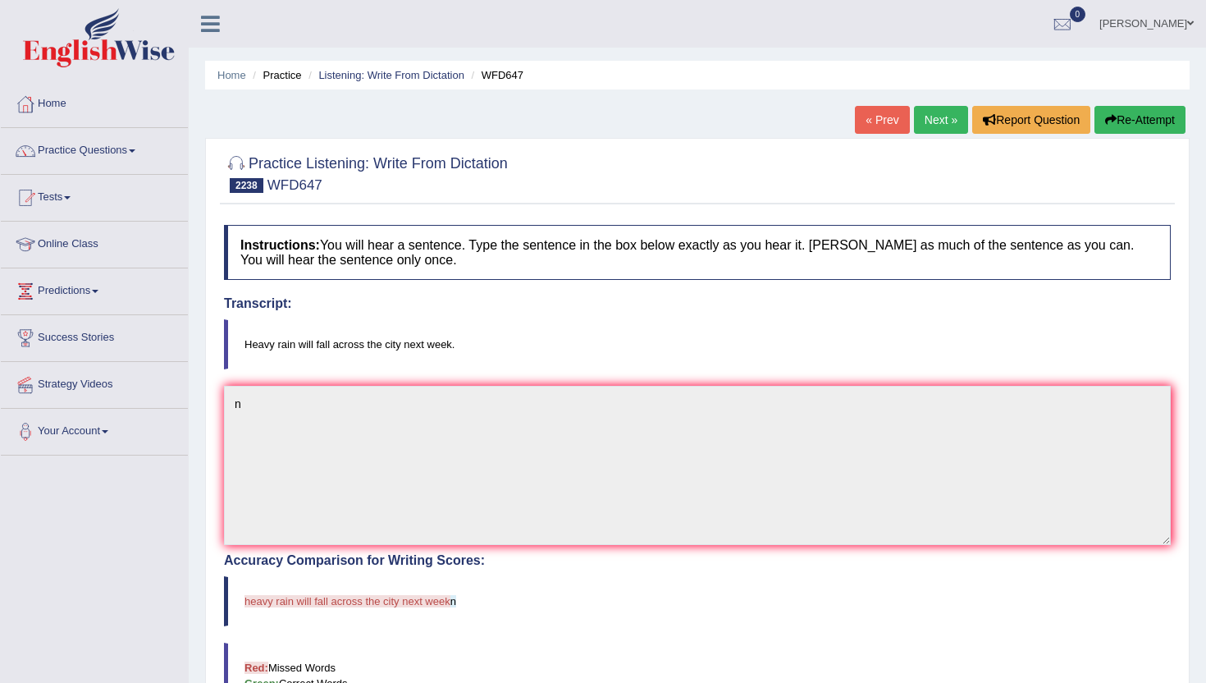
click at [938, 121] on link "Next »" at bounding box center [941, 120] width 54 height 28
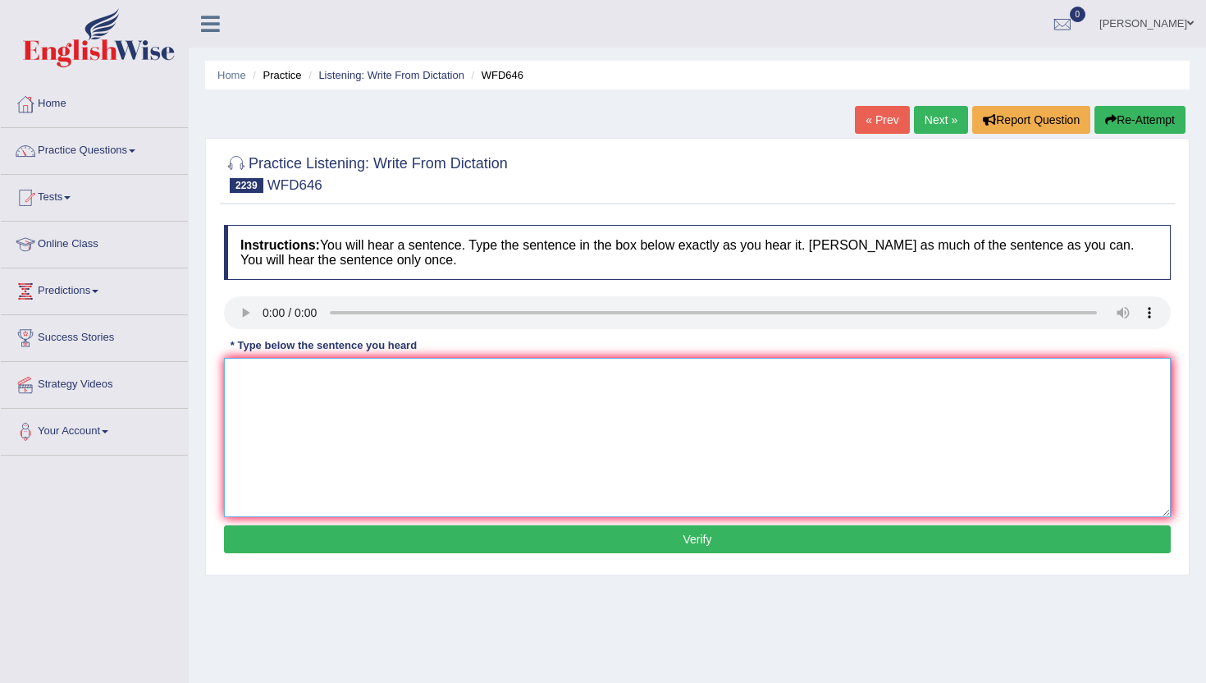
click at [285, 376] on textarea at bounding box center [697, 437] width 947 height 159
type textarea "n"
click at [314, 539] on button "Verify" at bounding box center [697, 539] width 947 height 28
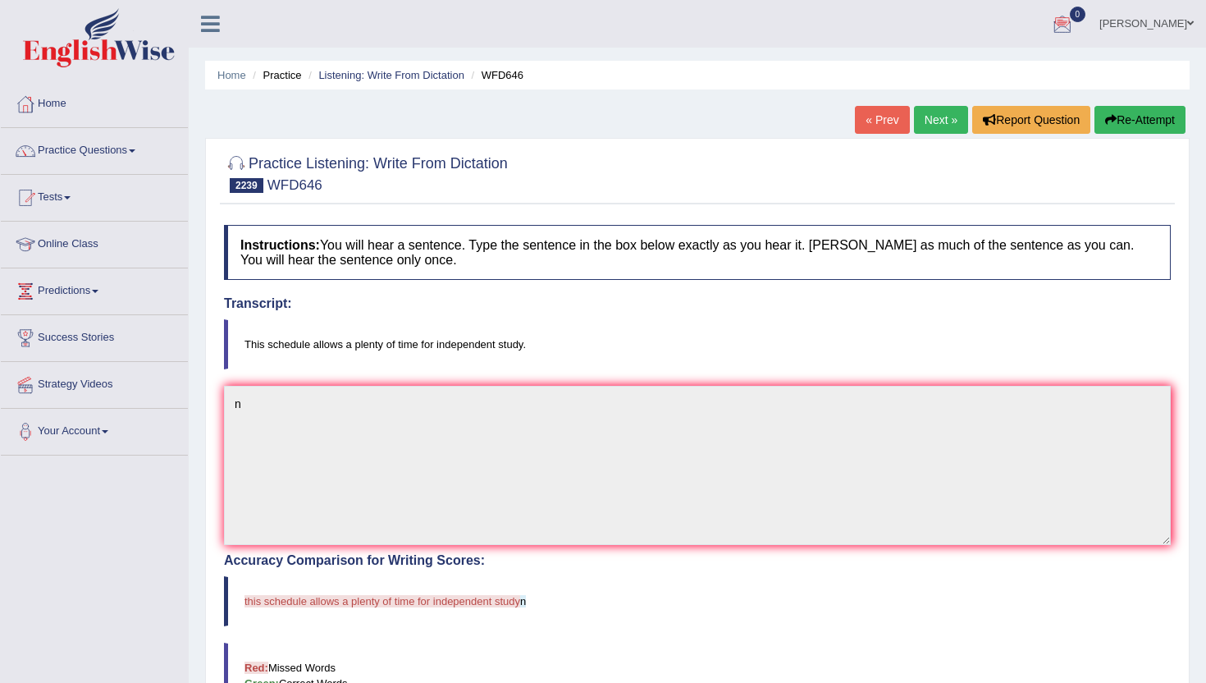
click at [936, 117] on link "Next »" at bounding box center [941, 120] width 54 height 28
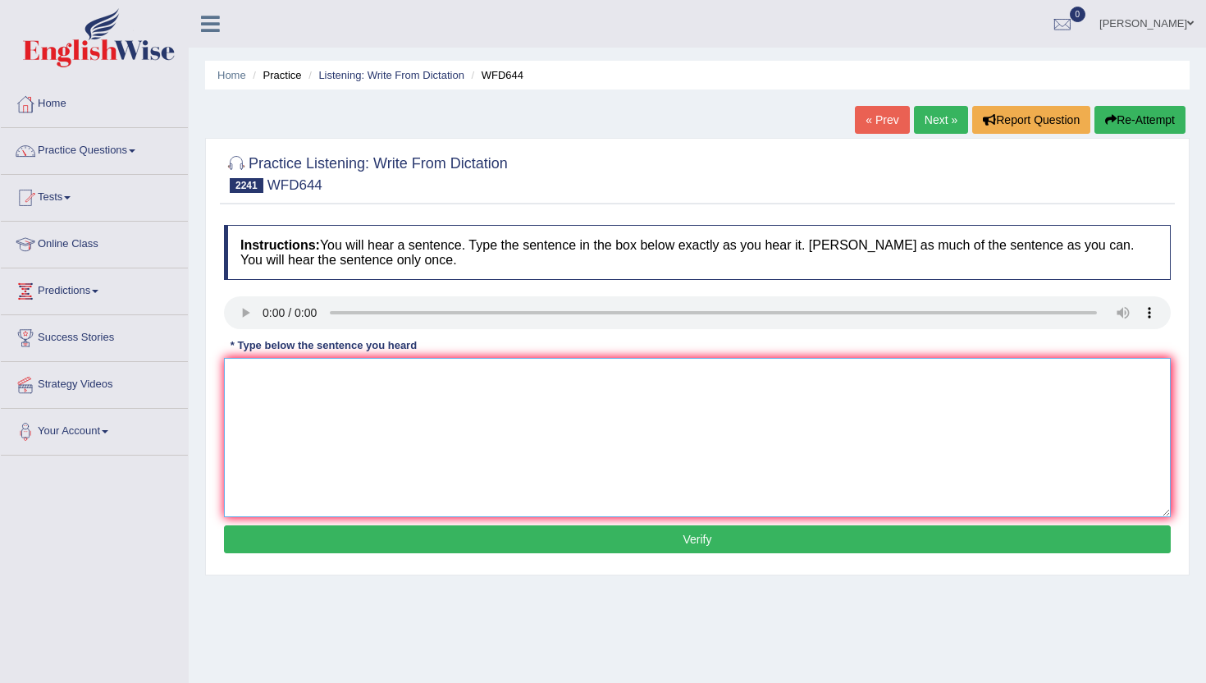
click at [281, 411] on textarea at bounding box center [697, 437] width 947 height 159
type textarea "n"
click at [282, 552] on button "Verify" at bounding box center [697, 539] width 947 height 28
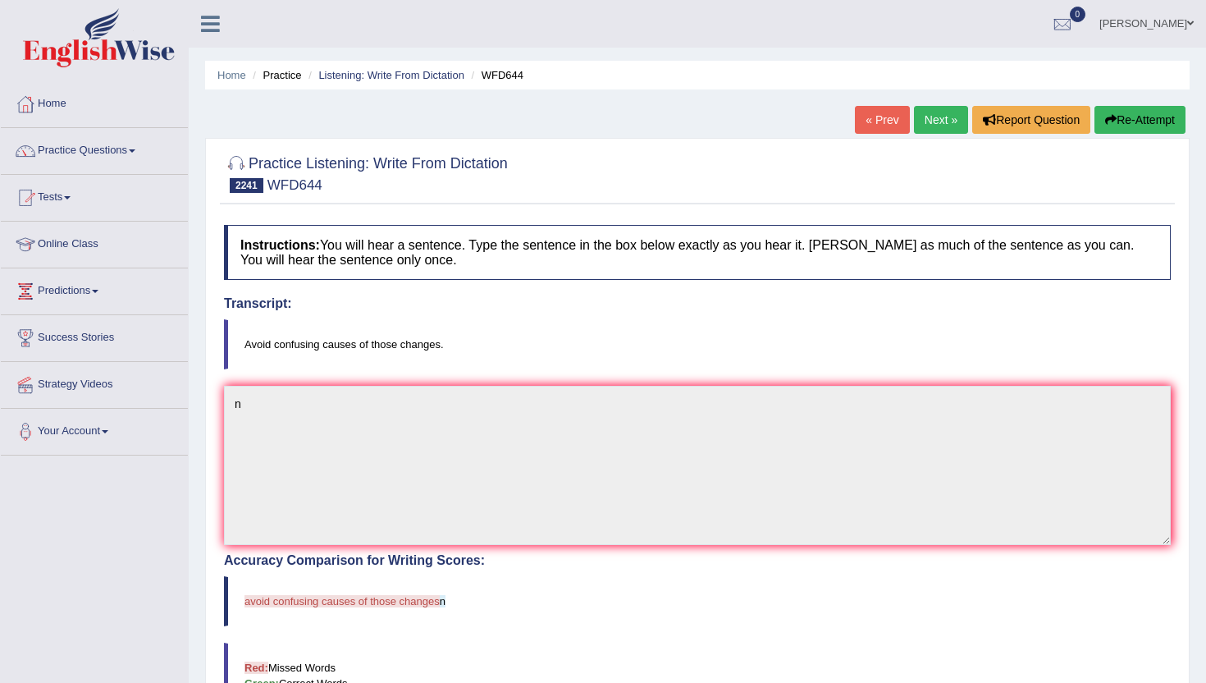
click at [938, 114] on link "Next »" at bounding box center [941, 120] width 54 height 28
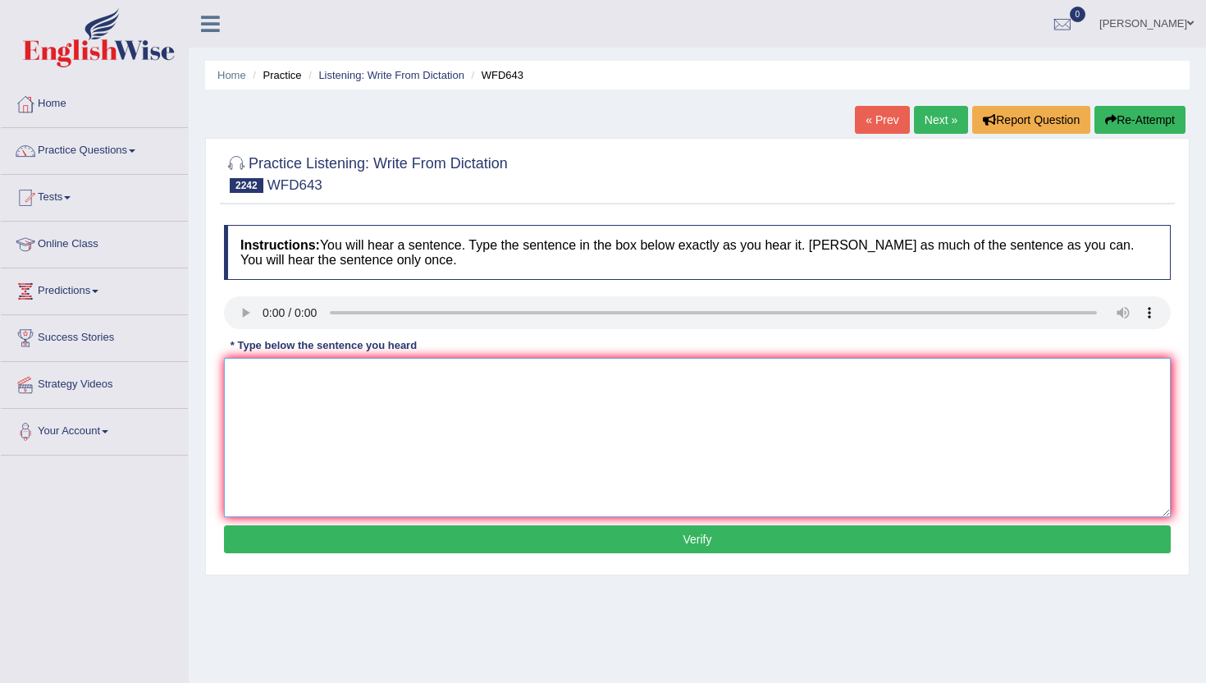
click at [263, 373] on textarea at bounding box center [697, 437] width 947 height 159
type textarea "n"
click at [249, 545] on button "Verify" at bounding box center [697, 539] width 947 height 28
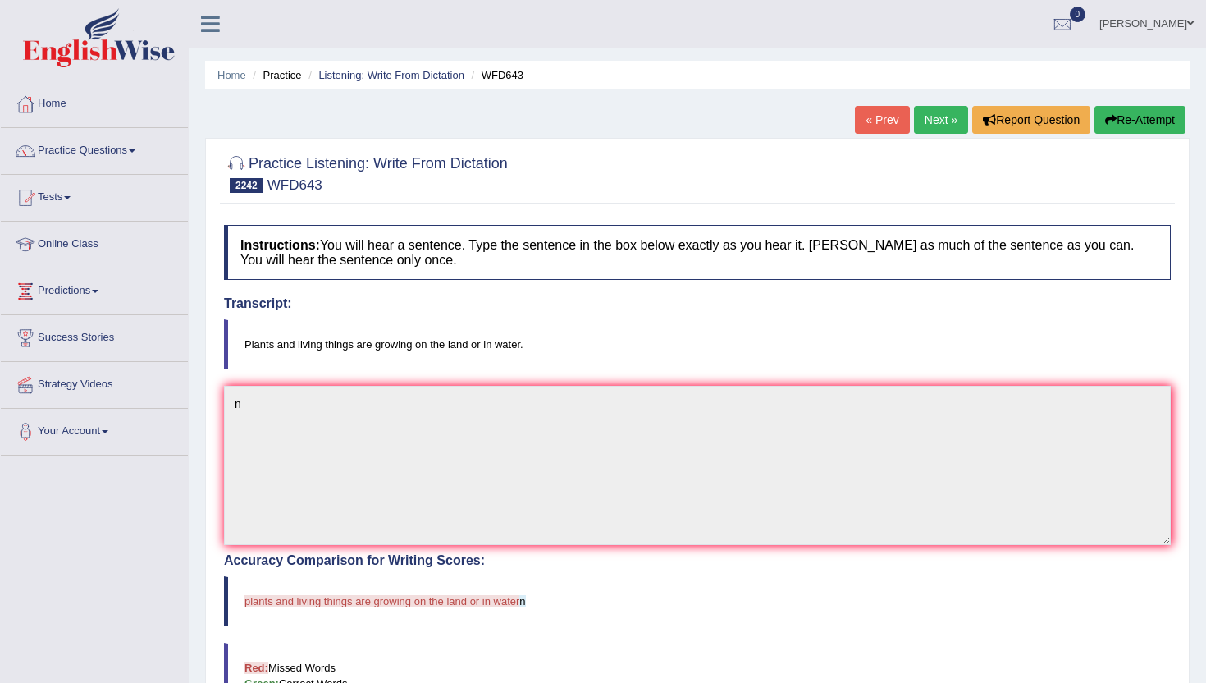
click at [924, 119] on link "Next »" at bounding box center [941, 120] width 54 height 28
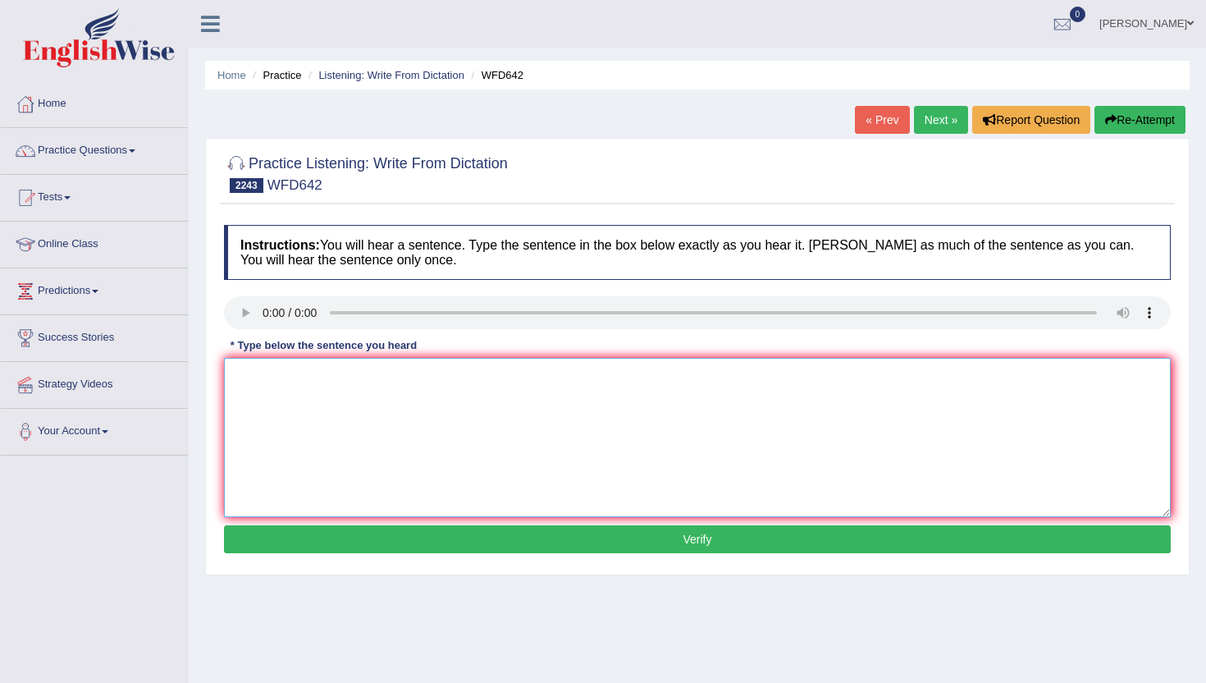
click at [313, 396] on textarea at bounding box center [697, 437] width 947 height 159
click at [311, 510] on textarea "n" at bounding box center [697, 437] width 947 height 159
type textarea "n"
click at [311, 559] on div "Instructions: You will hear a sentence. Type the sentence in the box below exac…" at bounding box center [697, 392] width 955 height 350
click at [311, 556] on div "Instructions: You will hear a sentence. Type the sentence in the box below exac…" at bounding box center [697, 392] width 955 height 350
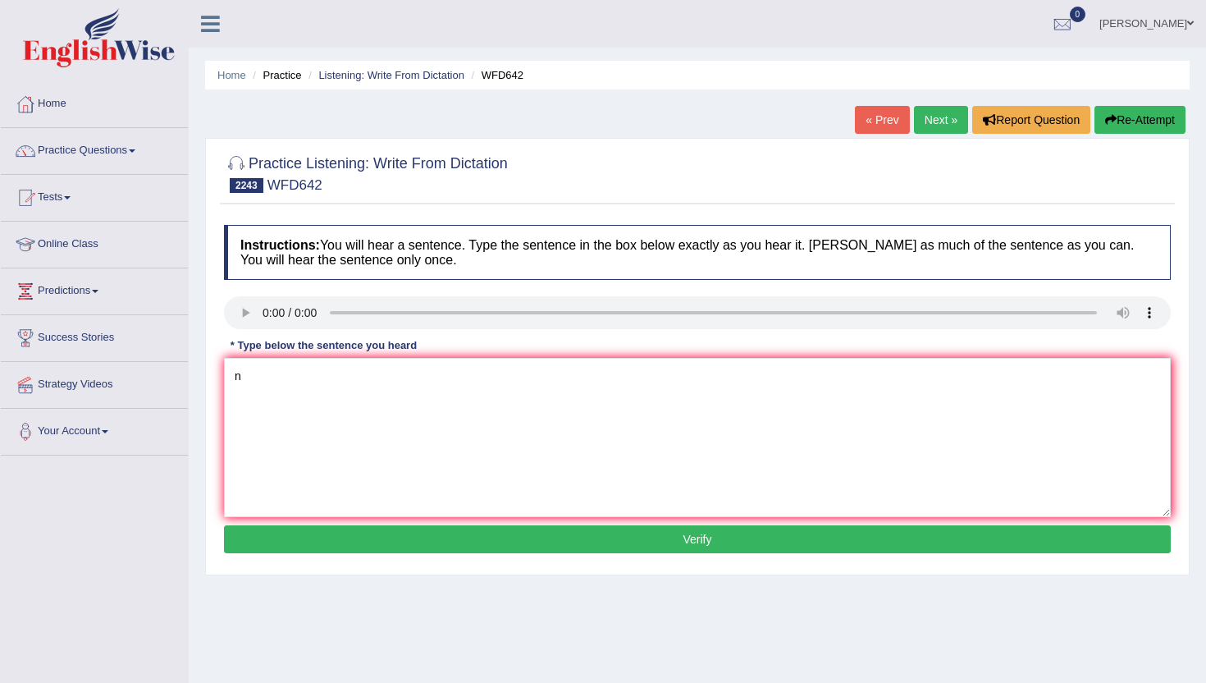
click at [324, 533] on button "Verify" at bounding box center [697, 539] width 947 height 28
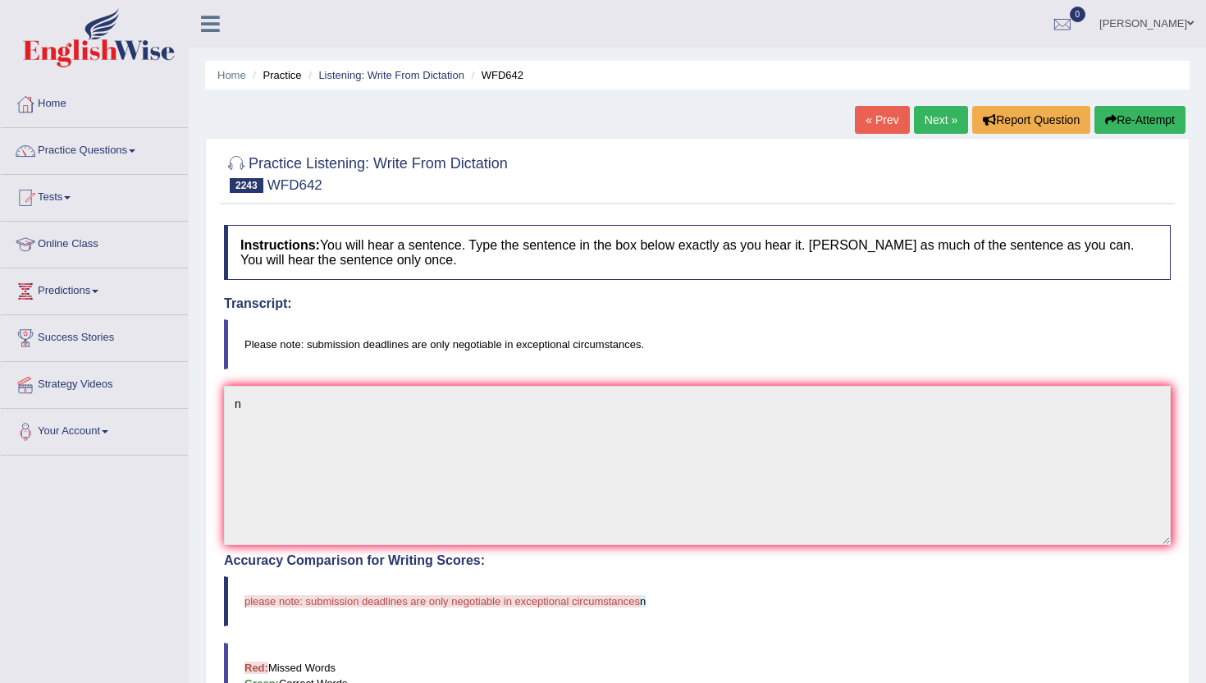
click at [909, 89] on div "Home Practice Listening: Write From Dictation WFD642 « Prev Next » Report Quest…" at bounding box center [698, 511] width 1018 height 1022
click at [923, 118] on link "Next »" at bounding box center [941, 120] width 54 height 28
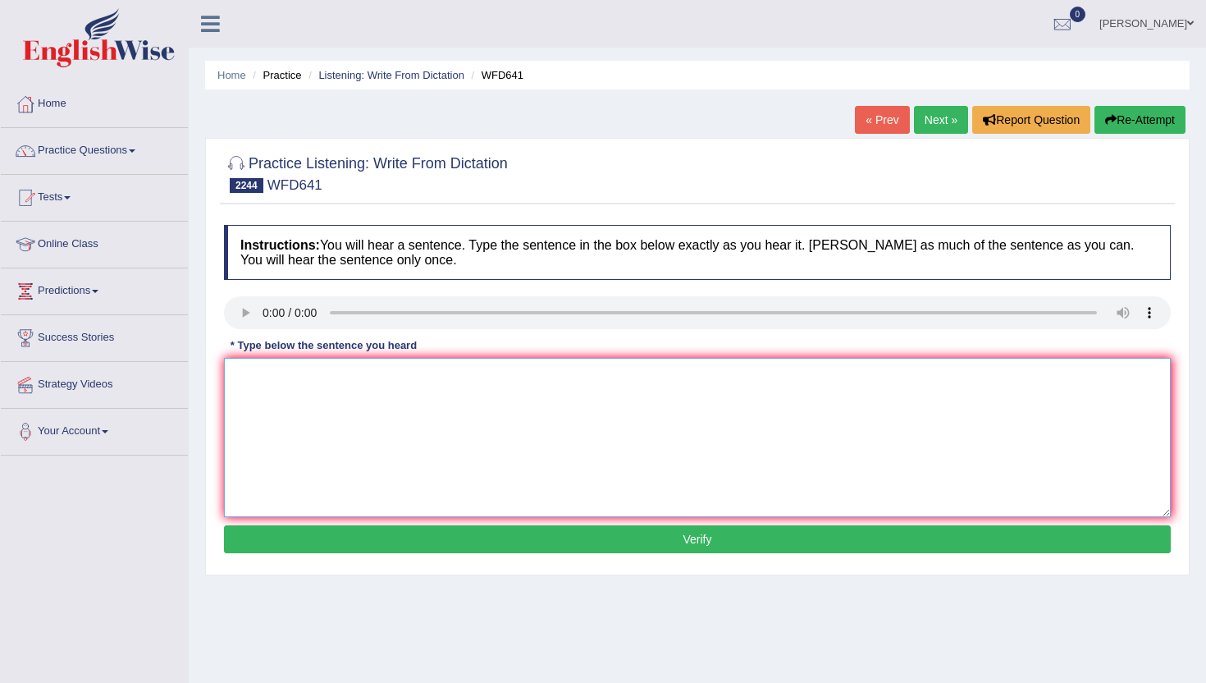
click at [310, 434] on textarea at bounding box center [697, 437] width 947 height 159
type textarea "n"
click at [309, 548] on button "Verify" at bounding box center [697, 539] width 947 height 28
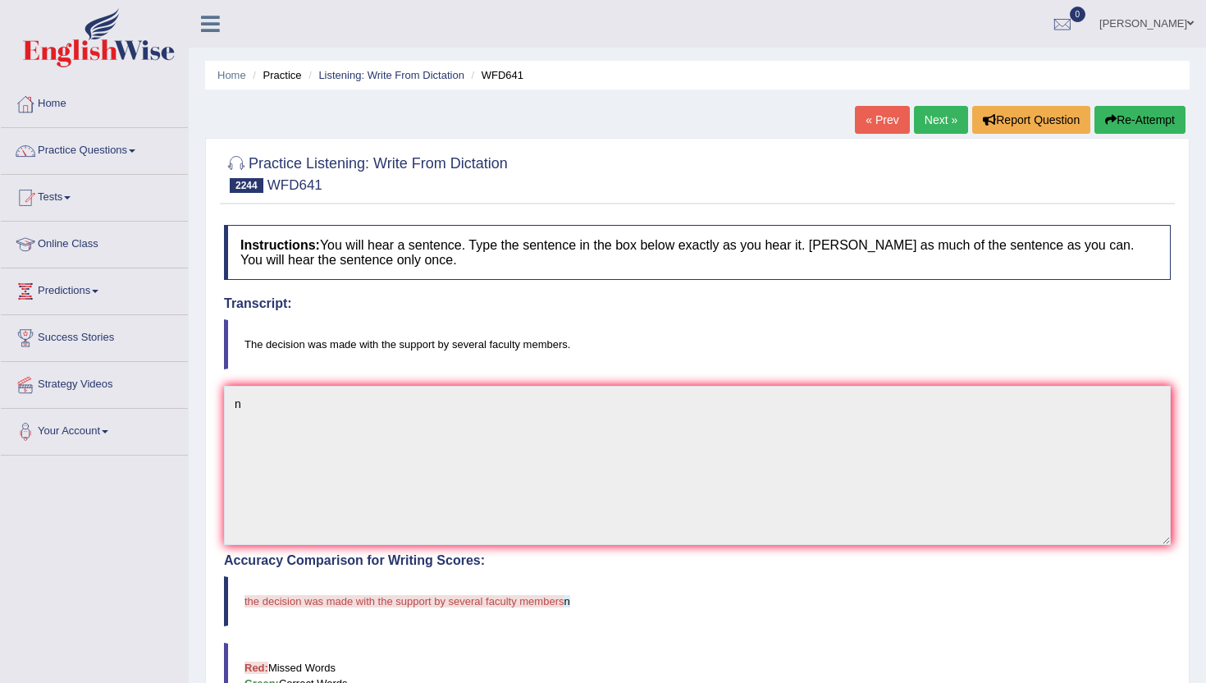
click at [925, 125] on link "Next »" at bounding box center [941, 120] width 54 height 28
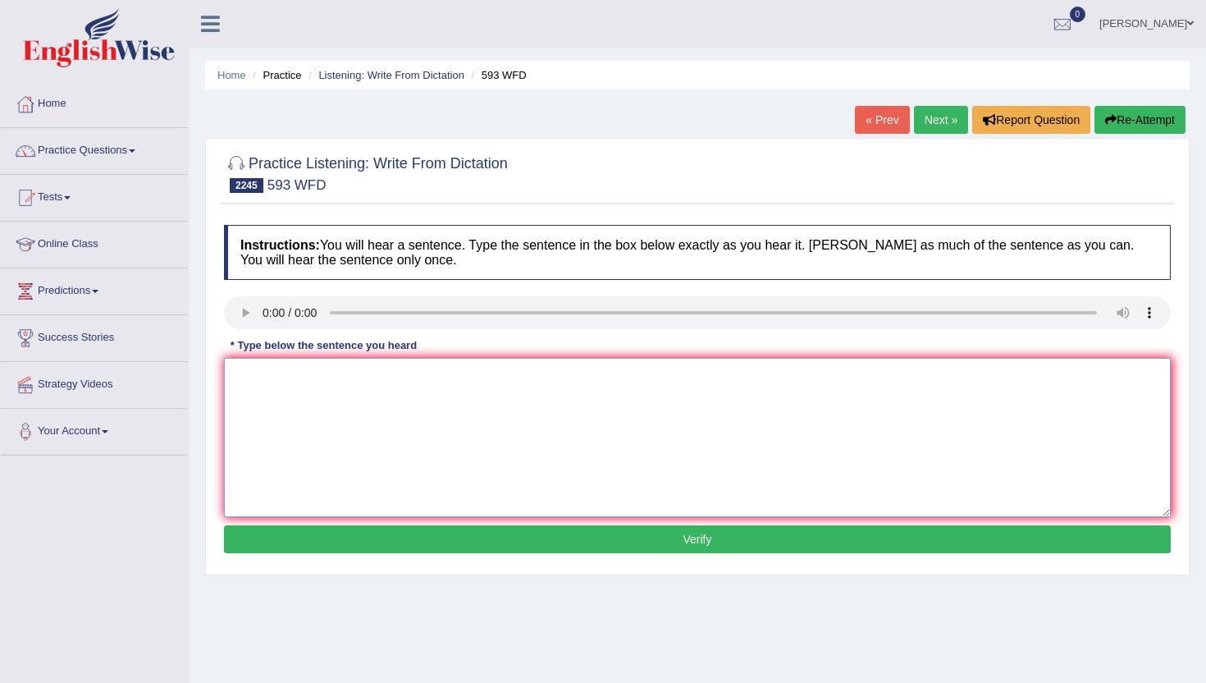
click at [313, 409] on textarea at bounding box center [697, 437] width 947 height 159
type textarea "n"
click at [322, 542] on button "Verify" at bounding box center [697, 539] width 947 height 28
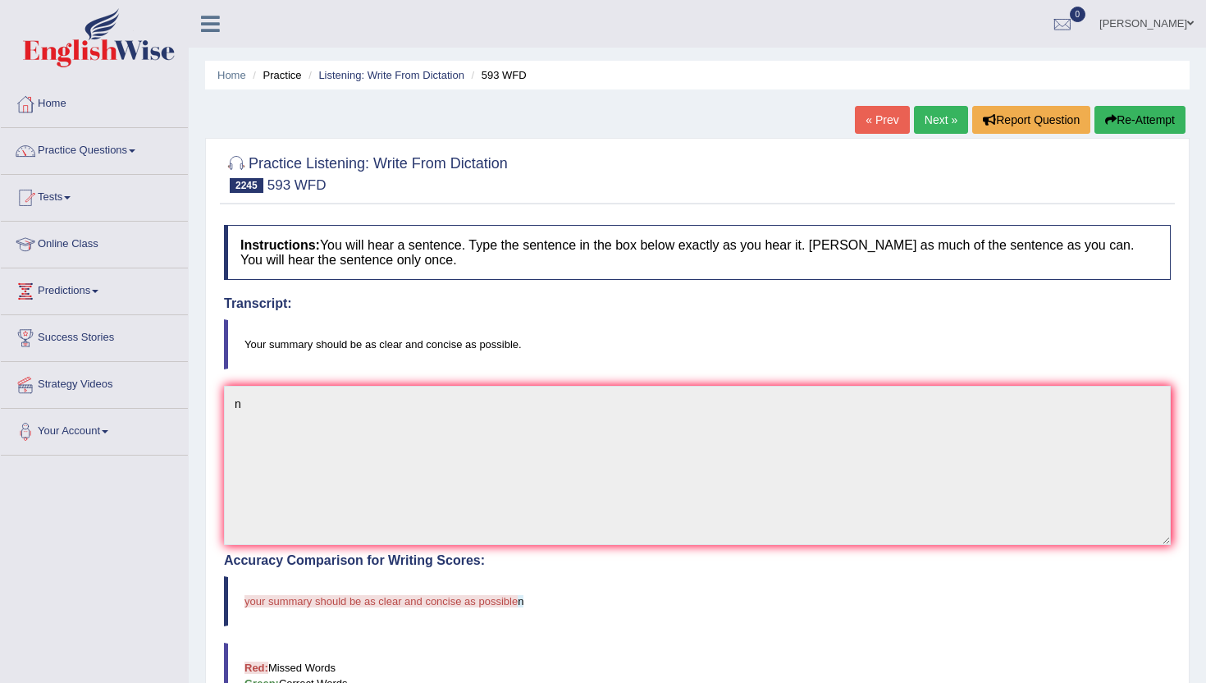
click at [931, 125] on link "Next »" at bounding box center [941, 120] width 54 height 28
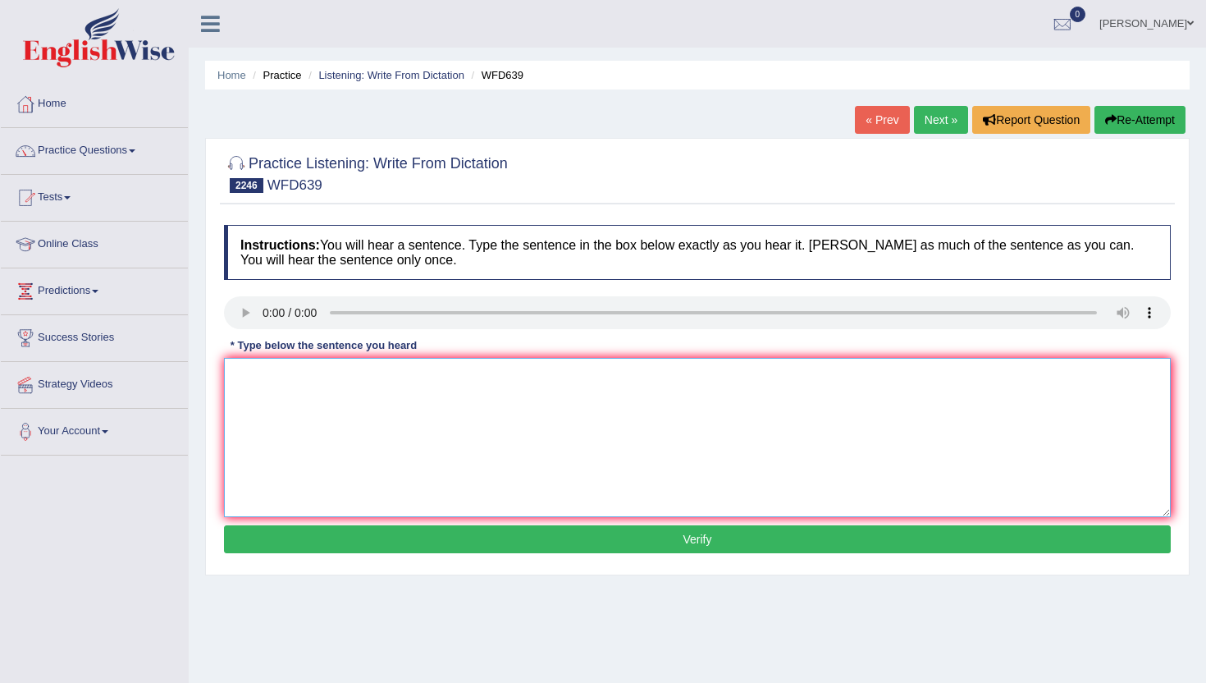
click at [304, 408] on textarea at bounding box center [697, 437] width 947 height 159
type textarea "n"
click at [318, 547] on button "Verify" at bounding box center [697, 539] width 947 height 28
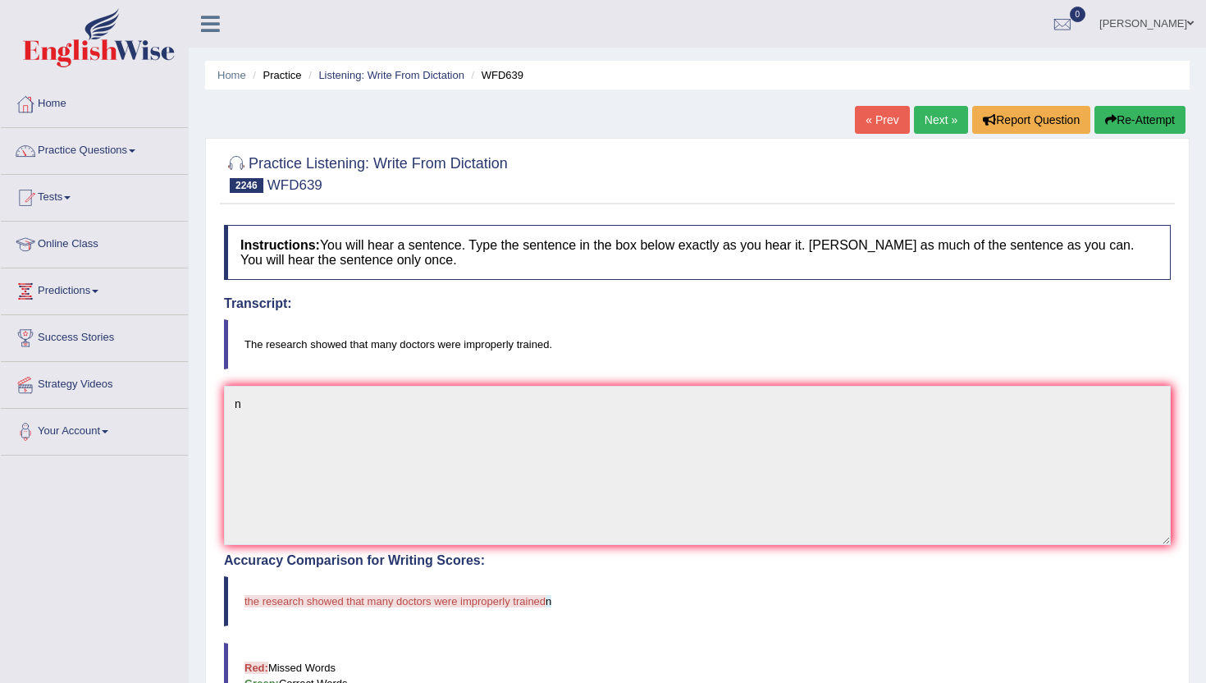
click at [945, 125] on link "Next »" at bounding box center [941, 120] width 54 height 28
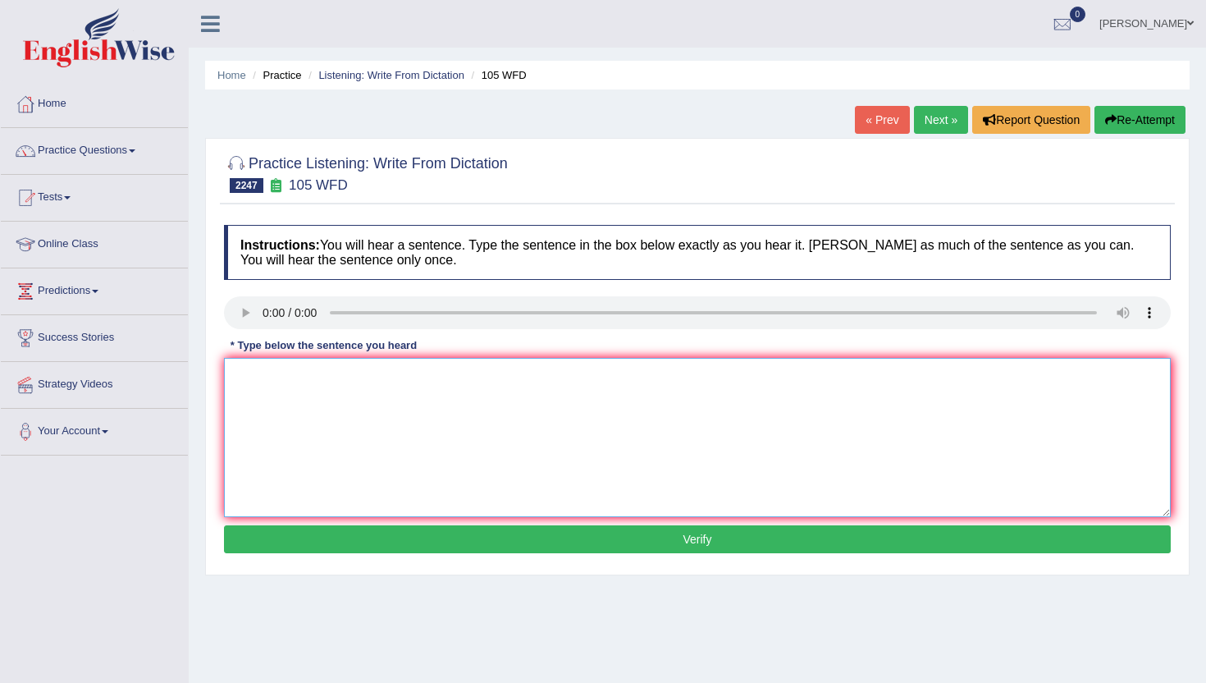
click at [315, 402] on textarea at bounding box center [697, 437] width 947 height 159
type textarea "v"
click at [345, 539] on button "Verify" at bounding box center [697, 539] width 947 height 28
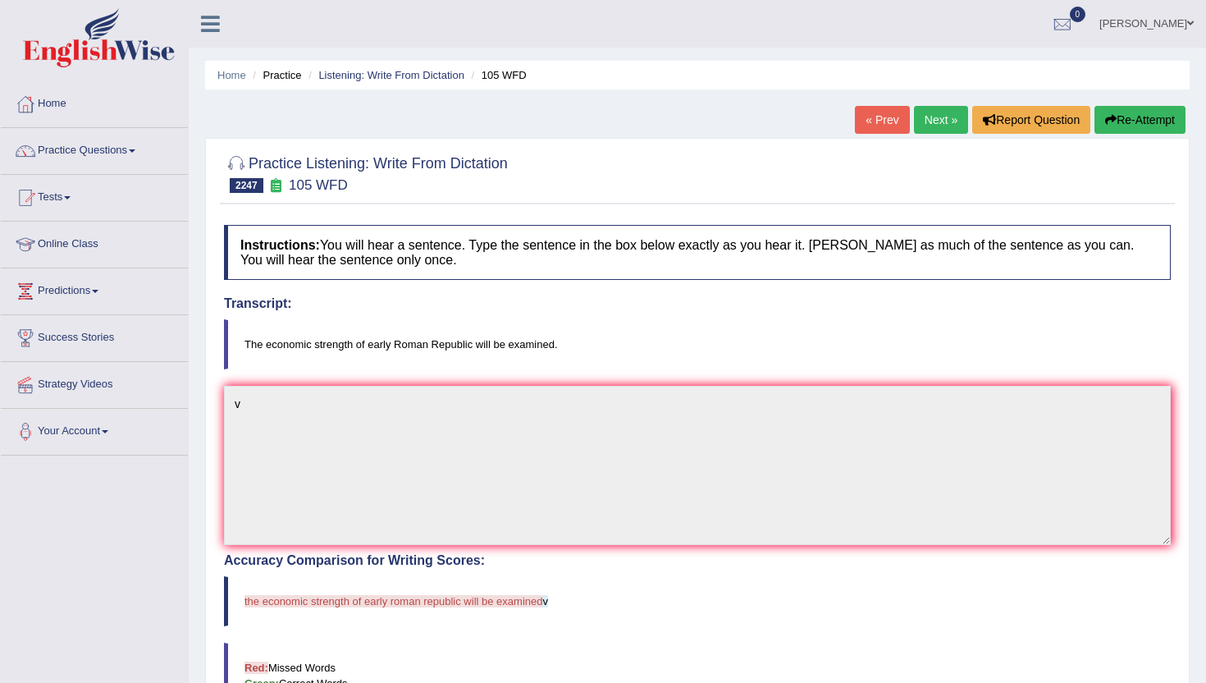
click at [922, 119] on link "Next »" at bounding box center [941, 120] width 54 height 28
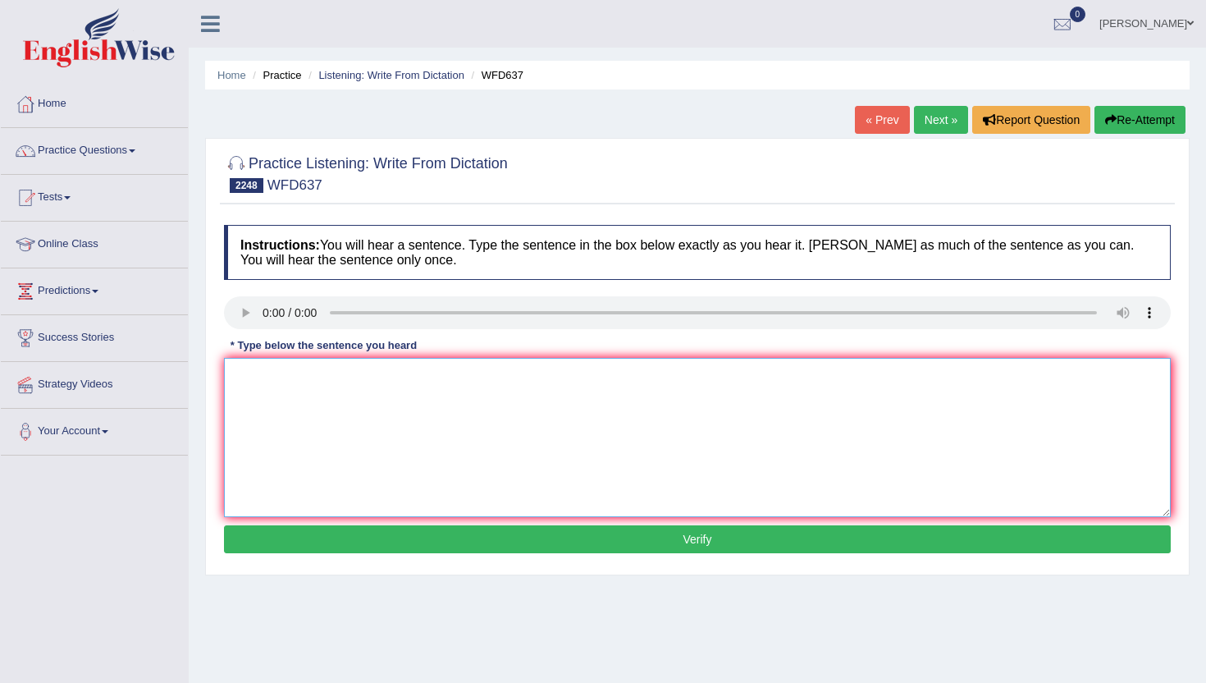
click at [254, 410] on textarea at bounding box center [697, 437] width 947 height 159
type textarea "c"
click at [283, 544] on button "Verify" at bounding box center [697, 539] width 947 height 28
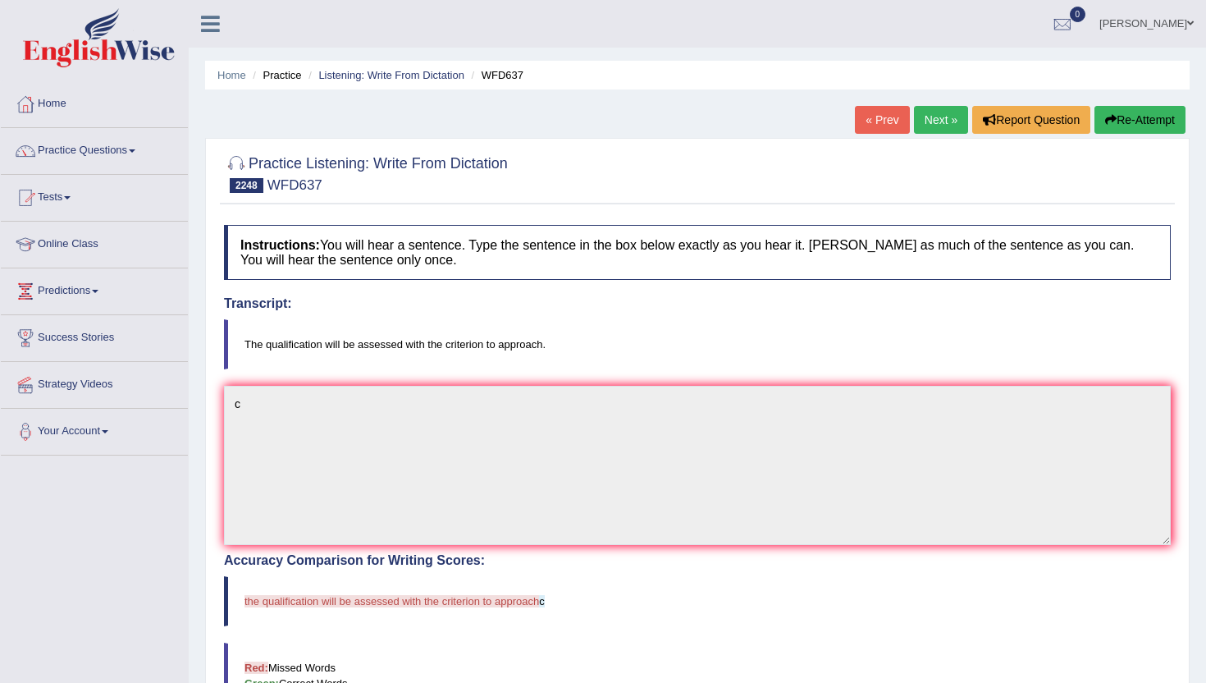
click at [931, 114] on link "Next »" at bounding box center [941, 120] width 54 height 28
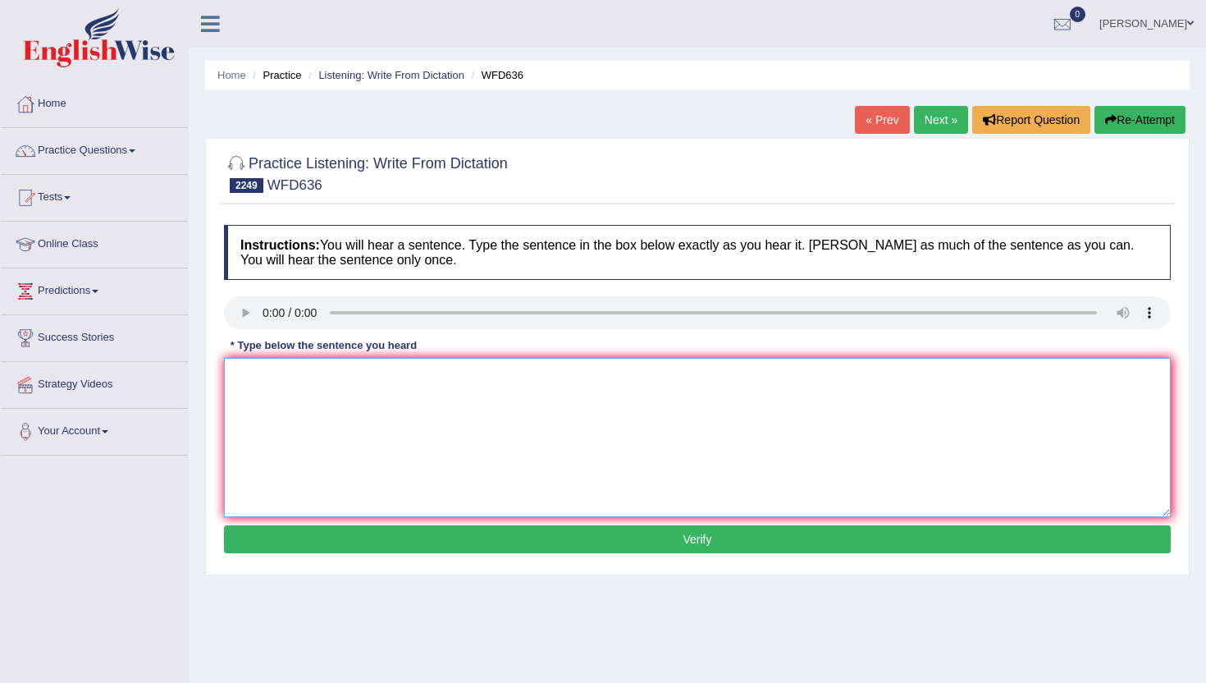
click at [228, 423] on textarea at bounding box center [697, 437] width 947 height 159
type textarea "c"
click at [303, 541] on button "Verify" at bounding box center [697, 539] width 947 height 28
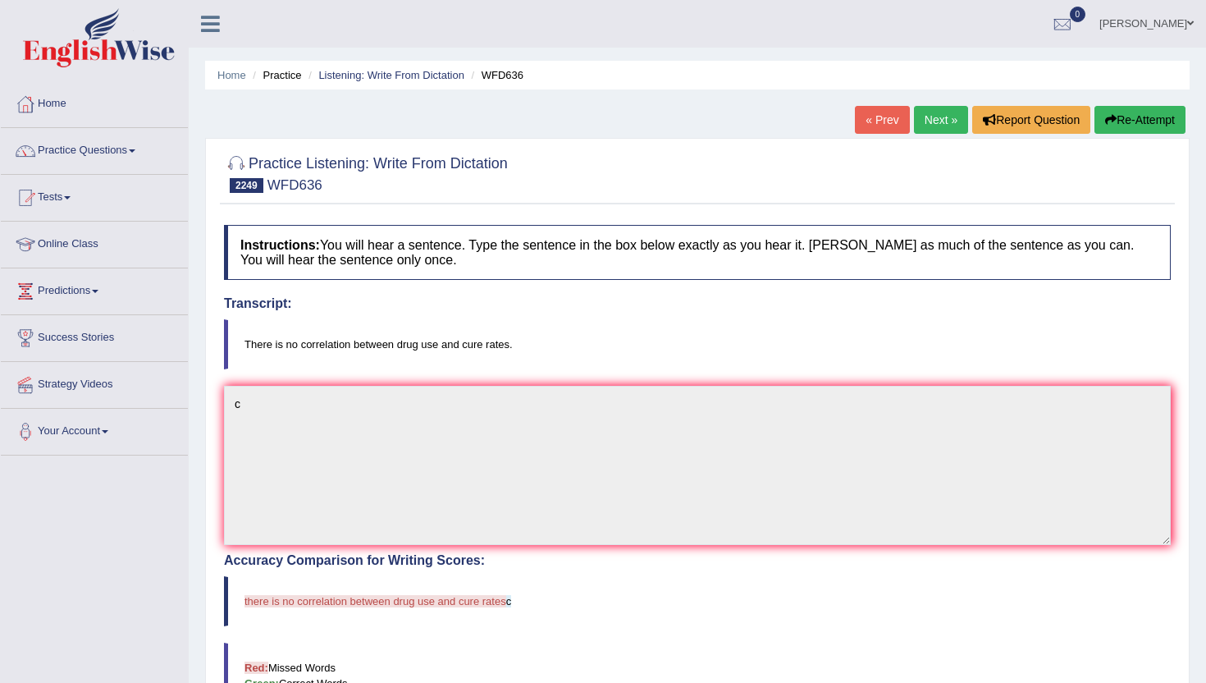
click at [923, 108] on link "Next »" at bounding box center [941, 120] width 54 height 28
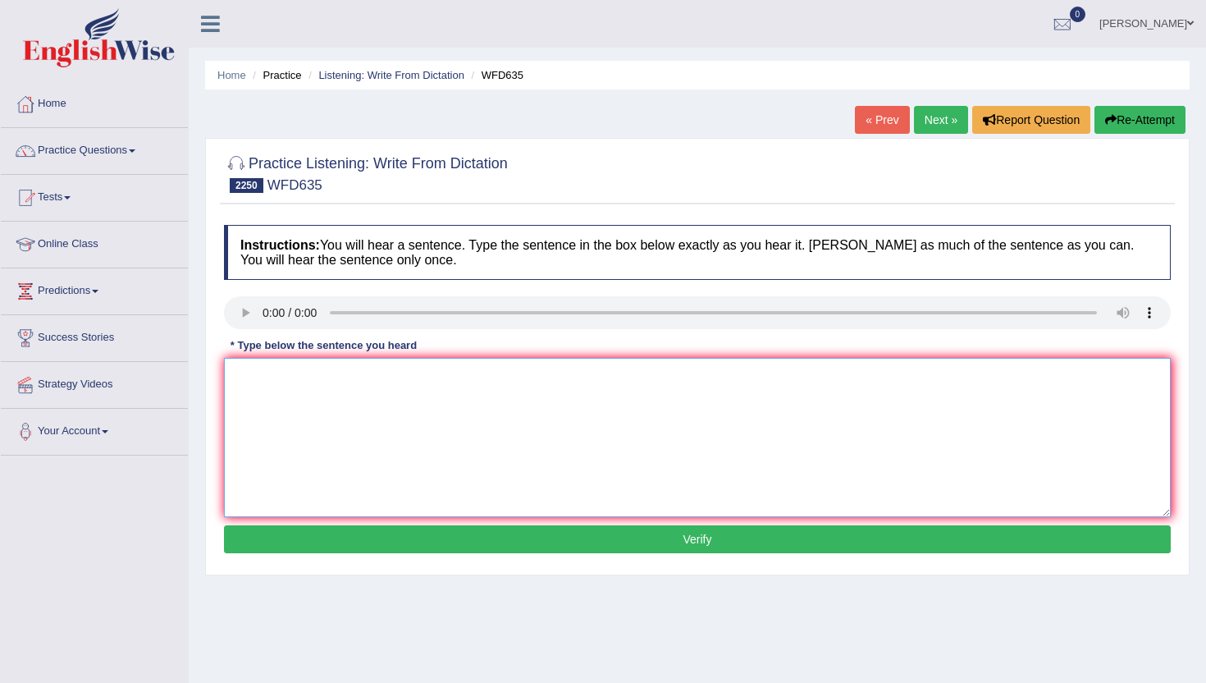
click at [309, 489] on textarea at bounding box center [697, 437] width 947 height 159
type textarea "c"
click at [313, 545] on button "Verify" at bounding box center [697, 539] width 947 height 28
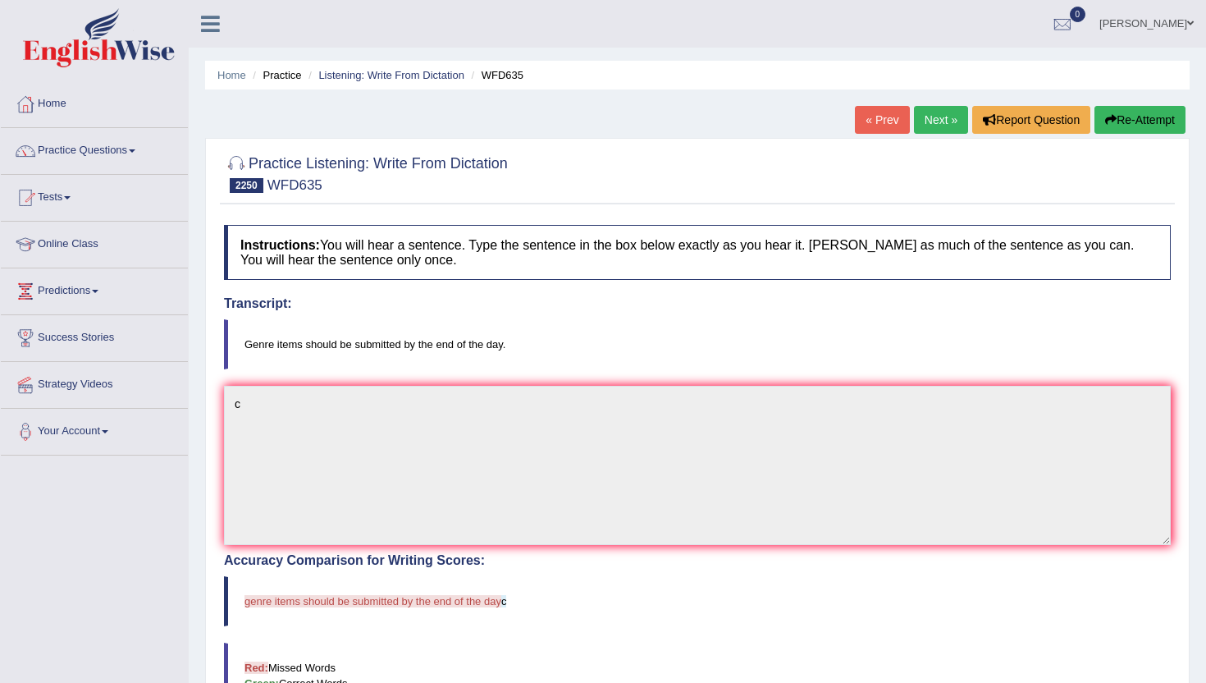
click at [924, 116] on link "Next »" at bounding box center [941, 120] width 54 height 28
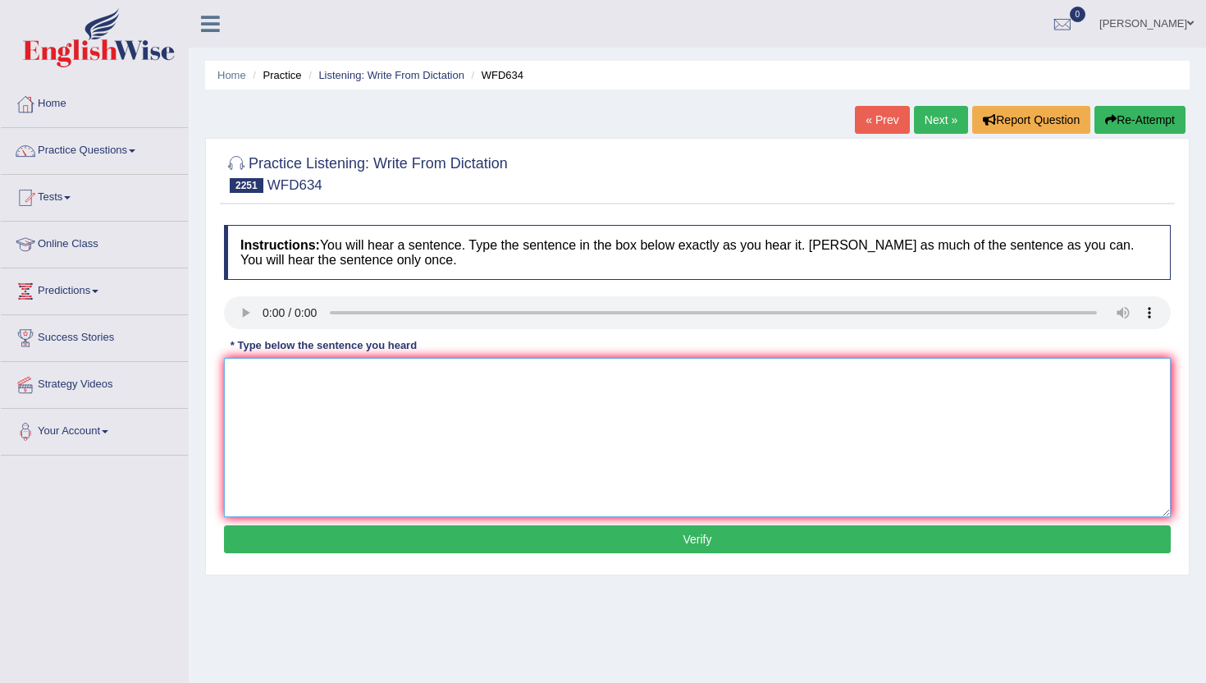
click at [260, 470] on textarea at bounding box center [697, 437] width 947 height 159
type textarea "c"
click at [291, 538] on button "Verify" at bounding box center [697, 539] width 947 height 28
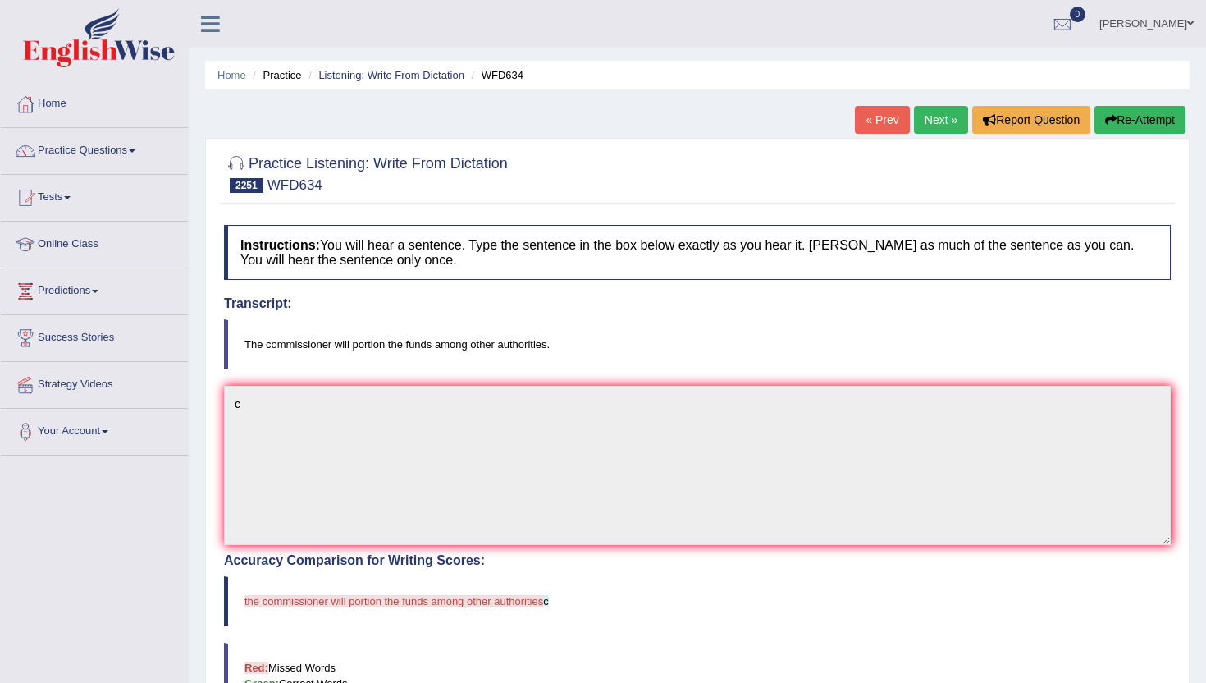
click at [948, 120] on link "Next »" at bounding box center [941, 120] width 54 height 28
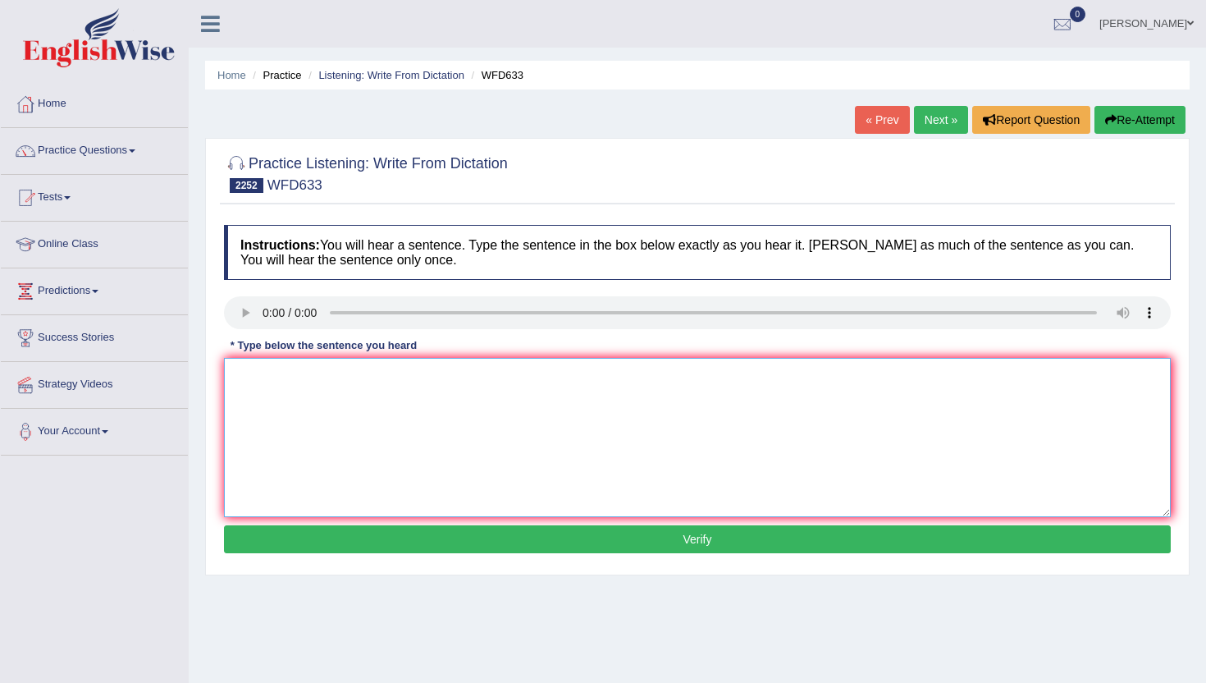
click at [249, 433] on textarea at bounding box center [697, 437] width 947 height 159
type textarea "cx"
click at [286, 554] on div "Instructions: You will hear a sentence. Type the sentence in the box below exac…" at bounding box center [697, 392] width 955 height 350
click at [286, 531] on button "Verify" at bounding box center [697, 539] width 947 height 28
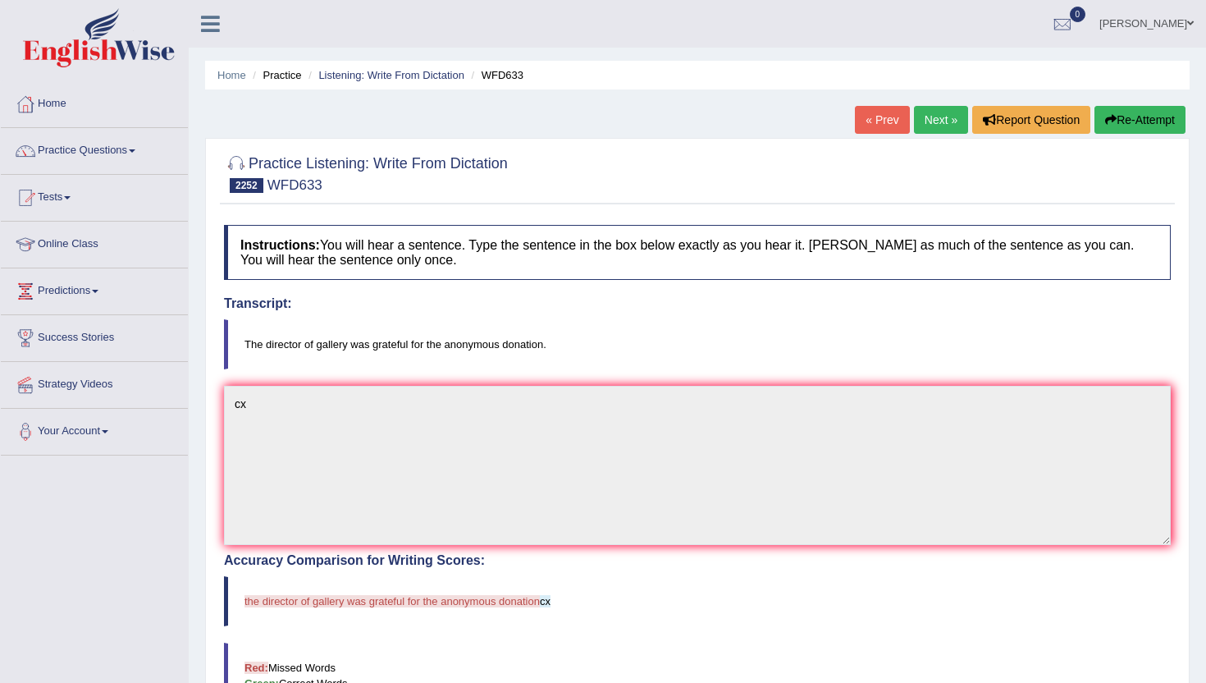
click at [928, 126] on link "Next »" at bounding box center [941, 120] width 54 height 28
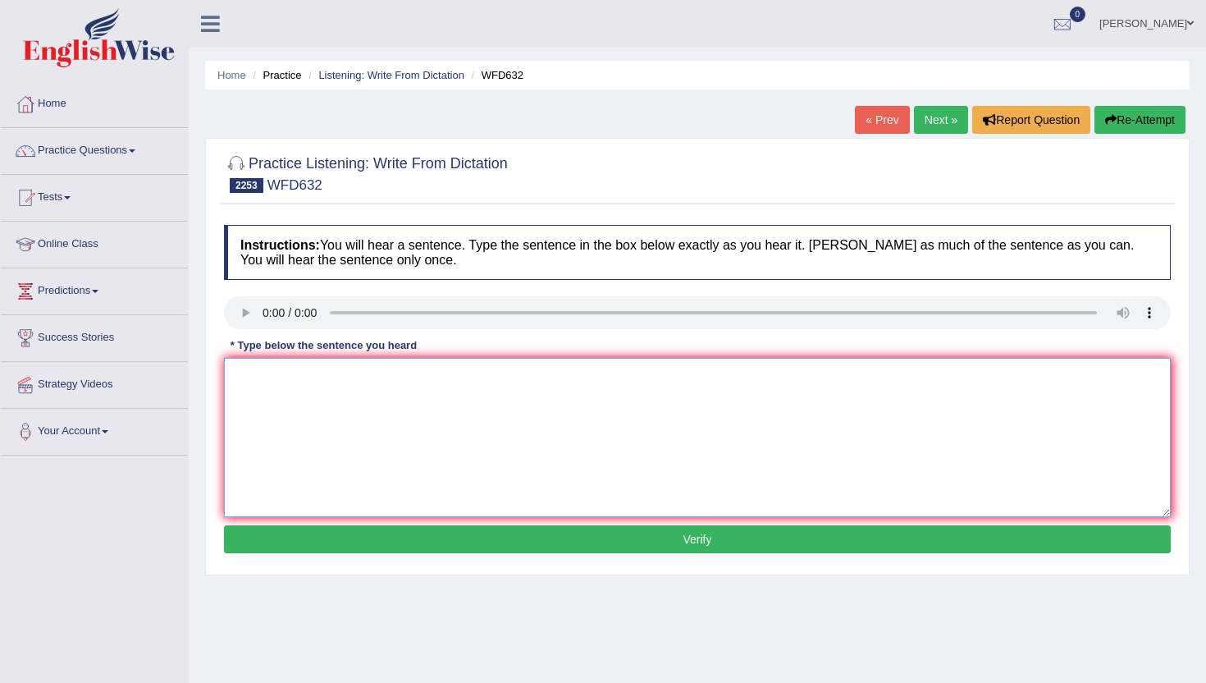
click at [269, 429] on textarea at bounding box center [697, 437] width 947 height 159
type textarea "x"
click at [301, 527] on button "Verify" at bounding box center [697, 539] width 947 height 28
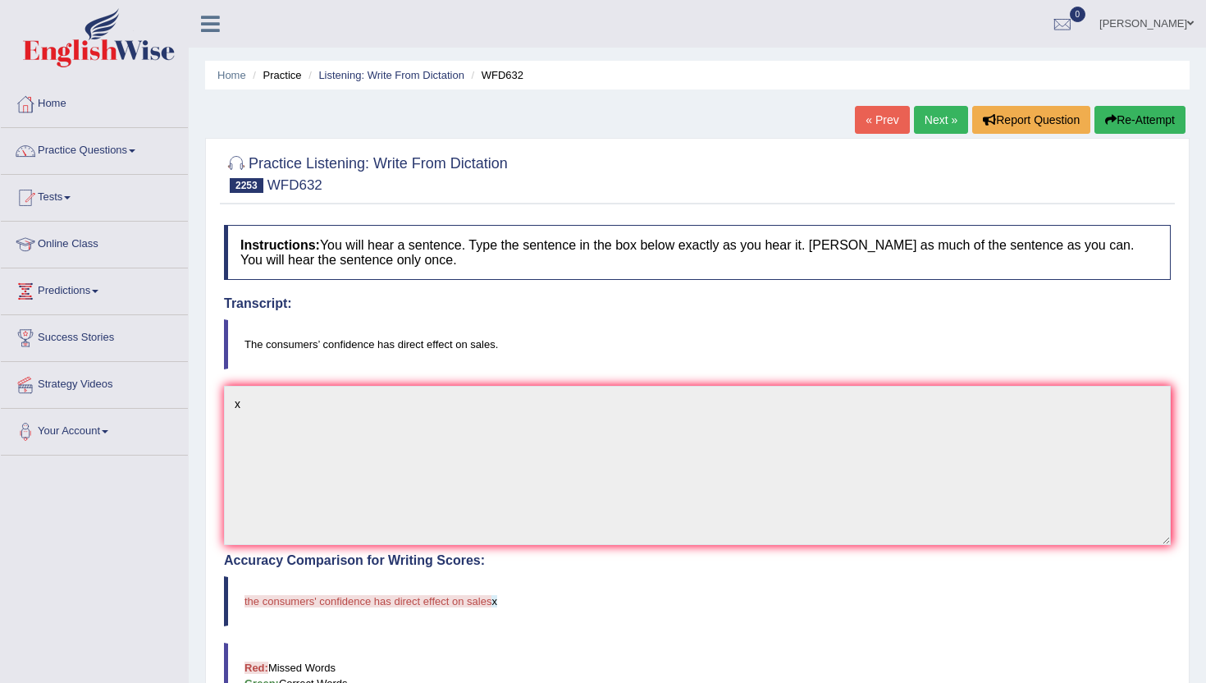
click at [915, 119] on link "Next »" at bounding box center [941, 120] width 54 height 28
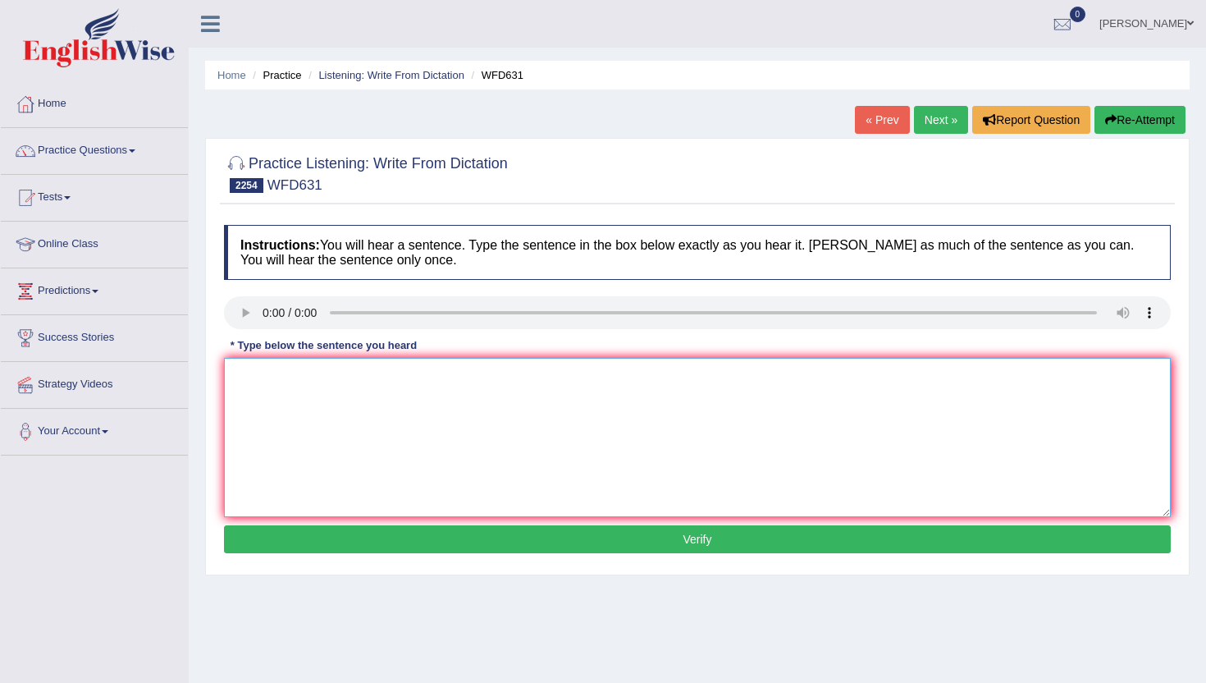
click at [284, 403] on textarea at bounding box center [697, 437] width 947 height 159
type textarea "v"
click at [308, 537] on button "Verify" at bounding box center [697, 539] width 947 height 28
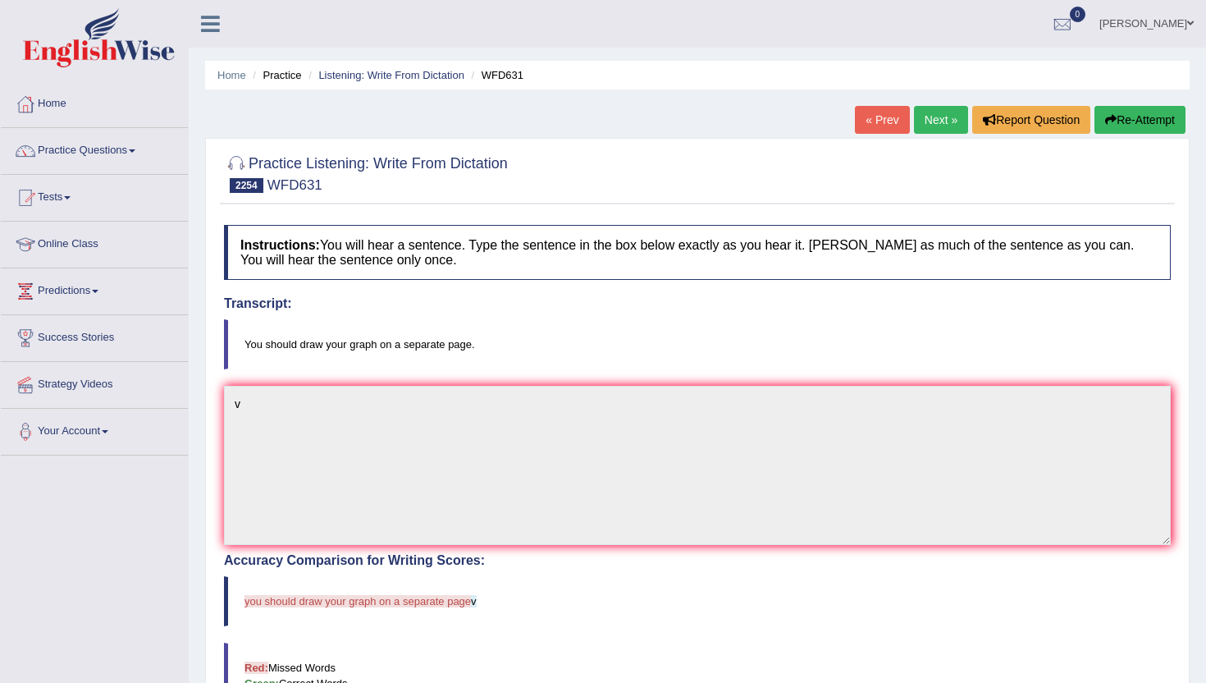
click at [941, 118] on link "Next »" at bounding box center [941, 120] width 54 height 28
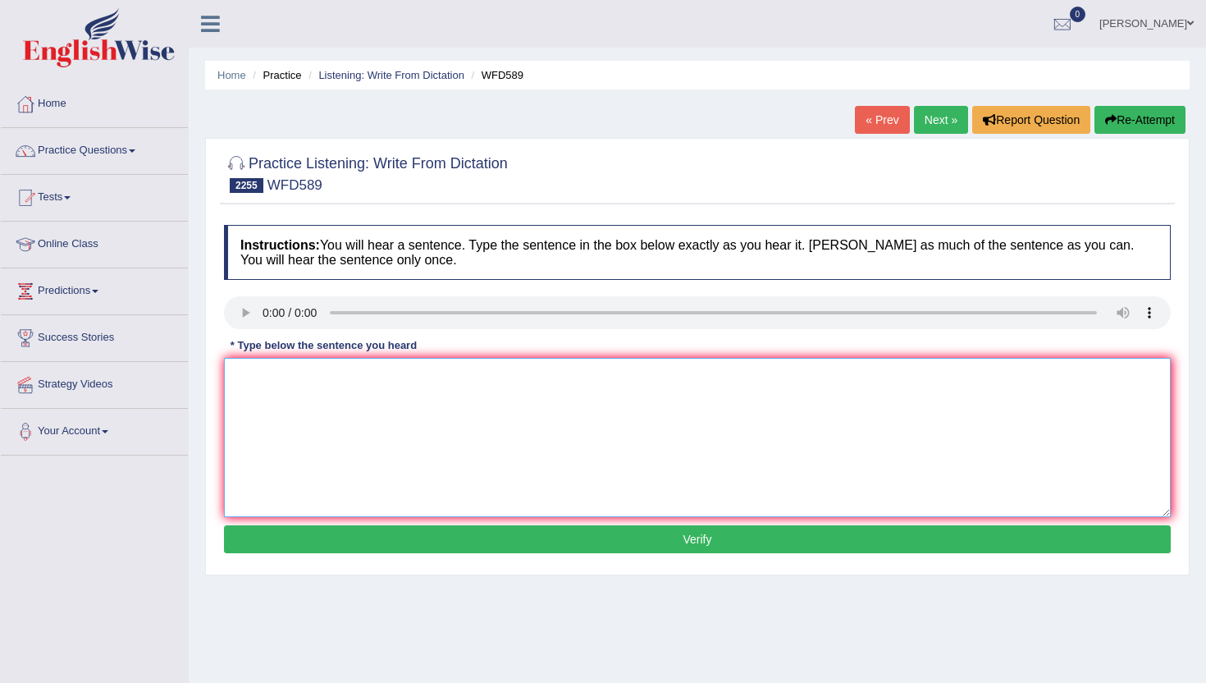
click at [292, 469] on textarea at bounding box center [697, 437] width 947 height 159
type textarea "c"
click at [296, 543] on button "Verify" at bounding box center [697, 539] width 947 height 28
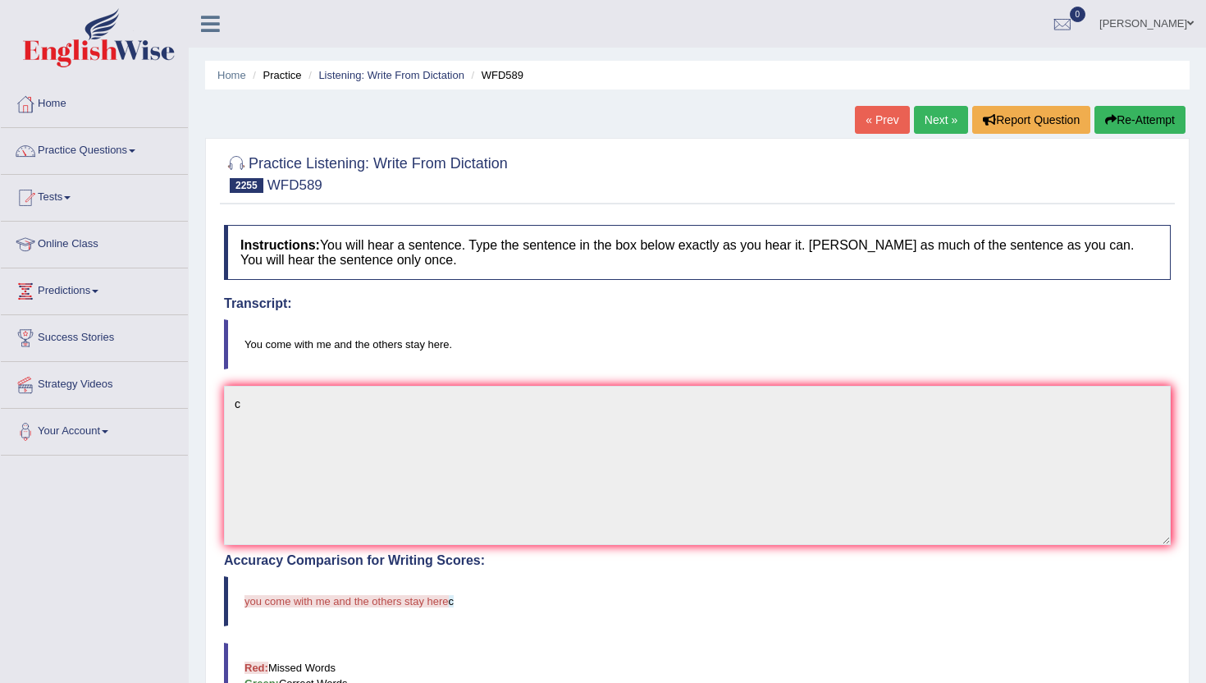
click at [920, 115] on link "Next »" at bounding box center [941, 120] width 54 height 28
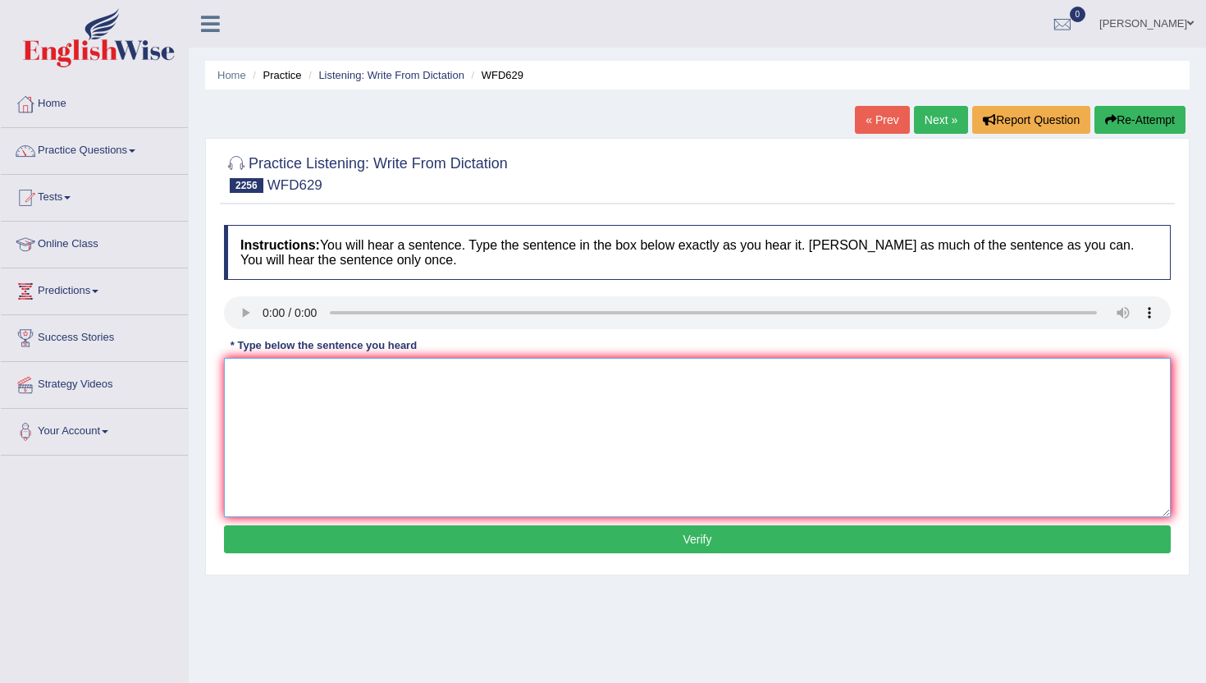
click at [304, 383] on textarea at bounding box center [697, 437] width 947 height 159
click at [333, 540] on button "Verify" at bounding box center [697, 539] width 947 height 28
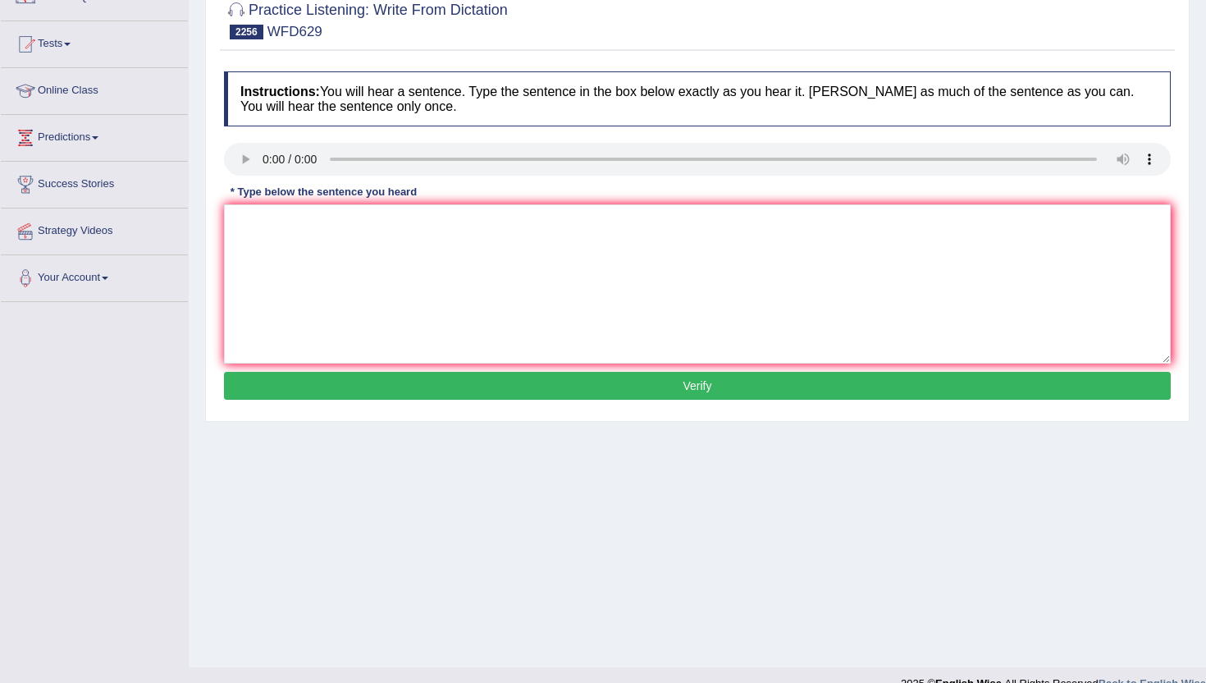
scroll to position [179, 0]
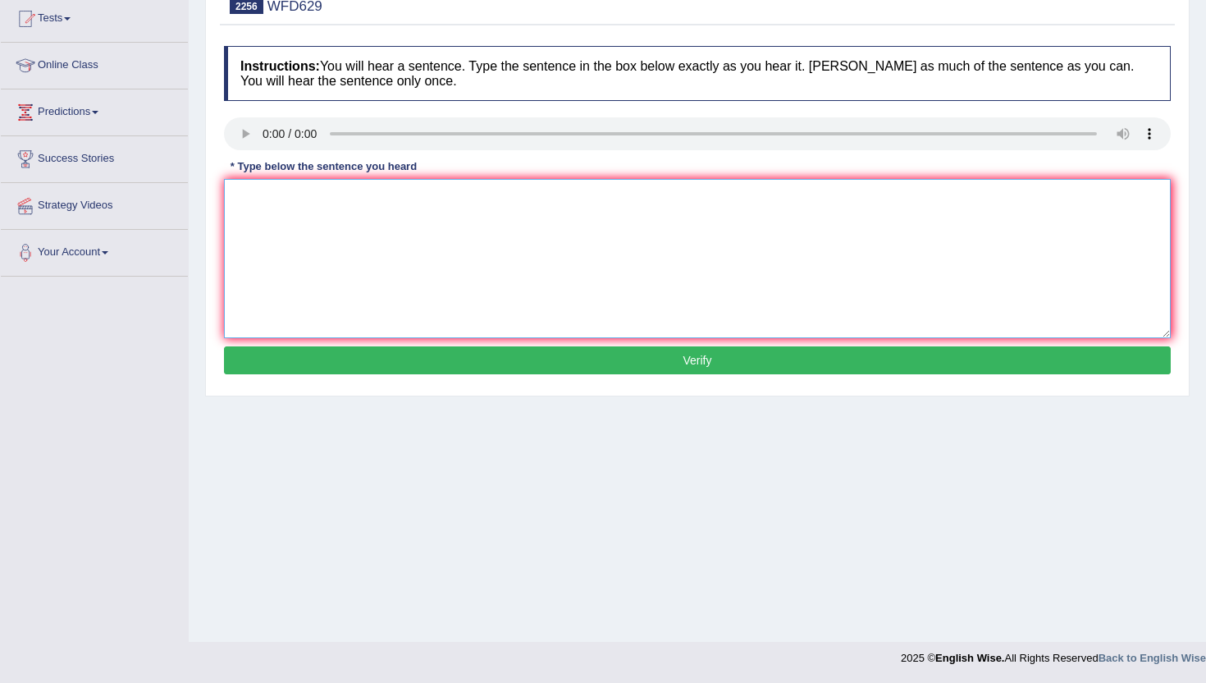
click at [321, 307] on textarea at bounding box center [697, 258] width 947 height 159
type textarea "v"
click at [314, 350] on button "Verify" at bounding box center [697, 360] width 947 height 28
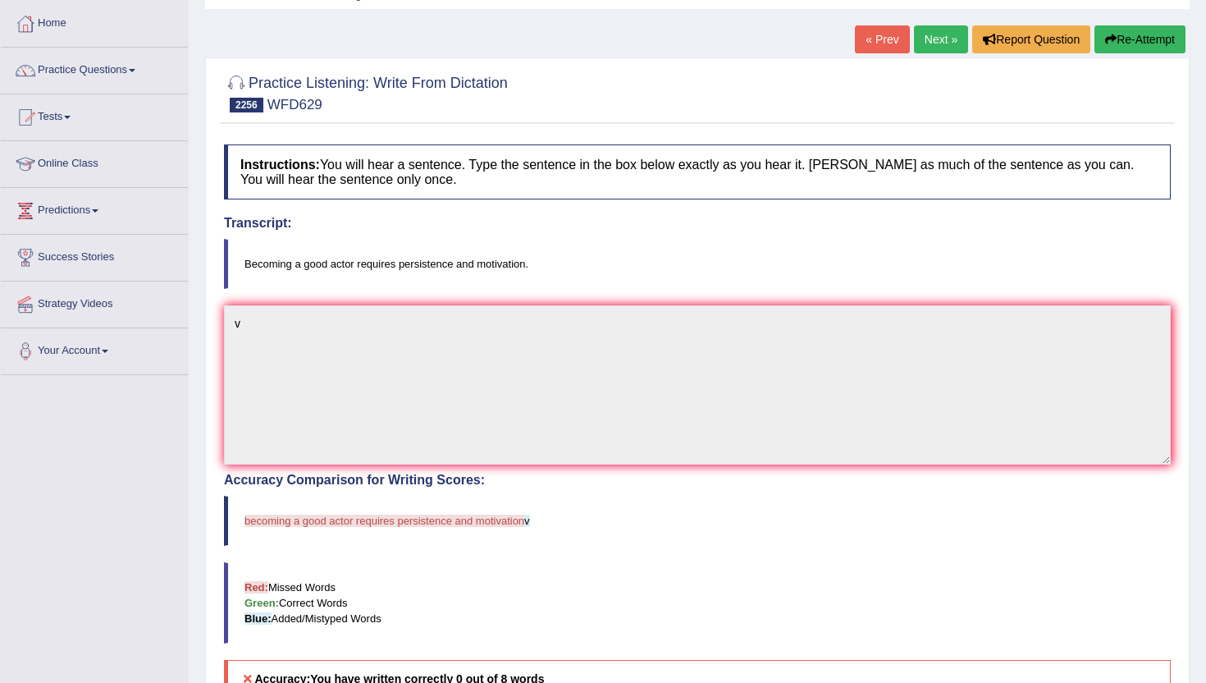
scroll to position [48, 0]
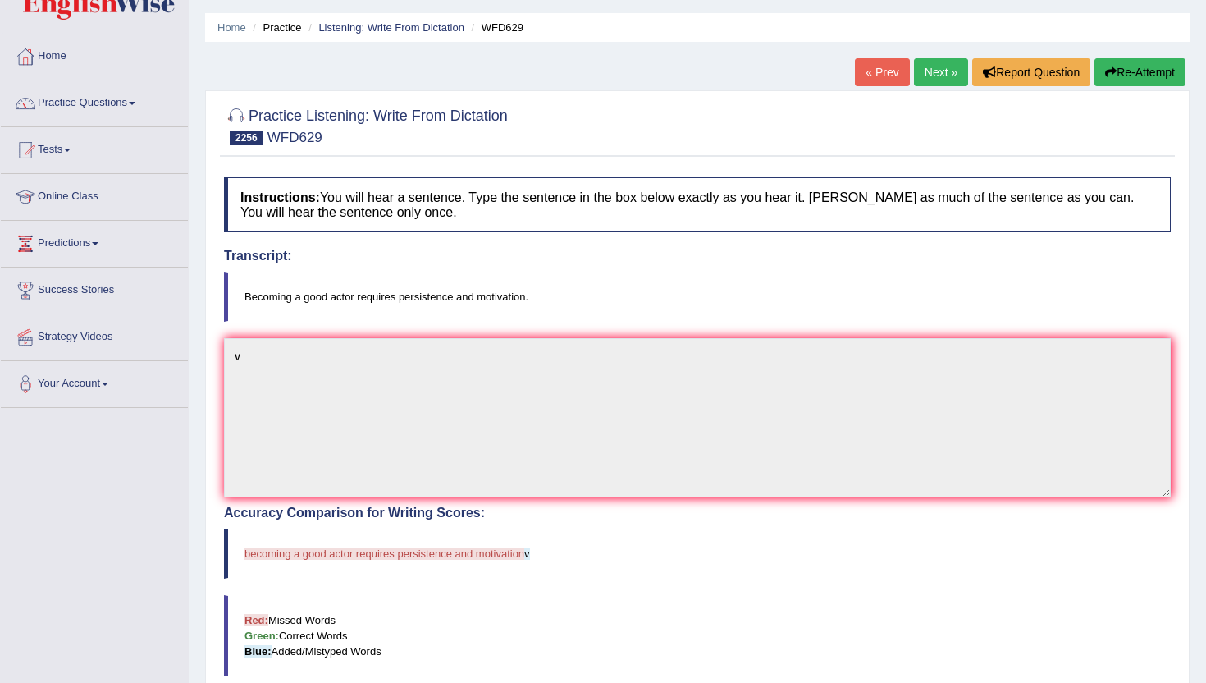
click at [935, 69] on link "Next »" at bounding box center [941, 72] width 54 height 28
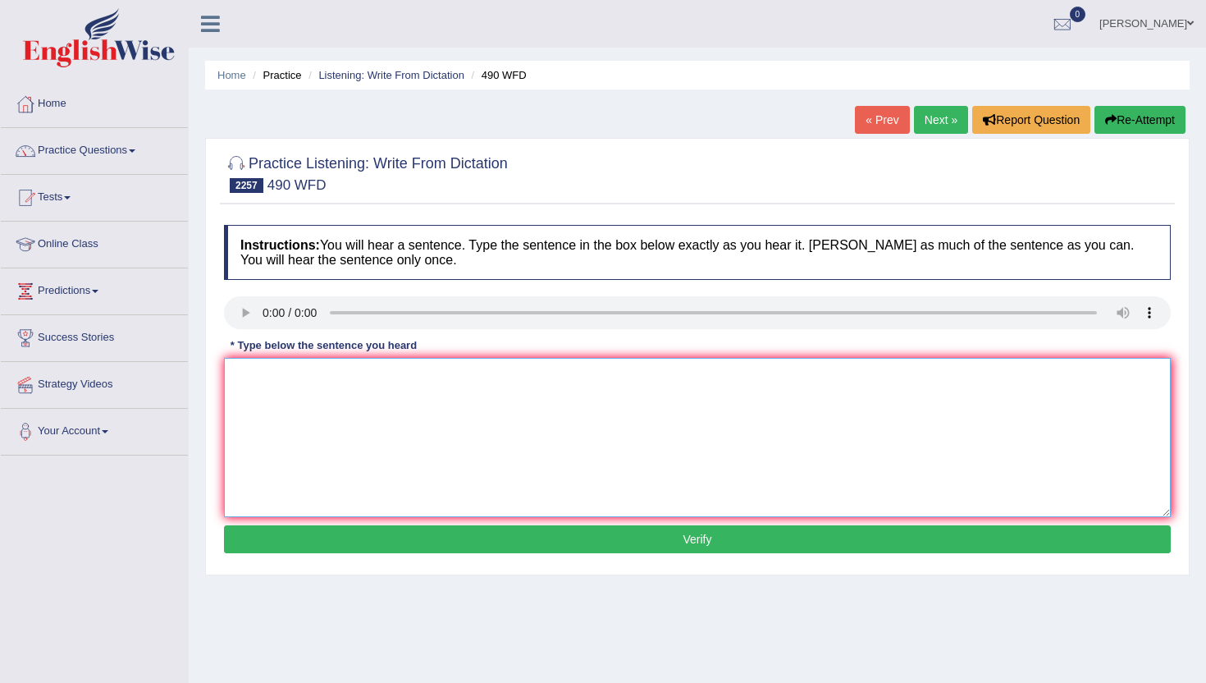
click at [370, 460] on textarea at bounding box center [697, 437] width 947 height 159
type textarea "c"
click at [343, 538] on button "Verify" at bounding box center [697, 539] width 947 height 28
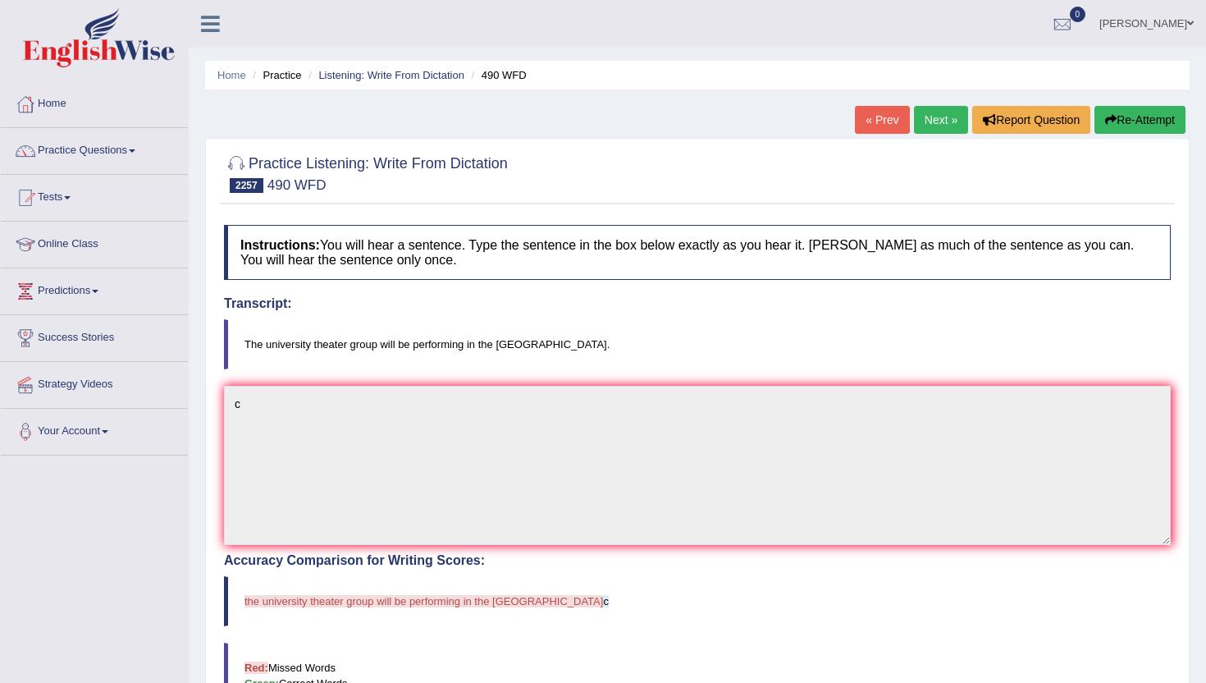
click at [867, 116] on link "« Prev" at bounding box center [882, 120] width 54 height 28
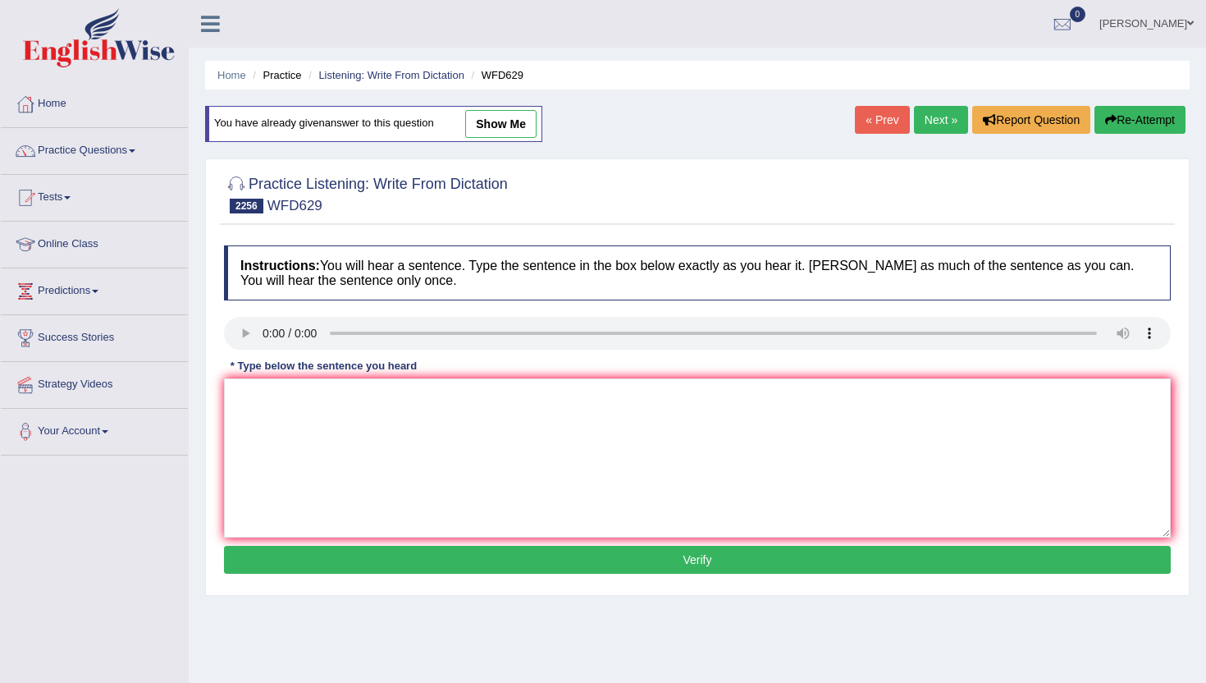
click at [927, 115] on link "Next »" at bounding box center [941, 120] width 54 height 28
click at [931, 117] on link "Next »" at bounding box center [941, 120] width 54 height 28
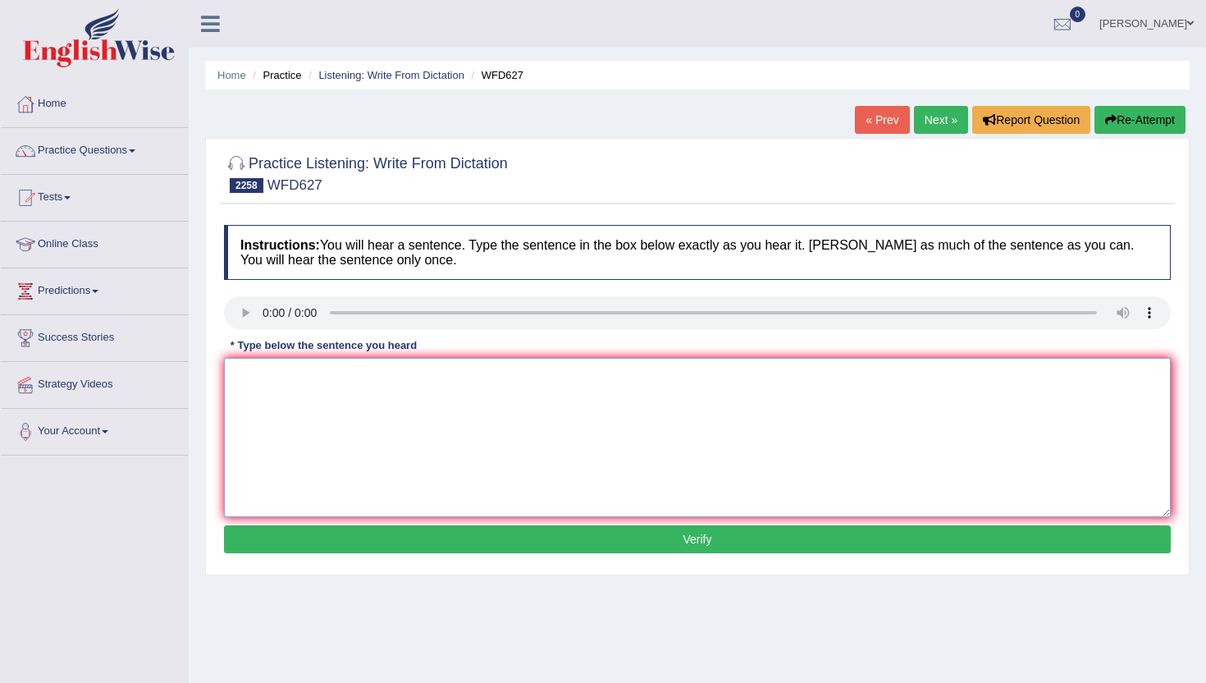
drag, startPoint x: 348, startPoint y: 432, endPoint x: 348, endPoint y: 422, distance: 10.7
click at [348, 432] on textarea at bounding box center [697, 437] width 947 height 159
type textarea "d"
click at [345, 529] on button "Verify" at bounding box center [697, 539] width 947 height 28
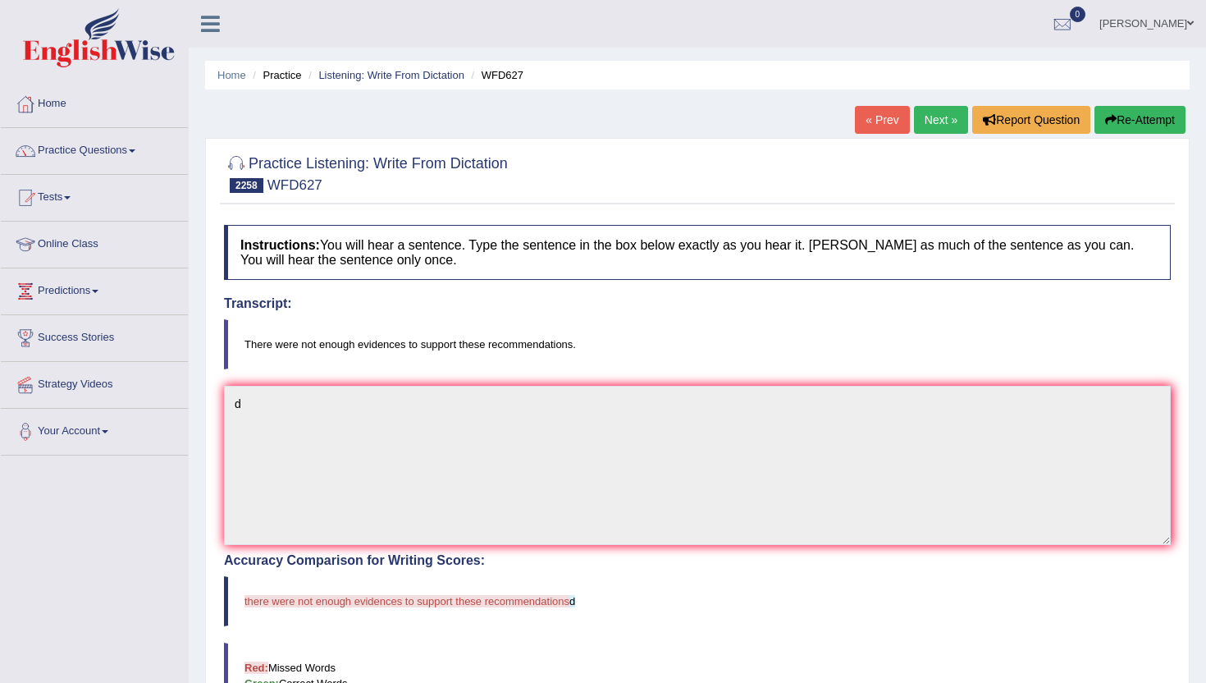
click at [940, 119] on link "Next »" at bounding box center [941, 120] width 54 height 28
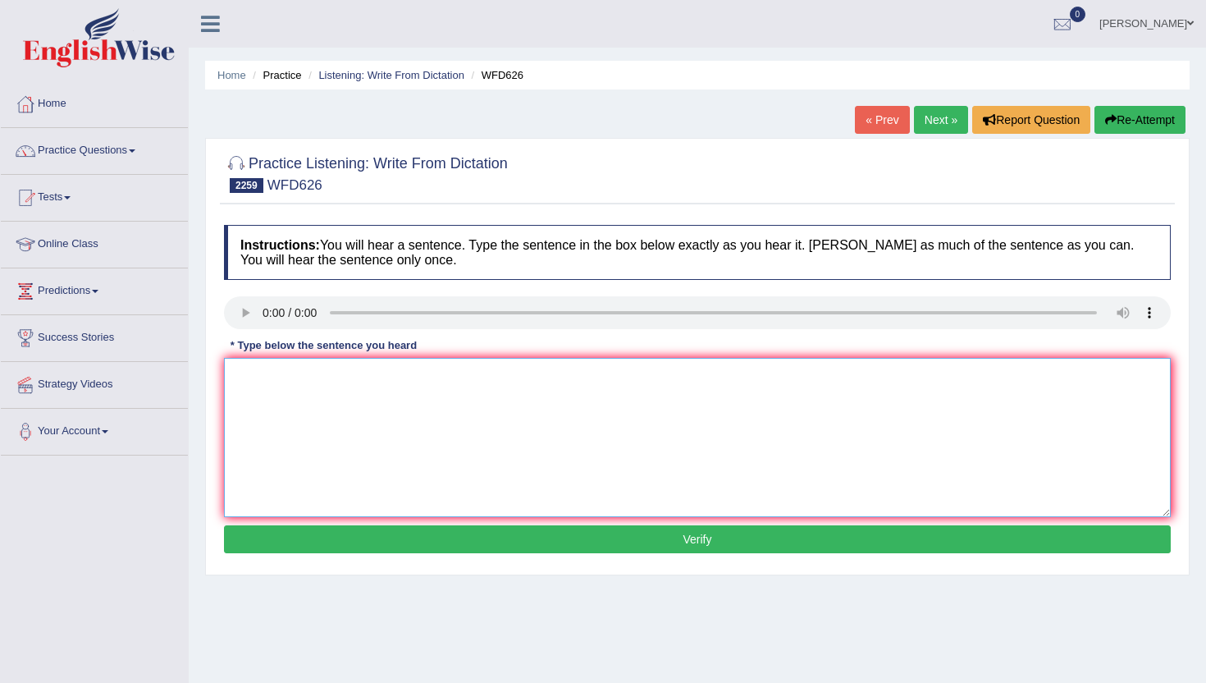
click at [409, 432] on textarea at bounding box center [697, 437] width 947 height 159
type textarea "fd"
click at [404, 548] on button "Verify" at bounding box center [697, 539] width 947 height 28
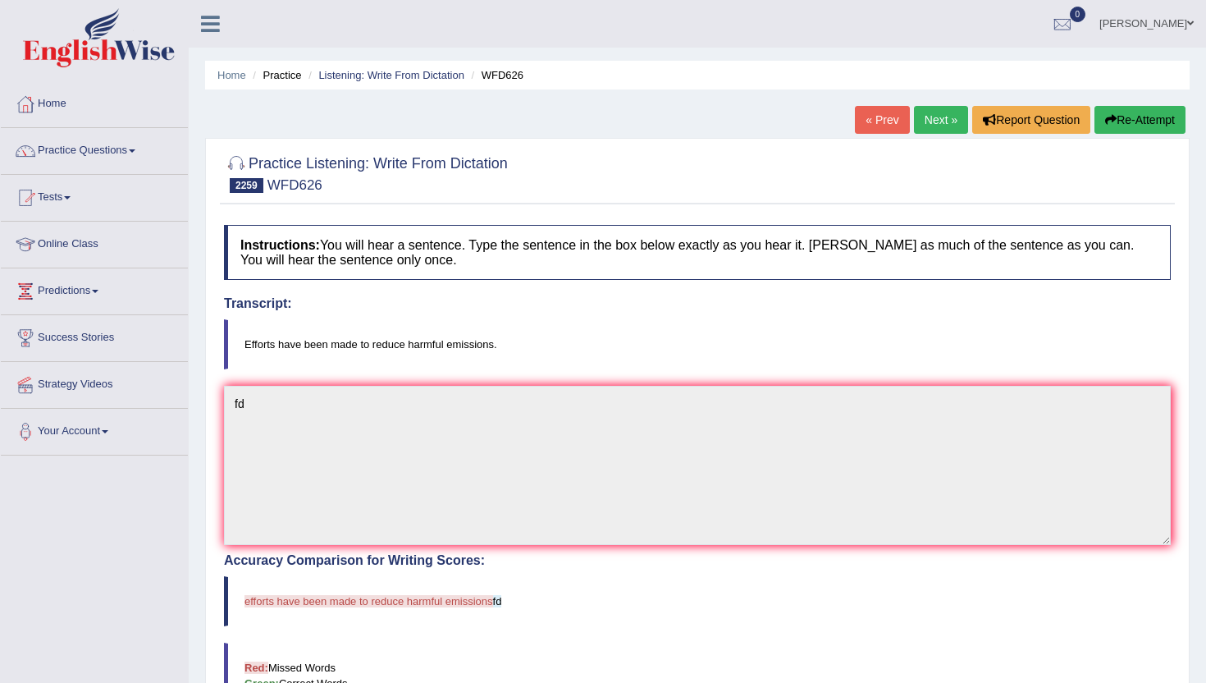
click at [941, 118] on link "Next »" at bounding box center [941, 120] width 54 height 28
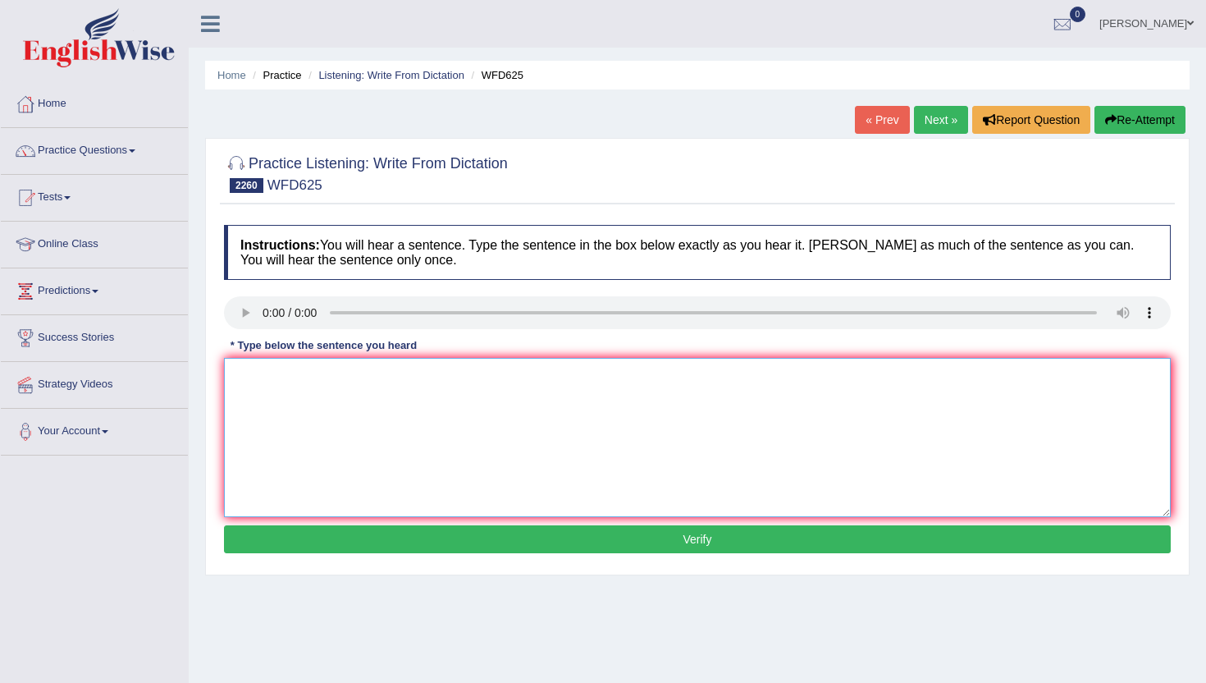
click at [296, 445] on textarea at bounding box center [697, 437] width 947 height 159
type textarea "x"
click at [295, 537] on button "Verify" at bounding box center [697, 539] width 947 height 28
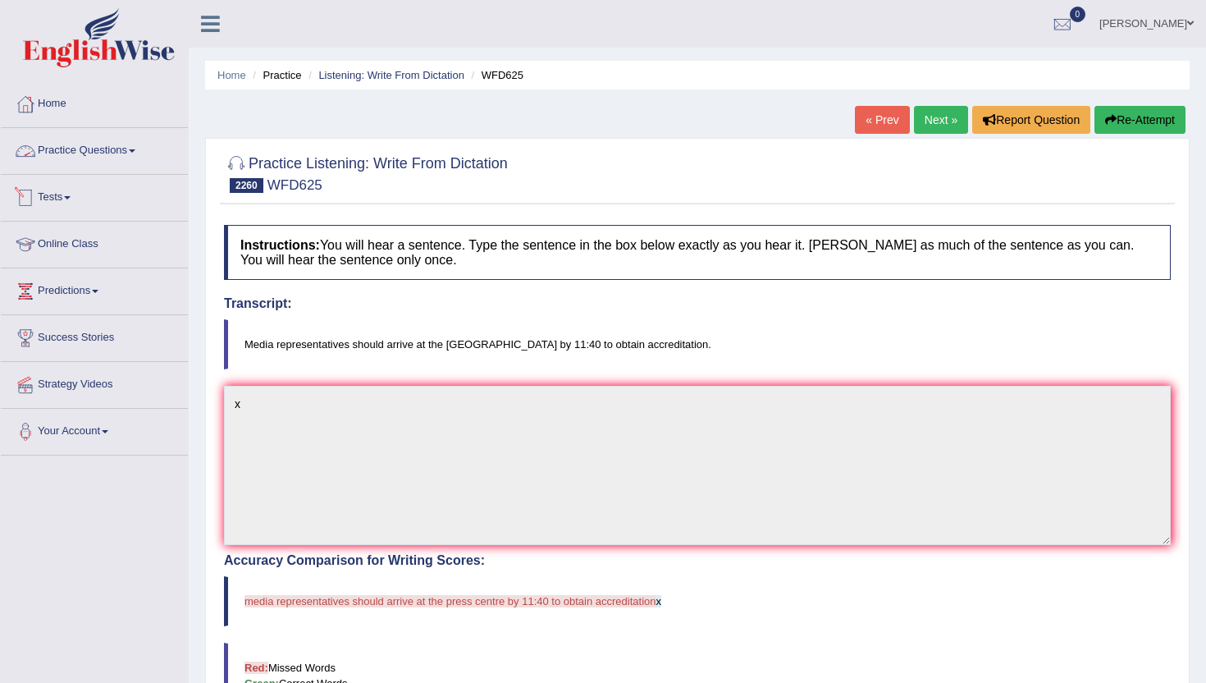
click at [85, 151] on link "Practice Questions" at bounding box center [94, 148] width 187 height 41
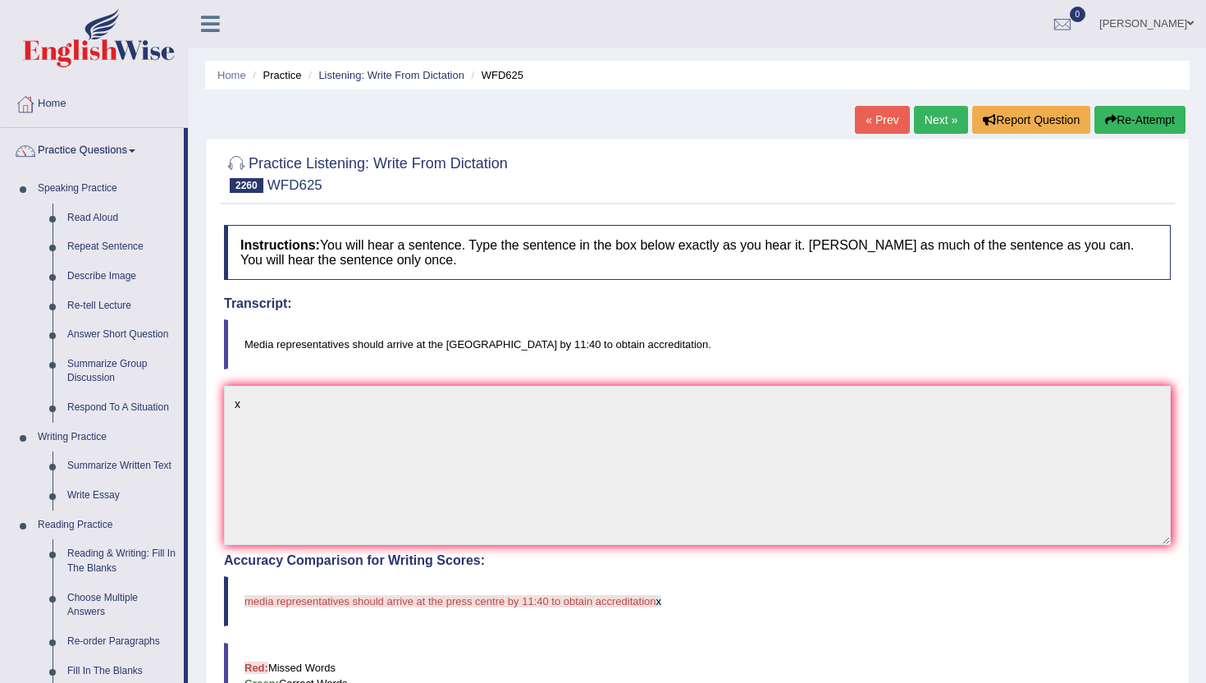
click at [198, 674] on div "Home Practice Listening: Write From Dictation WFD625 « Prev Next » Report Quest…" at bounding box center [698, 511] width 1018 height 1022
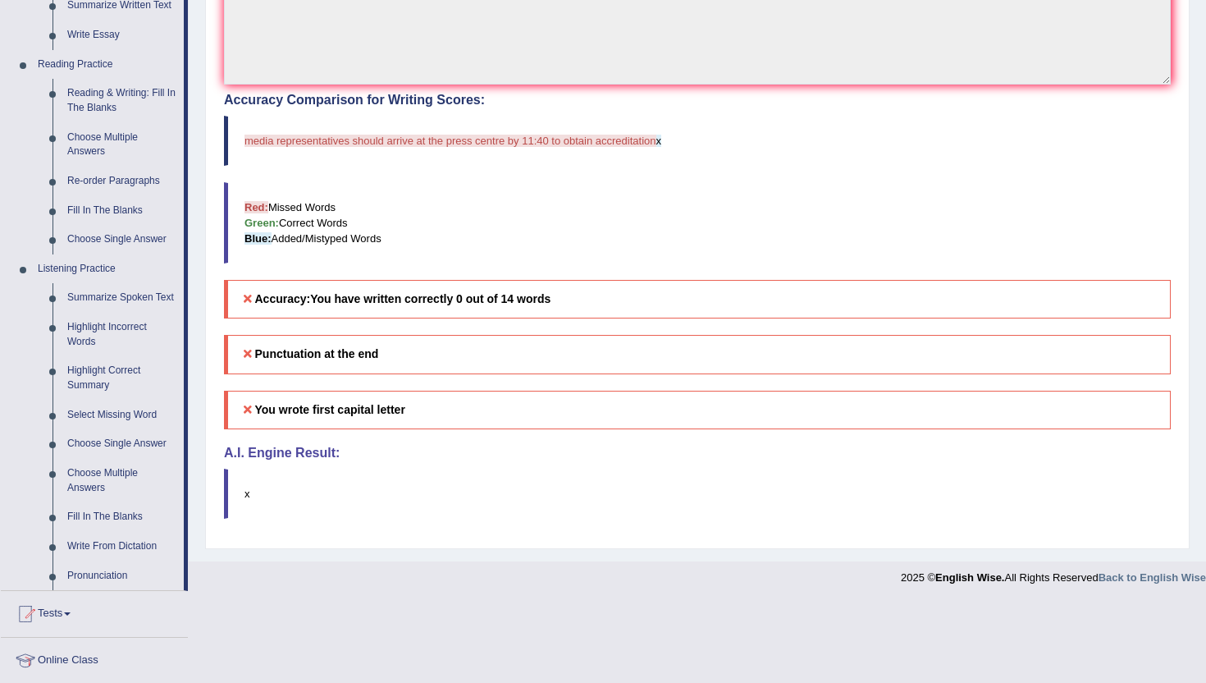
scroll to position [492, 0]
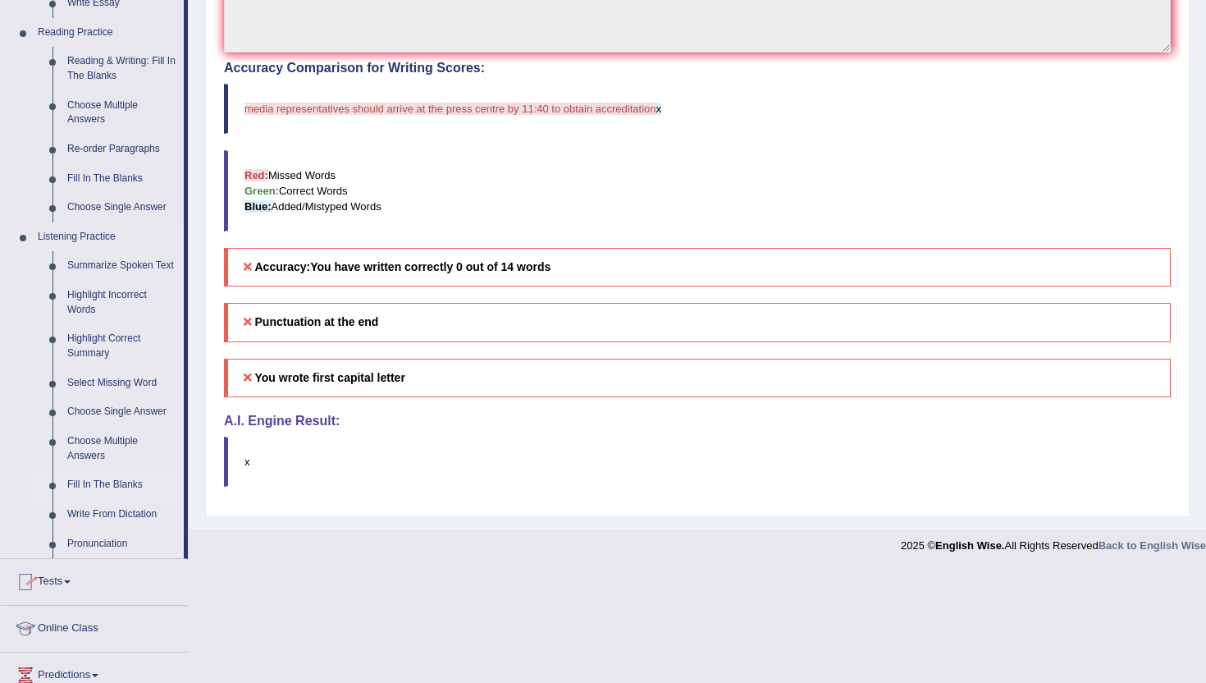
click at [128, 500] on link "Fill In The Blanks" at bounding box center [122, 485] width 124 height 30
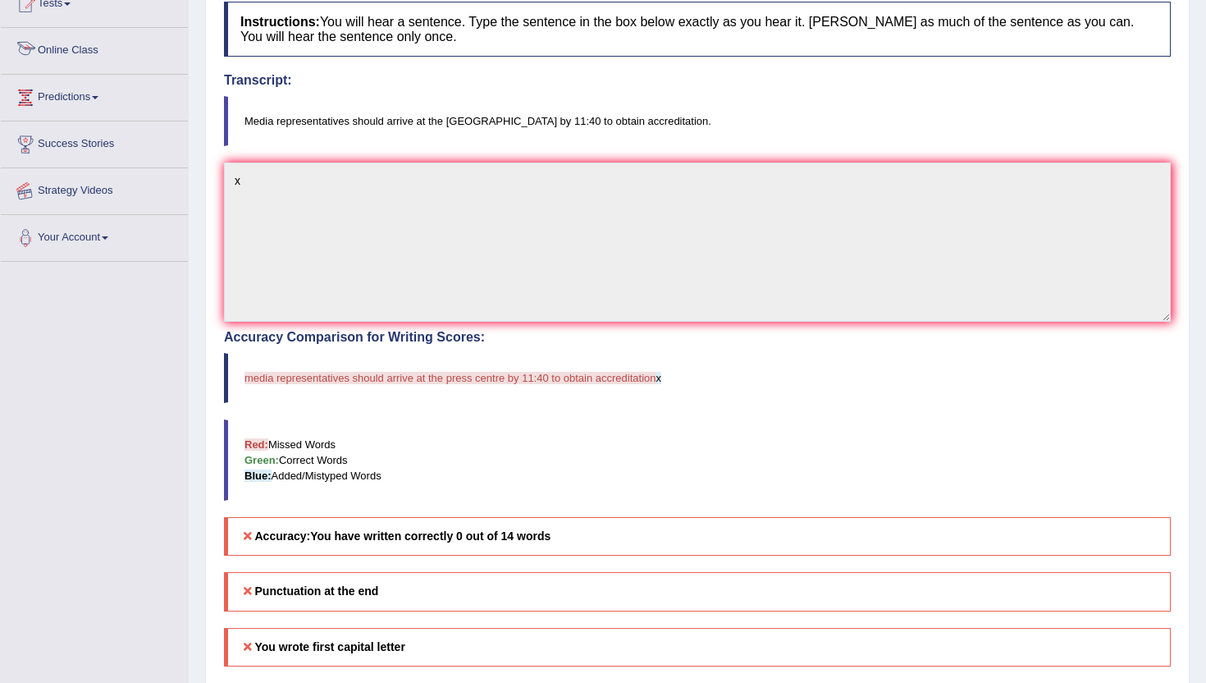
scroll to position [308, 0]
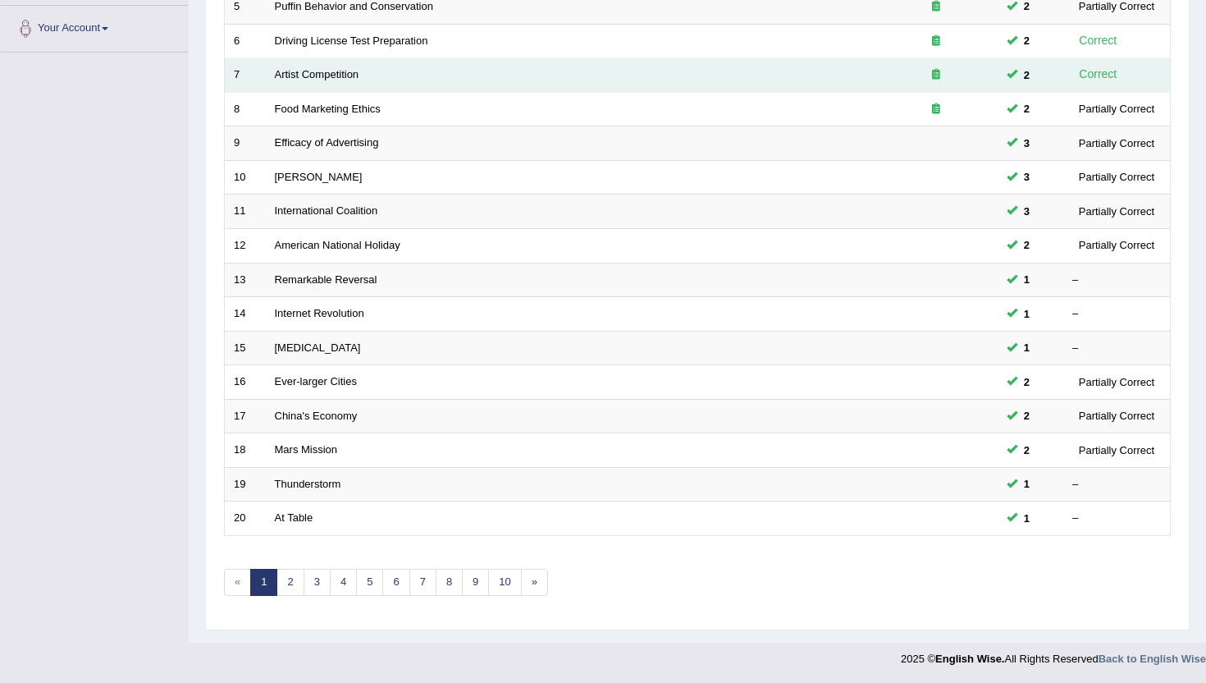
scroll to position [404, 0]
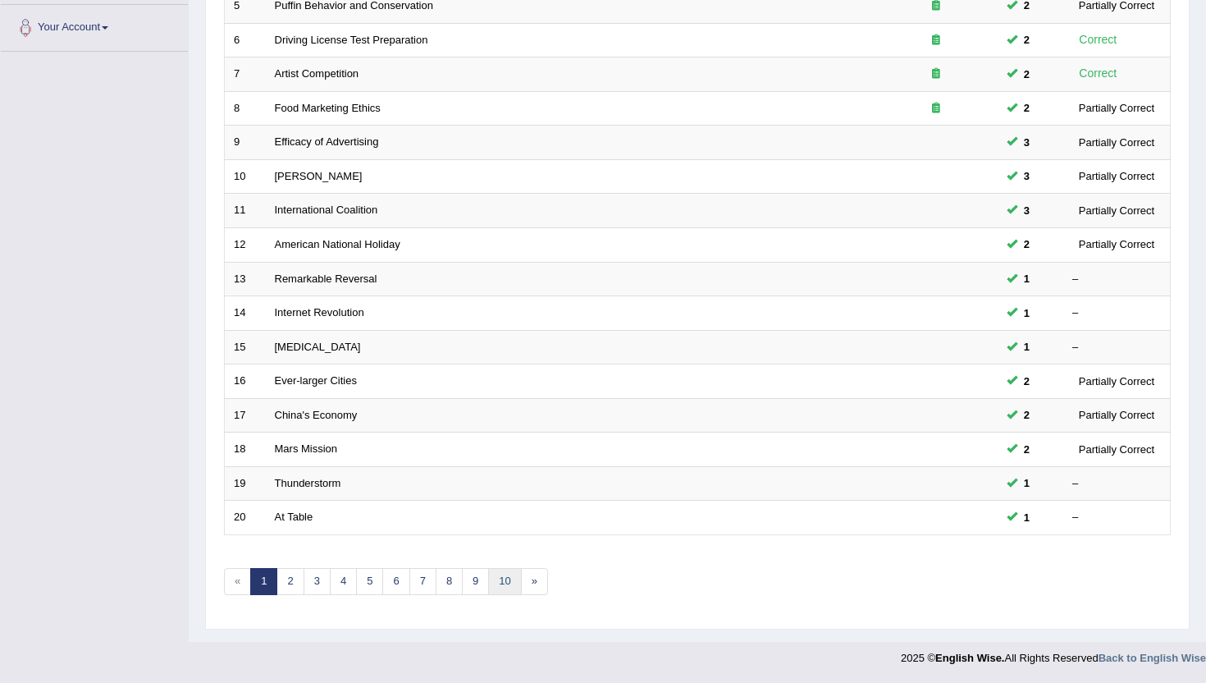
click at [496, 589] on link "10" at bounding box center [504, 581] width 33 height 27
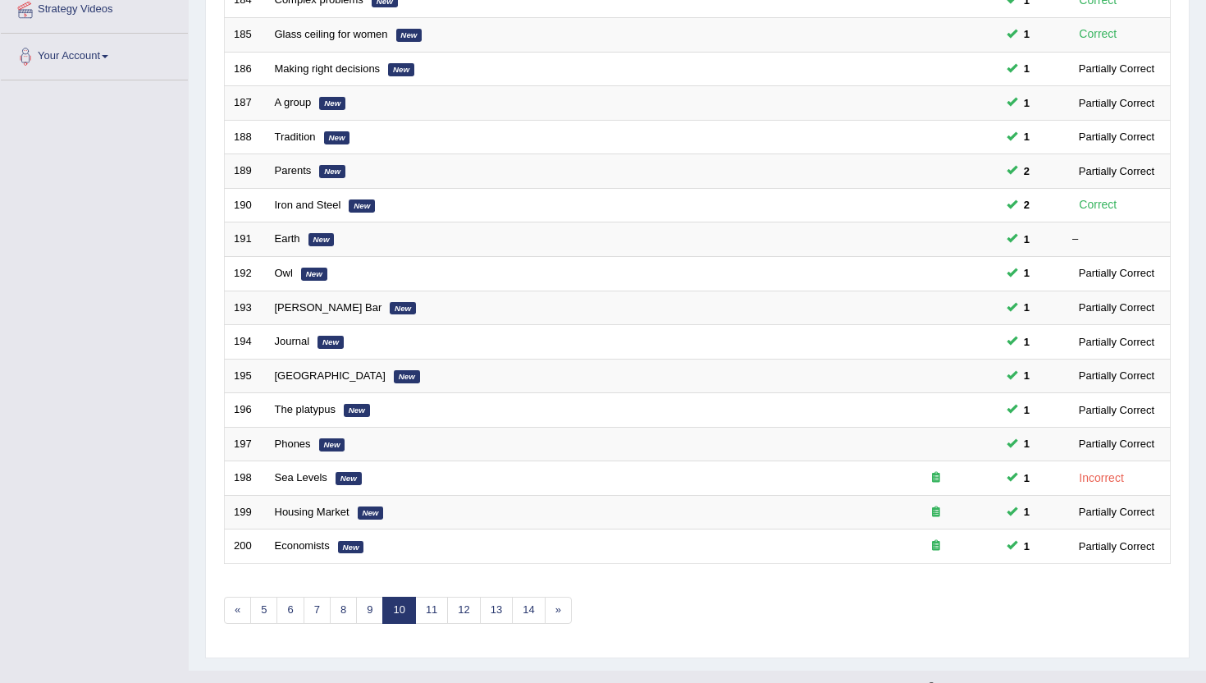
scroll to position [404, 0]
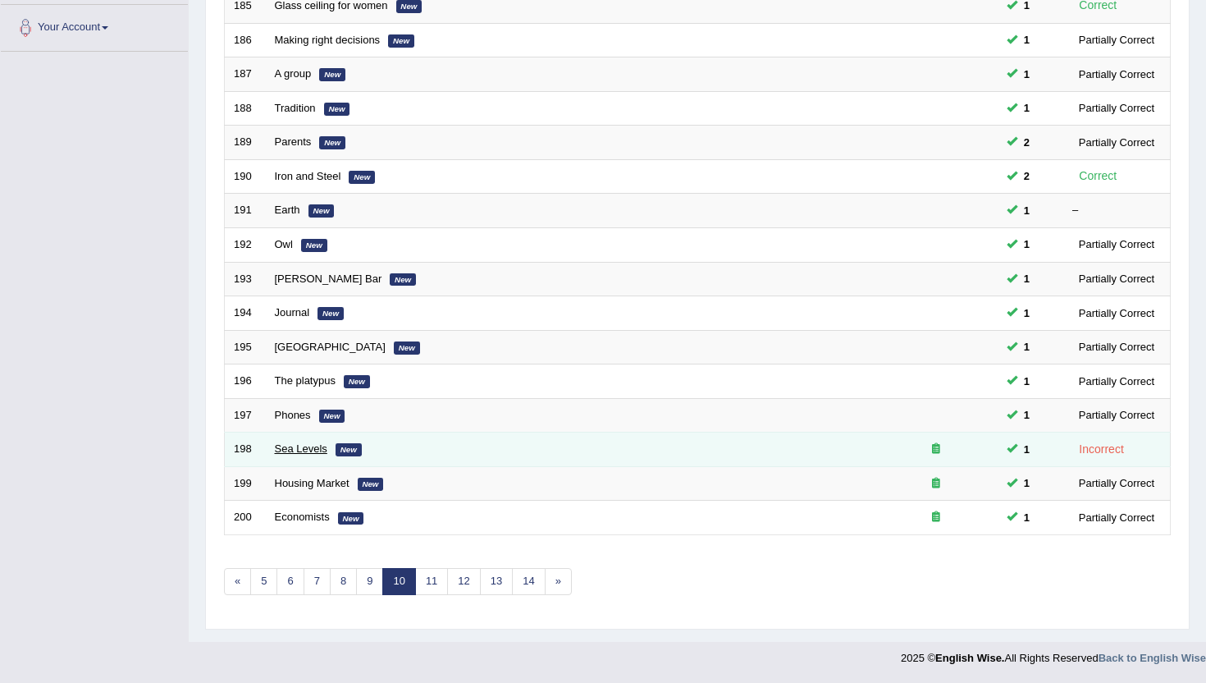
click at [286, 446] on link "Sea Levels" at bounding box center [301, 448] width 53 height 12
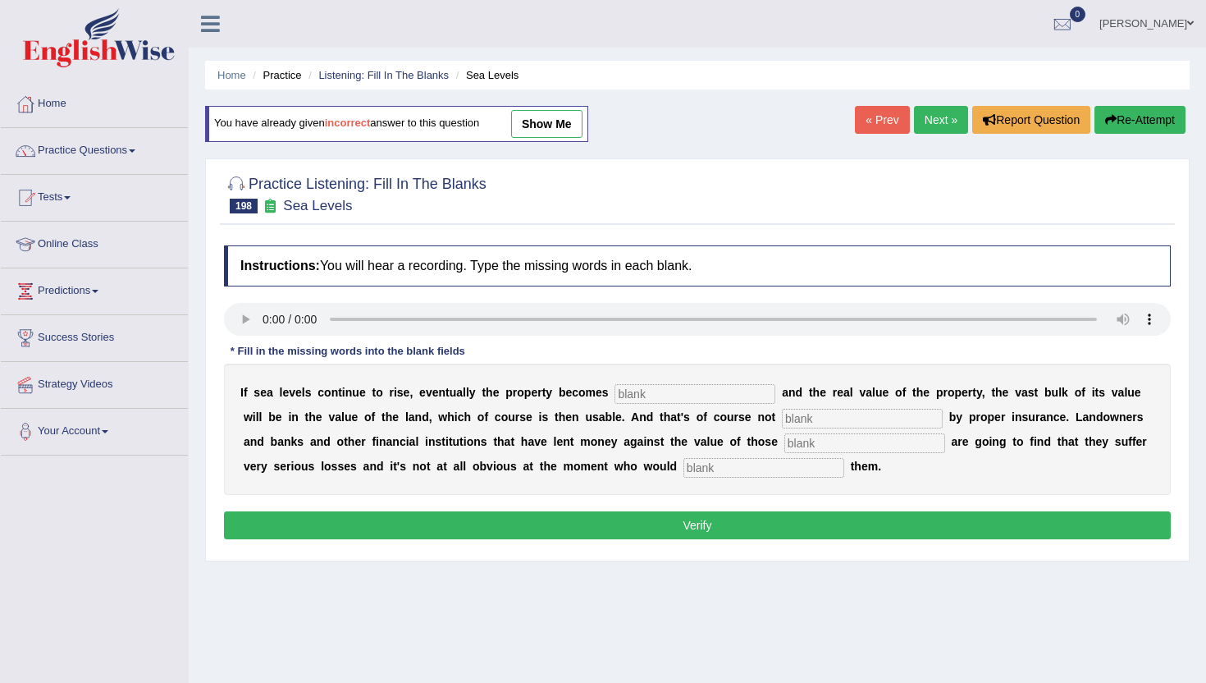
click at [684, 469] on input "text" at bounding box center [764, 468] width 161 height 20
type input "compensate"
click at [785, 446] on input "text" at bounding box center [865, 443] width 161 height 20
type input "properties"
click at [782, 421] on input "text" at bounding box center [862, 419] width 161 height 20
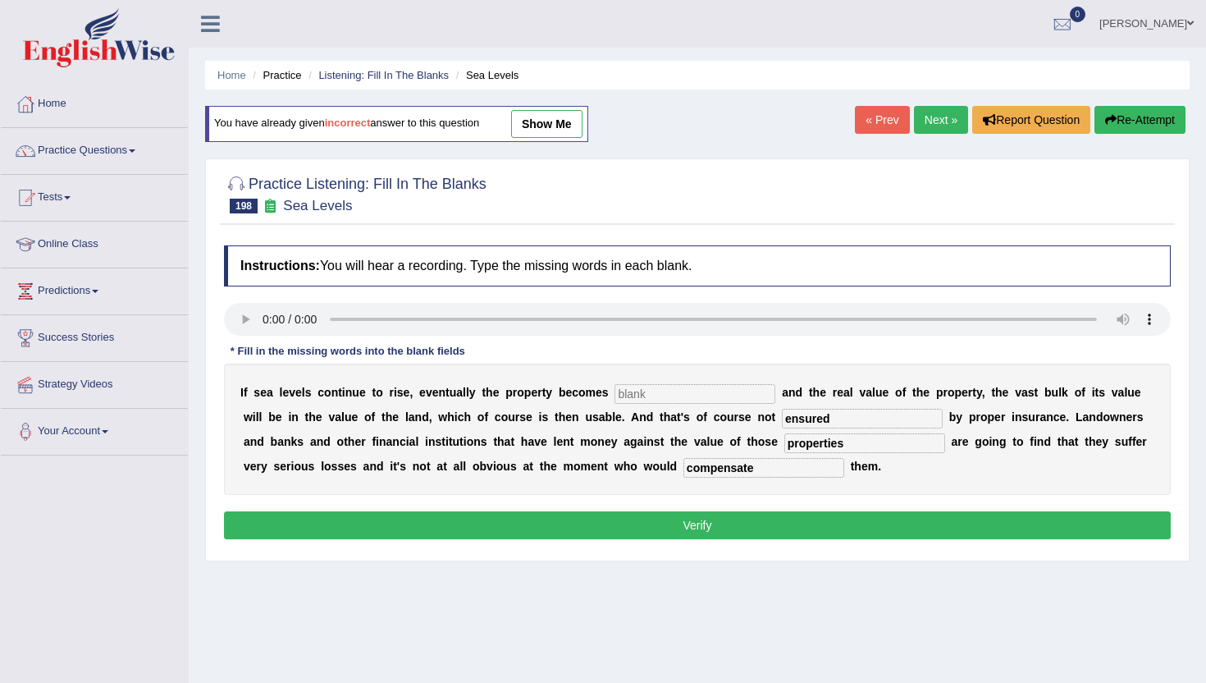
type input "ensured"
click at [620, 392] on input "text" at bounding box center [695, 394] width 161 height 20
click at [651, 396] on input "inatacdated" at bounding box center [695, 394] width 161 height 20
type input "inatadated"
click at [710, 516] on button "Verify" at bounding box center [697, 525] width 947 height 28
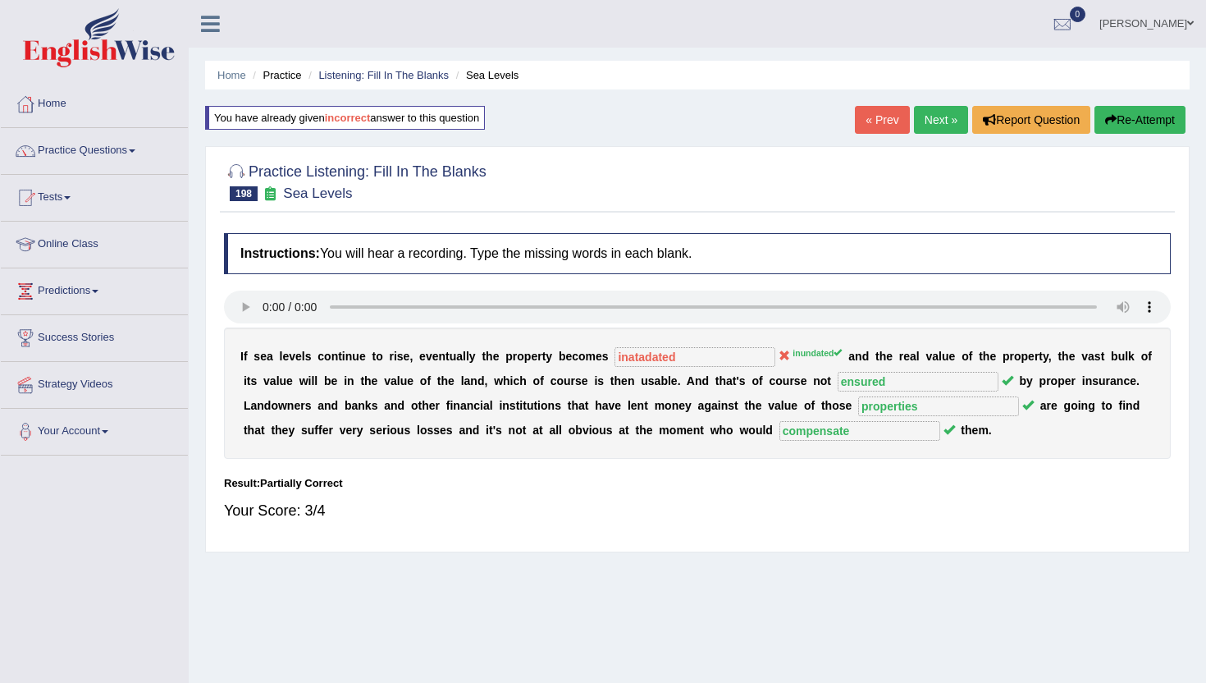
click at [931, 118] on link "Next »" at bounding box center [941, 120] width 54 height 28
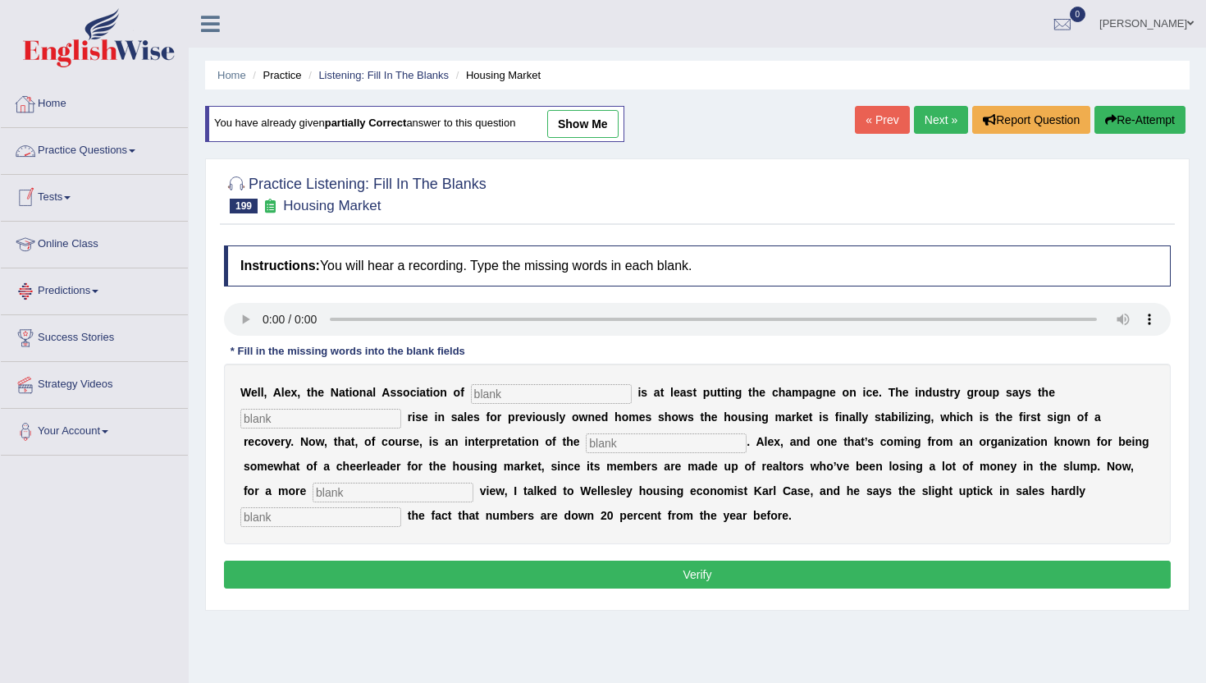
click at [492, 391] on input "text" at bounding box center [551, 394] width 161 height 20
type input "realtors"
click at [291, 414] on input "text" at bounding box center [320, 419] width 161 height 20
type input "slightly"
click at [586, 441] on input "text" at bounding box center [666, 443] width 161 height 20
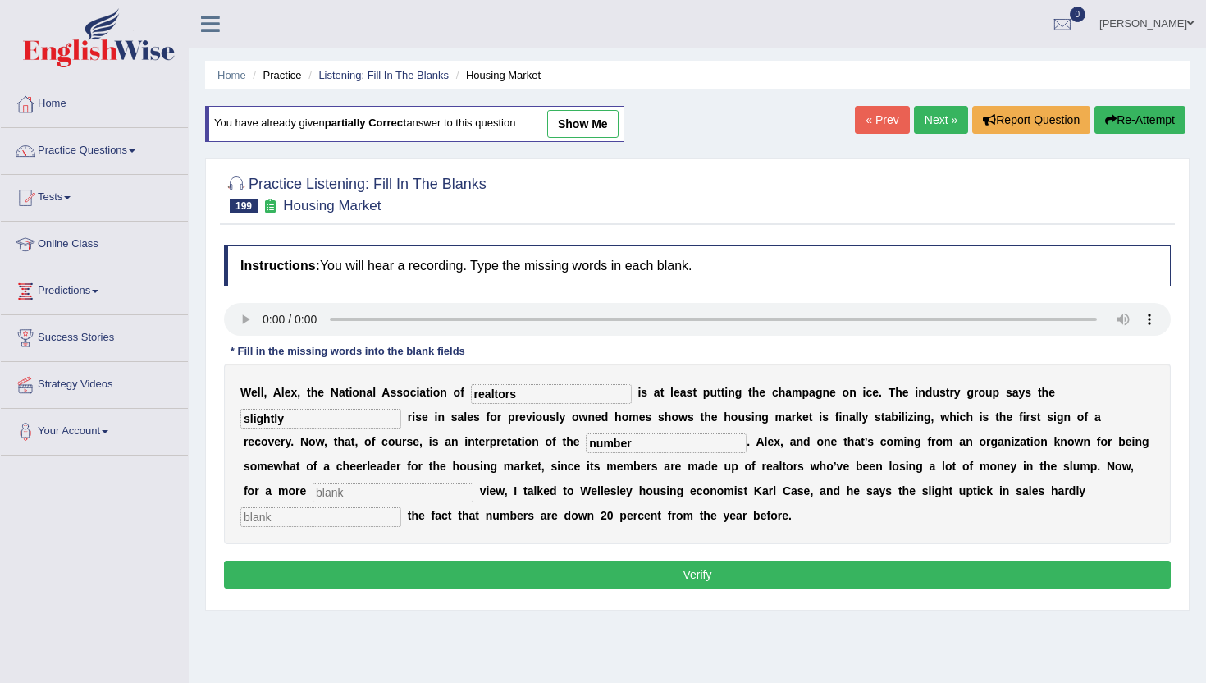
type input "number"
click at [313, 490] on input "text" at bounding box center [393, 493] width 161 height 20
type input "saler"
click at [401, 507] on input "text" at bounding box center [320, 517] width 161 height 20
type input "outset"
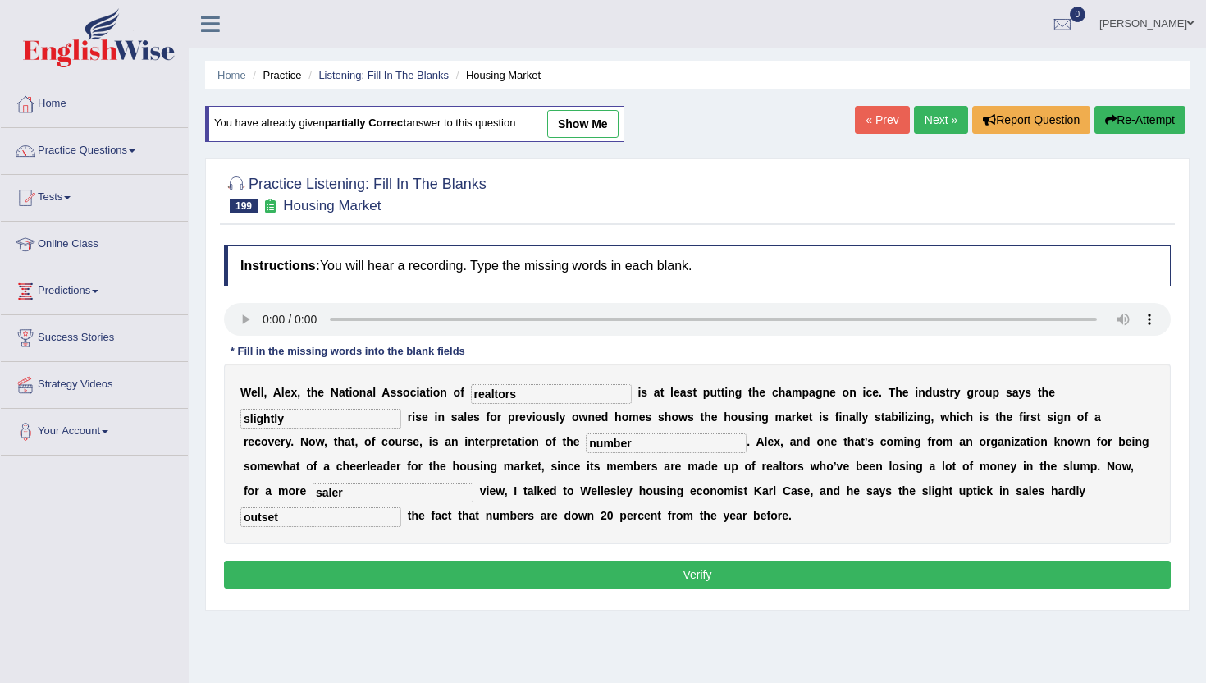
click at [872, 573] on button "Verify" at bounding box center [697, 574] width 947 height 28
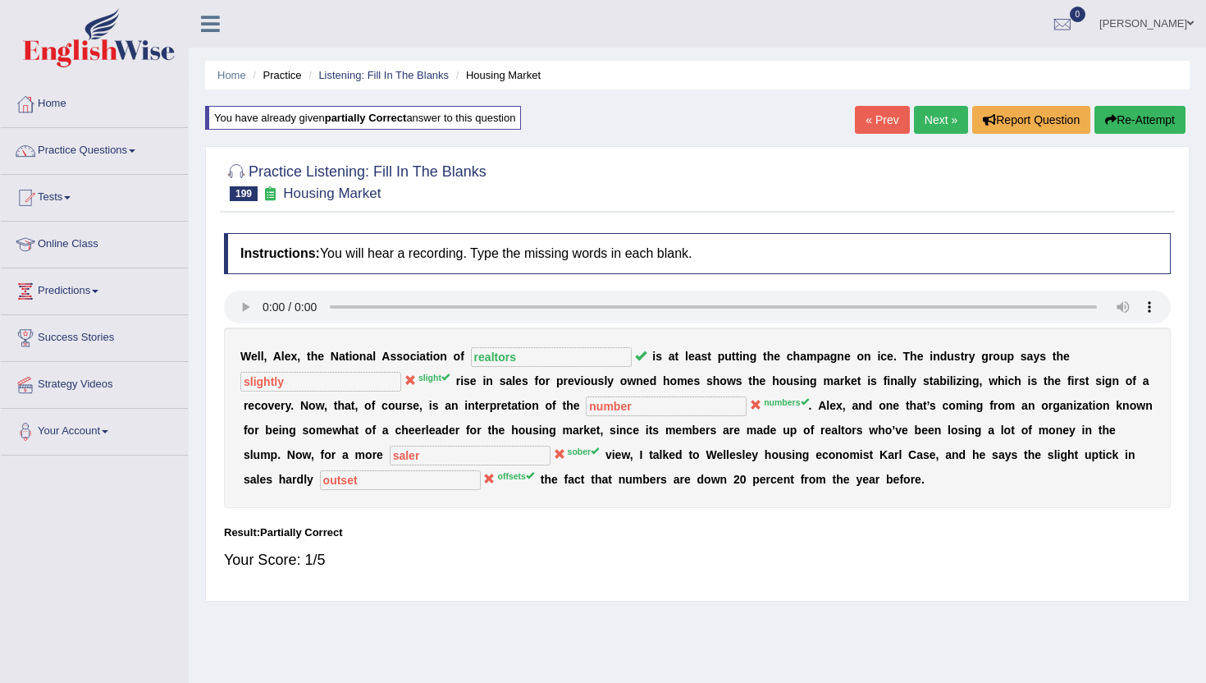
click at [941, 117] on link "Next »" at bounding box center [941, 120] width 54 height 28
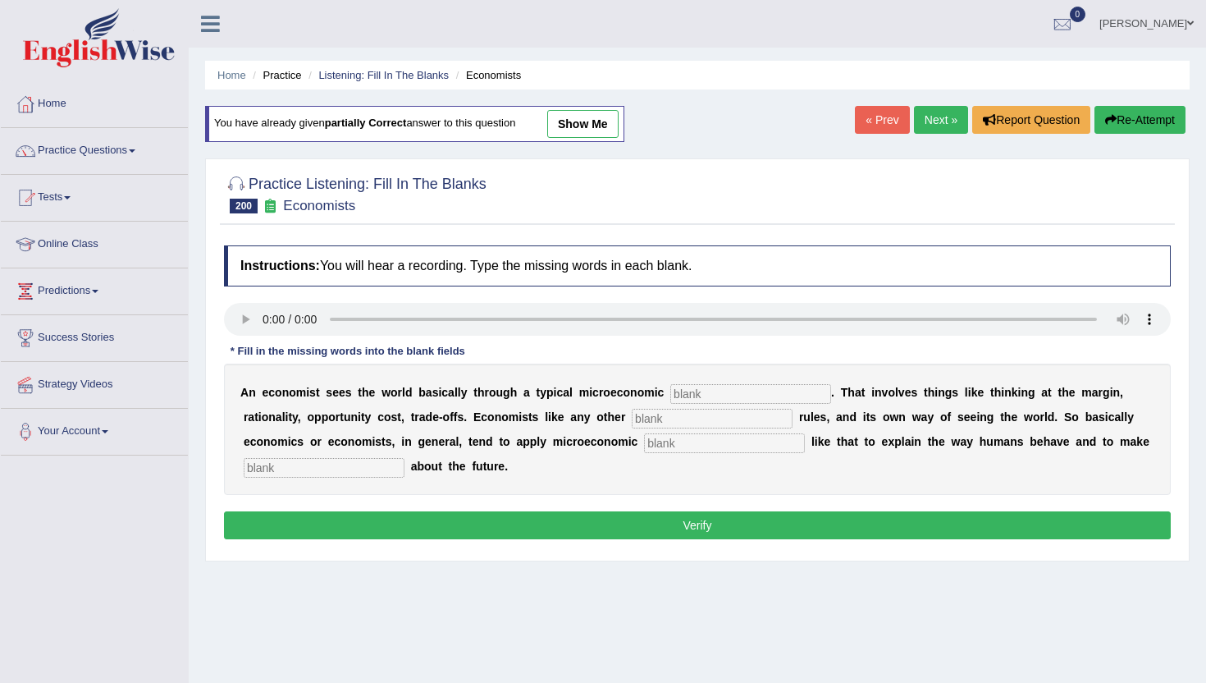
click at [676, 390] on input "text" at bounding box center [750, 394] width 161 height 20
type input "toolkit"
click at [648, 420] on input "text" at bounding box center [712, 419] width 161 height 20
type input "disciple"
click at [650, 443] on input "text" at bounding box center [724, 443] width 161 height 20
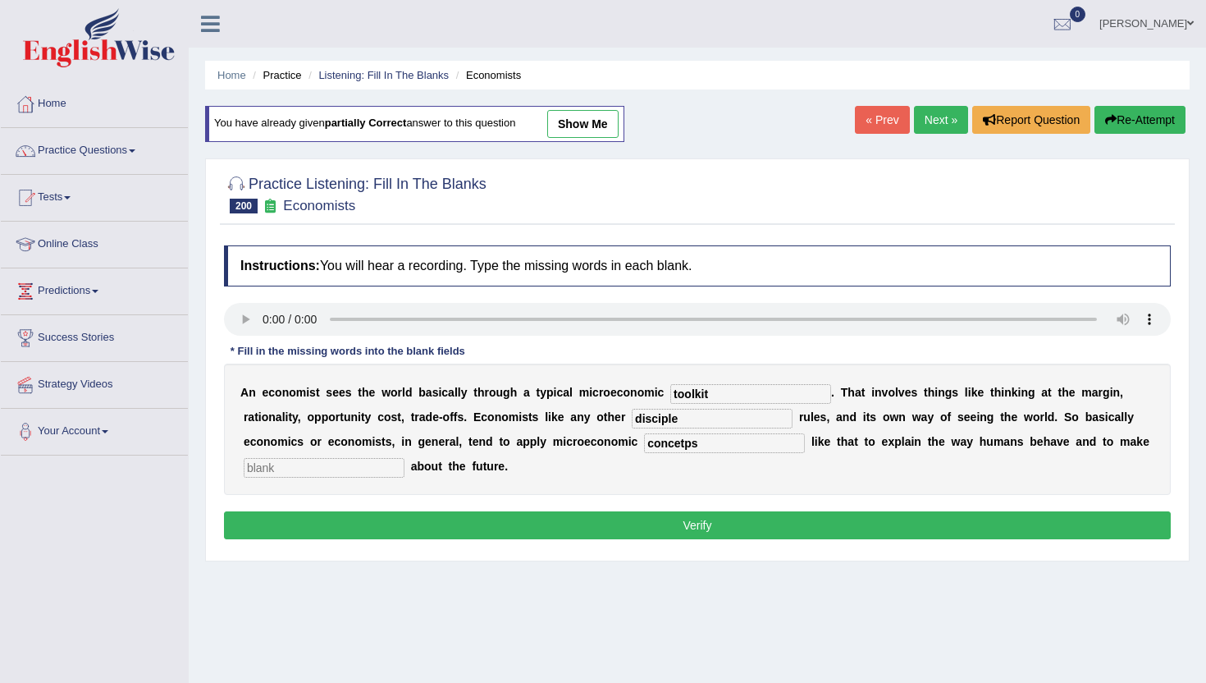
type input "concetps"
click at [259, 469] on input "text" at bounding box center [324, 468] width 161 height 20
click at [261, 472] on input "peridications" at bounding box center [324, 468] width 161 height 20
click at [265, 474] on input "preidications" at bounding box center [324, 468] width 161 height 20
type input "predications"
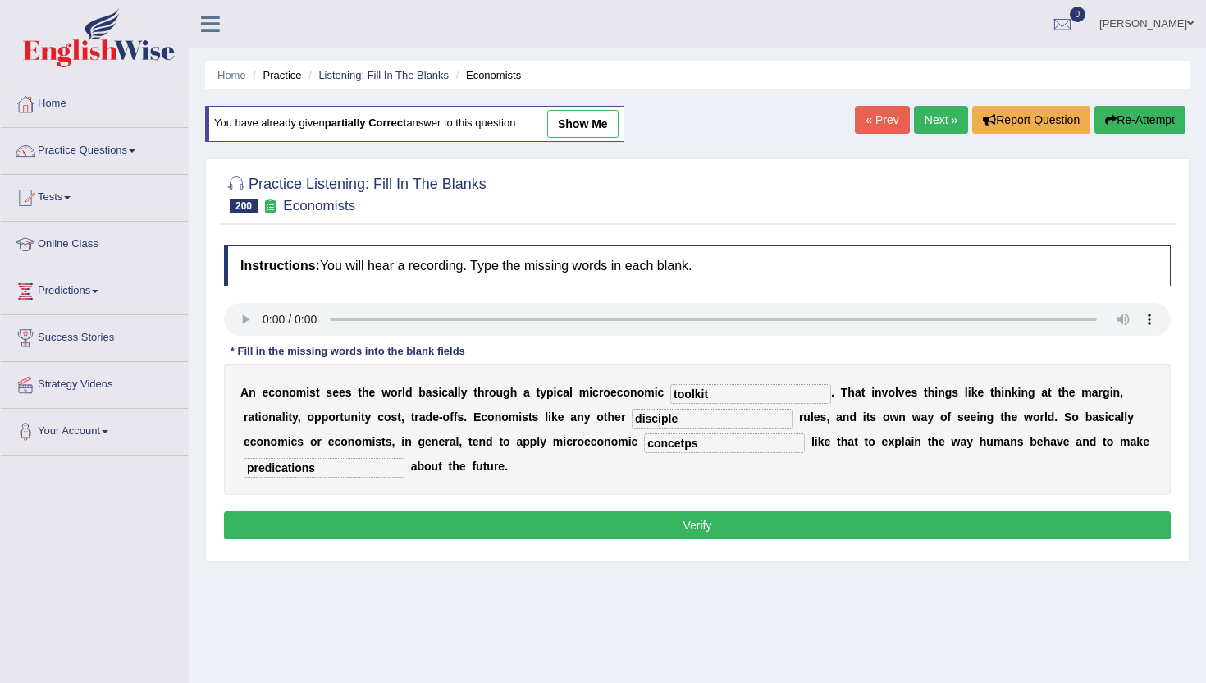
click at [703, 445] on input "concetps" at bounding box center [724, 443] width 161 height 20
type input "concepts"
click at [680, 414] on input "disciple" at bounding box center [712, 419] width 161 height 20
type input "discpline"
click at [665, 527] on button "Verify" at bounding box center [697, 525] width 947 height 28
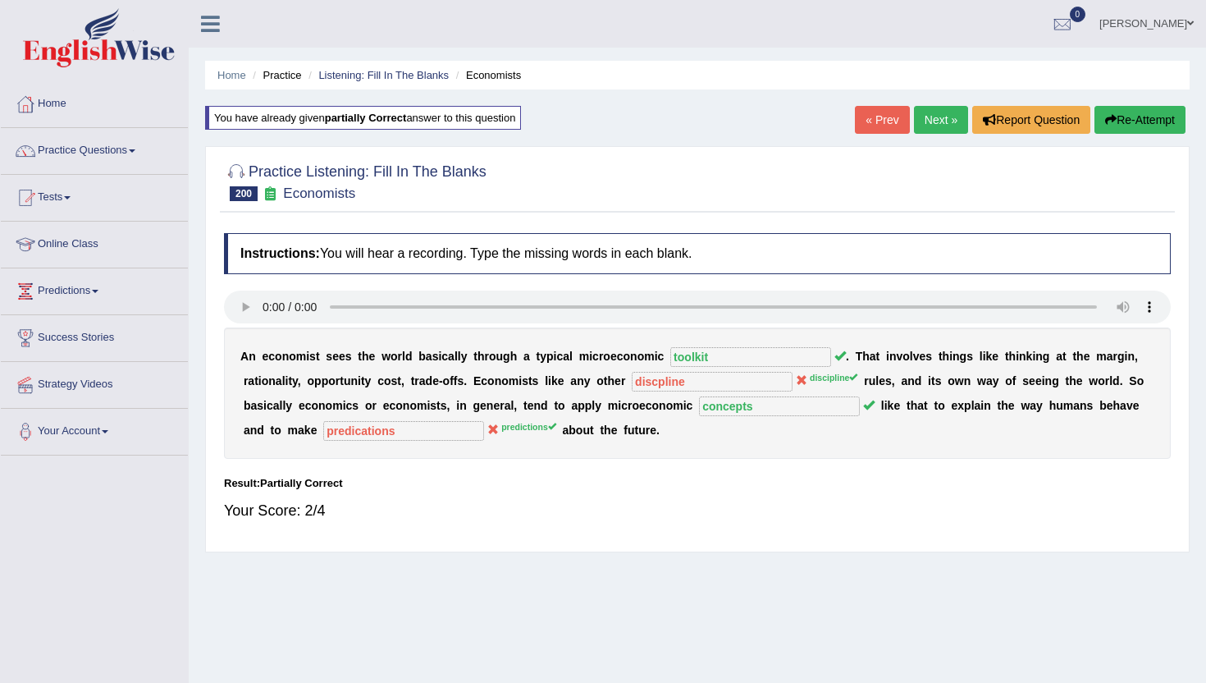
click at [926, 124] on link "Next »" at bounding box center [941, 120] width 54 height 28
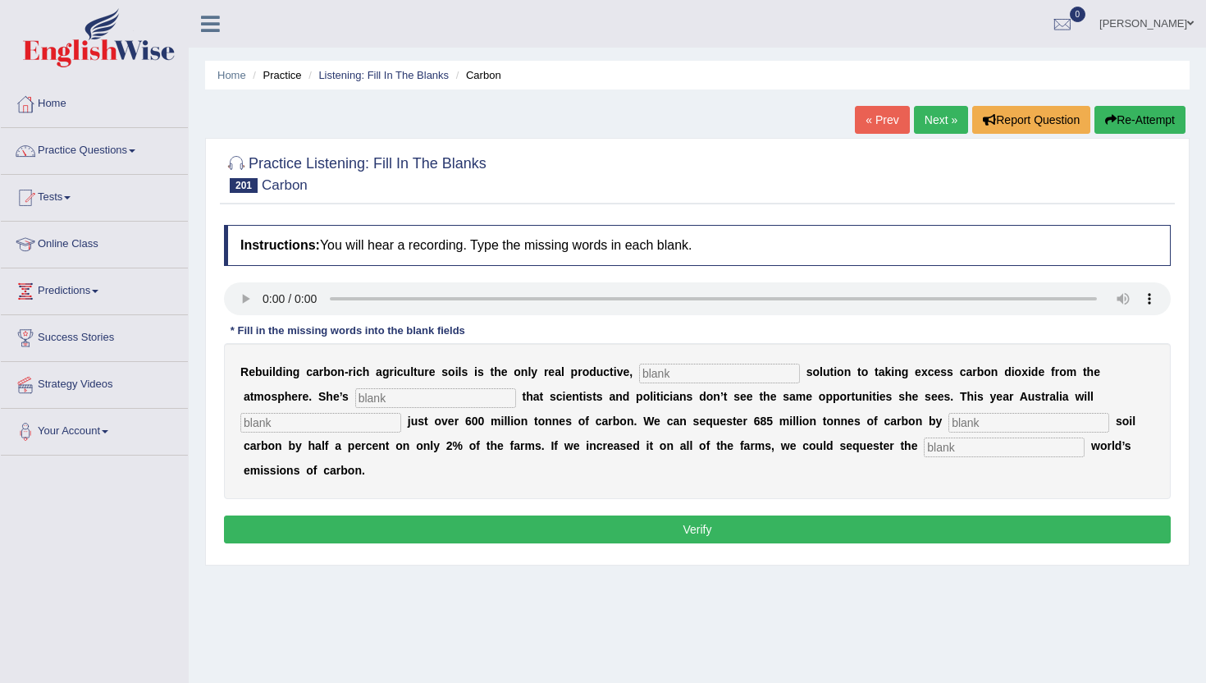
click at [355, 400] on input "text" at bounding box center [435, 398] width 161 height 20
type input "frustrsated"
click at [401, 413] on input "text" at bounding box center [320, 423] width 161 height 20
type input "emit"
click at [949, 426] on input "text" at bounding box center [1029, 423] width 161 height 20
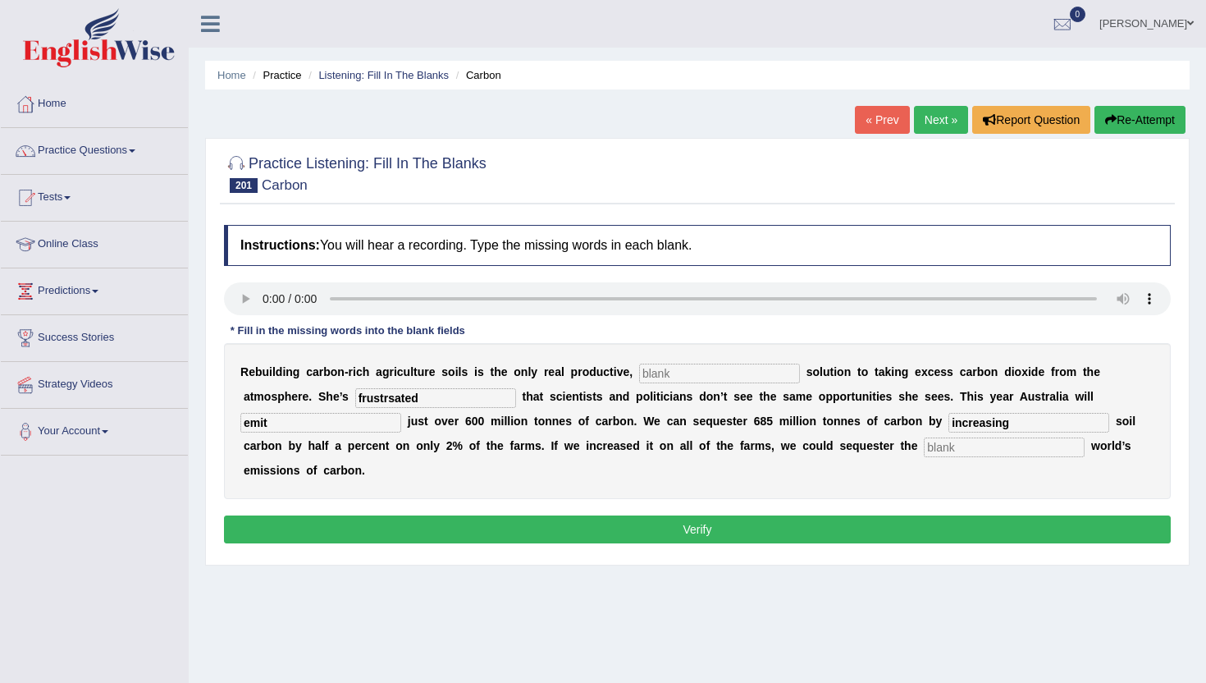
type input "increasing"
click at [924, 446] on input "text" at bounding box center [1004, 447] width 161 height 20
type input "whole"
click at [656, 373] on input "text" at bounding box center [719, 374] width 161 height 20
type input "permanent"
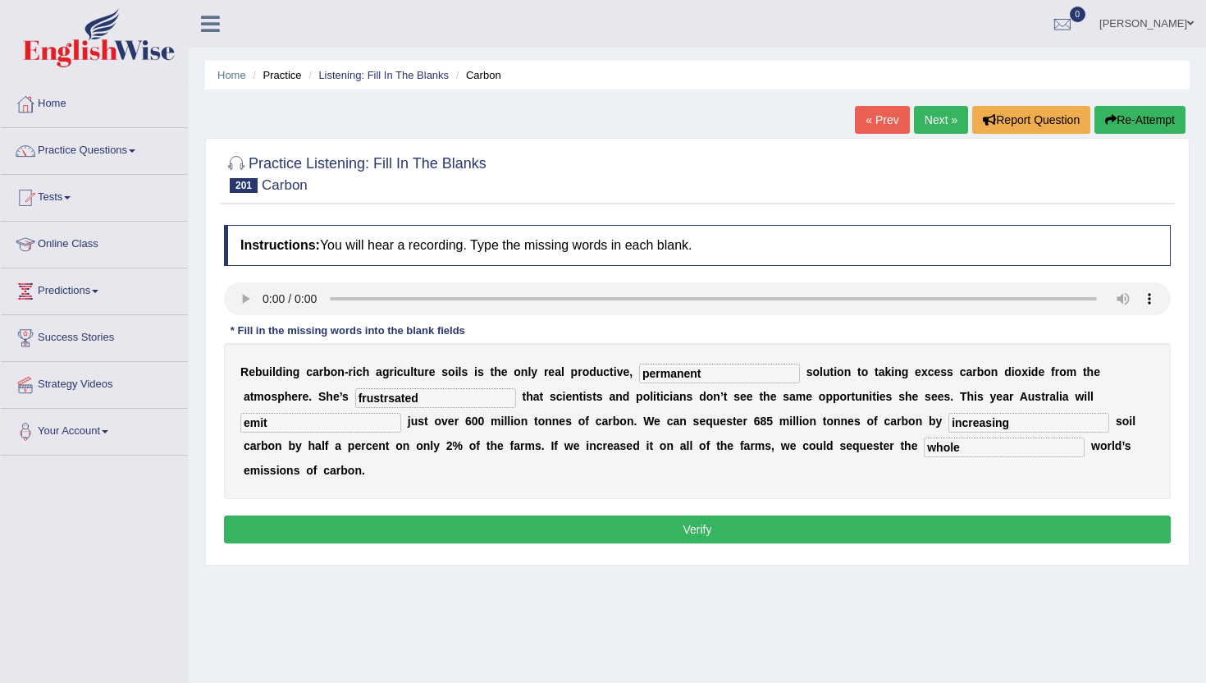
click at [355, 403] on input "frustrsated" at bounding box center [435, 398] width 161 height 20
click at [355, 403] on input "frustarated" at bounding box center [435, 398] width 161 height 20
click at [355, 400] on input "frustarated" at bounding box center [435, 398] width 161 height 20
click at [355, 399] on input "frustarated" at bounding box center [435, 398] width 161 height 20
type input "frustrated"
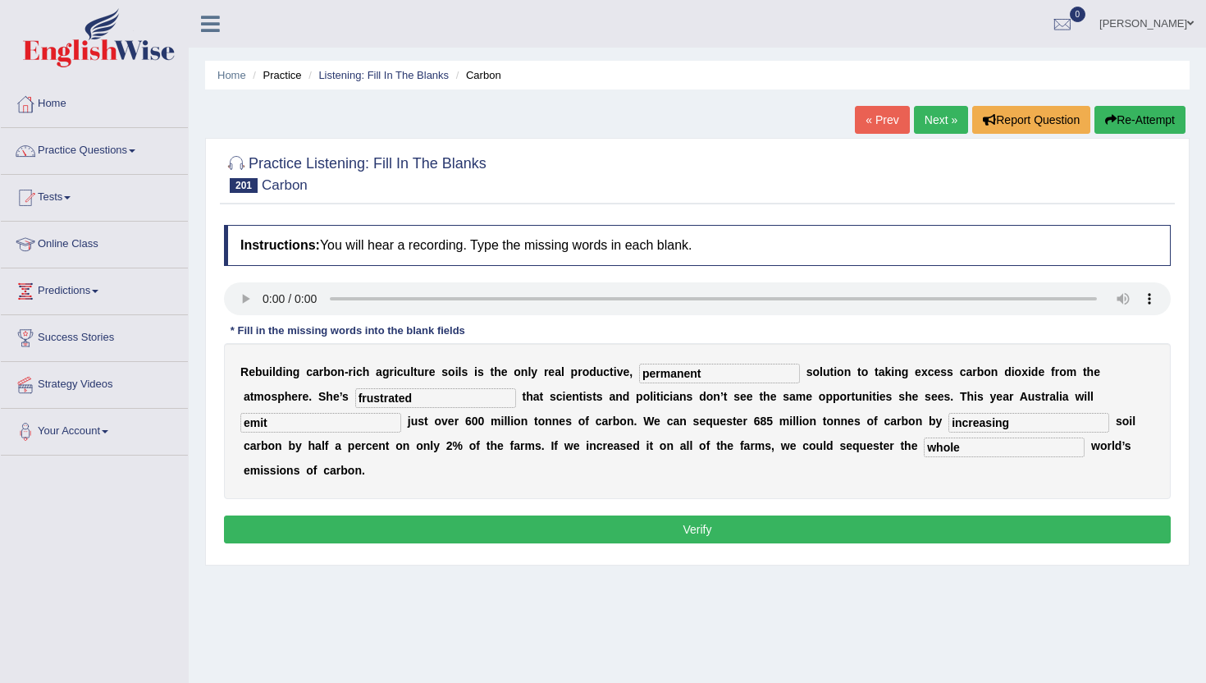
click at [370, 515] on button "Verify" at bounding box center [697, 529] width 947 height 28
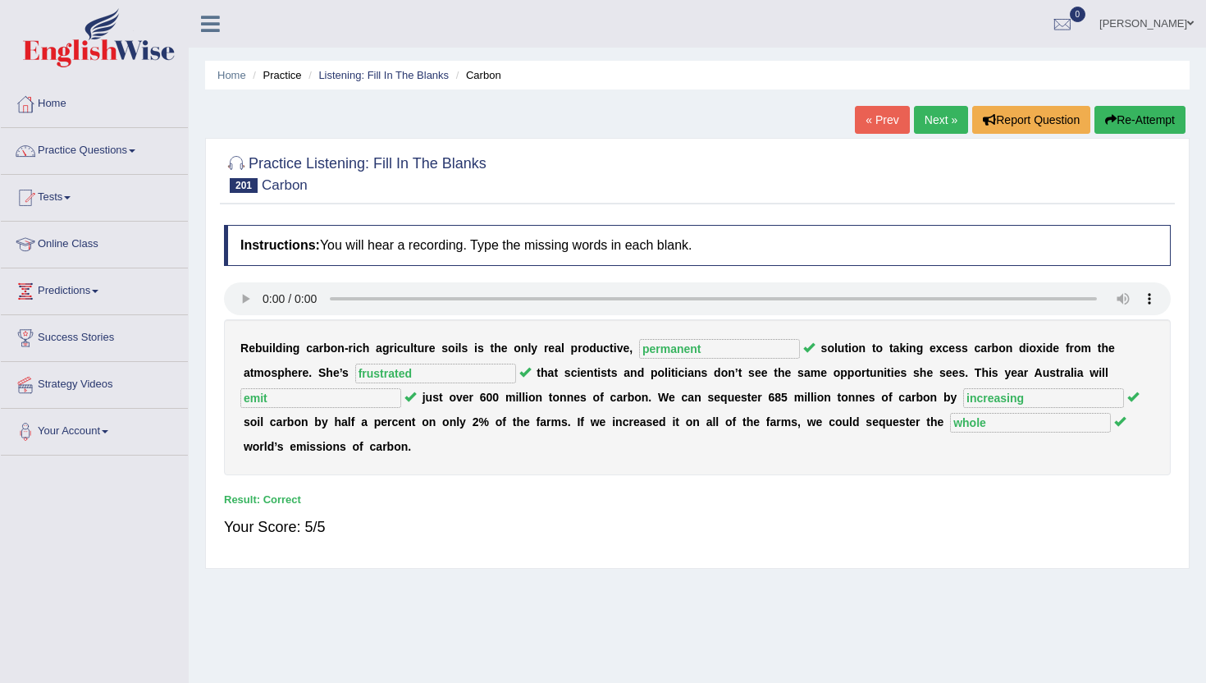
click at [928, 126] on link "Next »" at bounding box center [941, 120] width 54 height 28
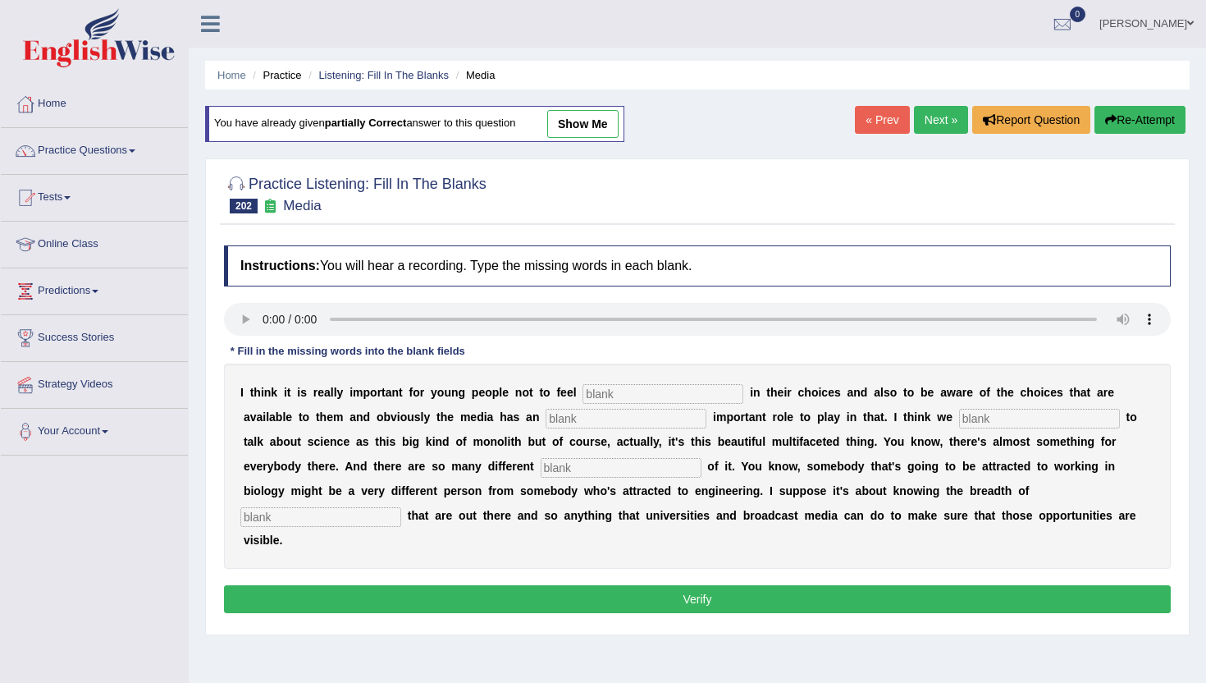
click at [599, 396] on input "text" at bounding box center [663, 394] width 161 height 20
type input "restricted"
click at [546, 419] on input "text" at bounding box center [626, 419] width 161 height 20
click at [959, 420] on input "text" at bounding box center [1039, 419] width 161 height 20
type input "tend"
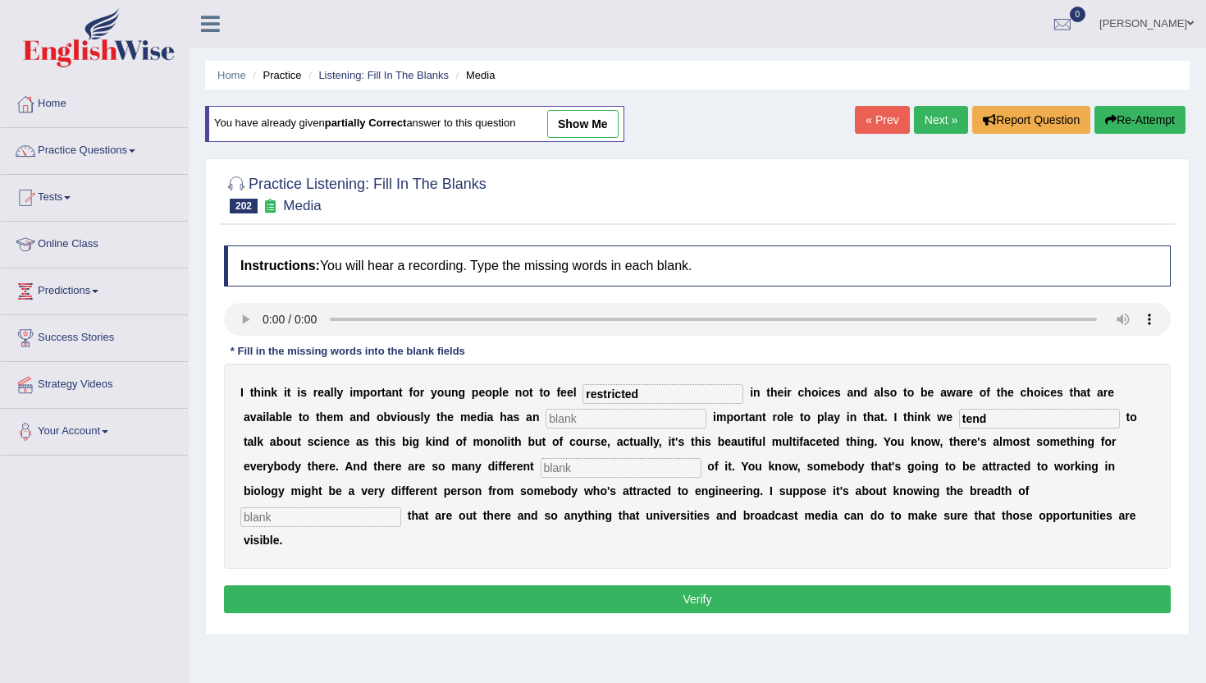
click at [541, 465] on input "text" at bounding box center [621, 468] width 161 height 20
click at [541, 473] on input "text" at bounding box center [621, 468] width 161 height 20
type input "aspects"
click at [401, 507] on input "text" at bounding box center [320, 517] width 161 height 20
type input "opportunity"
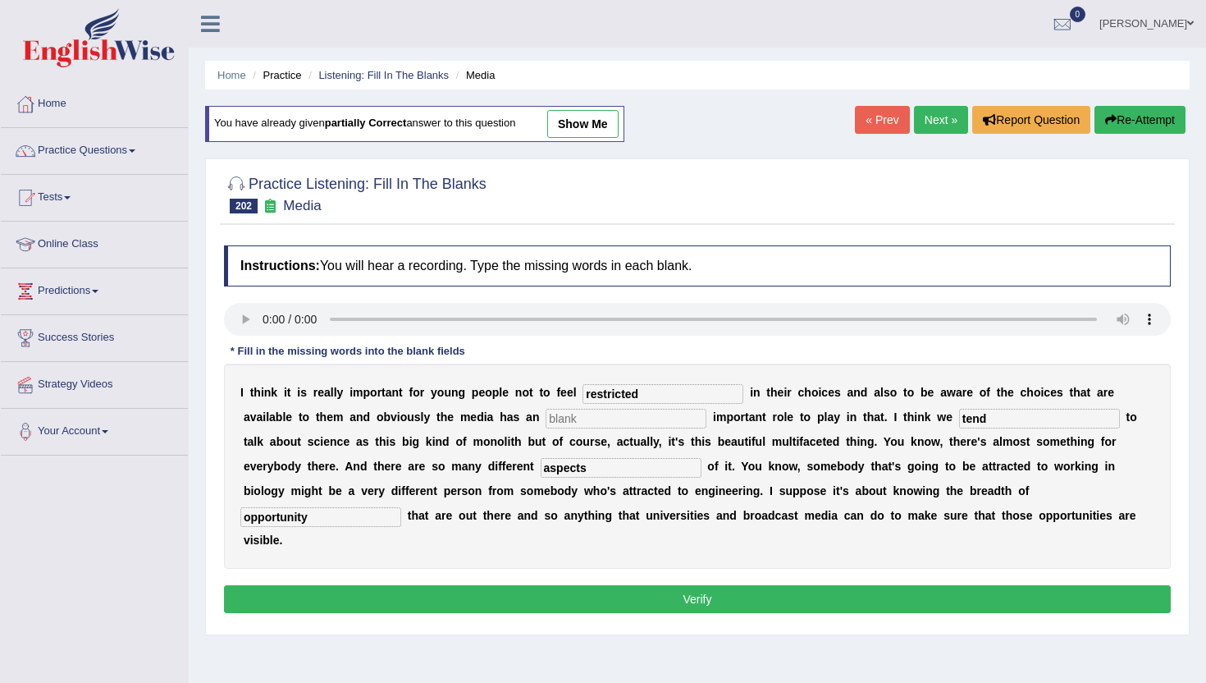
click at [546, 422] on input "text" at bounding box center [626, 419] width 161 height 20
click at [546, 418] on input "text" at bounding box center [626, 419] width 161 height 20
click at [546, 424] on input "text" at bounding box center [626, 419] width 161 height 20
click at [479, 585] on button "Verify" at bounding box center [697, 599] width 947 height 28
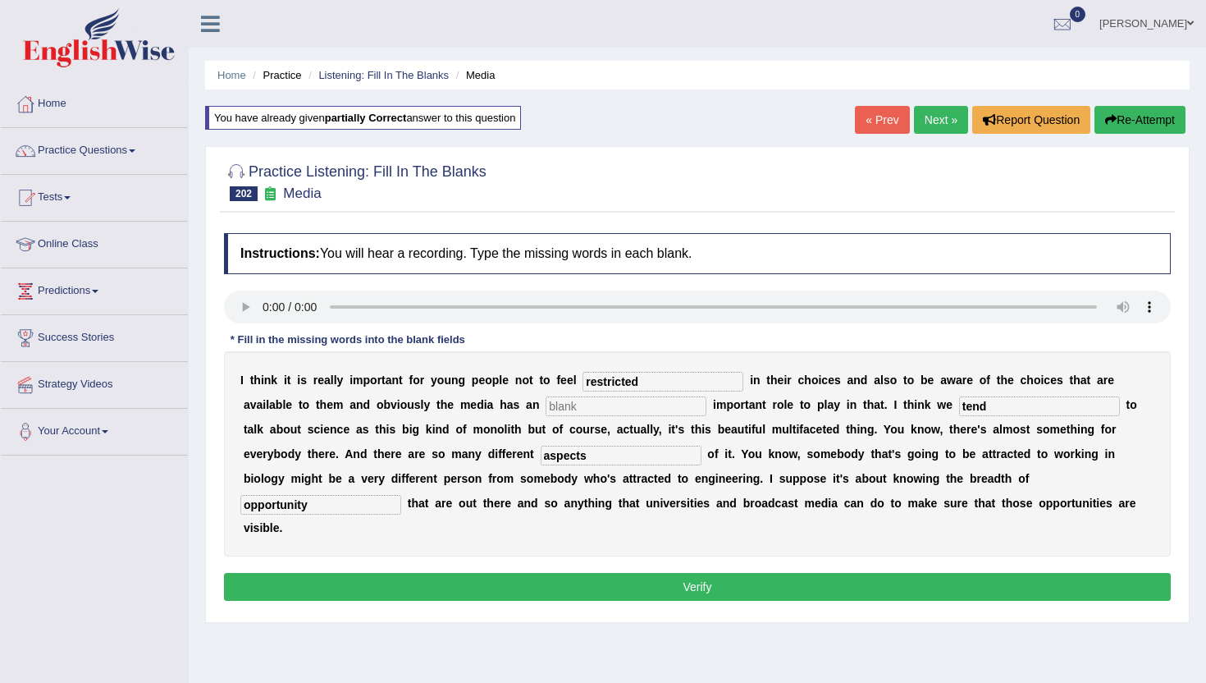
click at [546, 409] on input "text" at bounding box center [626, 406] width 161 height 20
type input "a"
click at [533, 573] on button "Verify" at bounding box center [697, 587] width 947 height 28
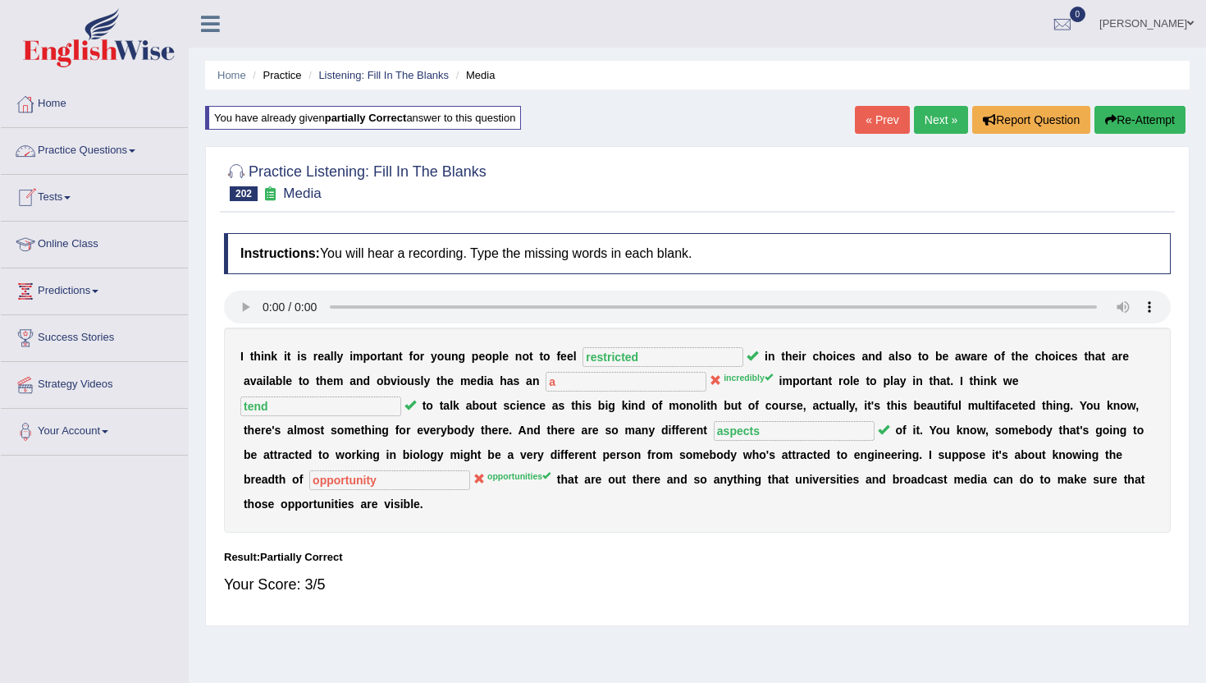
click at [930, 114] on link "Next »" at bounding box center [941, 120] width 54 height 28
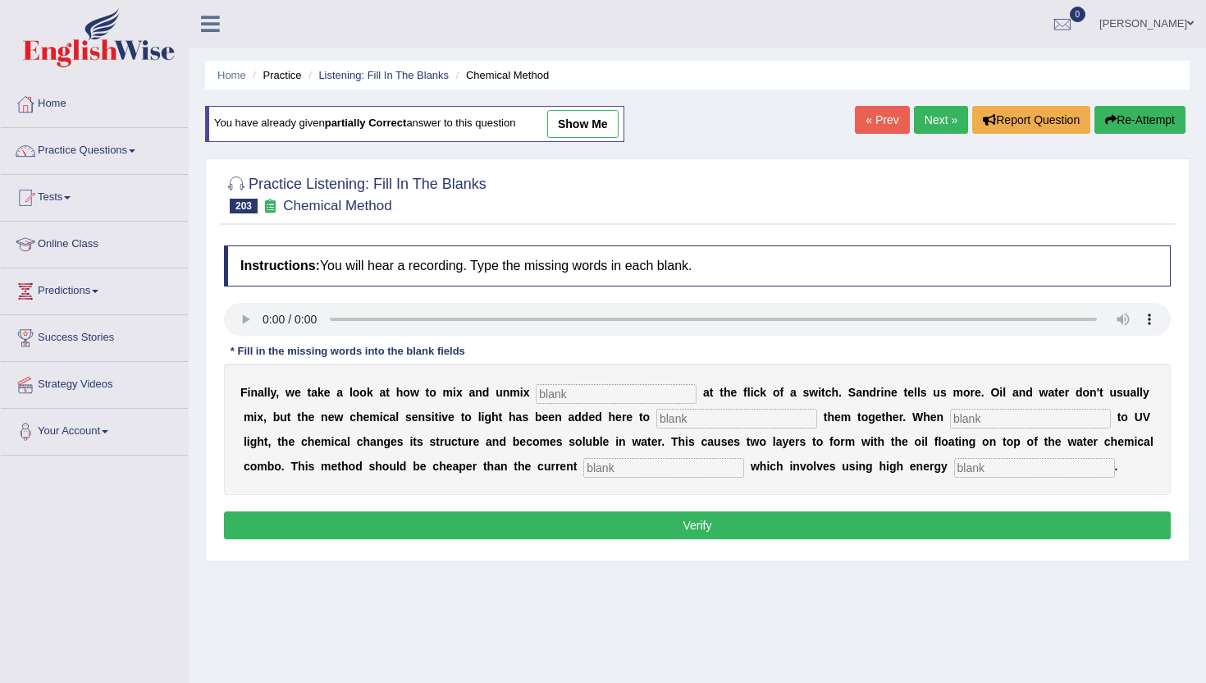
click at [566, 396] on input "text" at bounding box center [616, 394] width 161 height 20
type input "liquids"
click at [657, 415] on input "text" at bounding box center [737, 419] width 161 height 20
type input "blend"
click at [950, 413] on input "text" at bounding box center [1030, 419] width 161 height 20
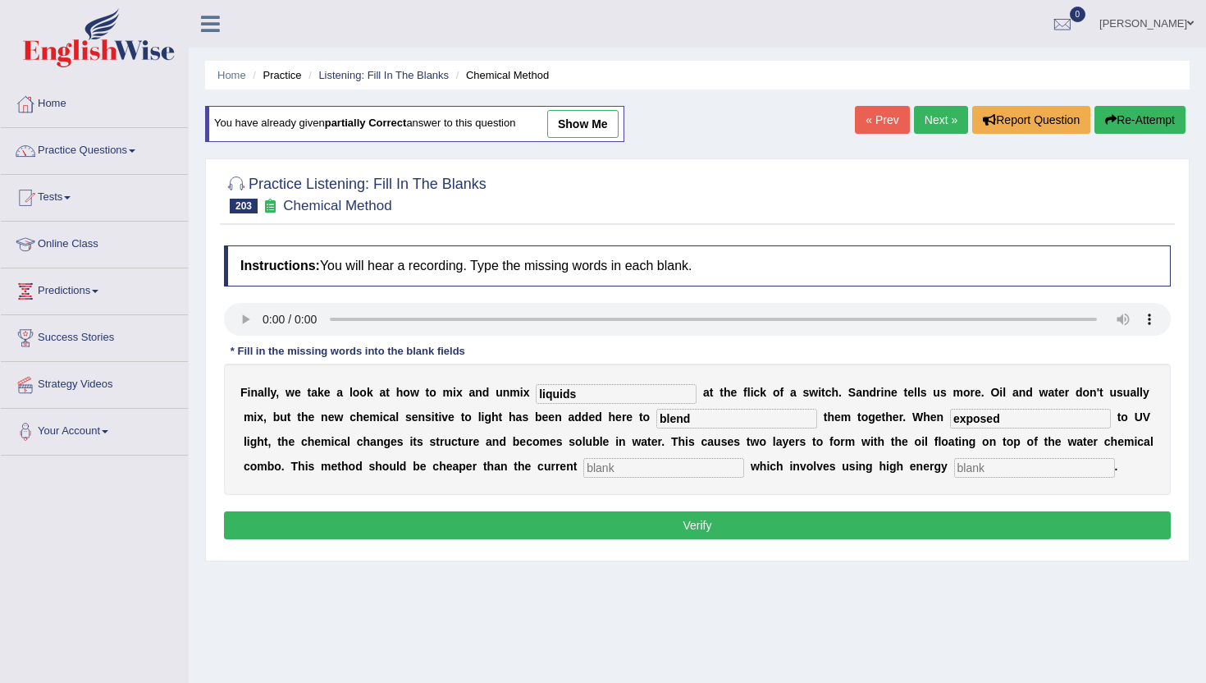
type input "exposed"
click at [583, 472] on input "text" at bounding box center [663, 468] width 161 height 20
click at [954, 465] on input "text" at bounding box center [1034, 468] width 161 height 20
type input "centrfugies"
click at [583, 464] on input "text" at bounding box center [663, 468] width 161 height 20
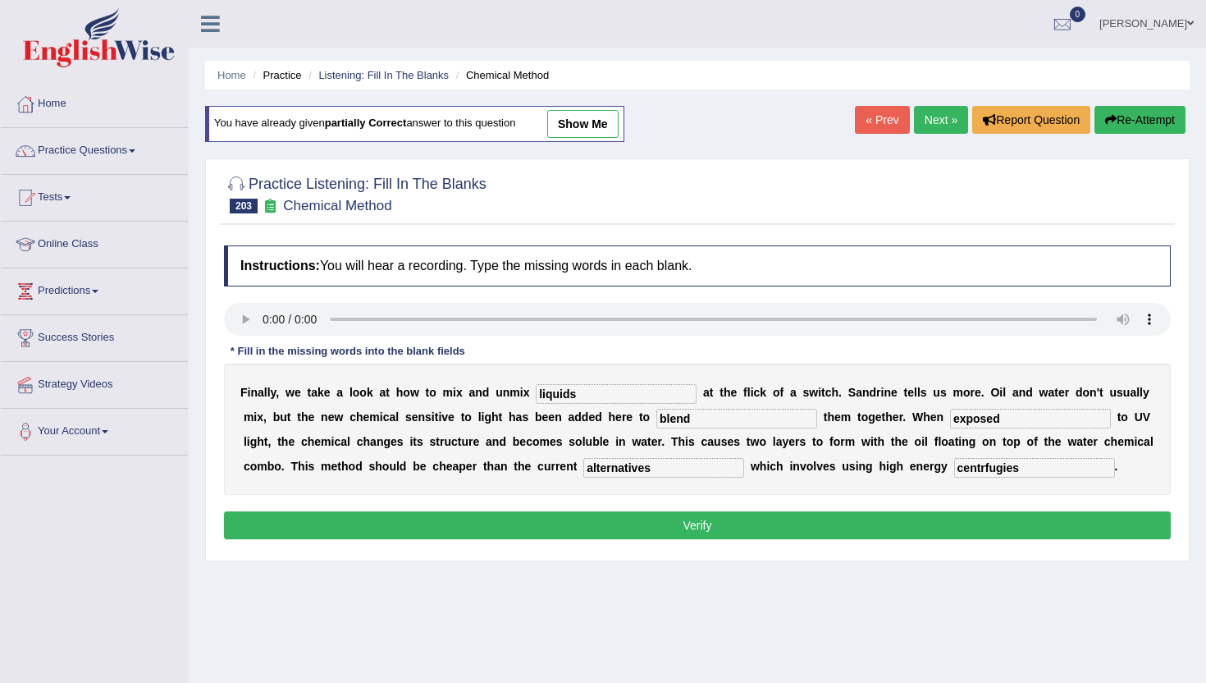
type input "alternatives"
click at [583, 520] on button "Verify" at bounding box center [697, 525] width 947 height 28
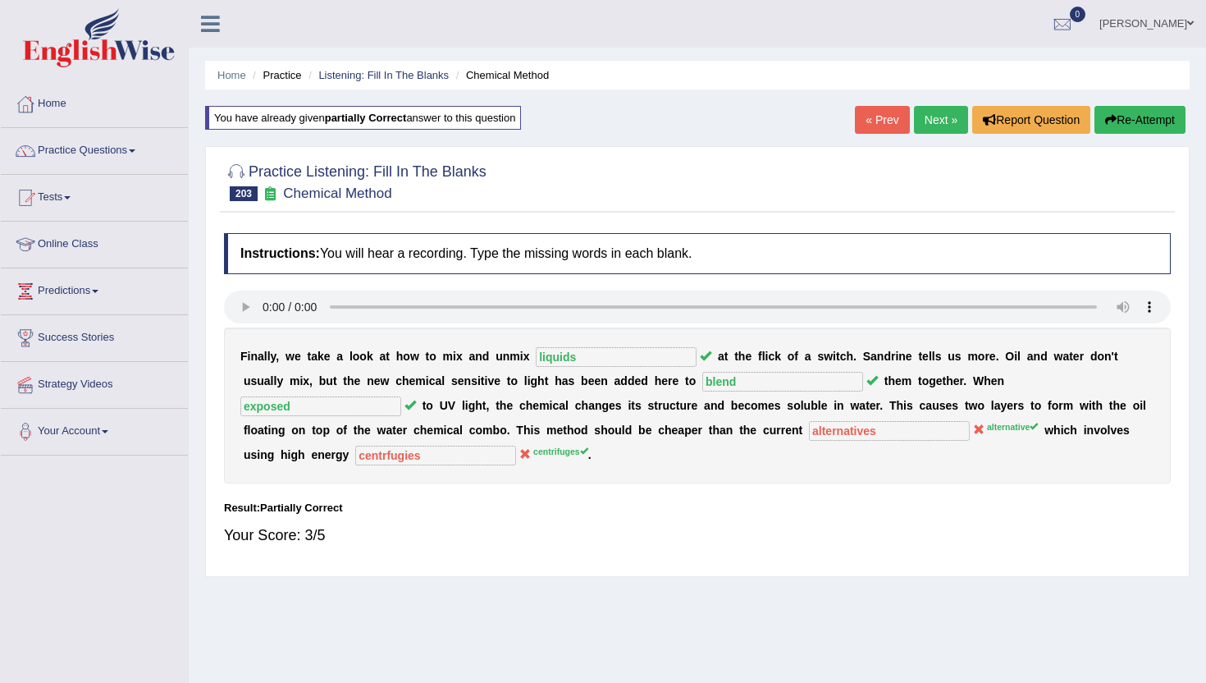
click at [917, 117] on link "Next »" at bounding box center [941, 120] width 54 height 28
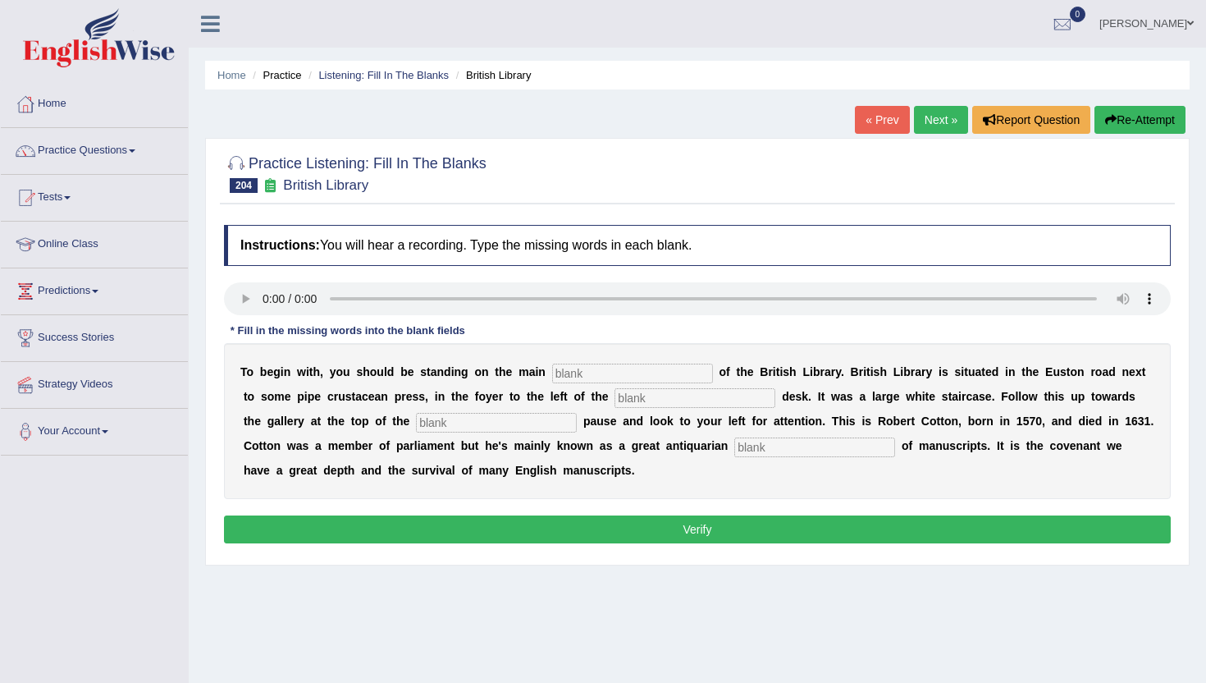
click at [553, 370] on input "text" at bounding box center [632, 374] width 161 height 20
type input "floor"
click at [615, 398] on input "text" at bounding box center [695, 398] width 161 height 20
type input "information"
click at [416, 414] on input "text" at bounding box center [496, 423] width 161 height 20
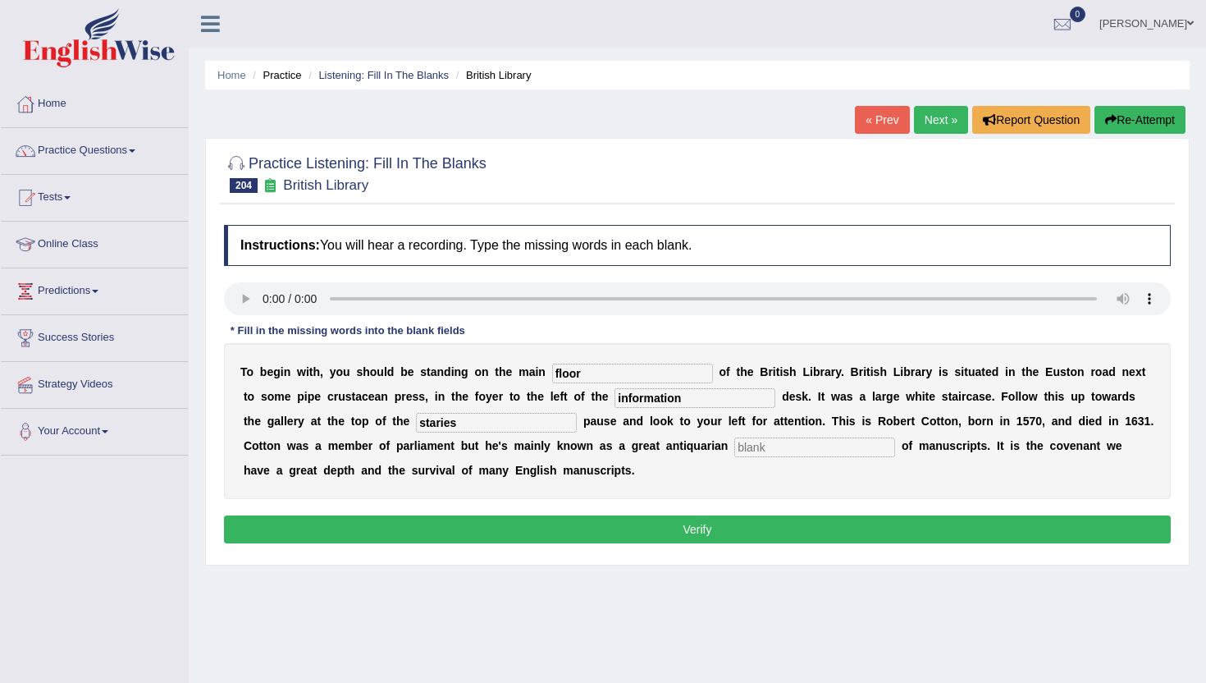
type input "staries"
click at [728, 446] on b at bounding box center [731, 445] width 7 height 13
click at [734, 451] on input "text" at bounding box center [814, 447] width 161 height 20
type input "collector"
click at [475, 533] on button "Verify" at bounding box center [697, 529] width 947 height 28
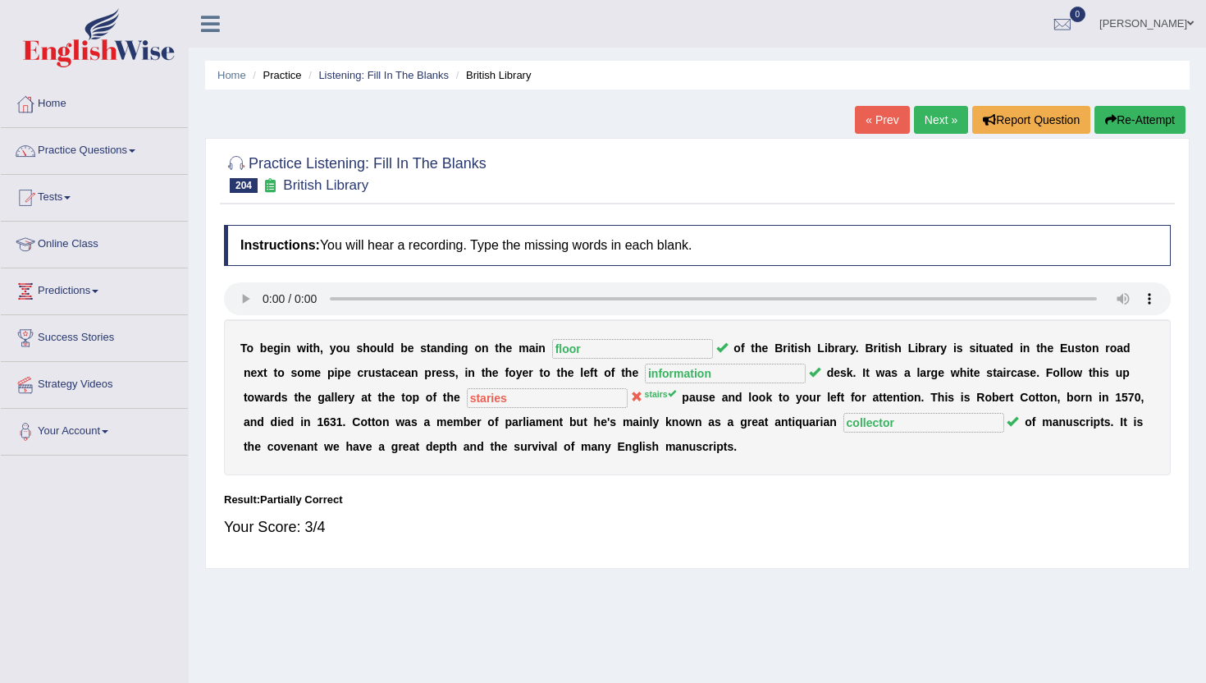
click at [938, 126] on link "Next »" at bounding box center [941, 120] width 54 height 28
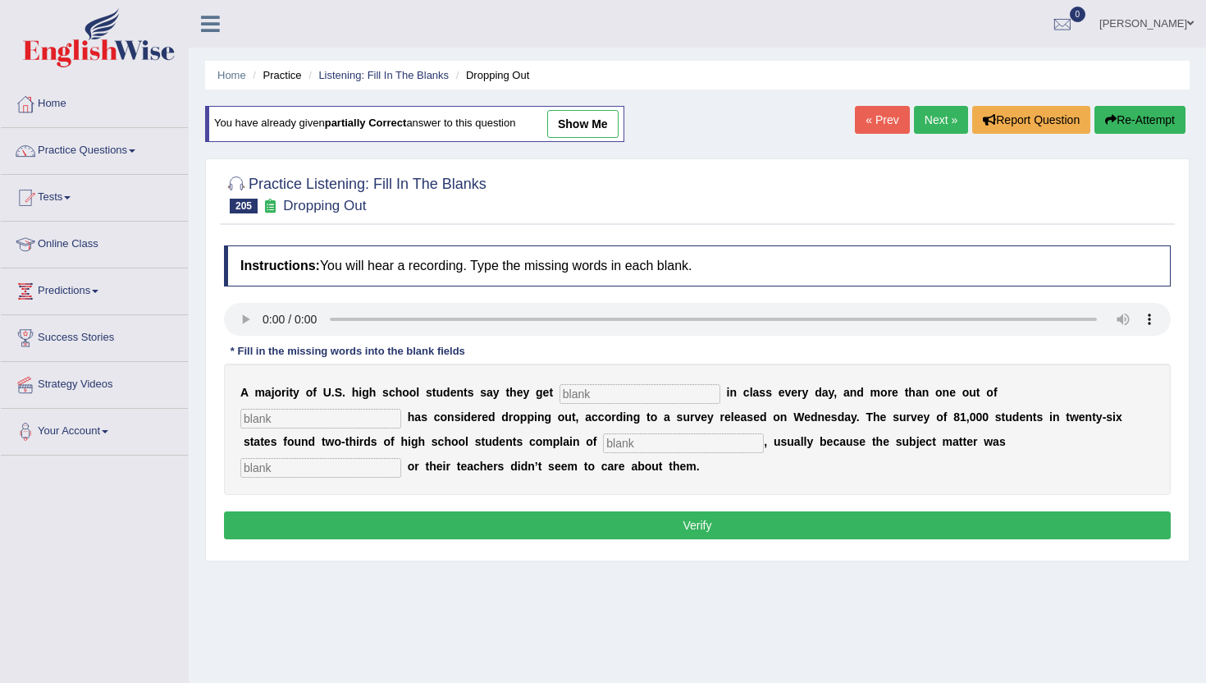
click at [574, 401] on input "text" at bounding box center [640, 394] width 161 height 20
type input "bording"
click at [401, 409] on input "text" at bounding box center [320, 419] width 161 height 20
type input "five"
click at [603, 441] on input "text" at bounding box center [683, 443] width 161 height 20
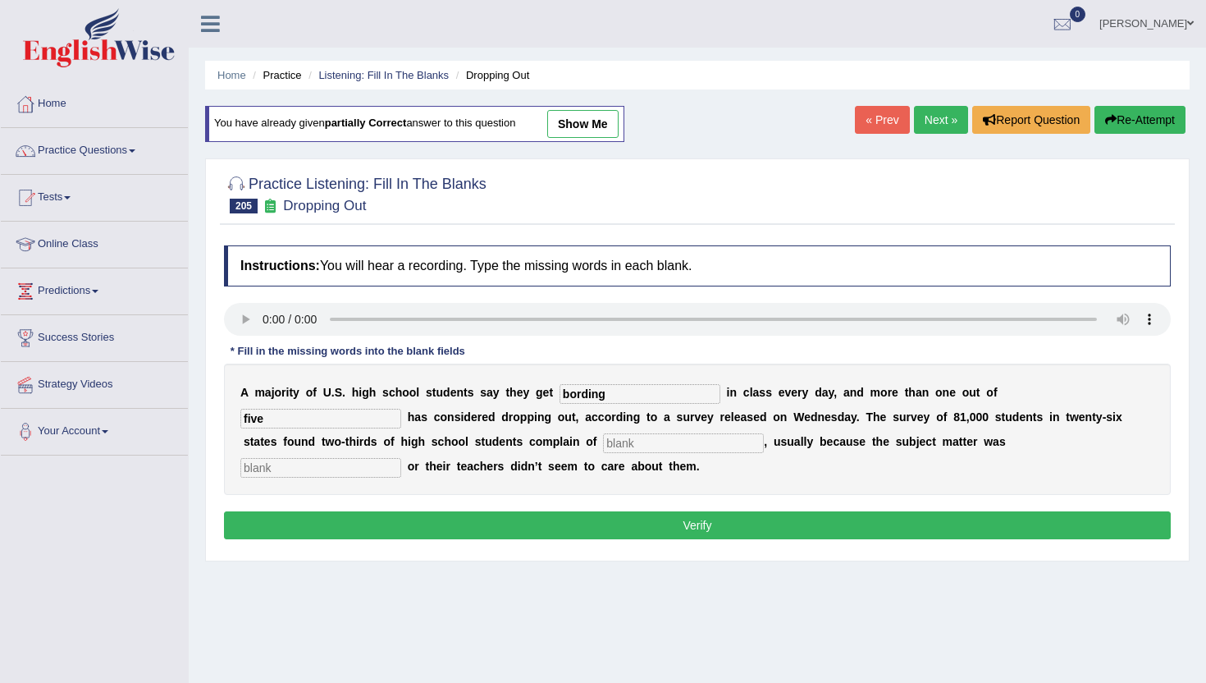
click at [603, 444] on input "text" at bounding box center [683, 443] width 161 height 20
type input "b"
click at [401, 458] on input "text" at bounding box center [320, 468] width 161 height 20
type input "relevant"
click at [603, 440] on input "b" at bounding box center [683, 443] width 161 height 20
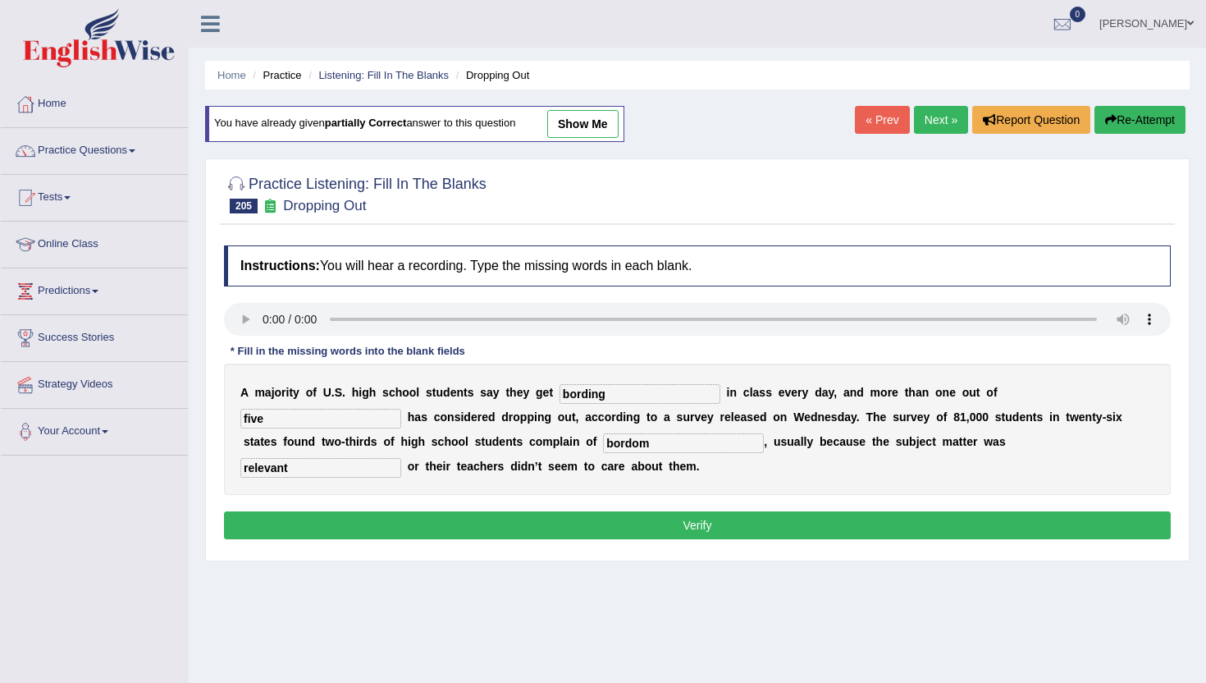
type input "bordom"
click at [722, 531] on button "Verify" at bounding box center [697, 525] width 947 height 28
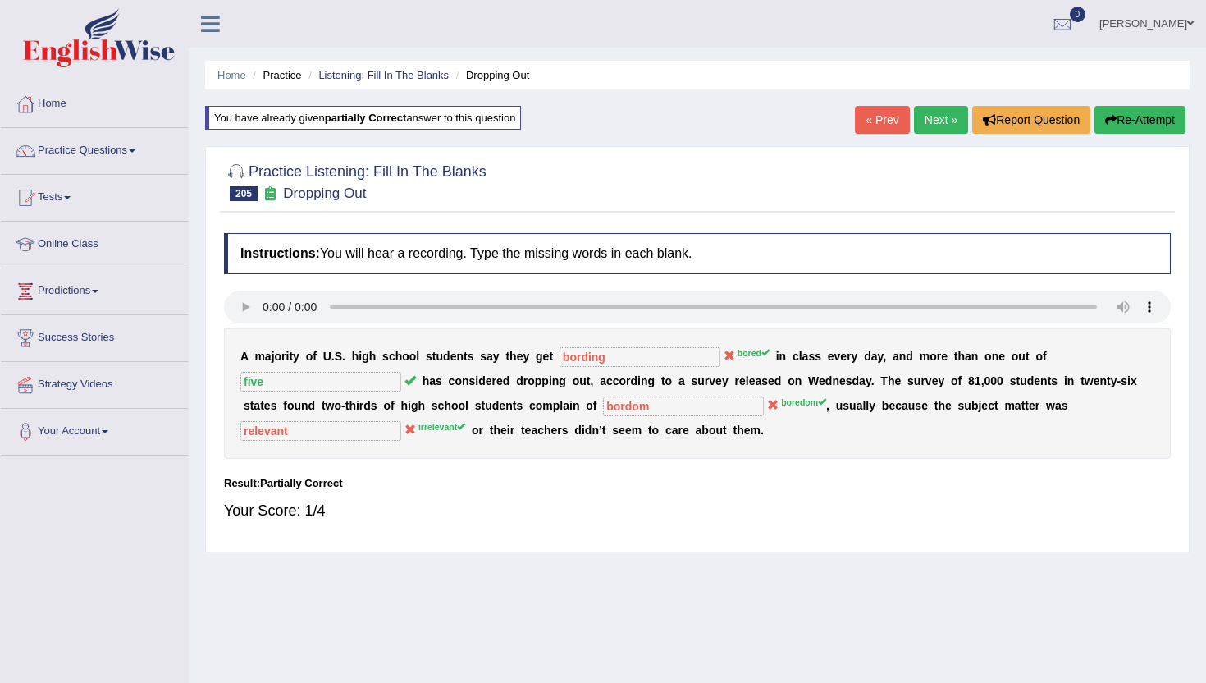
click at [942, 126] on link "Next »" at bounding box center [941, 120] width 54 height 28
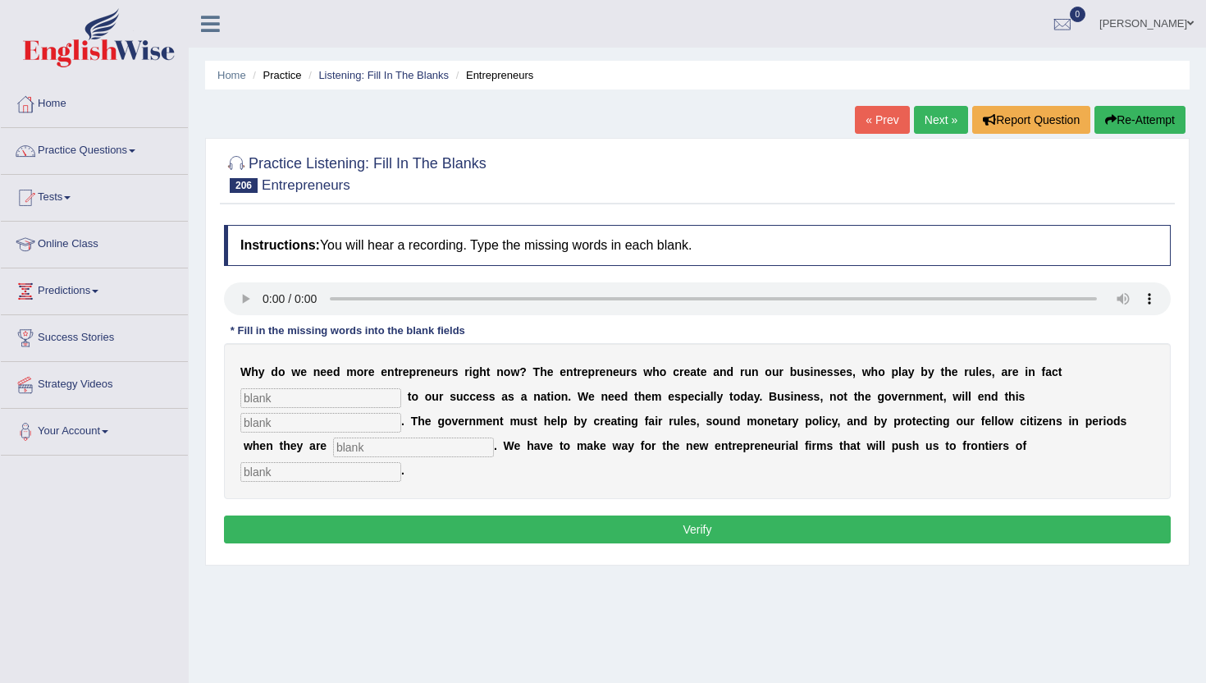
click at [259, 399] on input "text" at bounding box center [320, 398] width 161 height 20
type input "interperics"
click at [401, 413] on input "text" at bounding box center [320, 423] width 161 height 20
type input "recessions"
click at [333, 452] on input "text" at bounding box center [413, 447] width 161 height 20
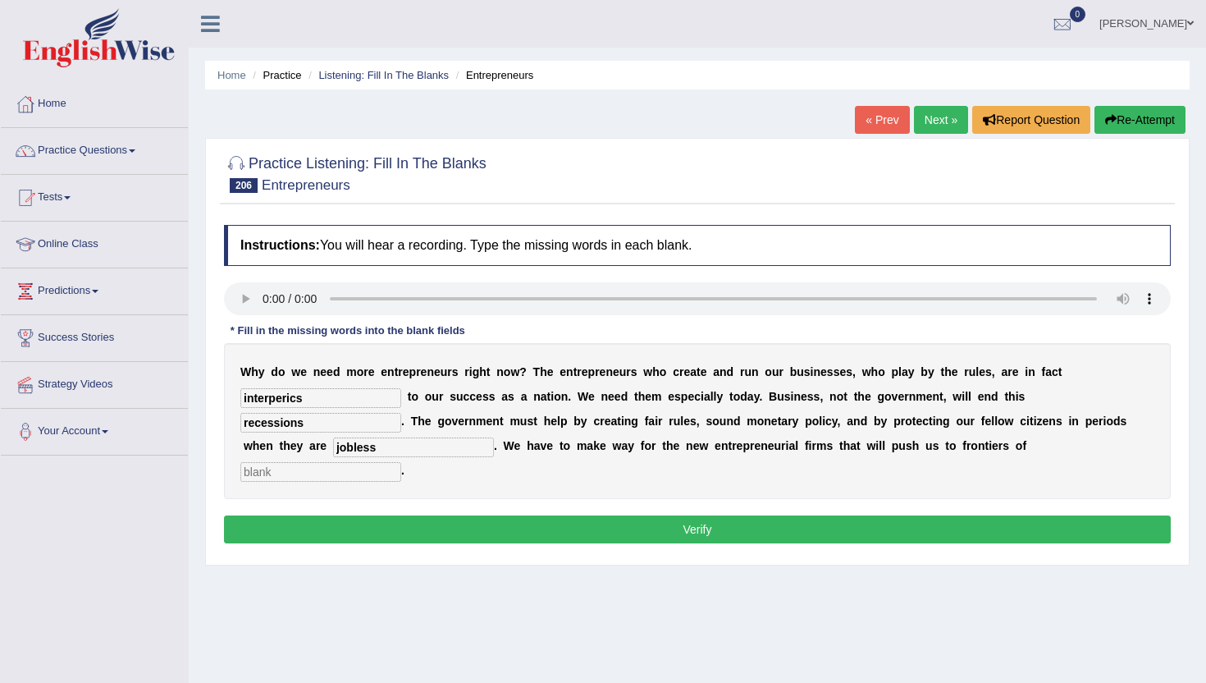
type input "jobless"
click at [401, 462] on input "text" at bounding box center [320, 472] width 161 height 20
type input "innovations"
click at [301, 397] on input "interperics" at bounding box center [320, 398] width 161 height 20
type input "interprices"
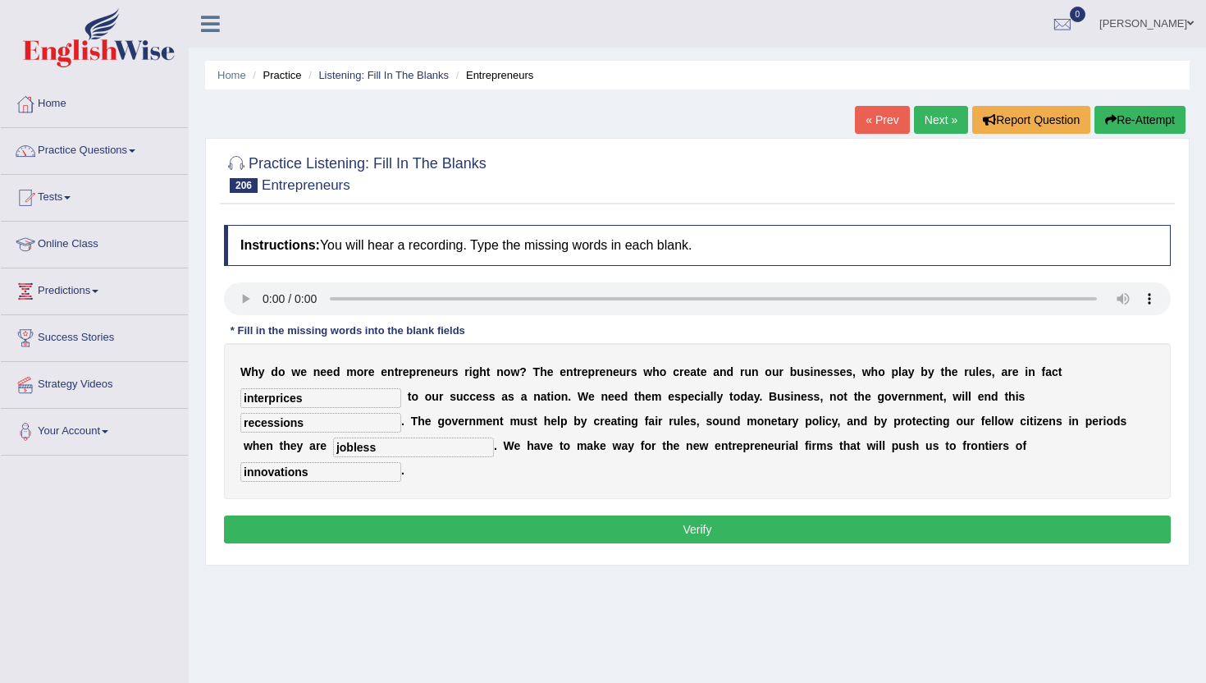
click at [374, 483] on div "Instructions: You will hear a recording. Type the missing words in each blank. …" at bounding box center [697, 387] width 955 height 340
click at [374, 515] on button "Verify" at bounding box center [697, 529] width 947 height 28
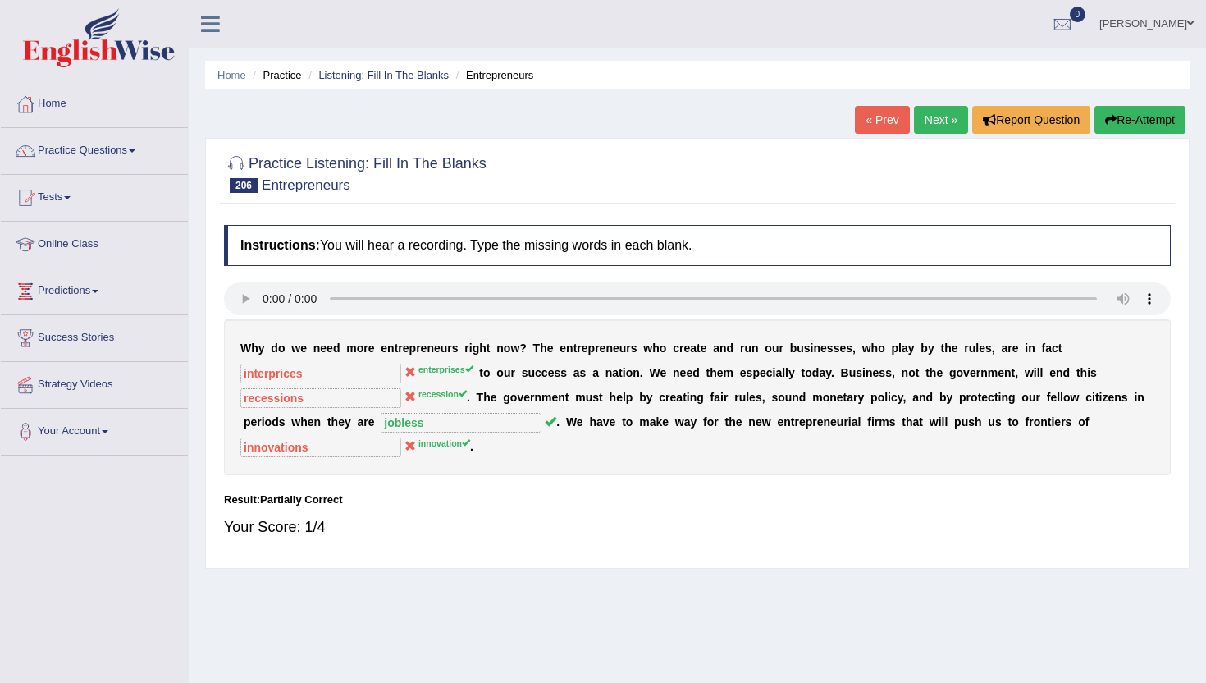
click at [929, 120] on link "Next »" at bounding box center [941, 120] width 54 height 28
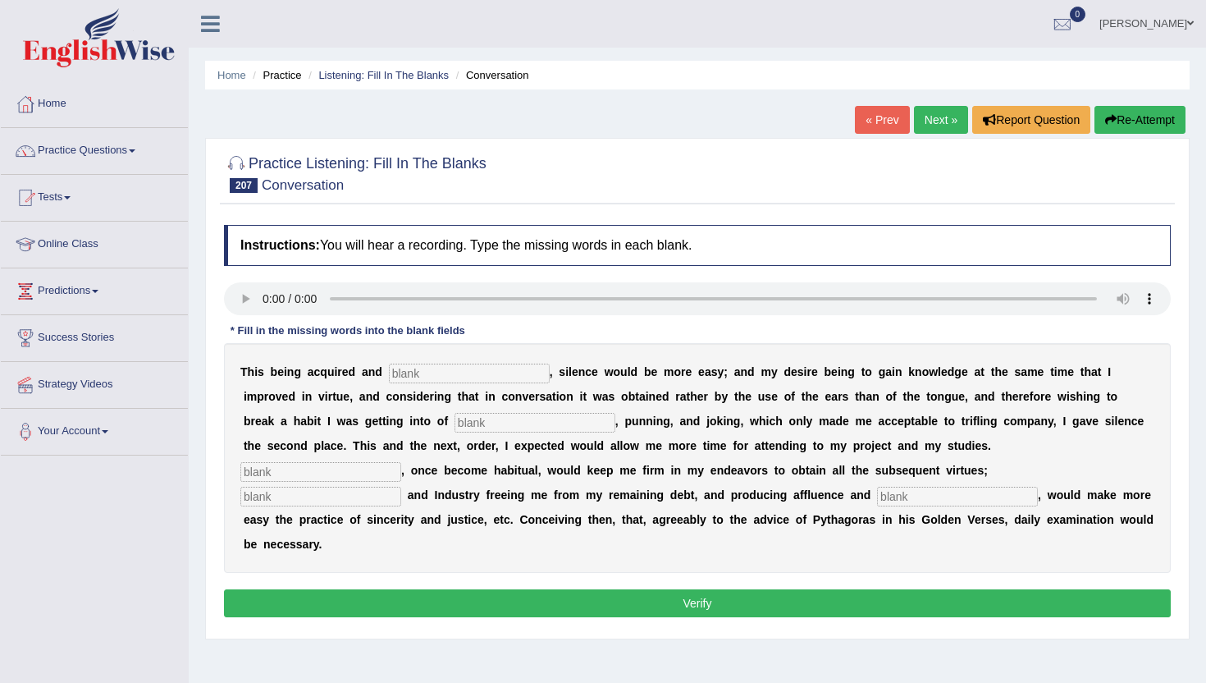
click at [401, 371] on input "text" at bounding box center [469, 374] width 161 height 20
type input "establish"
click at [455, 419] on input "text" at bounding box center [535, 423] width 161 height 20
click at [401, 462] on input "text" at bounding box center [320, 472] width 161 height 20
type input "resolution"
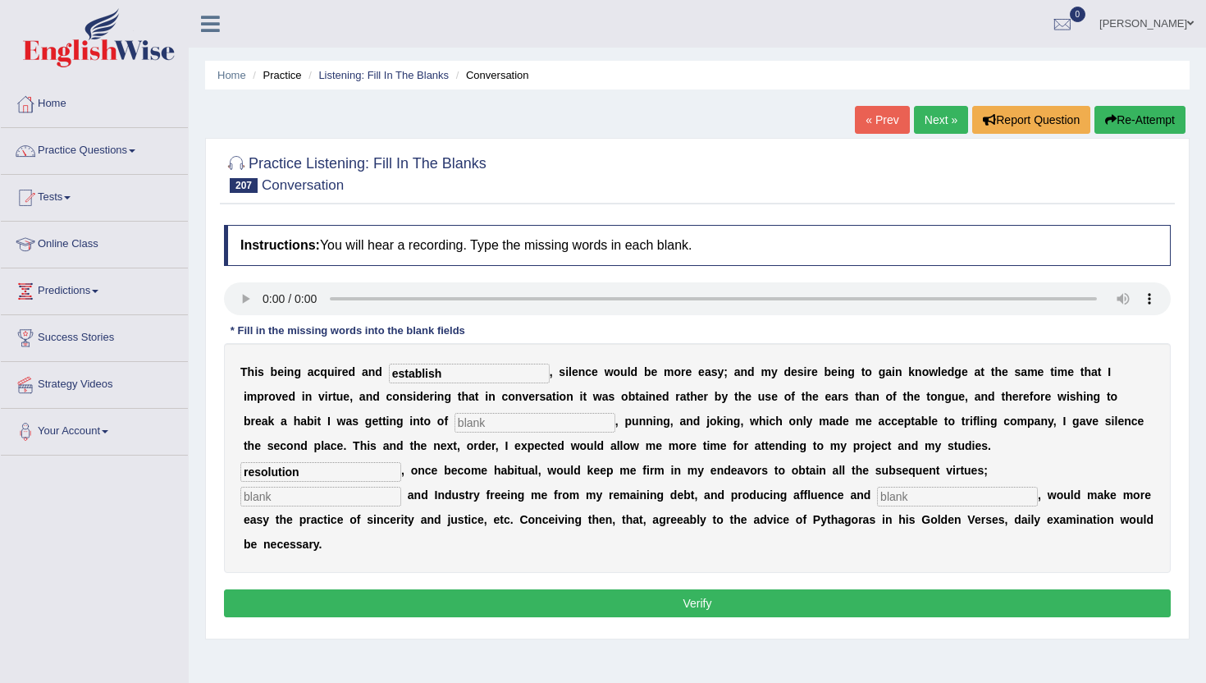
click at [401, 487] on input "text" at bounding box center [320, 497] width 161 height 20
type input "forg"
click at [877, 499] on input "text" at bounding box center [957, 497] width 161 height 20
type input "independance"
click at [401, 487] on input "forg" at bounding box center [320, 497] width 161 height 20
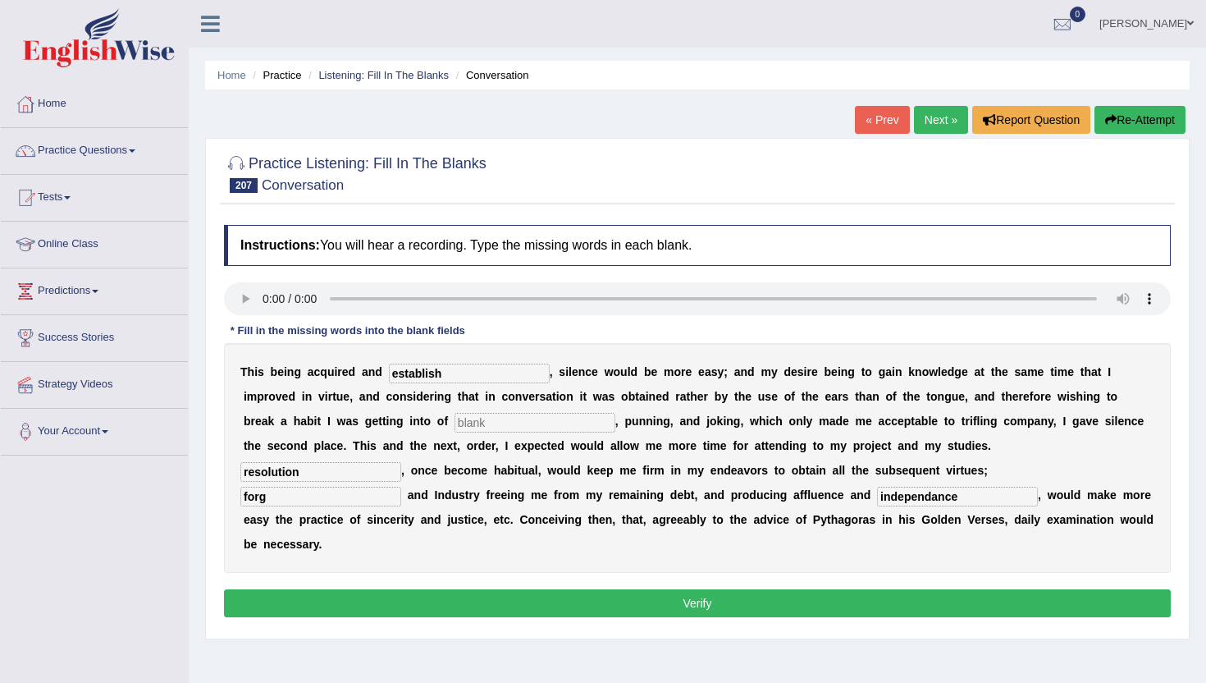
click at [401, 487] on input "forg" at bounding box center [320, 497] width 161 height 20
click at [401, 462] on input "resolution" at bounding box center [320, 472] width 161 height 20
type input "revolution"
click at [455, 425] on input "text" at bounding box center [535, 423] width 161 height 20
type input "pradling"
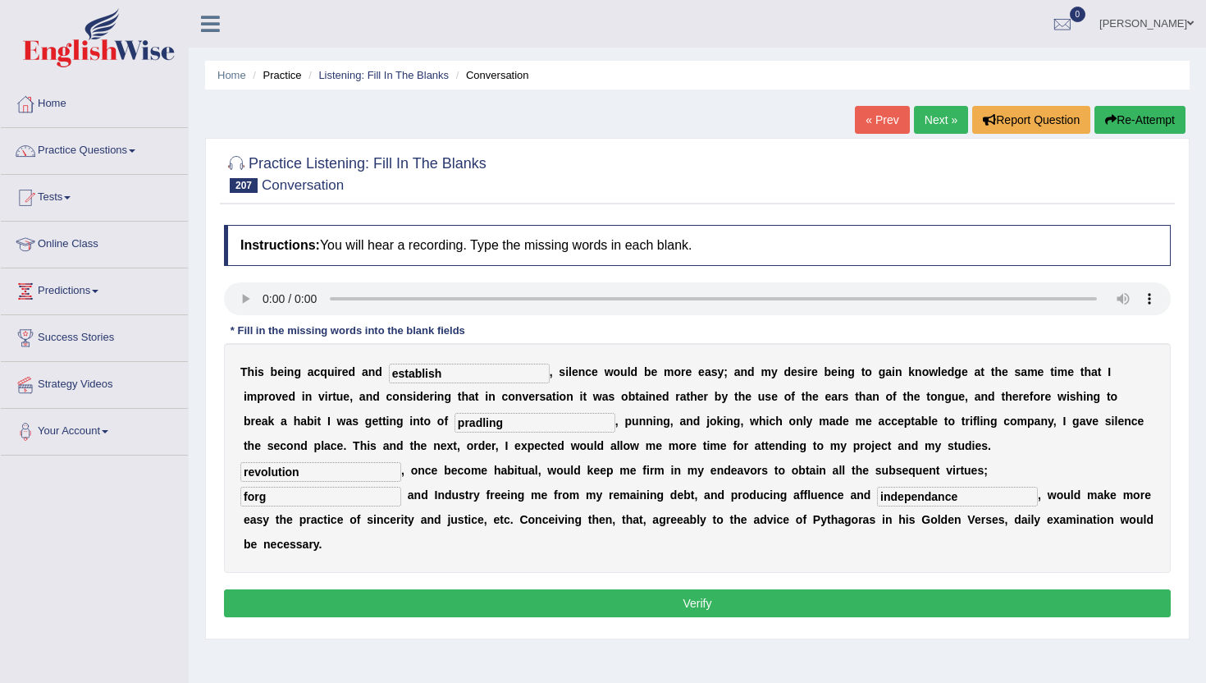
click at [387, 589] on button "Verify" at bounding box center [697, 603] width 947 height 28
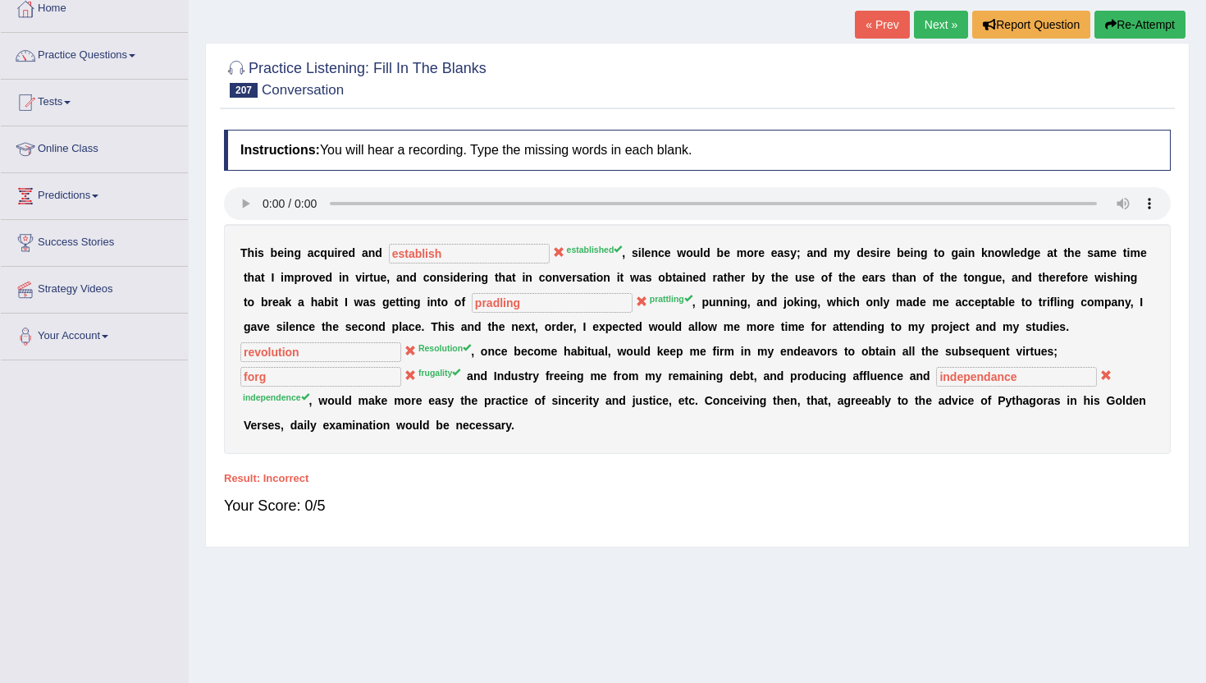
scroll to position [97, 0]
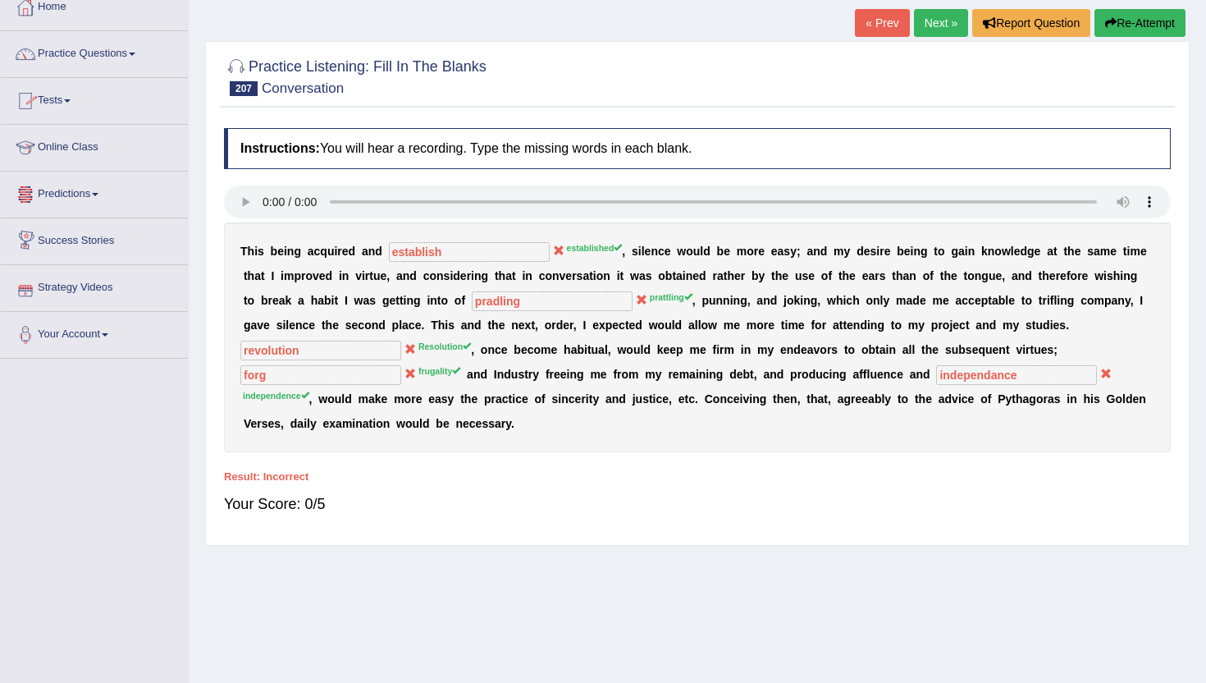
click at [85, 59] on link "Practice Questions" at bounding box center [94, 51] width 187 height 41
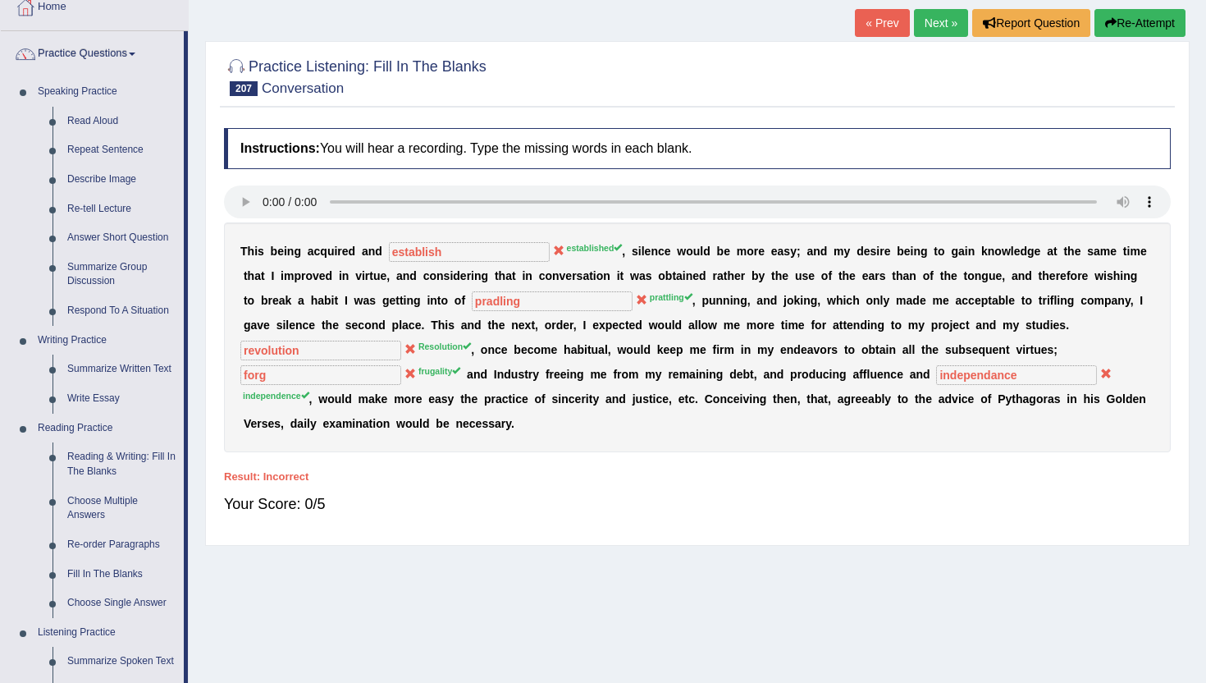
click at [202, 652] on div "Home Practice Listening: Fill In The Blanks Conversation « Prev Next » Report Q…" at bounding box center [698, 313] width 1018 height 821
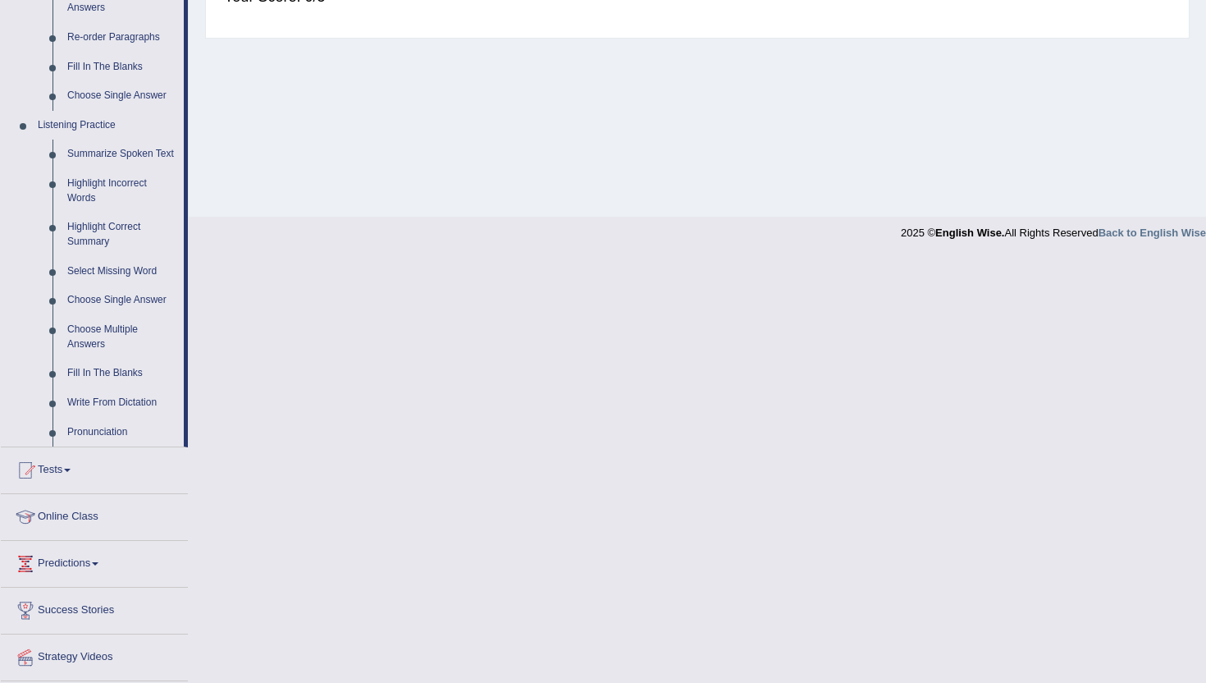
scroll to position [622, 0]
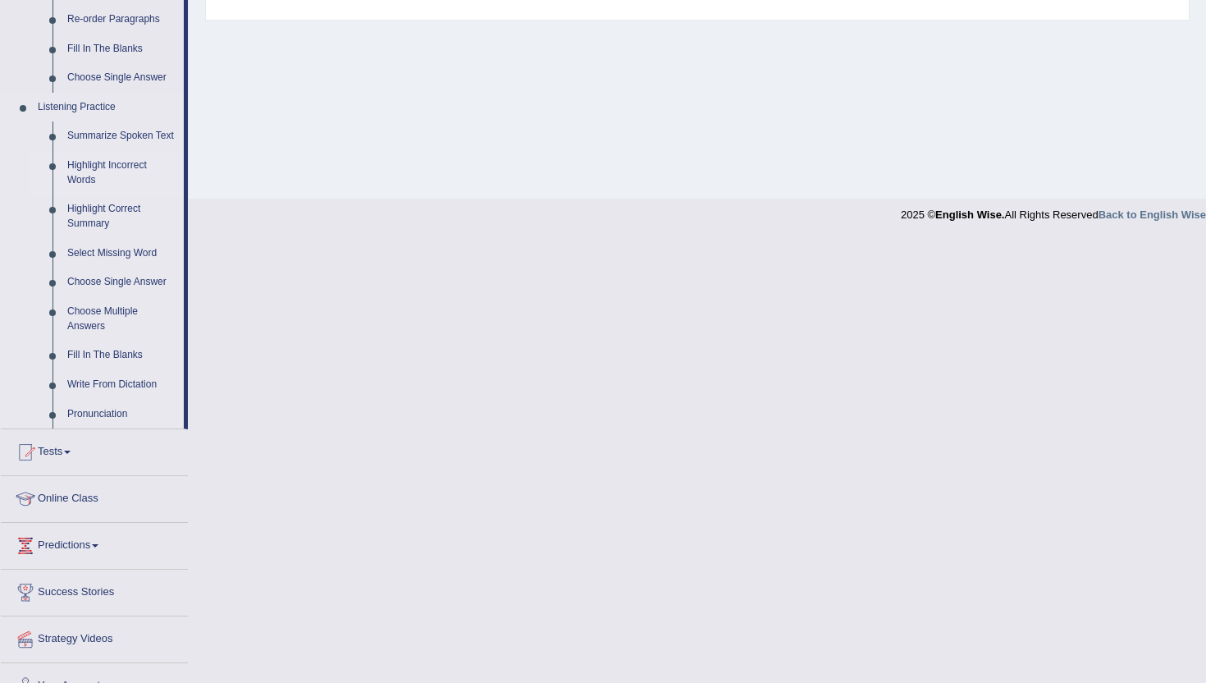
click at [90, 181] on link "Highlight Incorrect Words" at bounding box center [122, 172] width 124 height 43
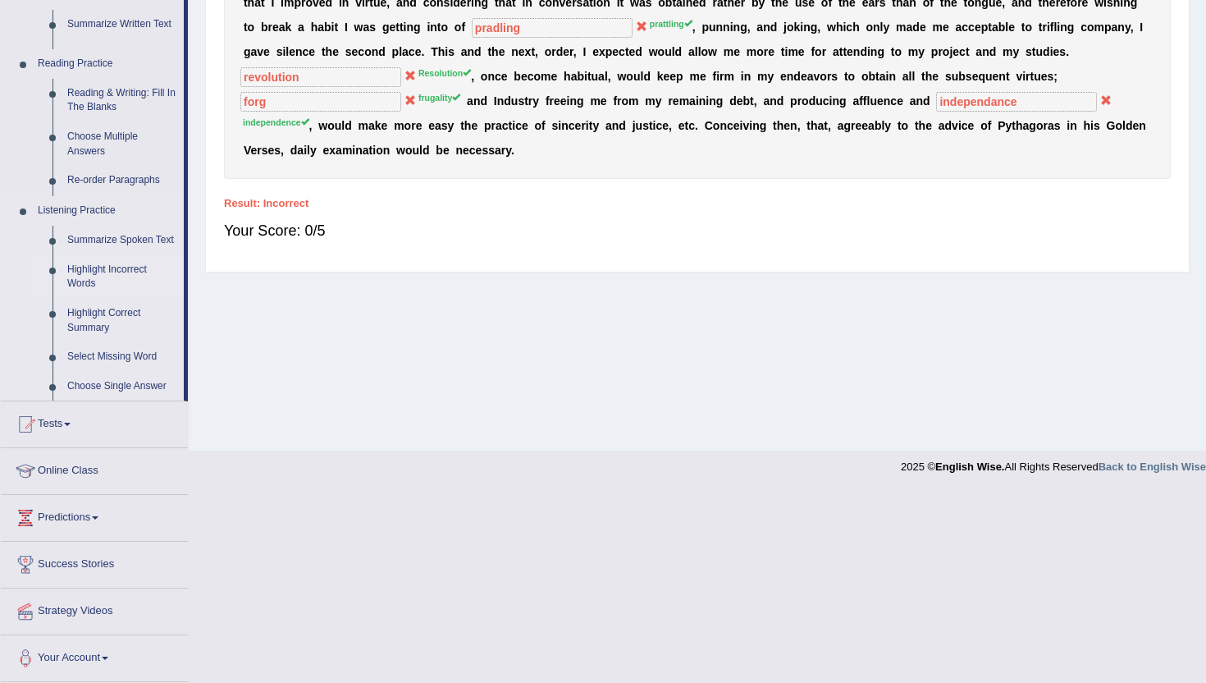
scroll to position [179, 0]
